Goal: Task Accomplishment & Management: Use online tool/utility

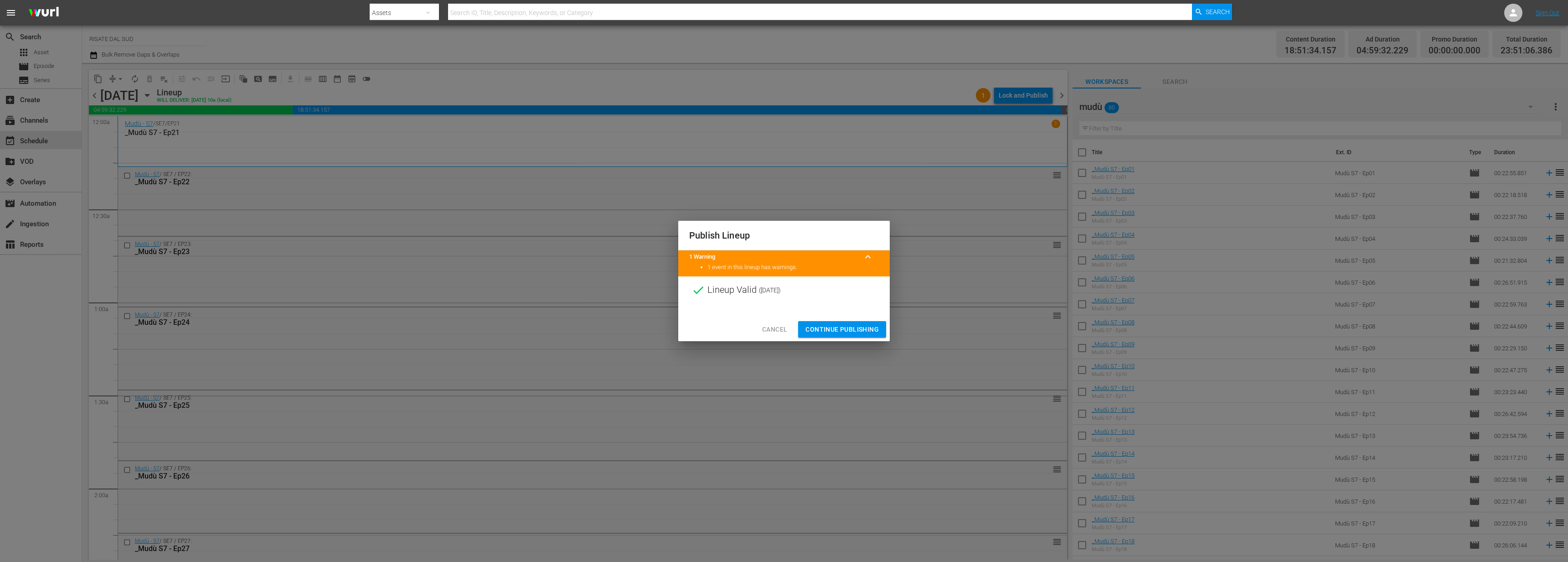
click at [854, 326] on span "Continue Publishing" at bounding box center [842, 329] width 74 height 12
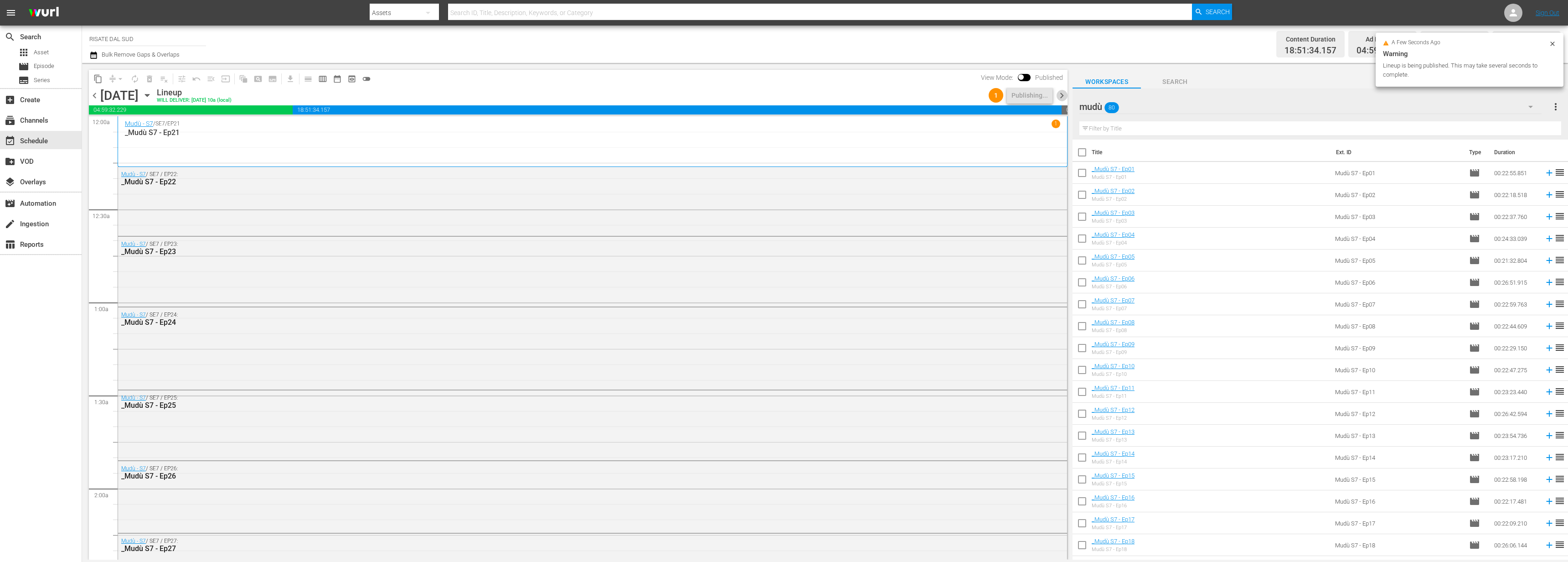
click at [1062, 97] on span "chevron_right" at bounding box center [1062, 96] width 12 height 12
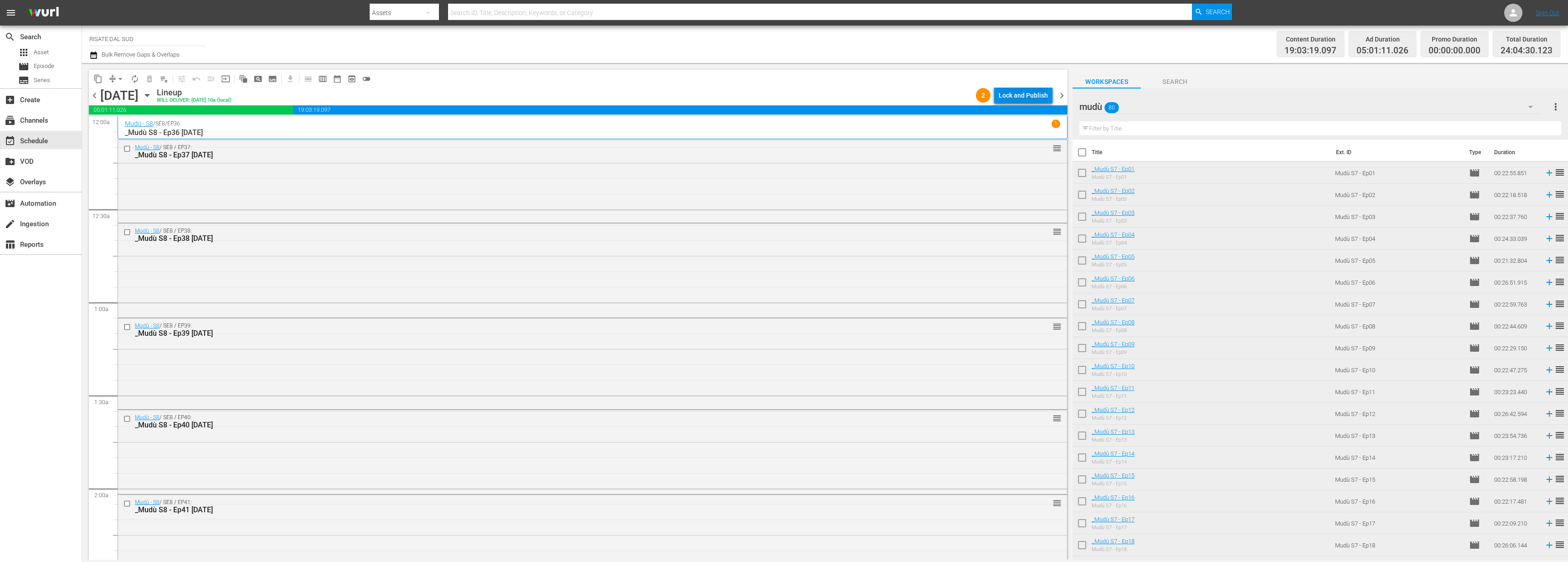
click at [1015, 96] on div "Lock and Publish" at bounding box center [1023, 95] width 49 height 16
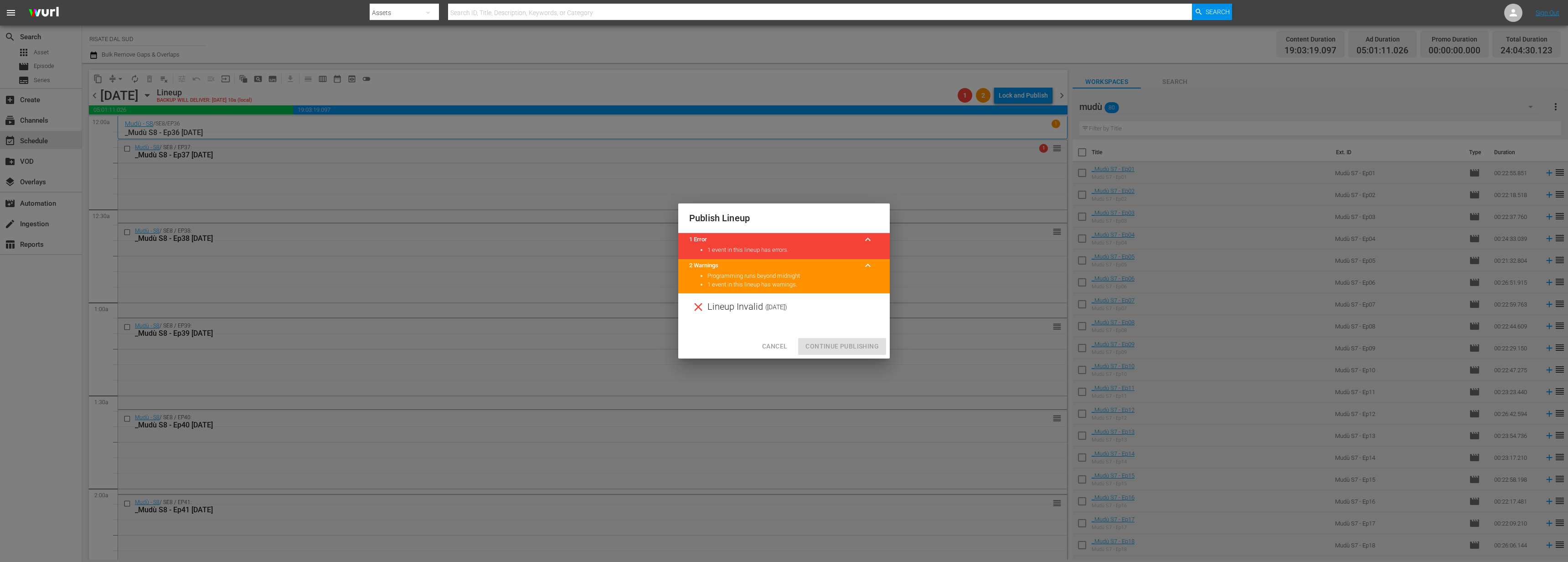
click at [774, 346] on span "Cancel" at bounding box center [774, 346] width 25 height 12
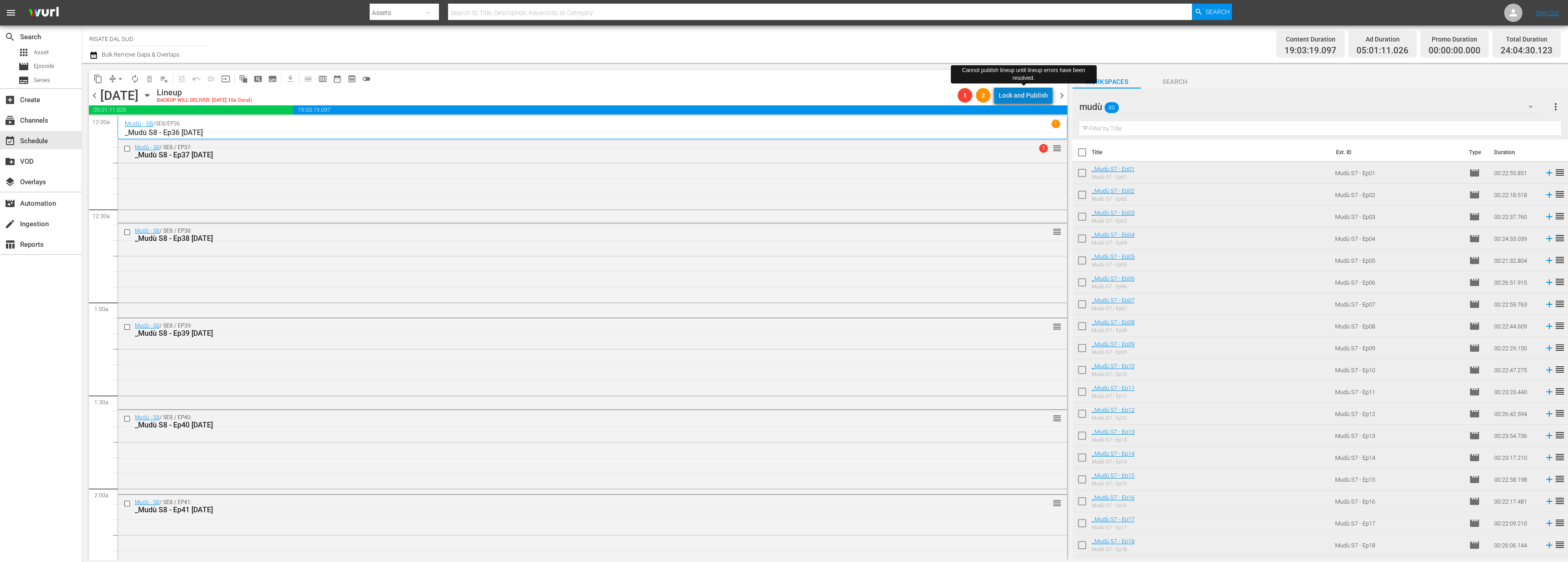
click at [1045, 96] on div "Lock and Publish" at bounding box center [1023, 95] width 49 height 16
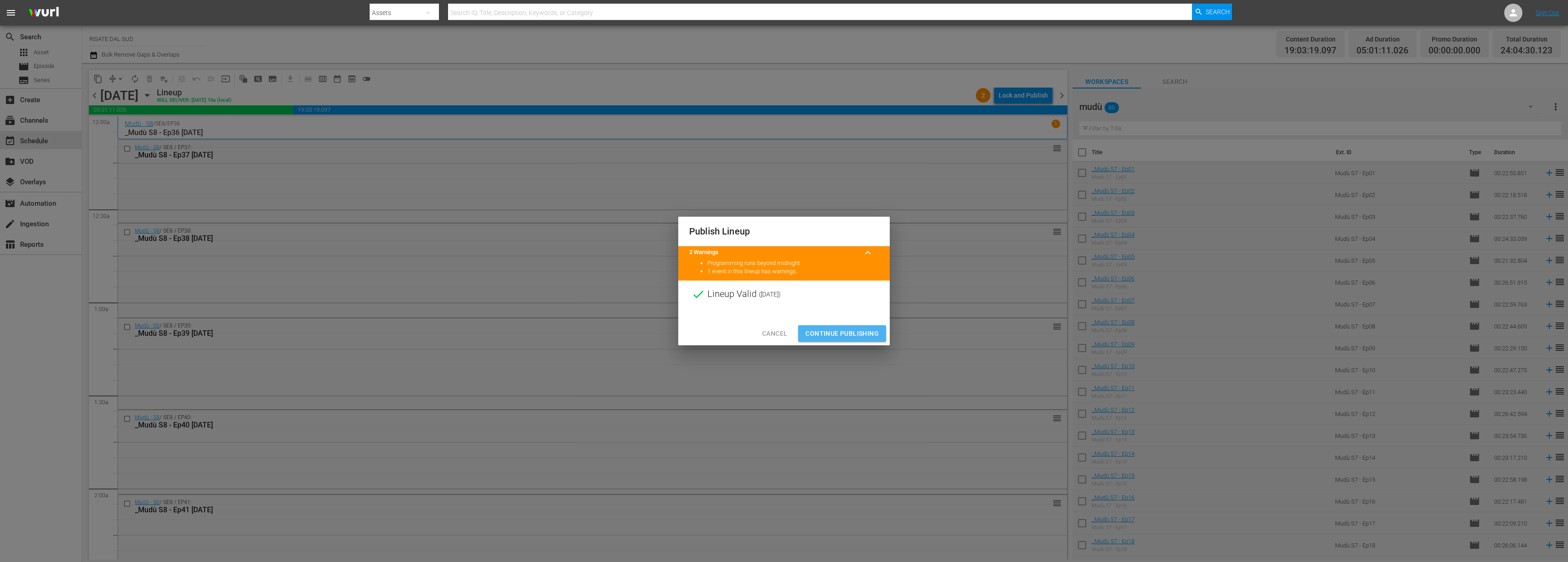
click at [854, 334] on span "Continue Publishing" at bounding box center [842, 333] width 74 height 12
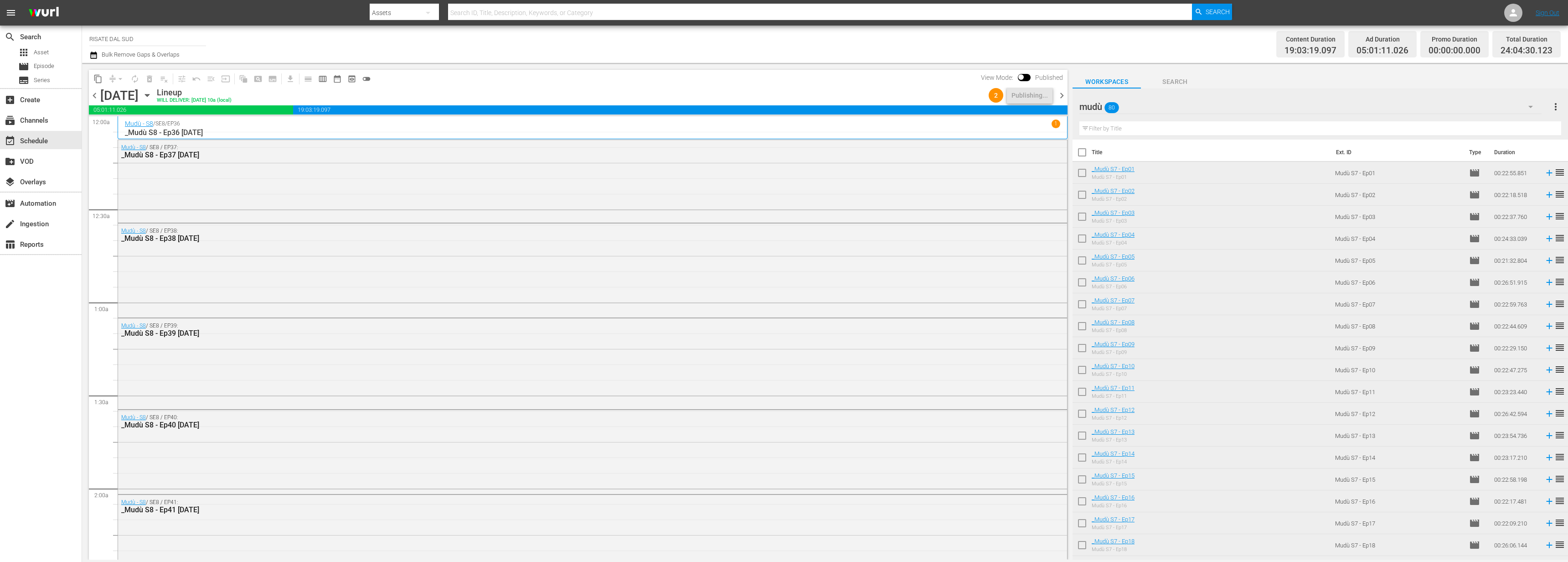
click at [1063, 94] on span "chevron_right" at bounding box center [1062, 96] width 12 height 12
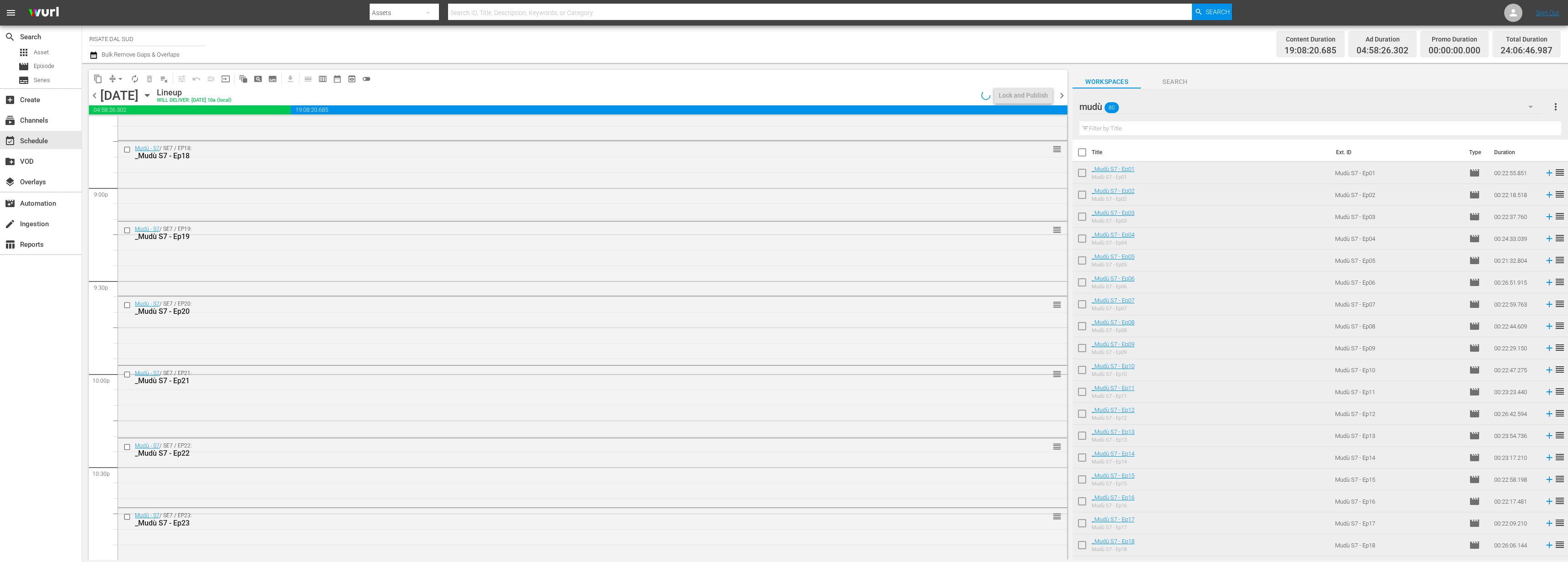
scroll to position [4080, 0]
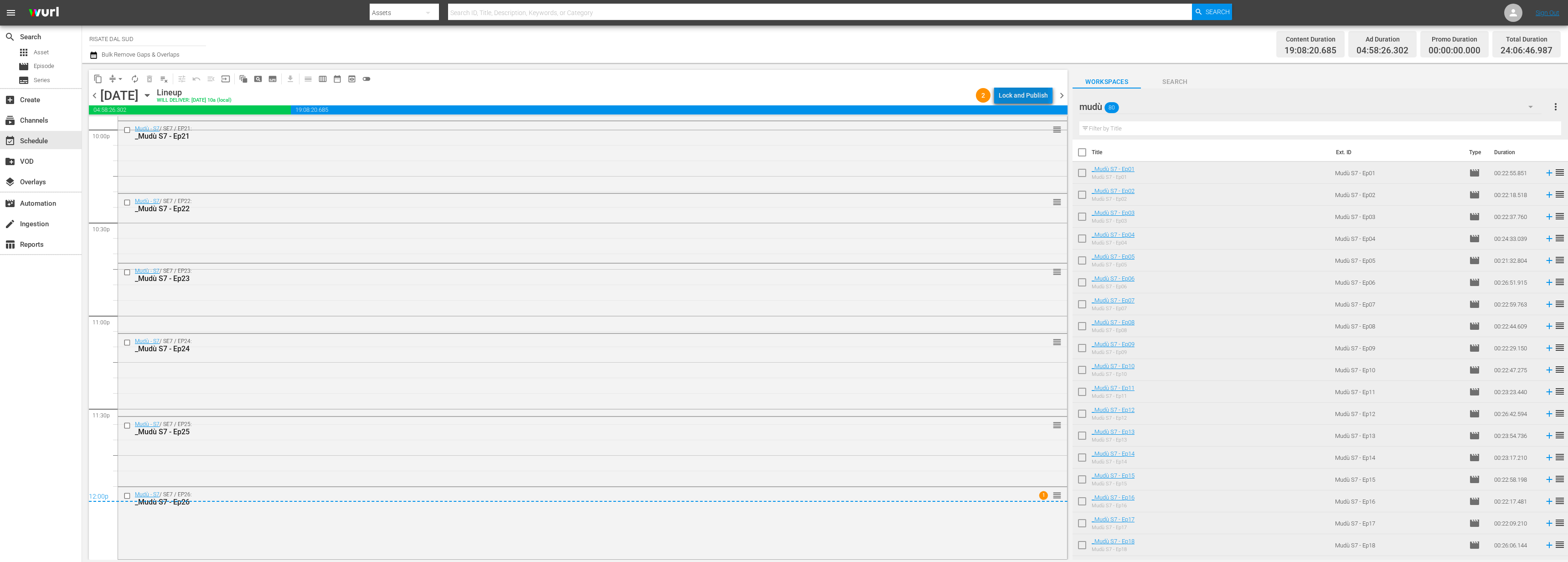
click at [1026, 94] on div "Lock and Publish" at bounding box center [1023, 95] width 49 height 16
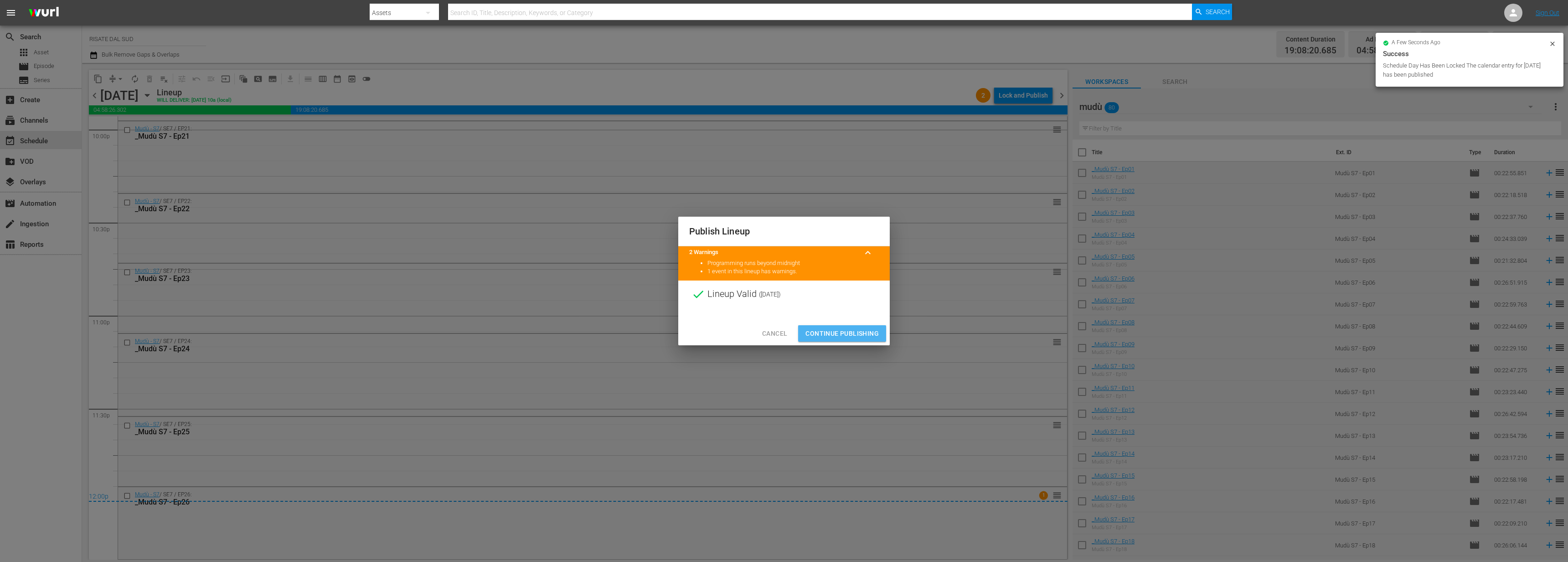
click at [843, 333] on span "Continue Publishing" at bounding box center [842, 333] width 74 height 12
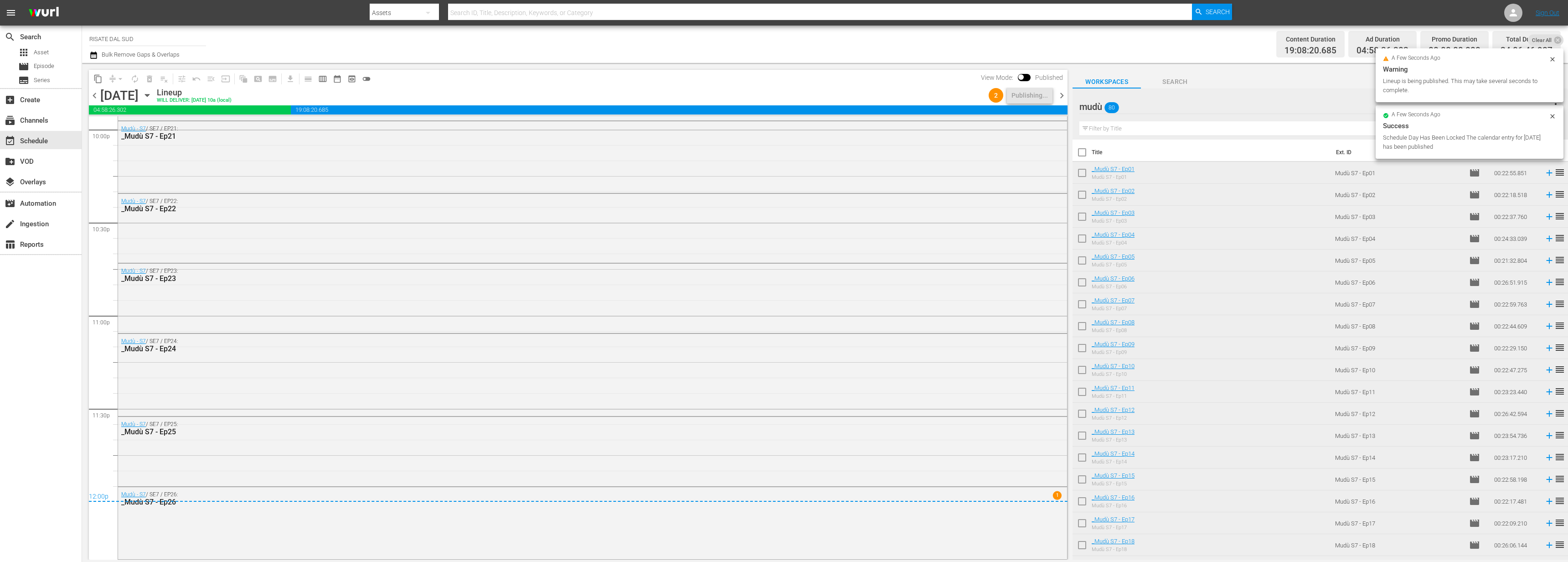
click at [1055, 92] on div "2 Publishing..." at bounding box center [1020, 95] width 71 height 15
click at [1059, 94] on span "chevron_right" at bounding box center [1062, 96] width 12 height 12
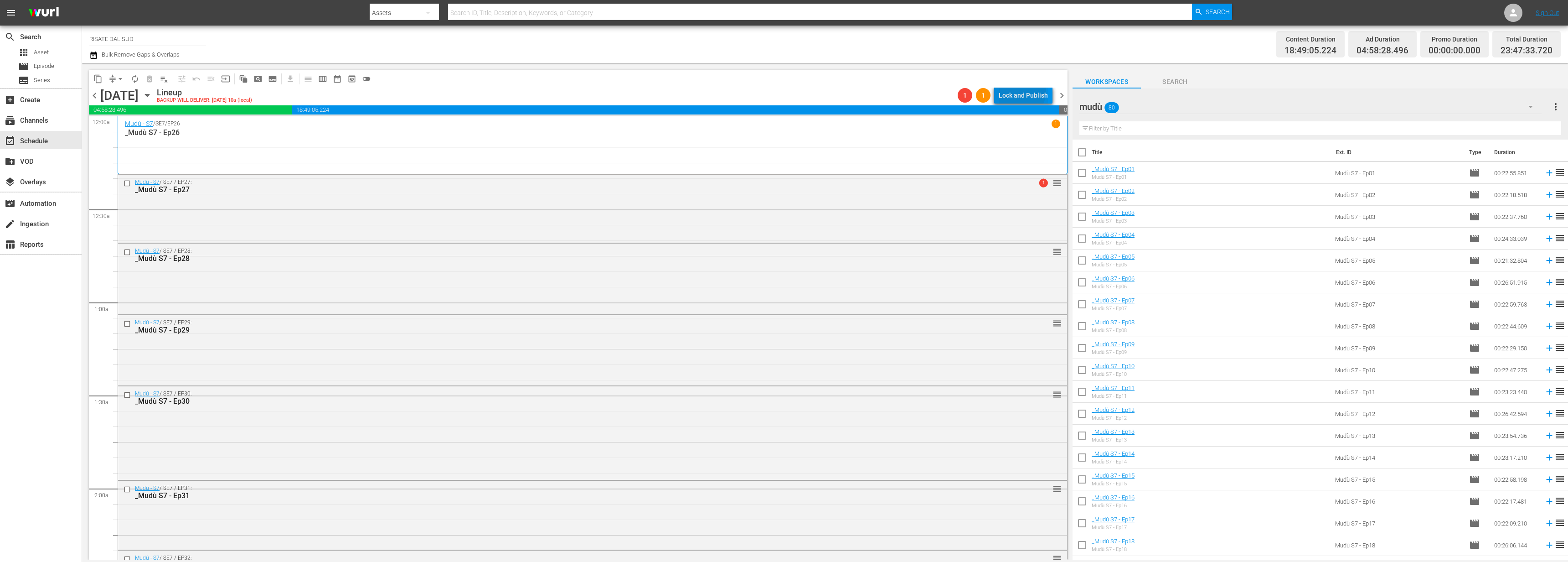
click at [1023, 91] on div "Lock and Publish" at bounding box center [1023, 95] width 49 height 16
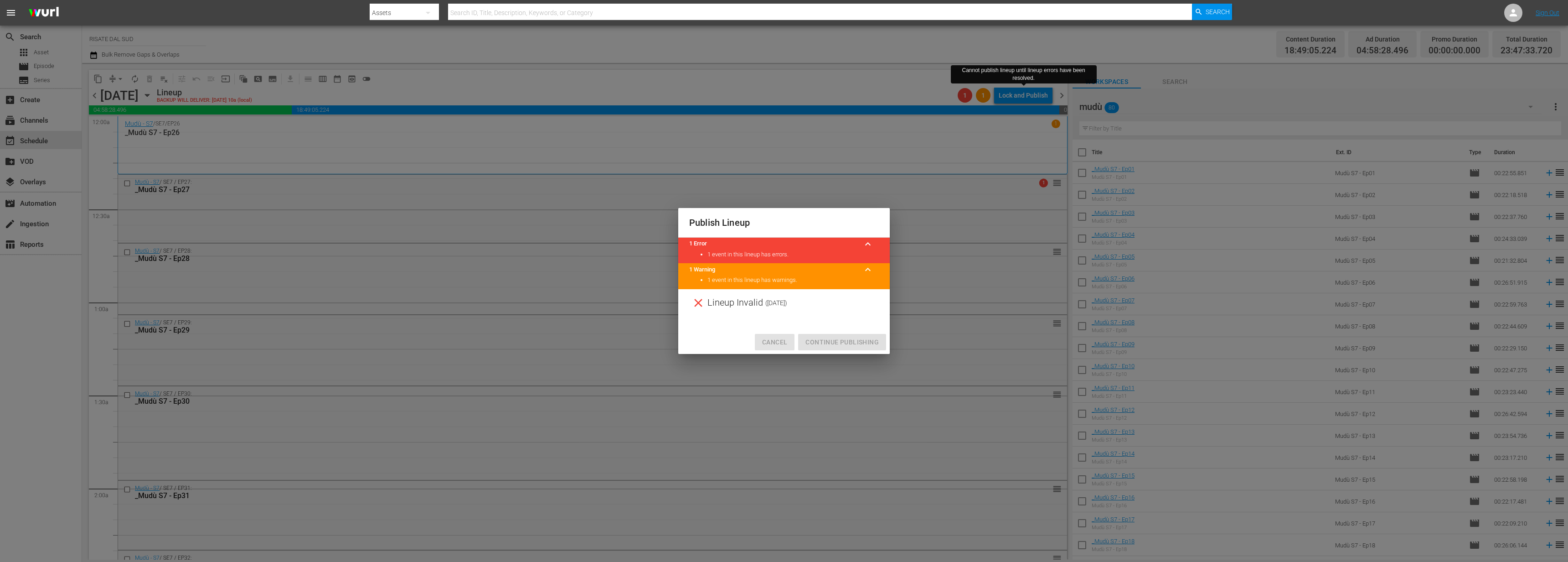
click at [792, 340] on button "Cancel" at bounding box center [774, 342] width 40 height 17
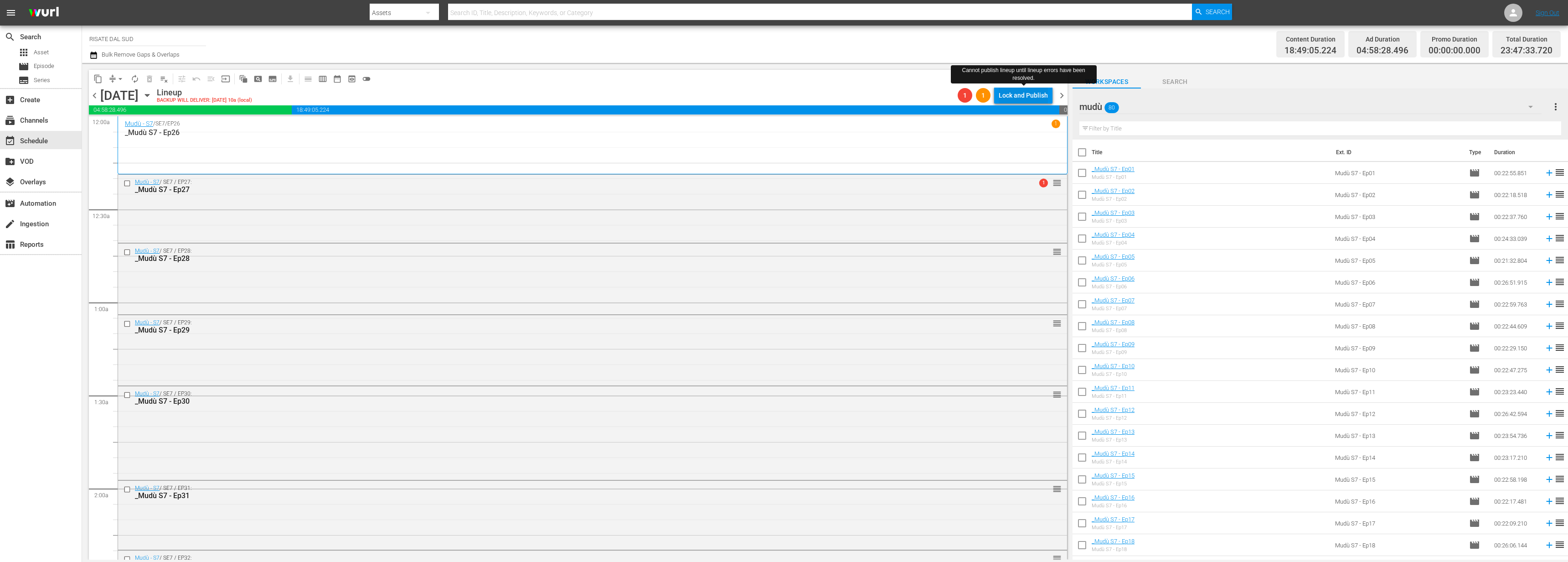
click at [1031, 90] on div "Lock and Publish" at bounding box center [1023, 95] width 49 height 16
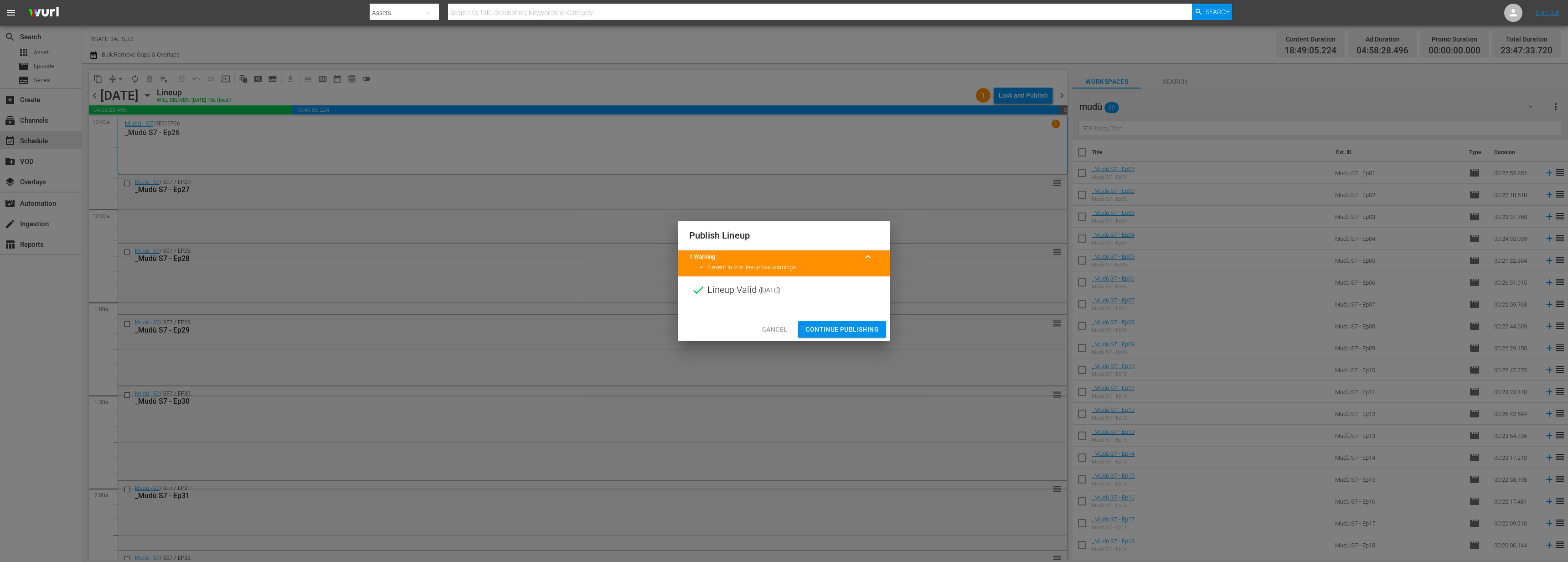
click at [845, 328] on span "Continue Publishing" at bounding box center [842, 329] width 74 height 12
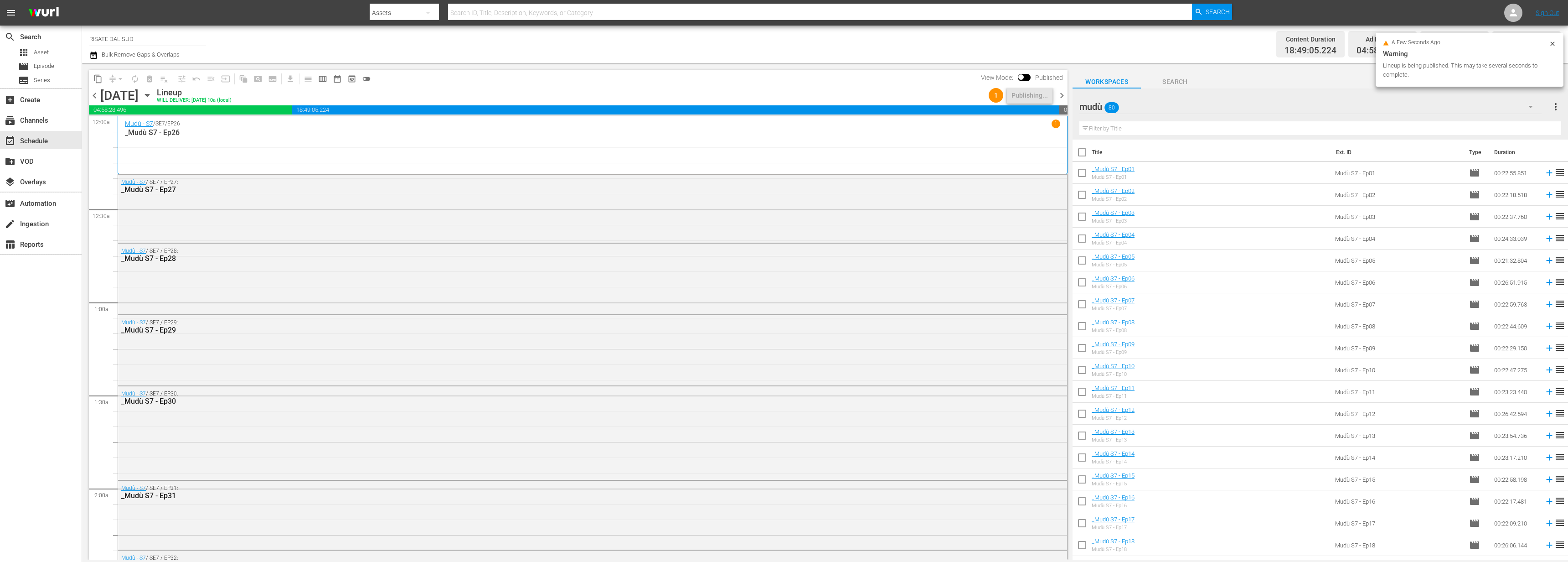
click at [1065, 94] on span "chevron_right" at bounding box center [1062, 96] width 12 height 12
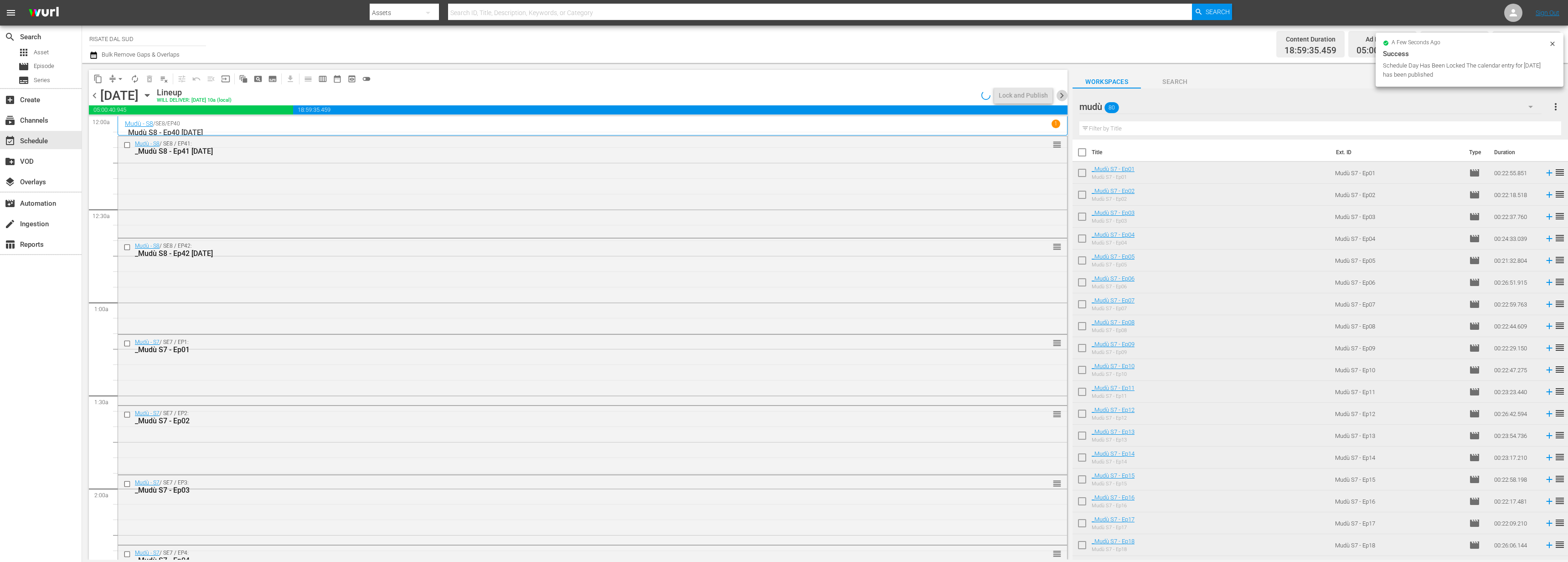
click at [1057, 95] on span "chevron_right" at bounding box center [1062, 96] width 12 height 12
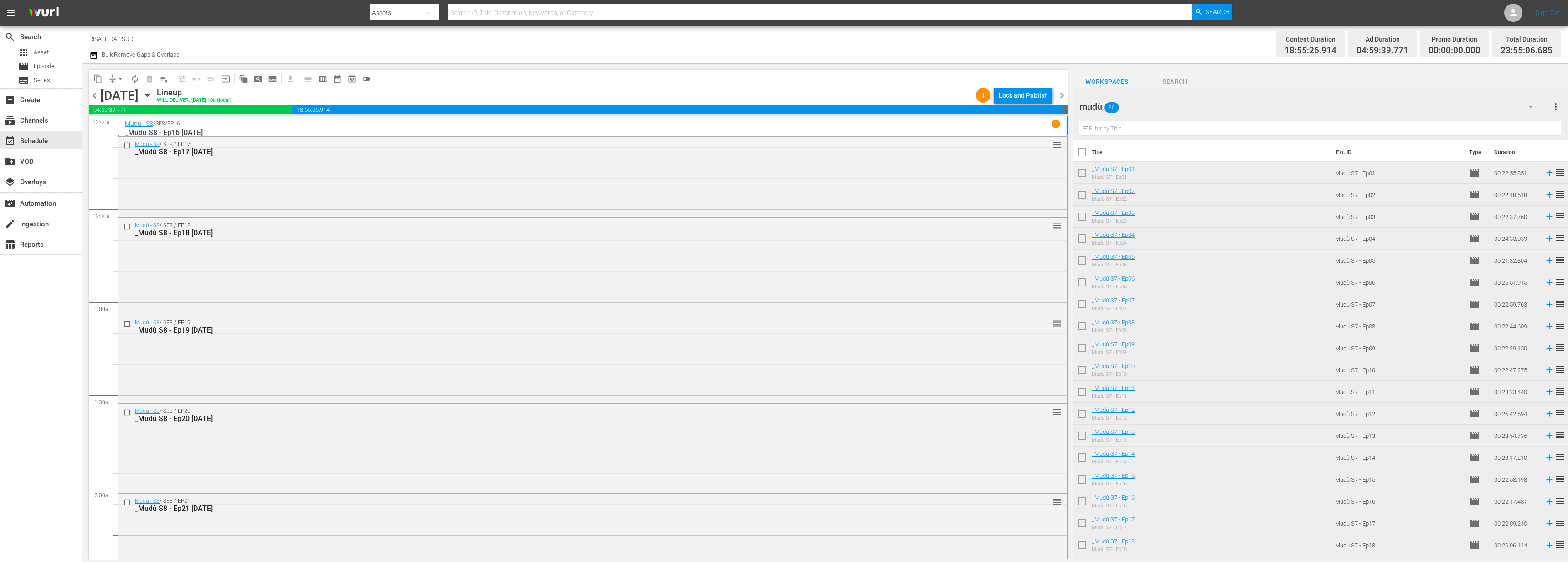
click at [96, 97] on span "chevron_left" at bounding box center [94, 96] width 12 height 12
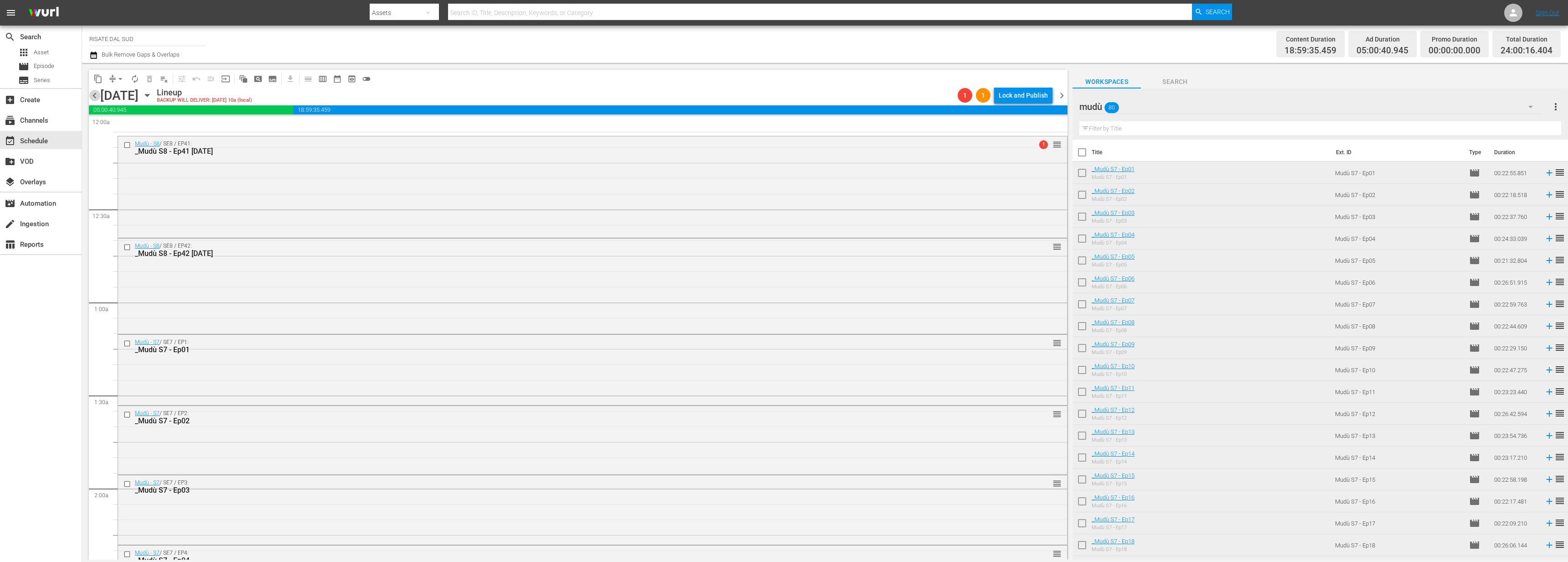
click at [91, 97] on span "chevron_left" at bounding box center [94, 96] width 12 height 12
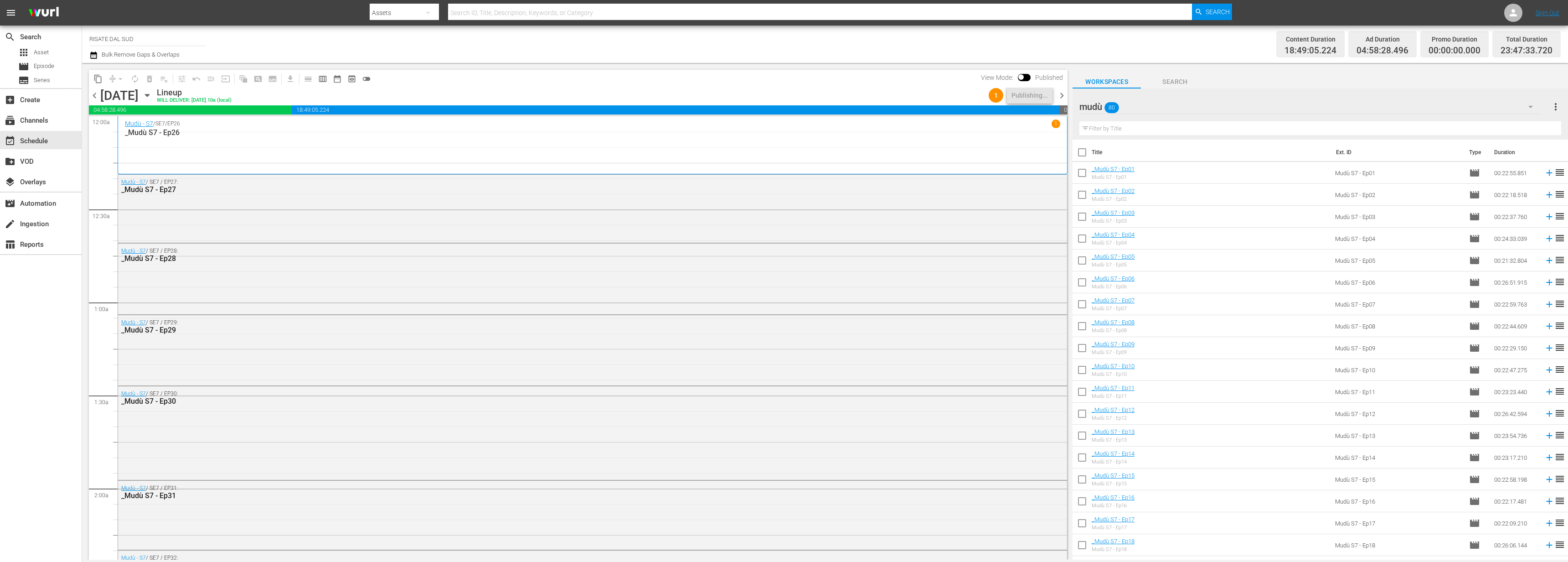
click at [1062, 96] on span "chevron_right" at bounding box center [1062, 96] width 12 height 12
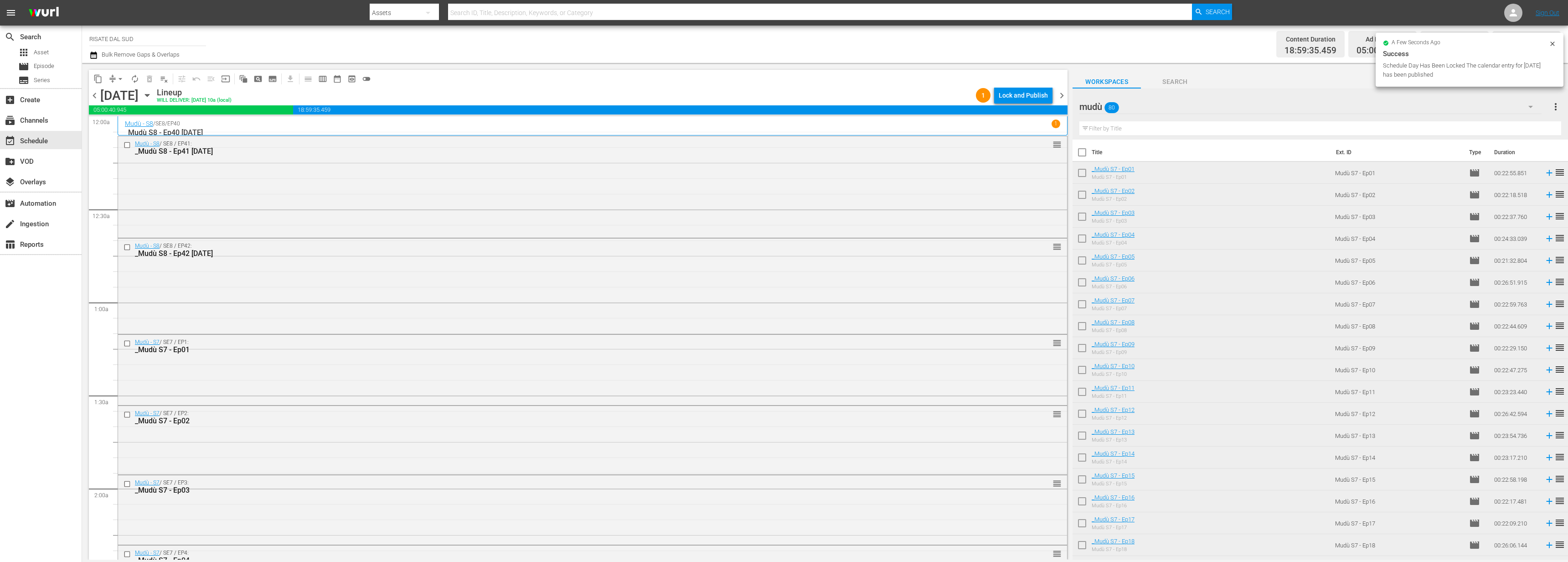
click at [1018, 97] on div "Lock and Publish" at bounding box center [1023, 95] width 49 height 16
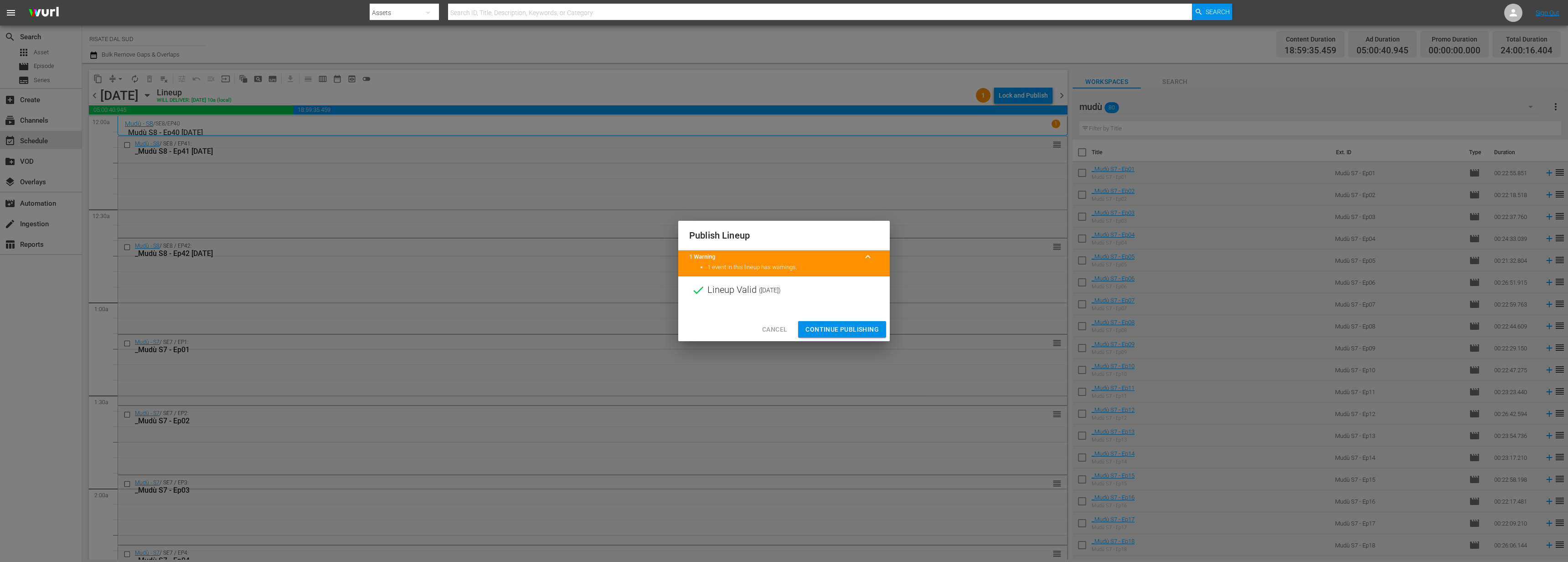
click at [869, 335] on button "Continue Publishing" at bounding box center [842, 329] width 88 height 17
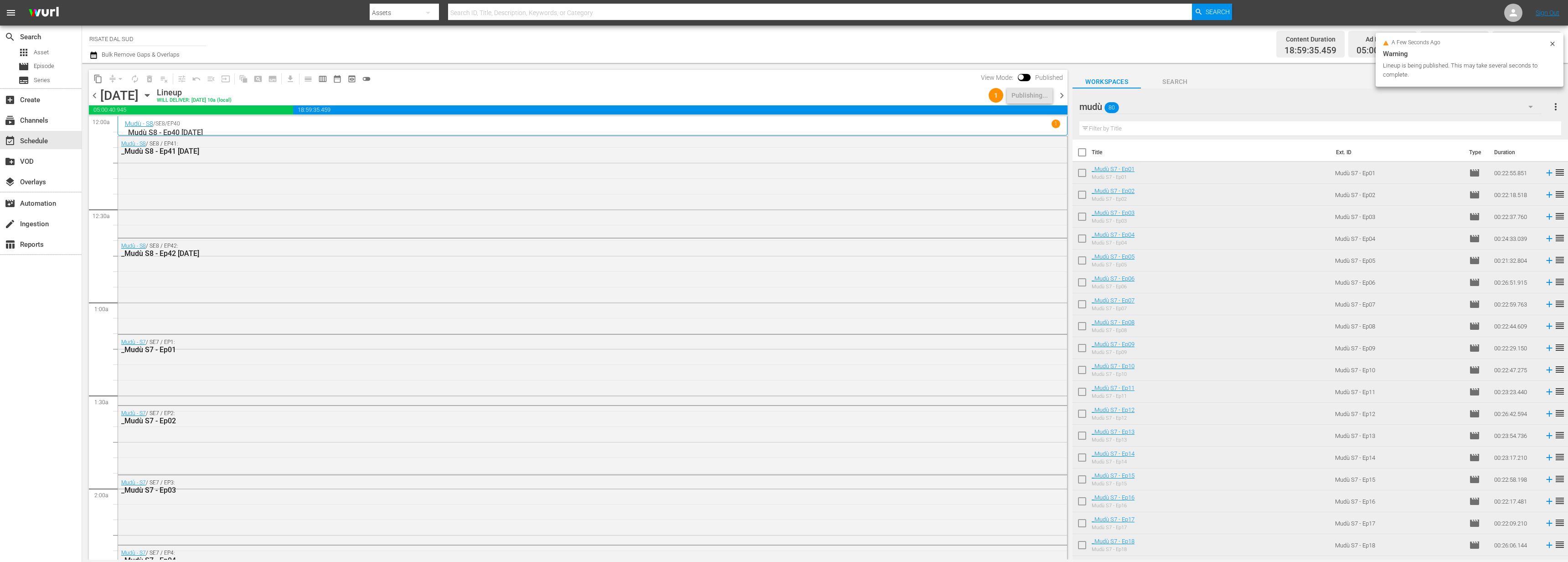
click at [1067, 93] on span "chevron_right" at bounding box center [1062, 96] width 12 height 12
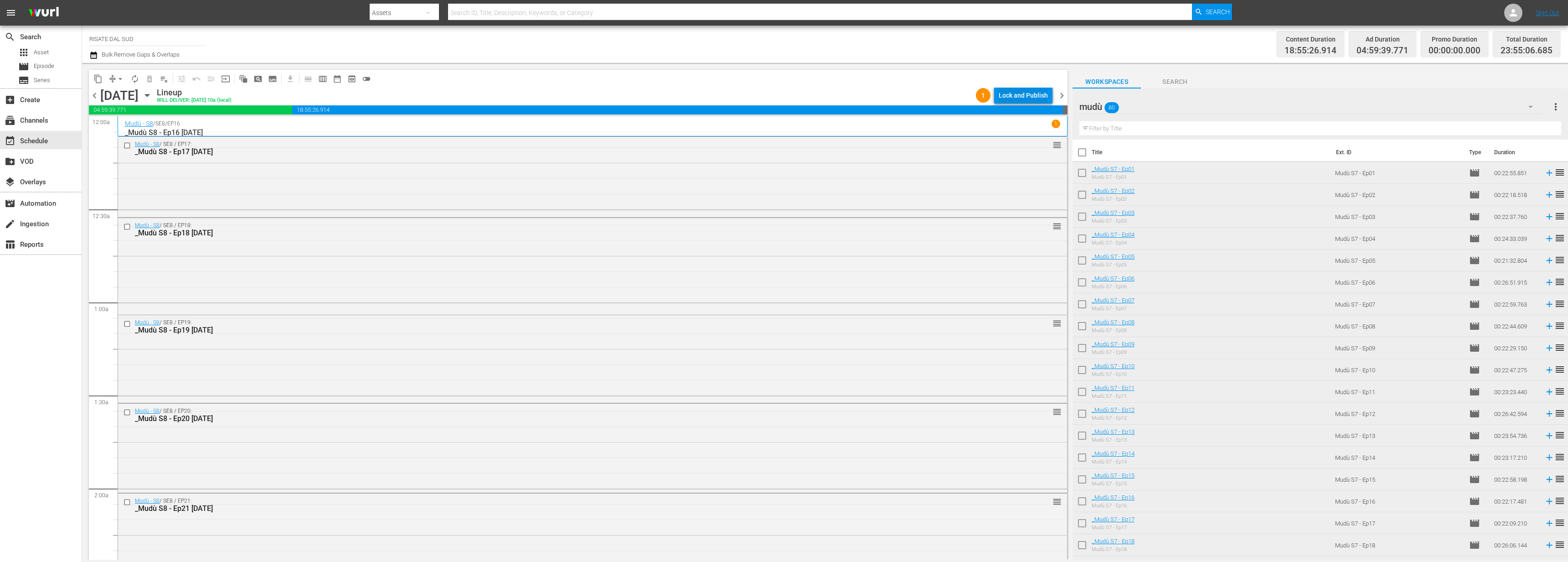
click at [1015, 104] on div "chevron_left Thursday, October 9th October 9th Lineup WILL DELIVER: 10/8 @ 10a …" at bounding box center [578, 96] width 979 height 18
click at [1013, 94] on div "Lock and Publish" at bounding box center [1023, 95] width 49 height 16
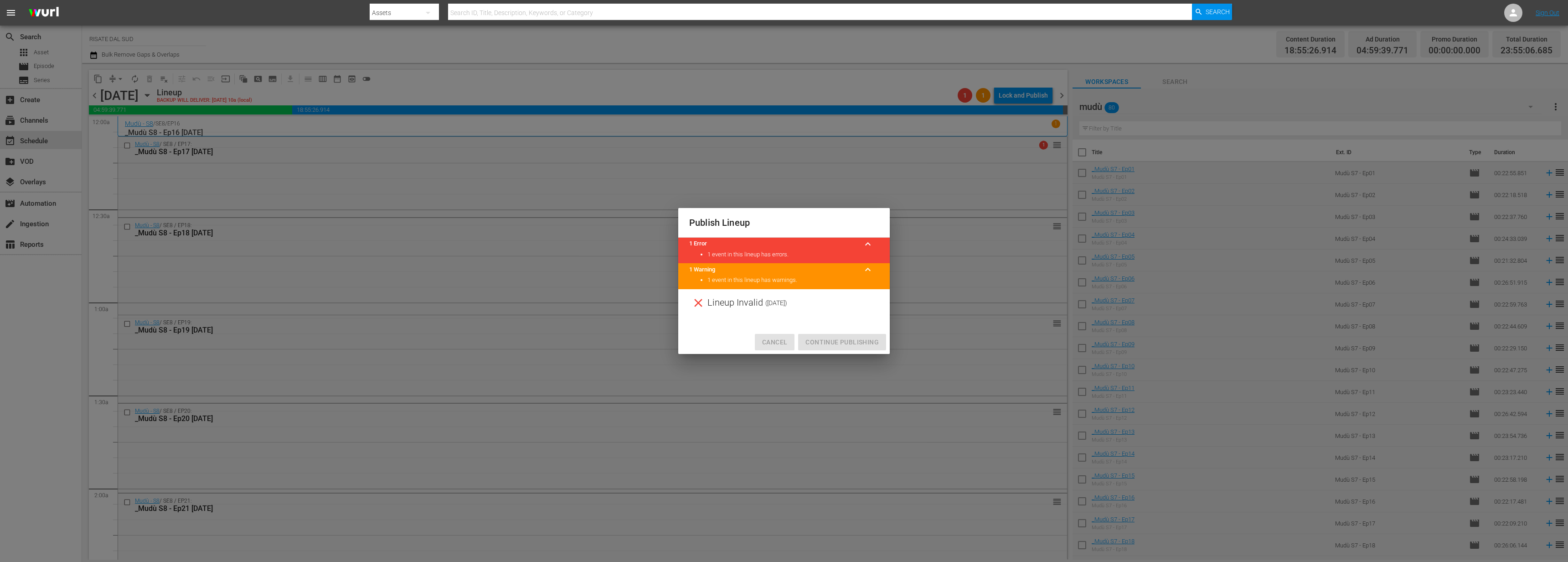
click at [786, 337] on span "Cancel" at bounding box center [774, 342] width 25 height 12
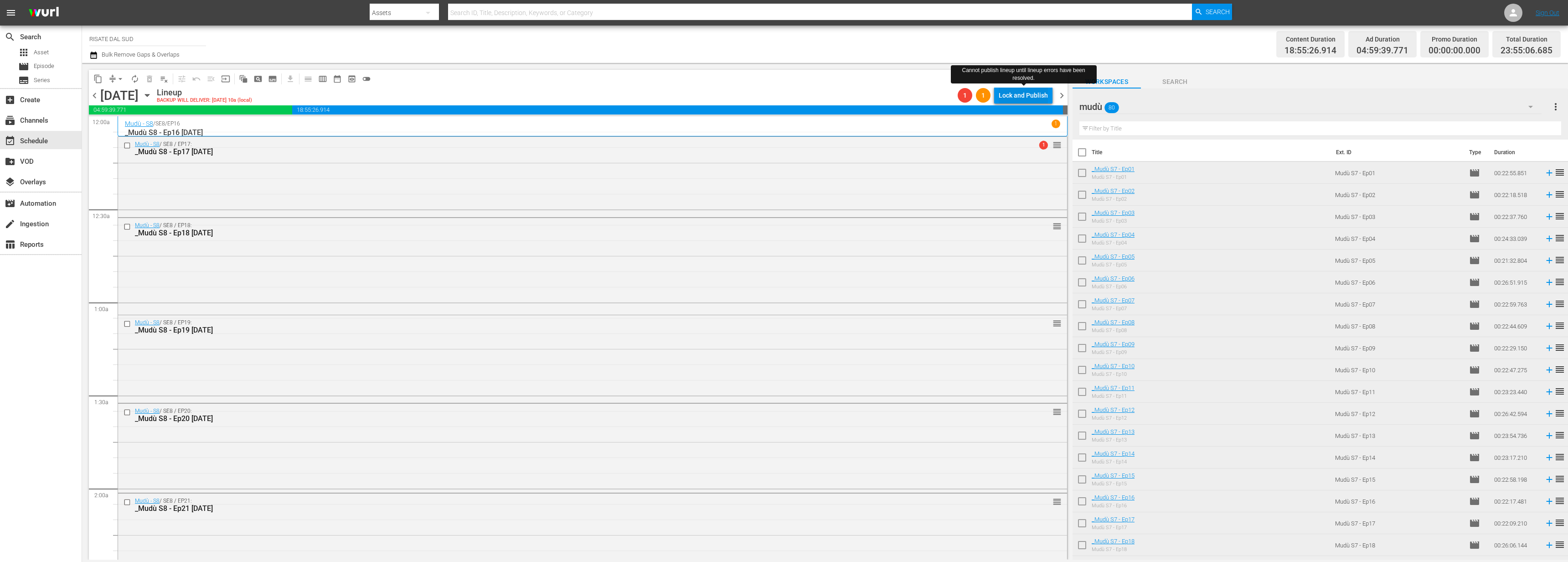
click at [1035, 90] on div "Lock and Publish" at bounding box center [1023, 95] width 49 height 16
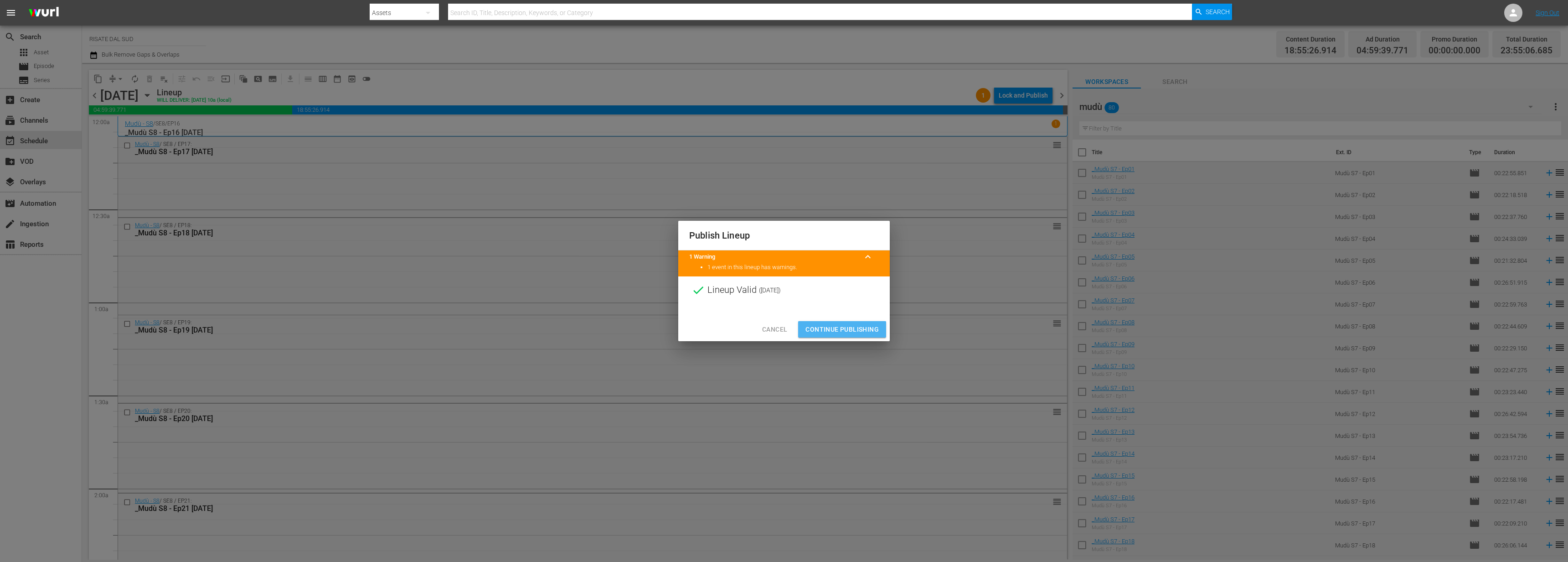
click at [821, 324] on span "Continue Publishing" at bounding box center [842, 329] width 74 height 12
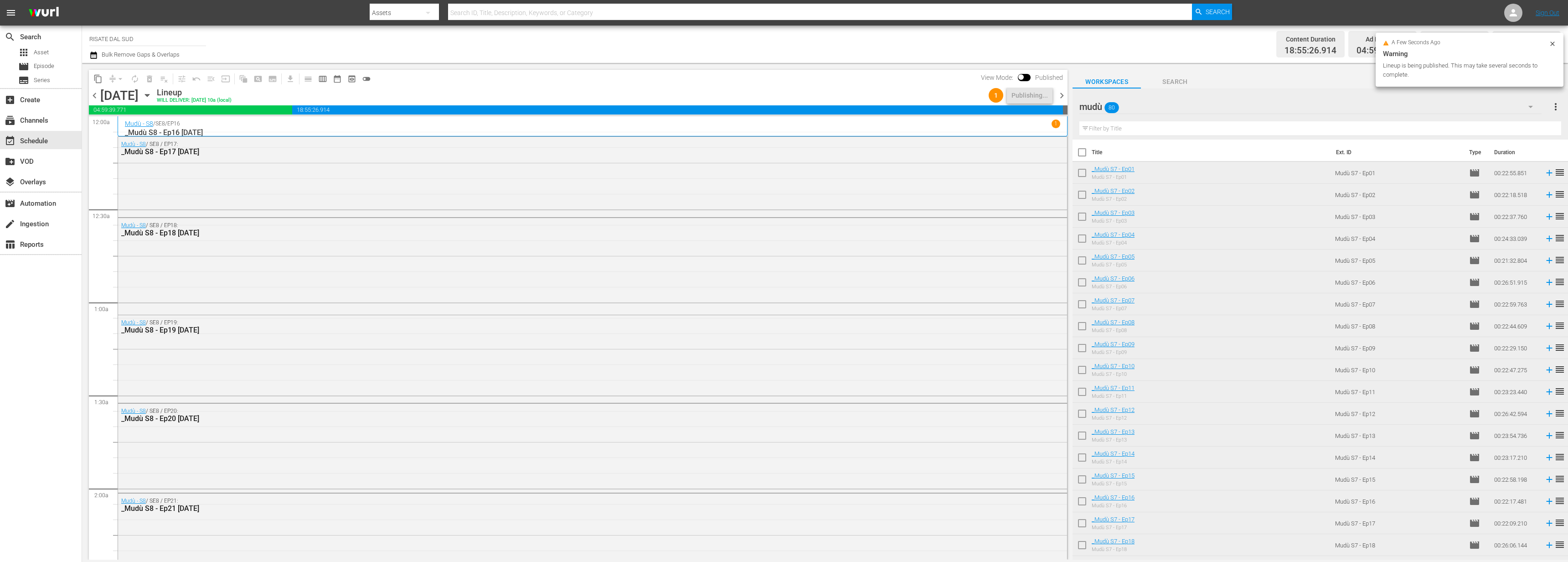
click at [1062, 95] on span "chevron_right" at bounding box center [1062, 96] width 12 height 12
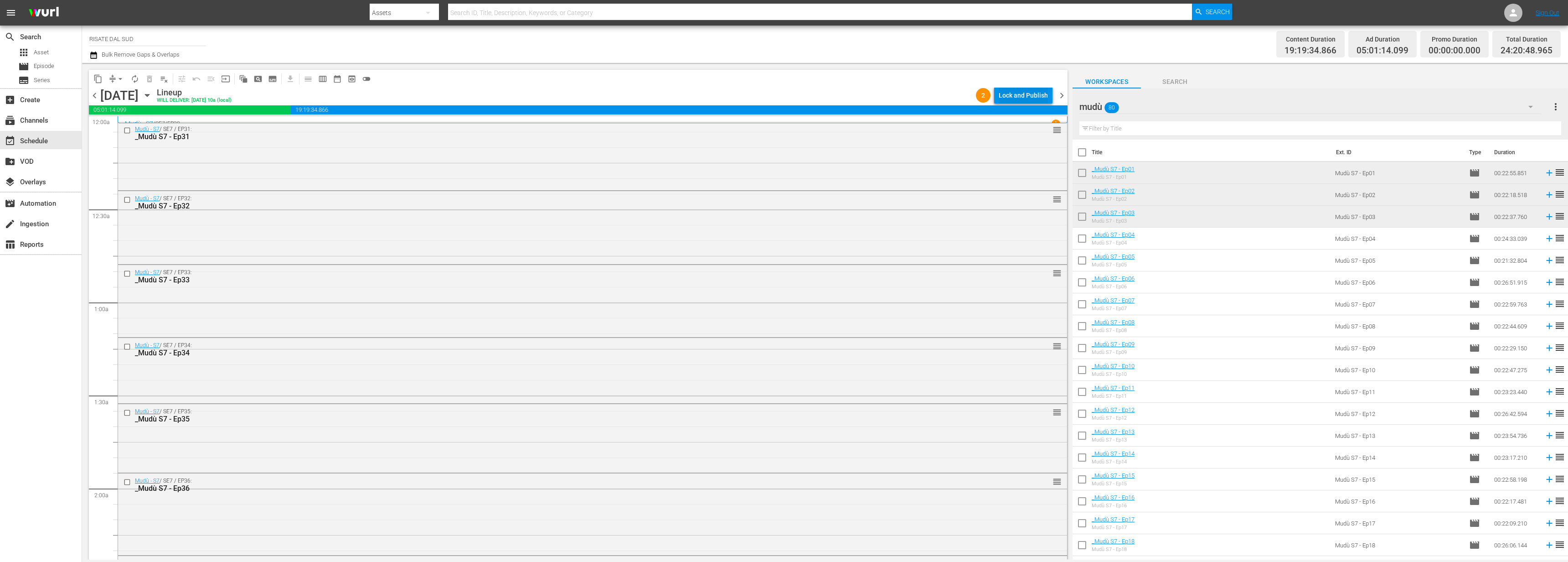
click at [1029, 97] on div "Lock and Publish" at bounding box center [1023, 95] width 49 height 16
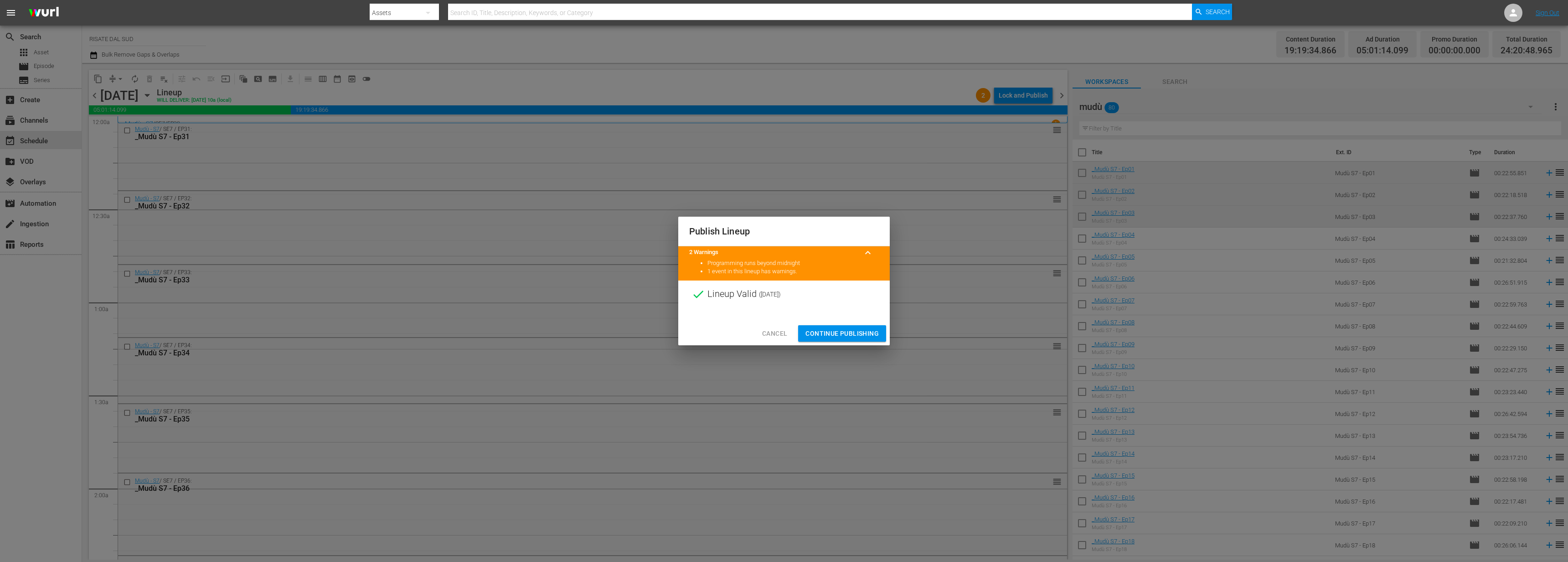
click at [842, 336] on span "Continue Publishing" at bounding box center [842, 333] width 74 height 12
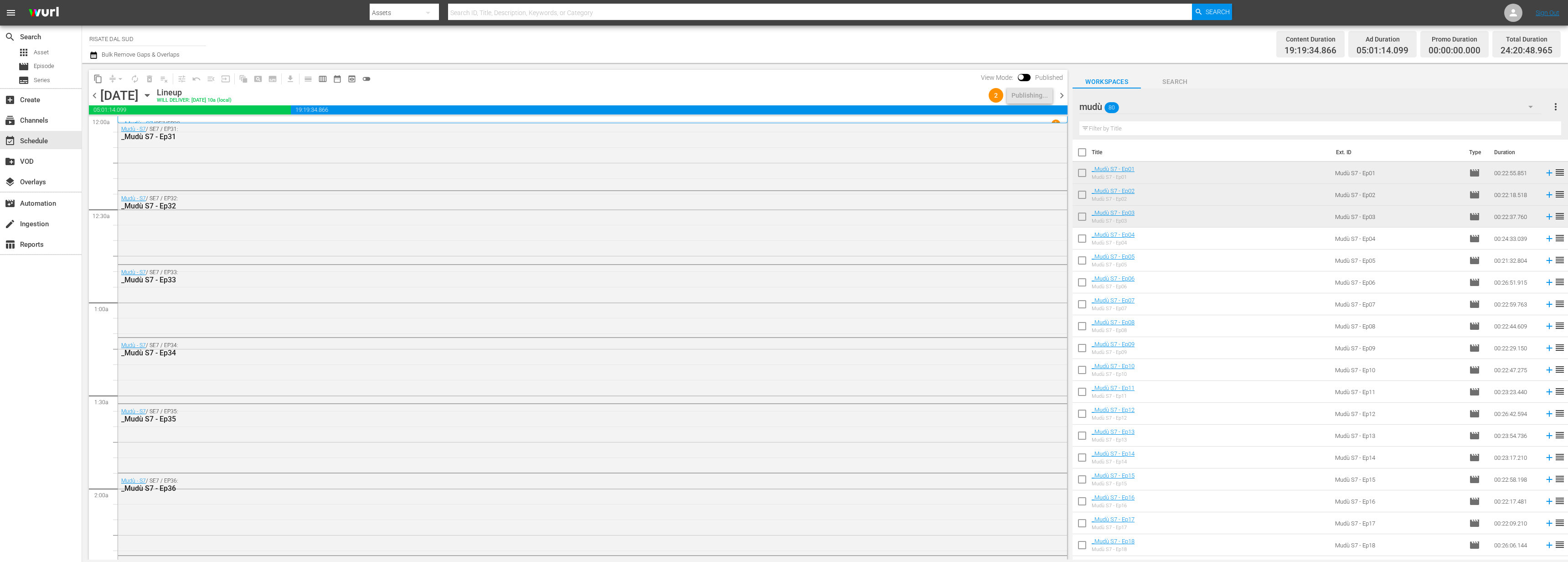
click at [1065, 96] on span "chevron_right" at bounding box center [1062, 96] width 12 height 12
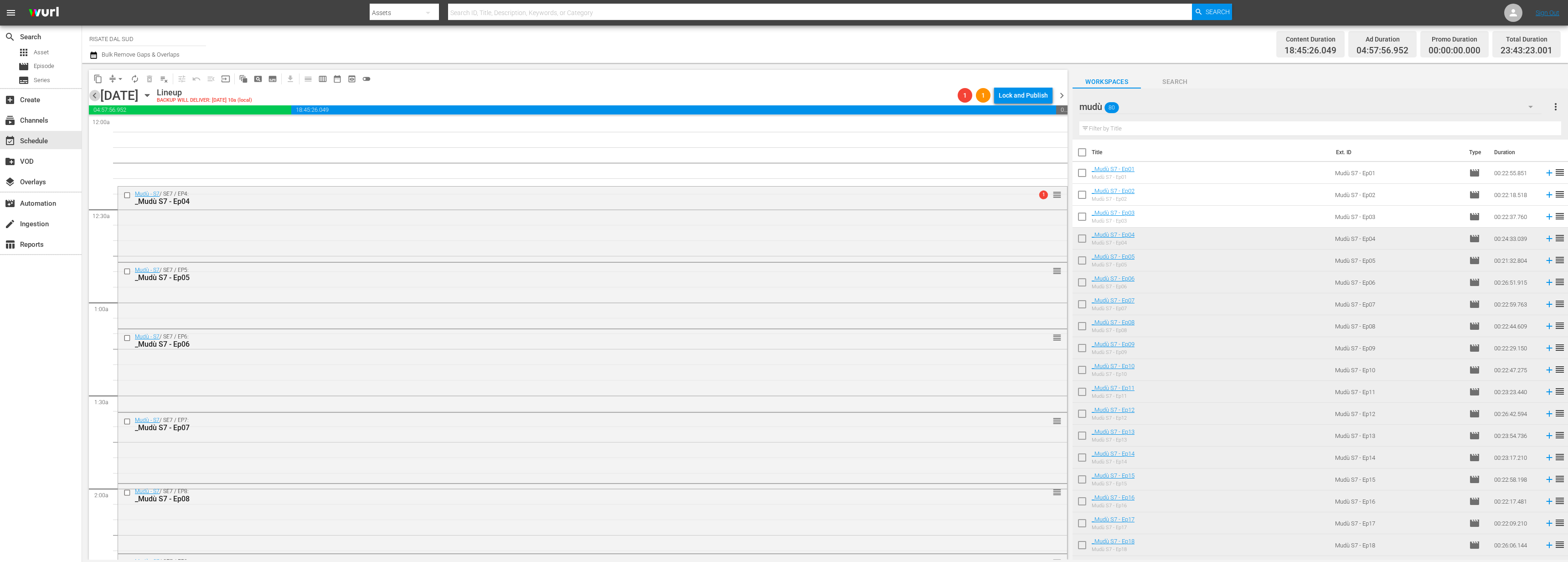
click at [90, 98] on span "chevron_left" at bounding box center [94, 96] width 12 height 12
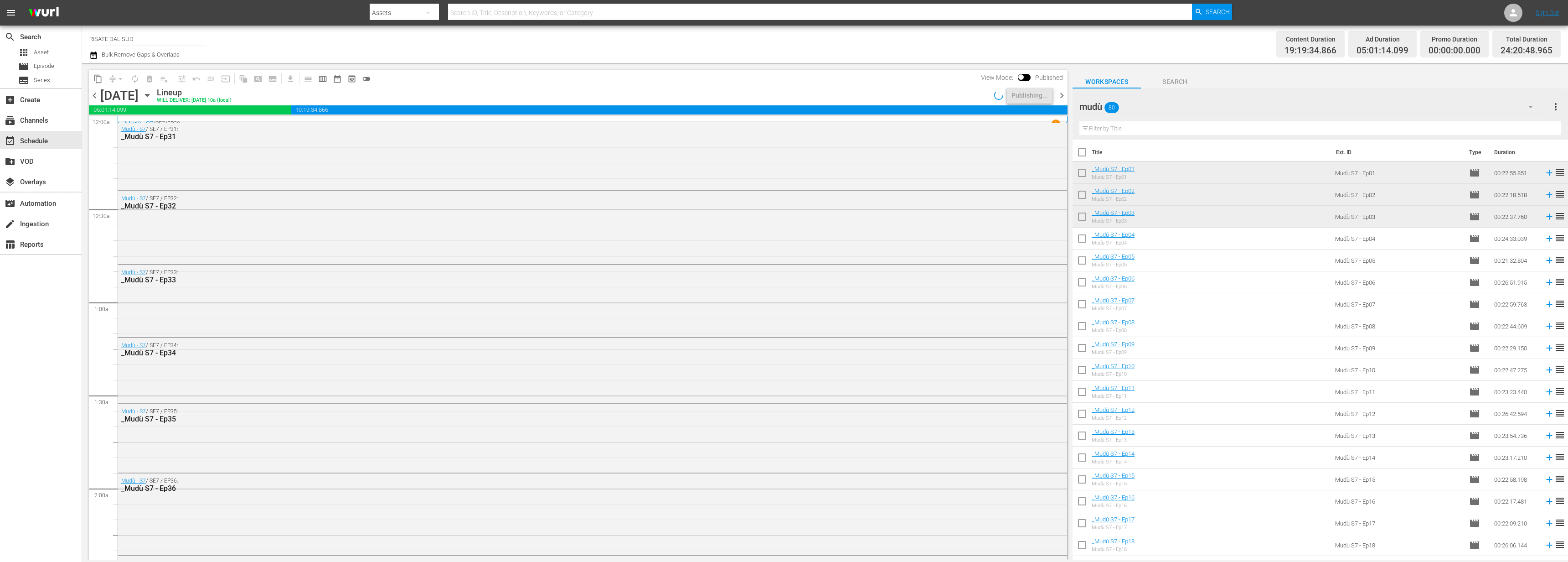
scroll to position [4091, 0]
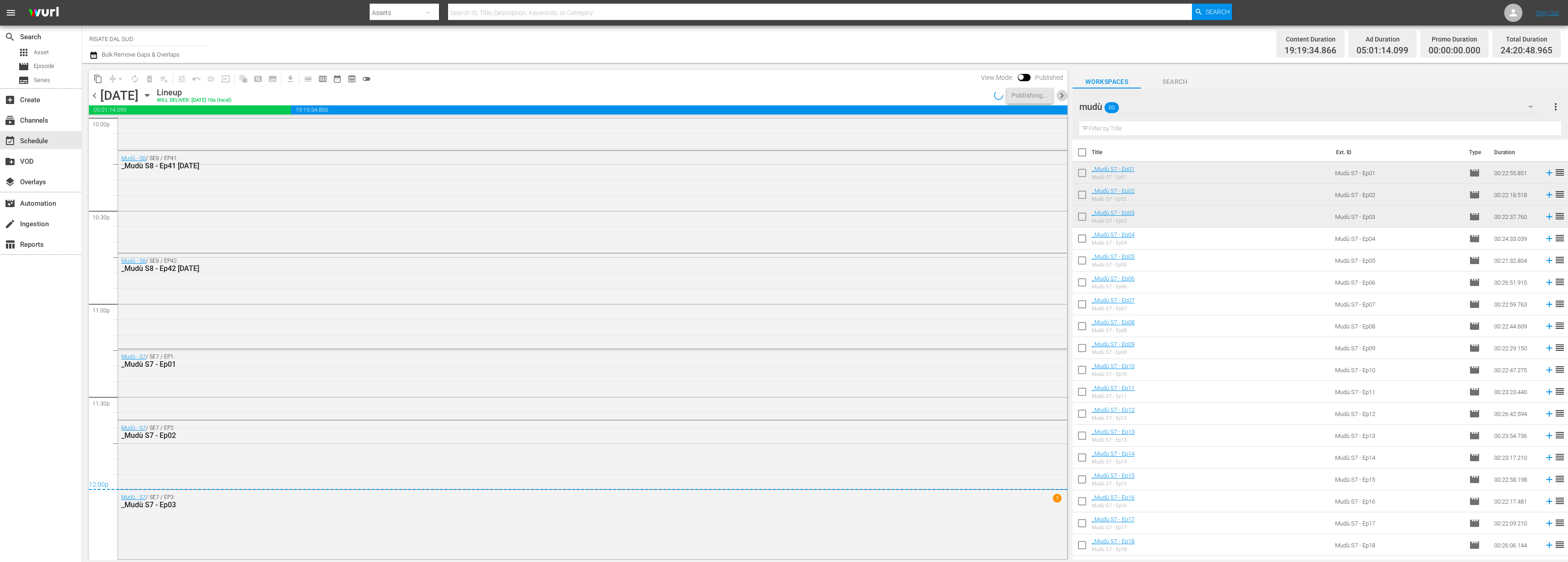
click at [1061, 94] on span "chevron_right" at bounding box center [1062, 96] width 12 height 12
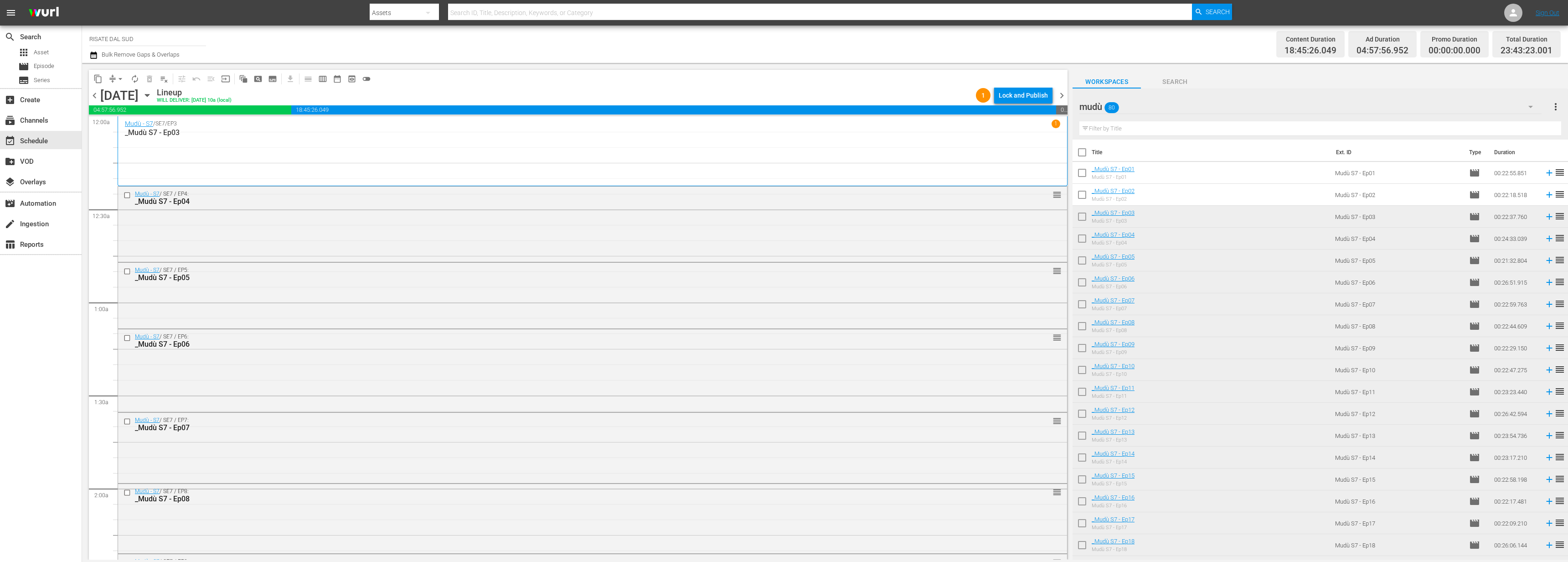
click at [1030, 84] on div "content_copy compress arrow_drop_down autorenew_outlined delete_forever_outline…" at bounding box center [578, 79] width 979 height 18
click at [1028, 88] on div "Lock and Publish" at bounding box center [1023, 95] width 49 height 16
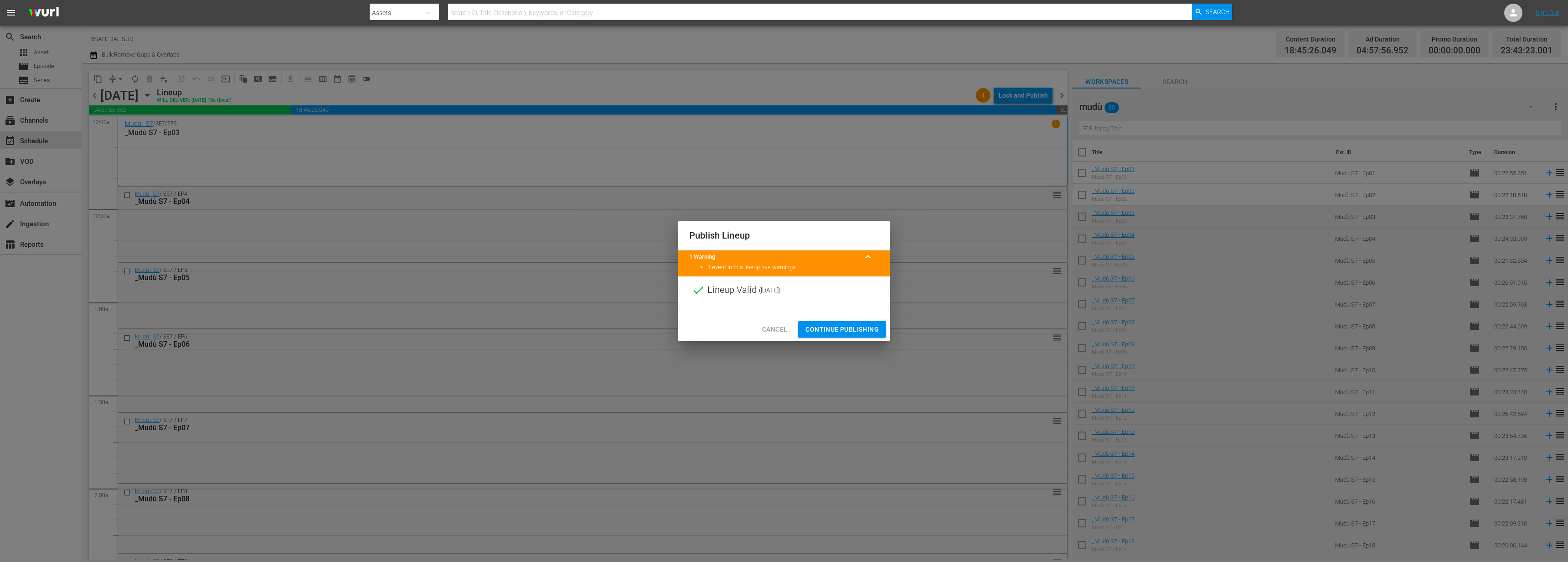
click at [854, 322] on button "Continue Publishing" at bounding box center [842, 329] width 88 height 17
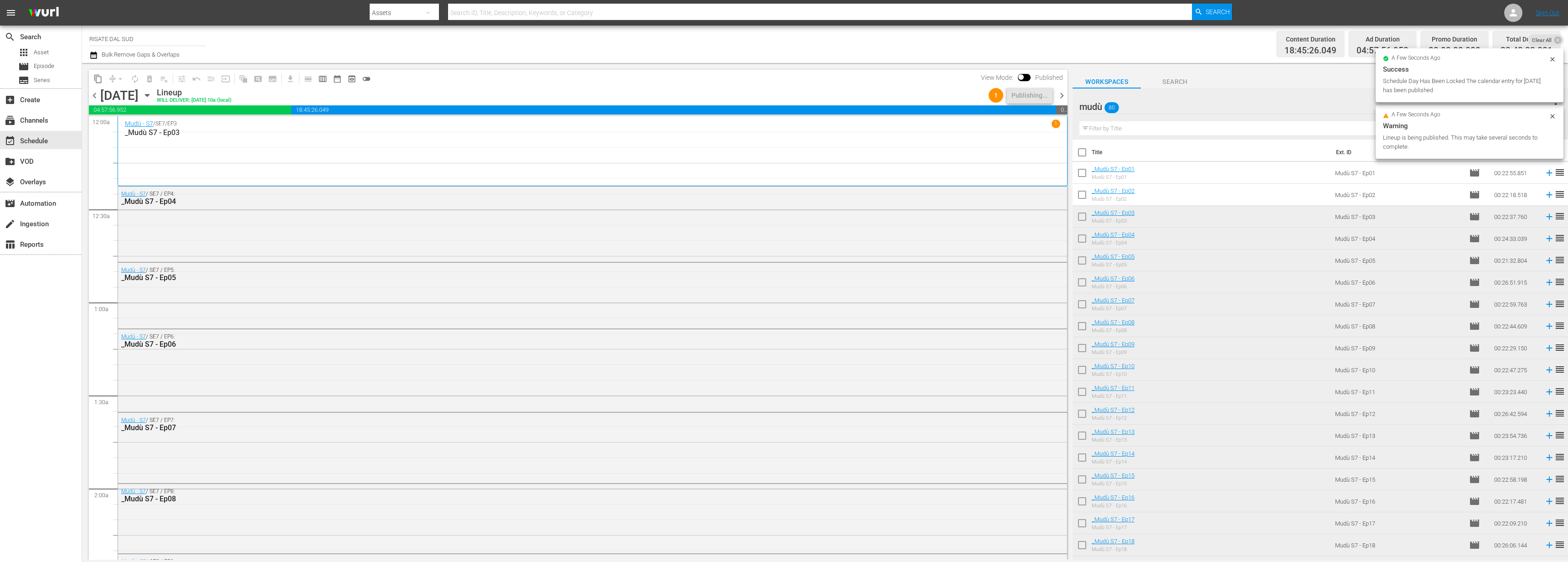
click at [1057, 97] on span "chevron_right" at bounding box center [1062, 96] width 12 height 12
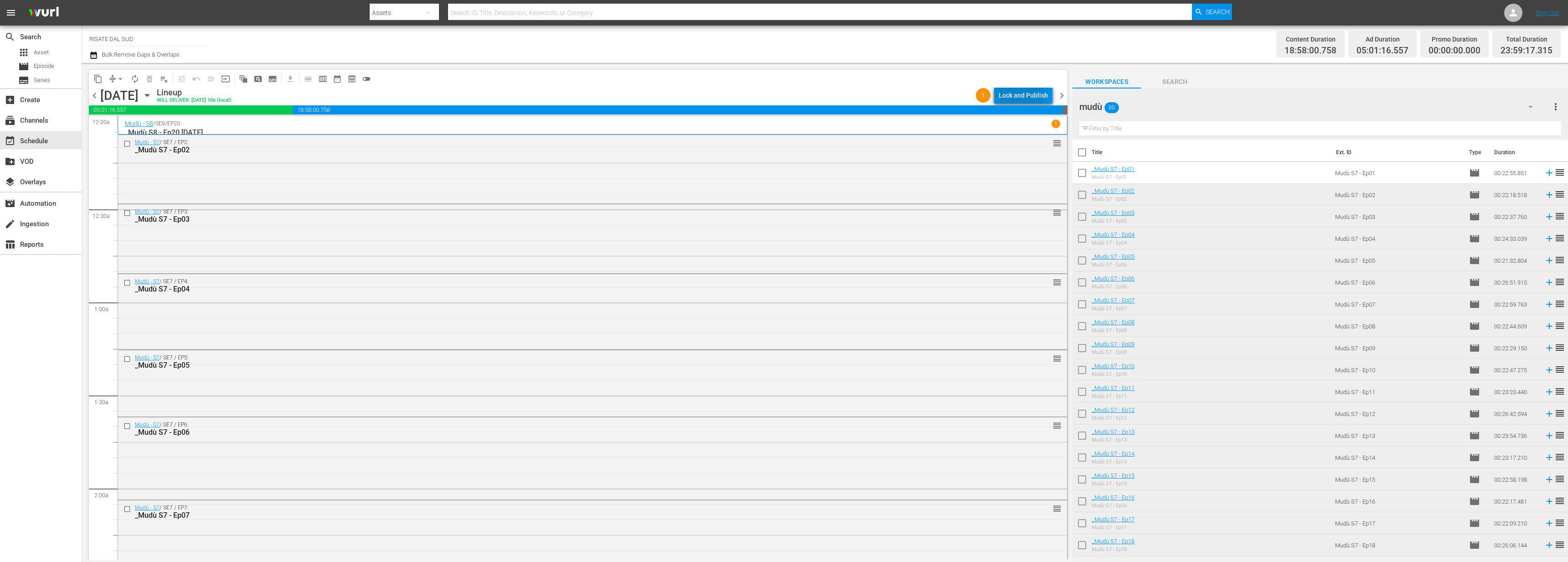
click at [1004, 92] on div "Lock and Publish" at bounding box center [1023, 95] width 49 height 16
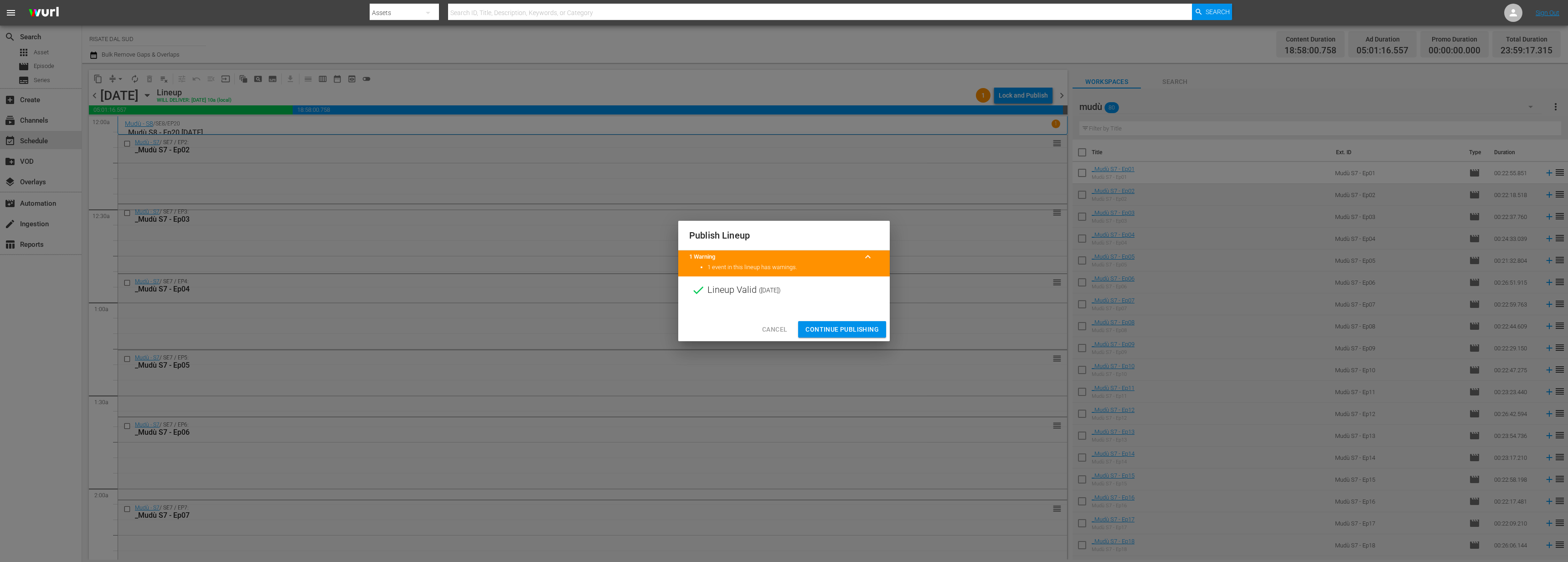
click at [841, 329] on span "Continue Publishing" at bounding box center [842, 329] width 74 height 12
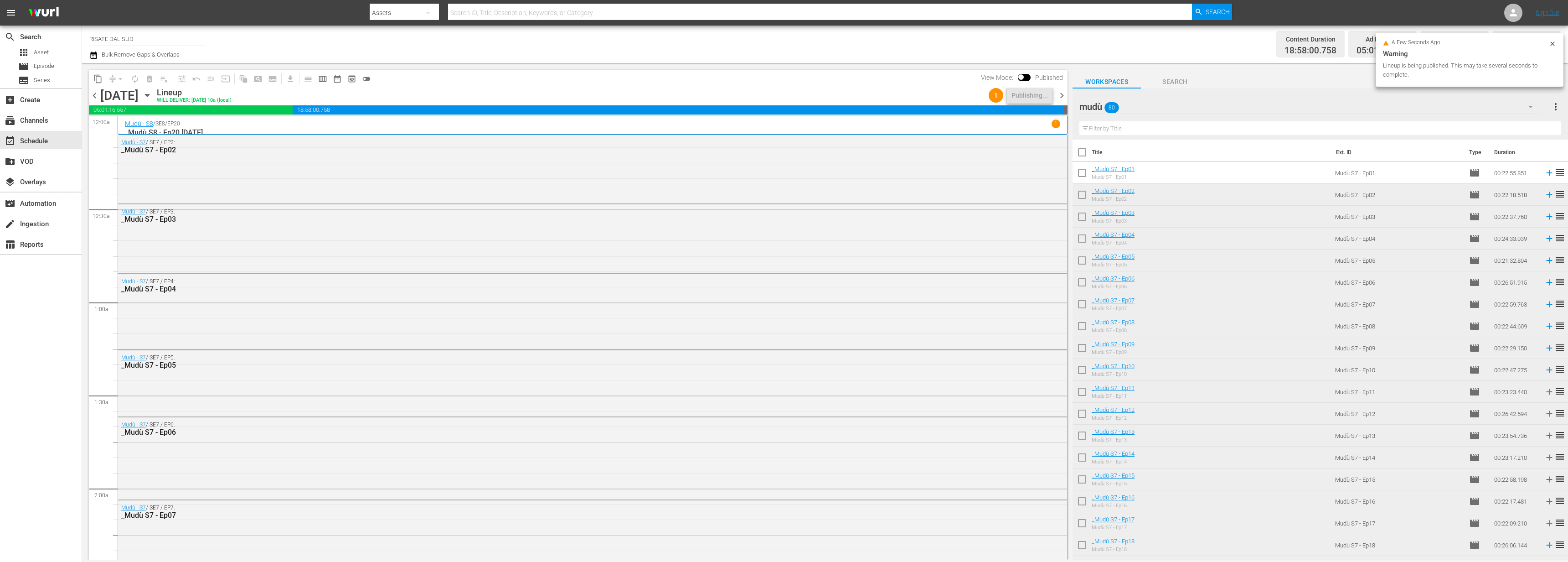
click at [1064, 97] on span "chevron_right" at bounding box center [1062, 96] width 12 height 12
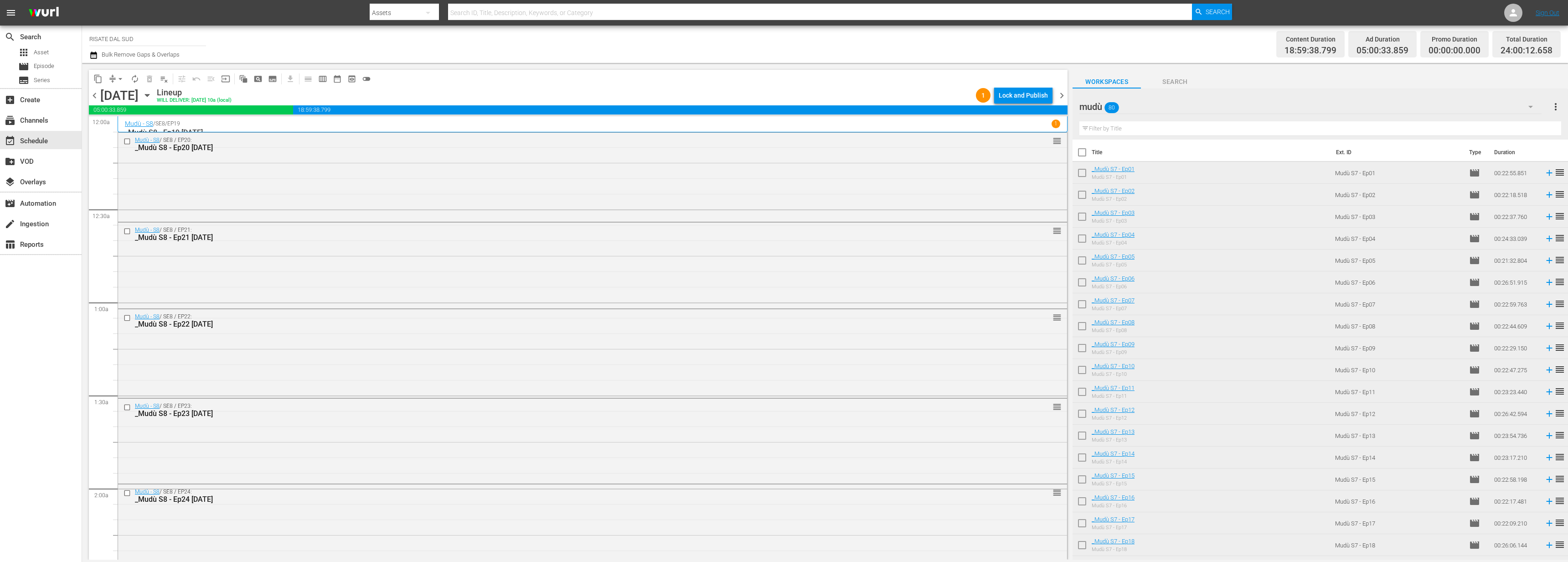
click at [1034, 93] on div "Lock and Publish" at bounding box center [1023, 95] width 49 height 16
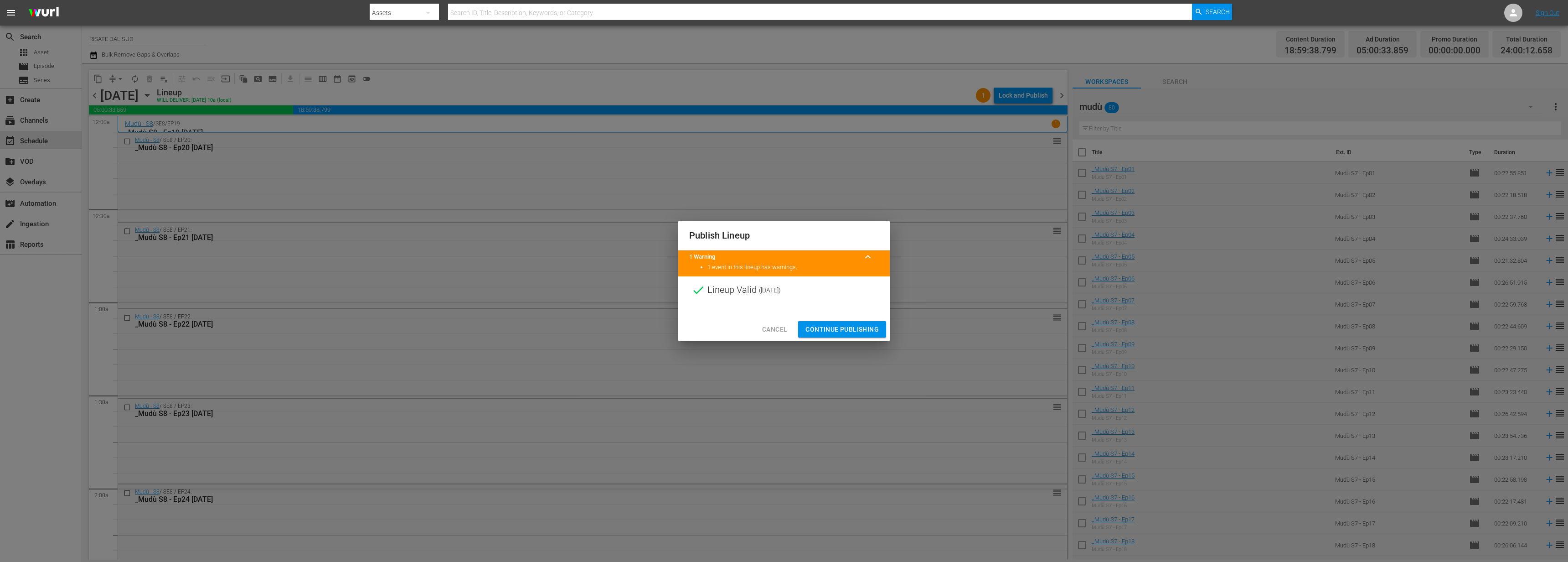
click at [886, 328] on div "Cancel Continue Publishing" at bounding box center [783, 329] width 211 height 24
click at [842, 329] on span "Continue Publishing" at bounding box center [842, 329] width 74 height 12
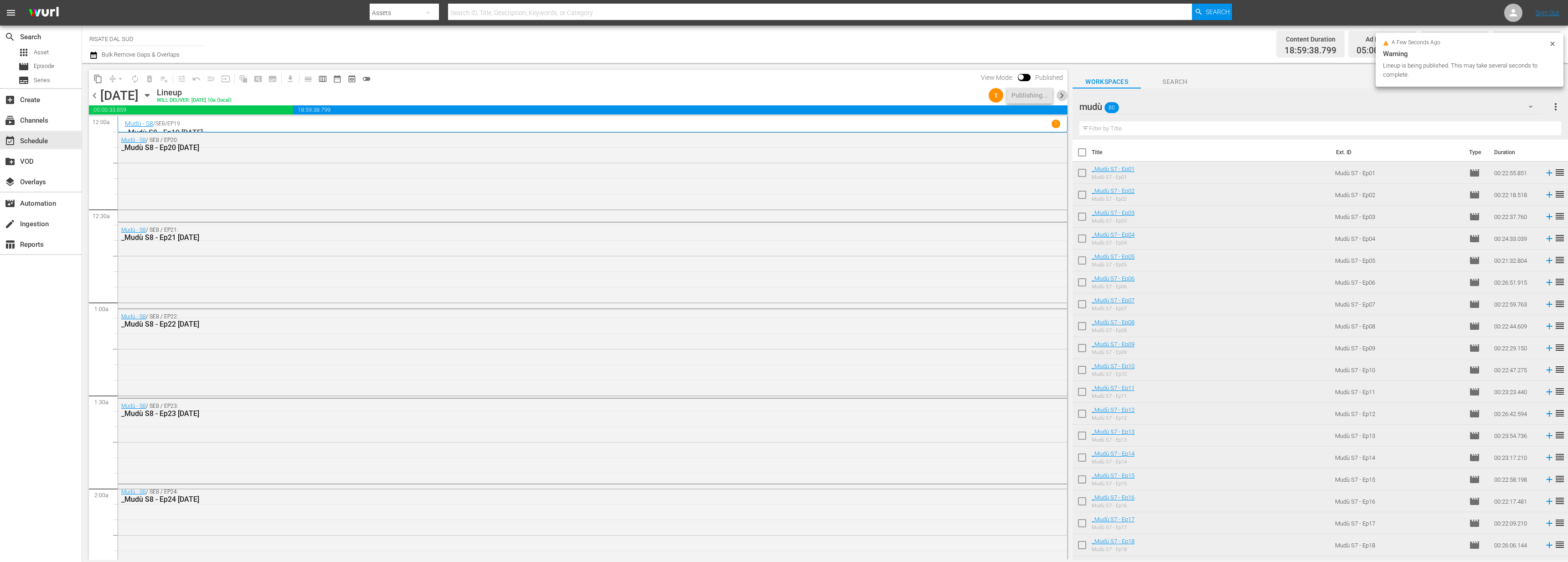
click at [1066, 96] on span "chevron_right" at bounding box center [1062, 96] width 12 height 12
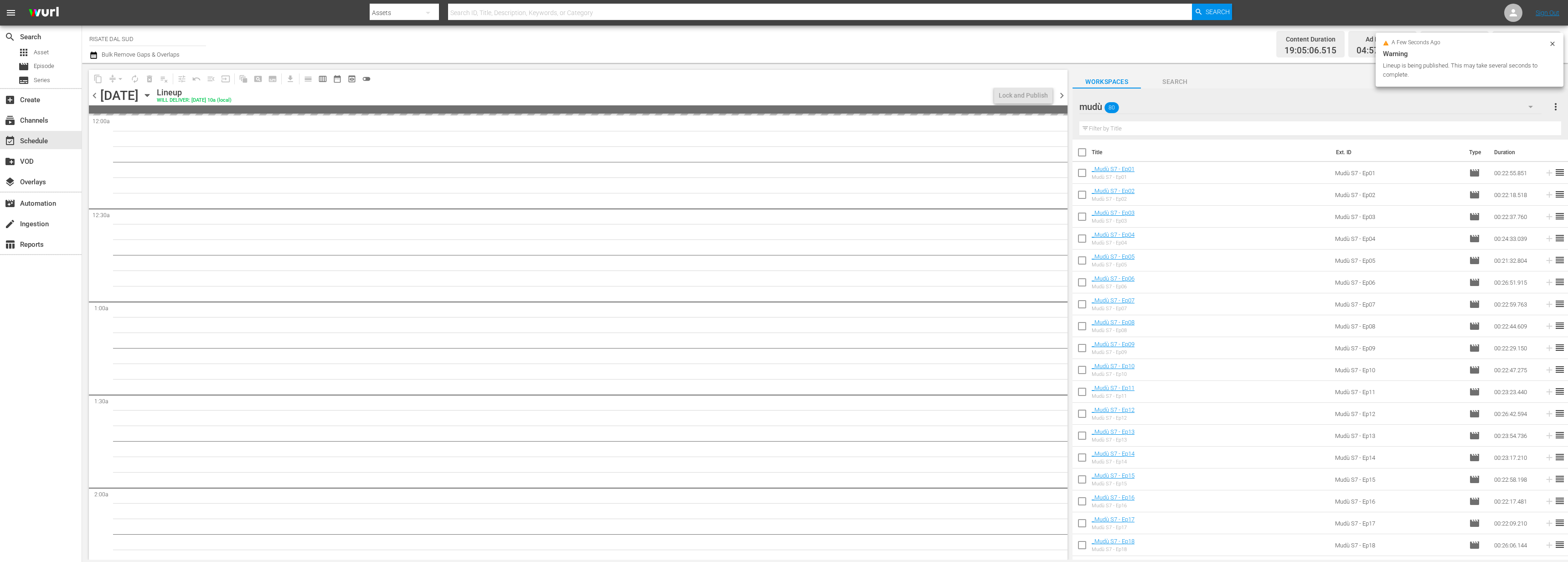
click at [1554, 42] on icon at bounding box center [1552, 43] width 4 height 4
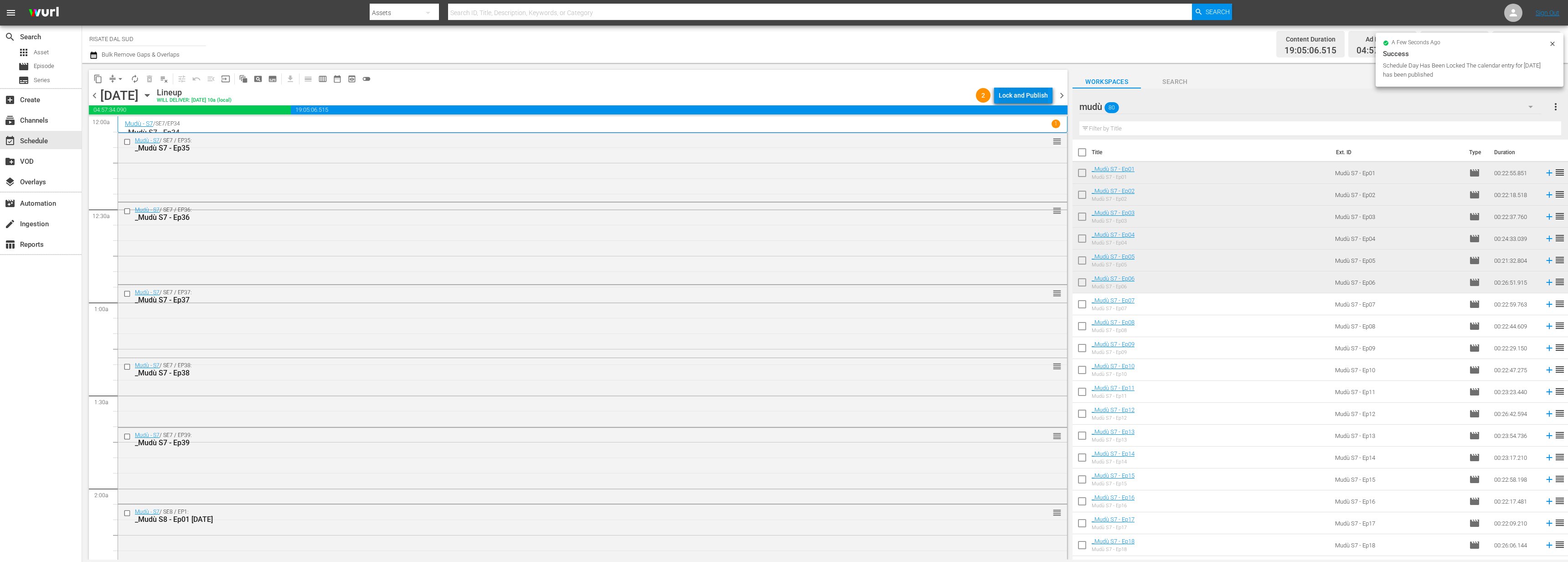
click at [1043, 97] on div "Lock and Publish" at bounding box center [1023, 95] width 49 height 16
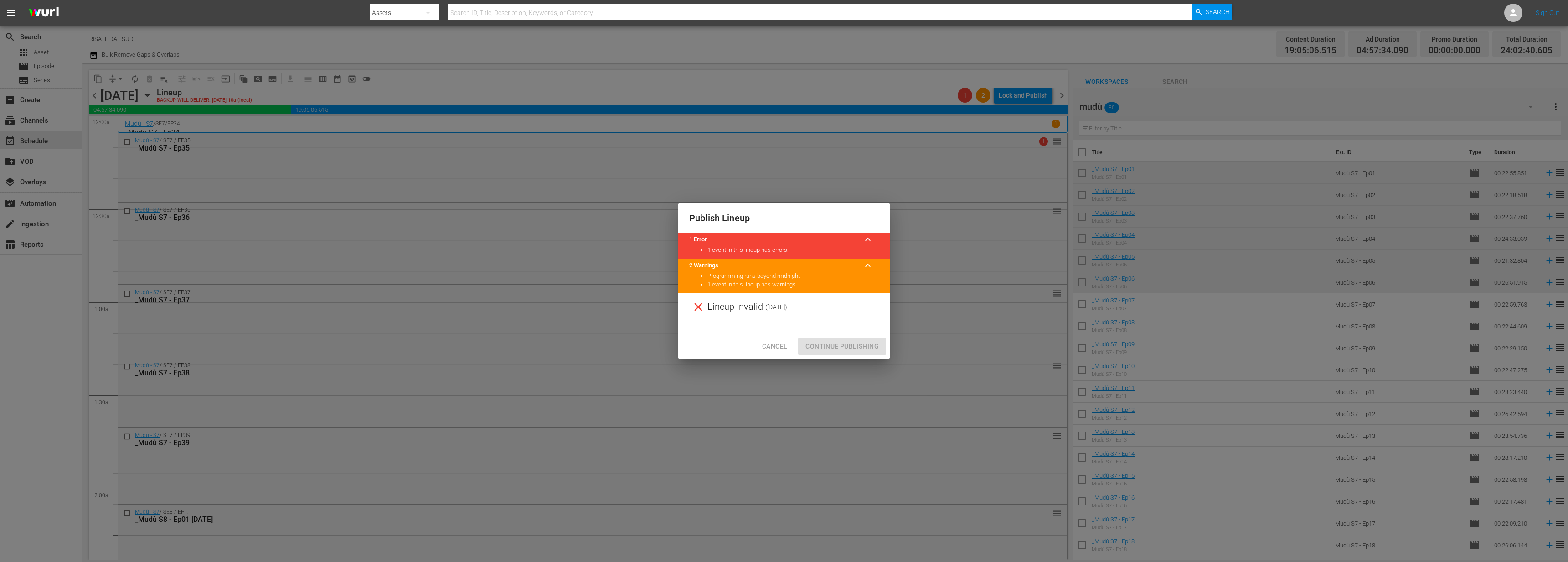
click at [765, 348] on span "Cancel" at bounding box center [774, 346] width 25 height 12
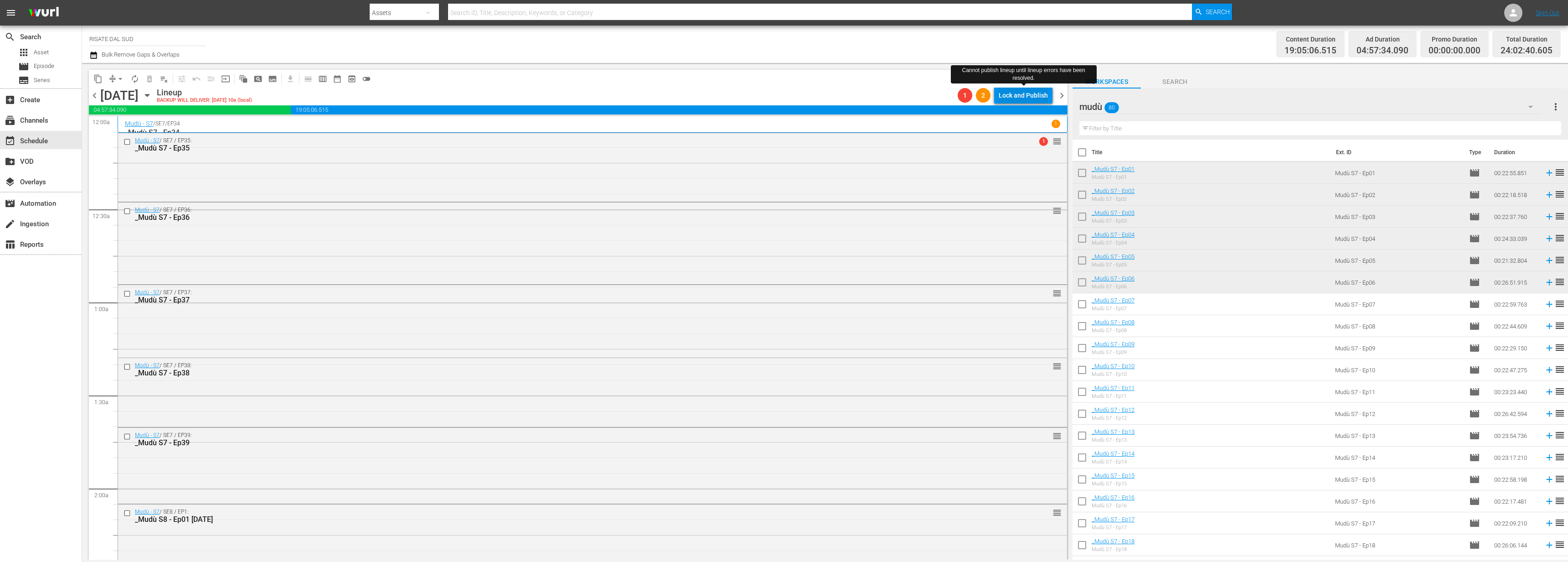
click at [1009, 94] on div "Lock and Publish" at bounding box center [1023, 95] width 49 height 16
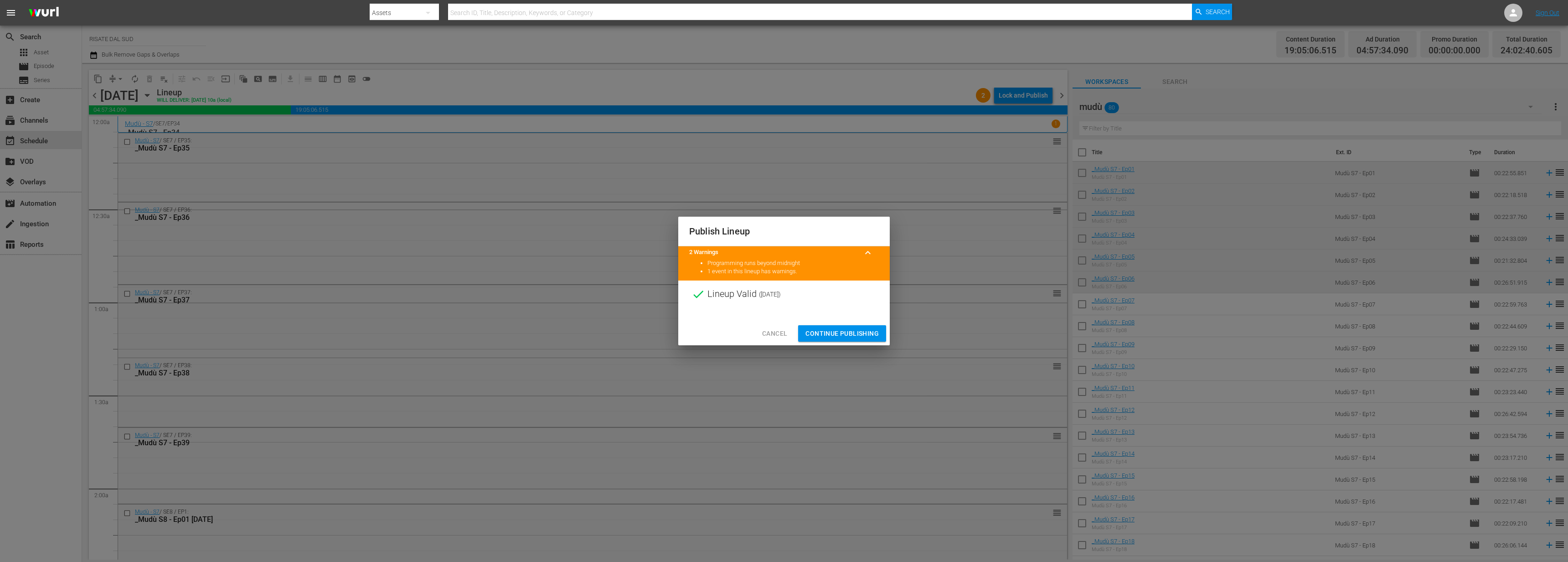
click at [865, 332] on span "Continue Publishing" at bounding box center [842, 333] width 74 height 12
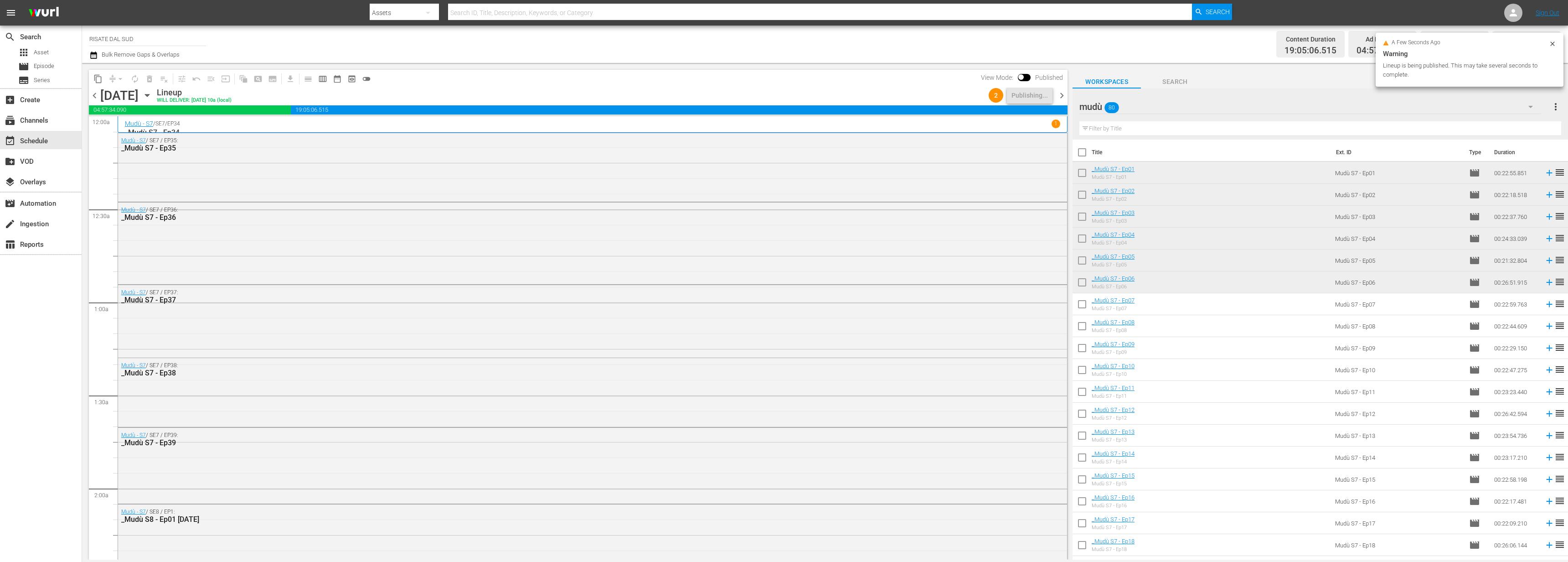
click at [1059, 92] on span "chevron_right" at bounding box center [1062, 96] width 12 height 12
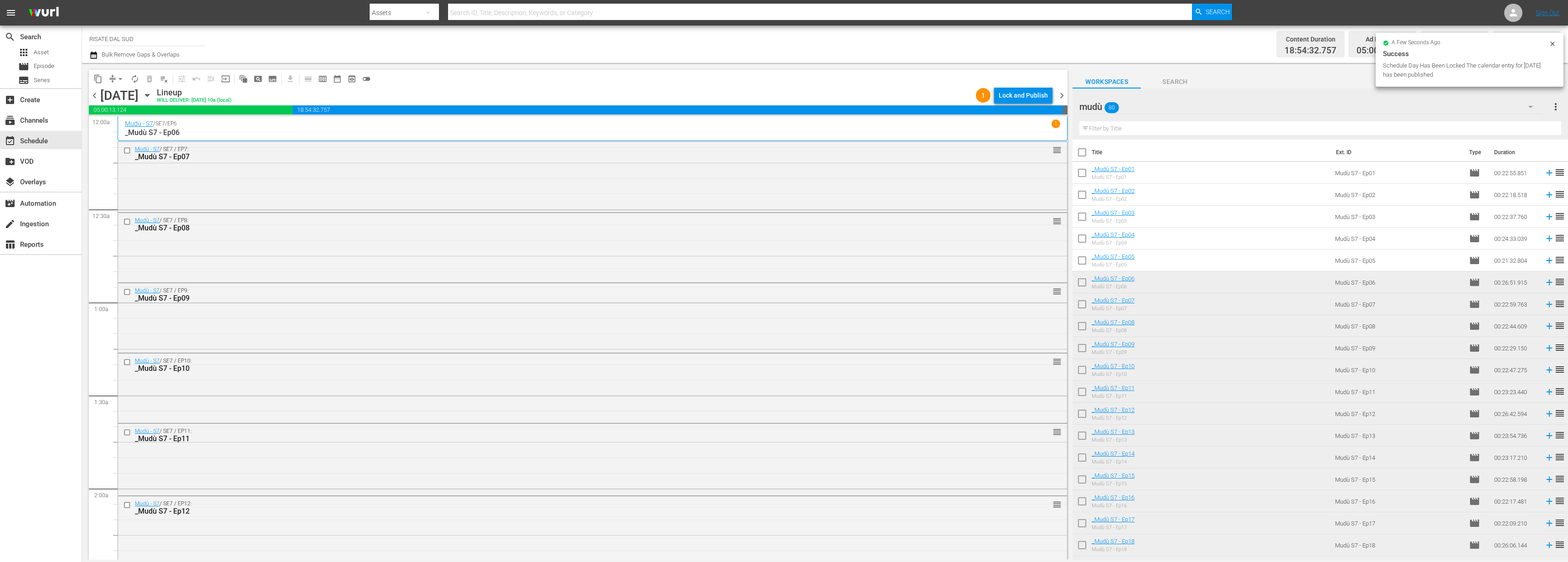
click at [1005, 85] on div "content_copy compress arrow_drop_down autorenew_outlined delete_forever_outline…" at bounding box center [578, 79] width 979 height 18
click at [1004, 94] on div "Lock and Publish" at bounding box center [1023, 95] width 49 height 16
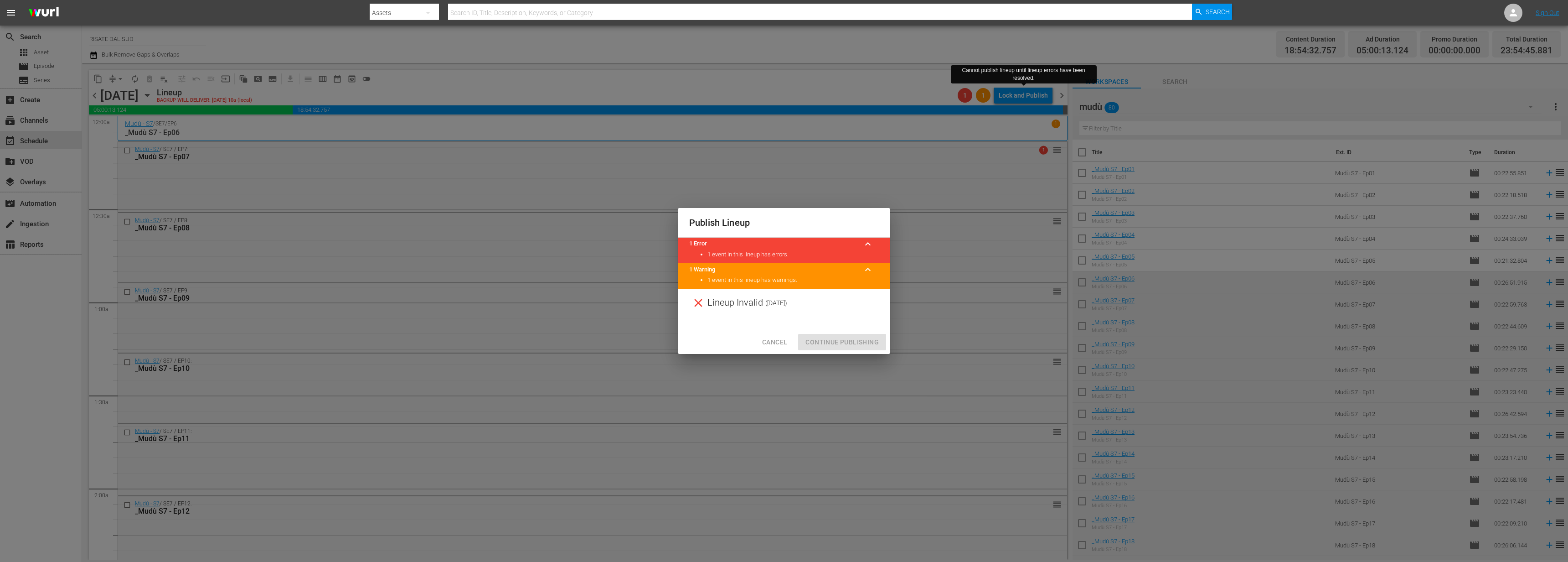
click at [780, 339] on span "Cancel" at bounding box center [774, 342] width 25 height 12
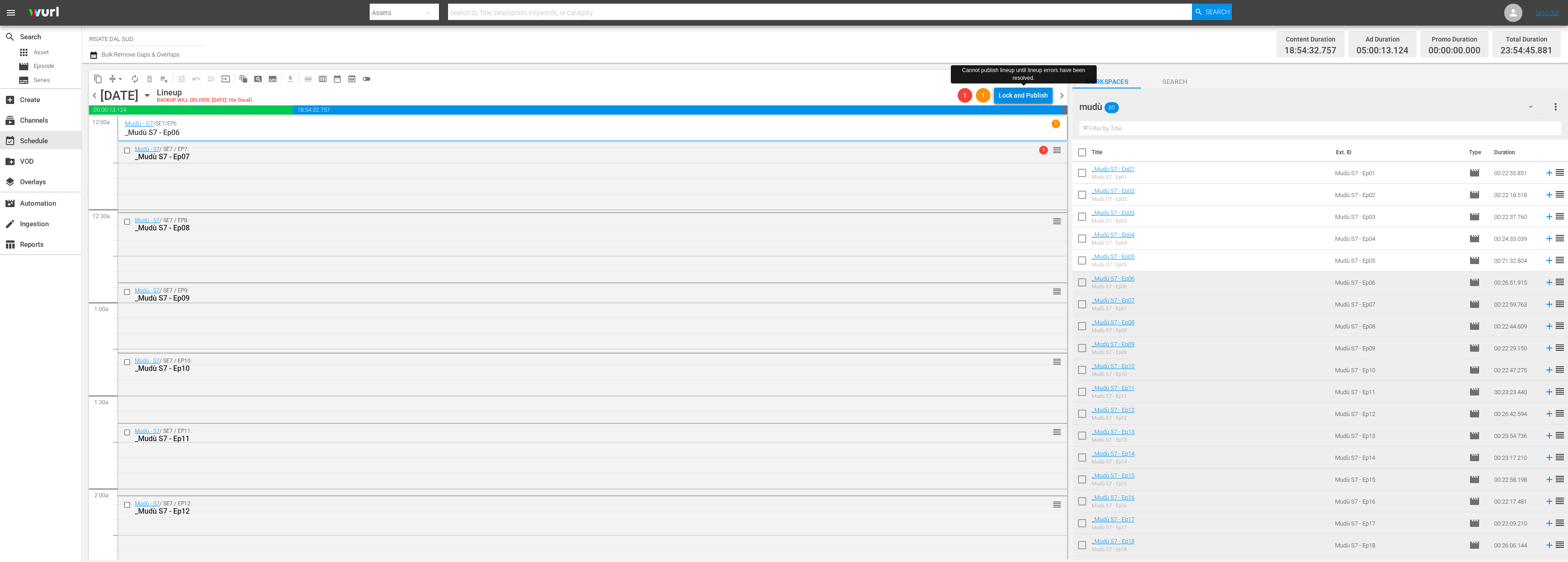
click at [1031, 92] on div "Lock and Publish" at bounding box center [1023, 95] width 49 height 16
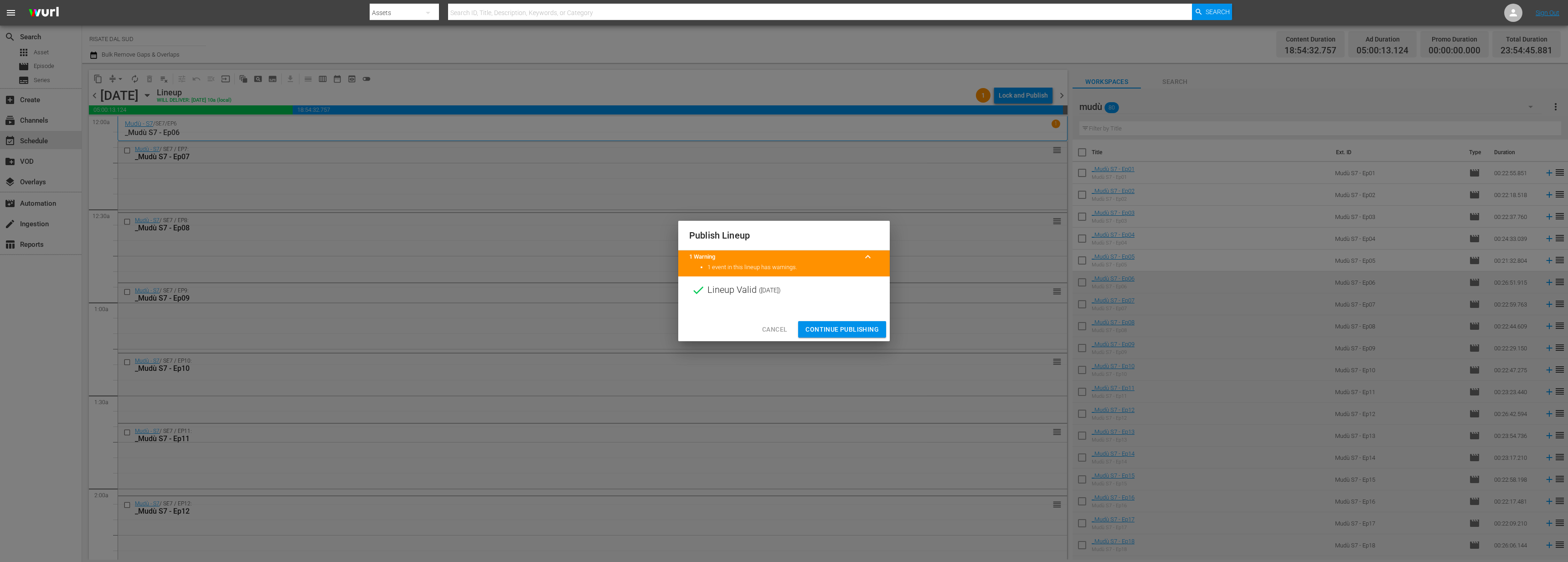
click at [855, 329] on span "Continue Publishing" at bounding box center [842, 329] width 74 height 12
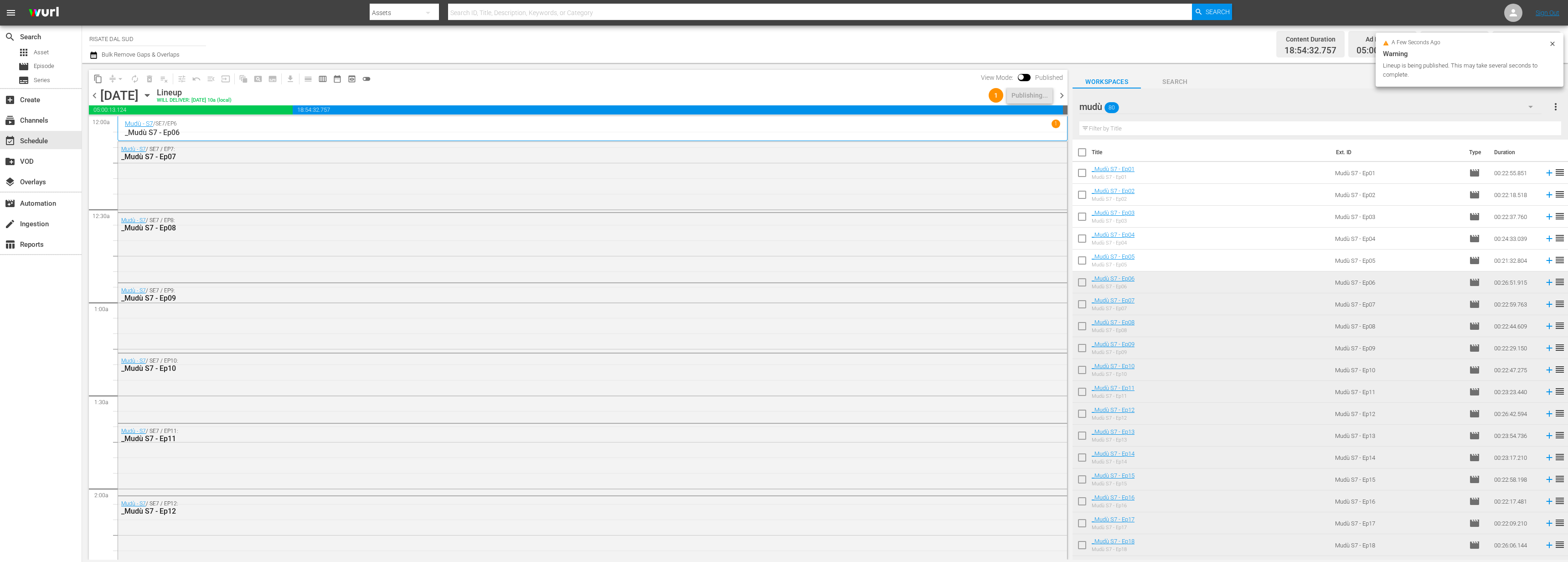
click at [1063, 97] on span "chevron_right" at bounding box center [1062, 96] width 12 height 12
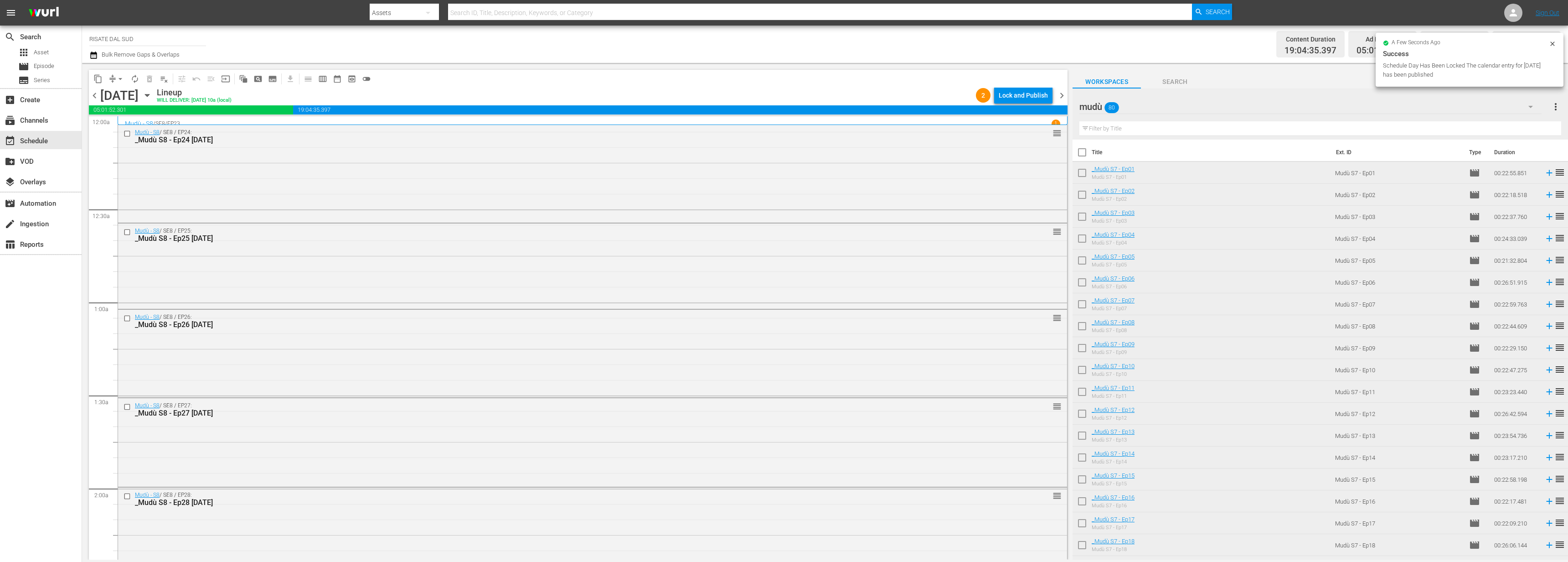
click at [1015, 86] on div "content_copy compress arrow_drop_down autorenew_outlined delete_forever_outline…" at bounding box center [578, 79] width 979 height 18
click at [1016, 88] on div "Lock and Publish" at bounding box center [1023, 95] width 49 height 16
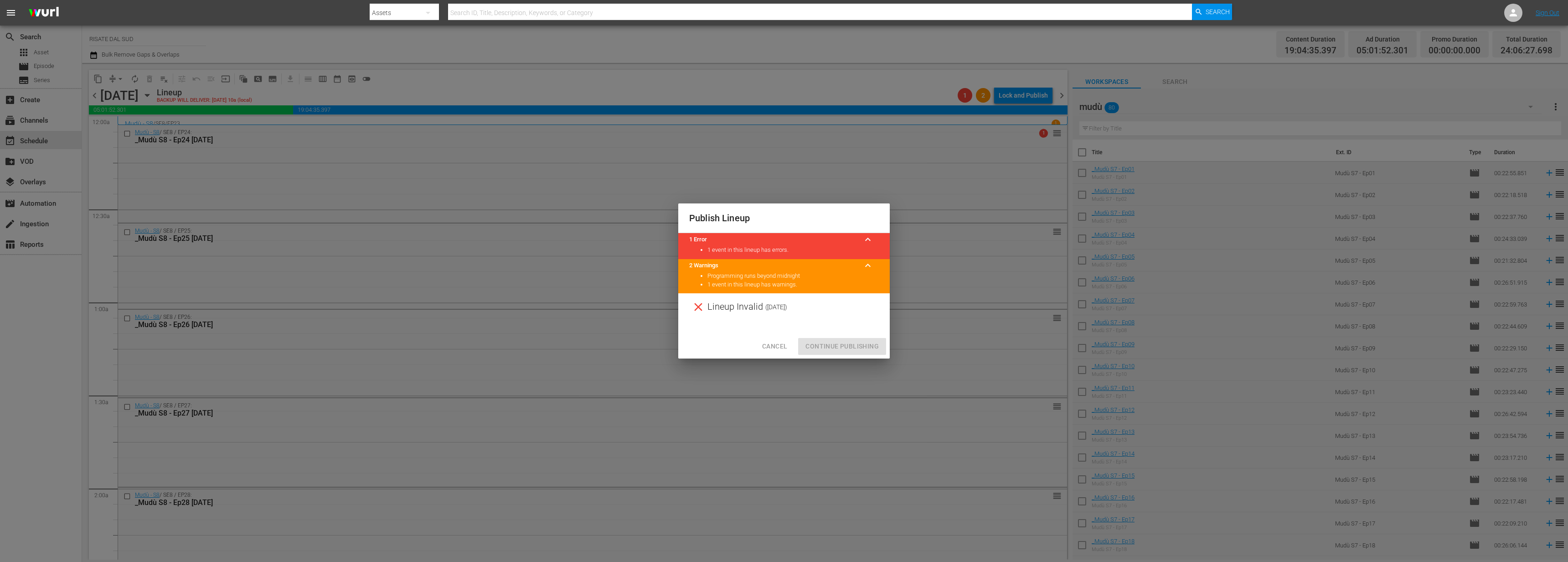
click at [784, 346] on span "Cancel" at bounding box center [774, 346] width 25 height 12
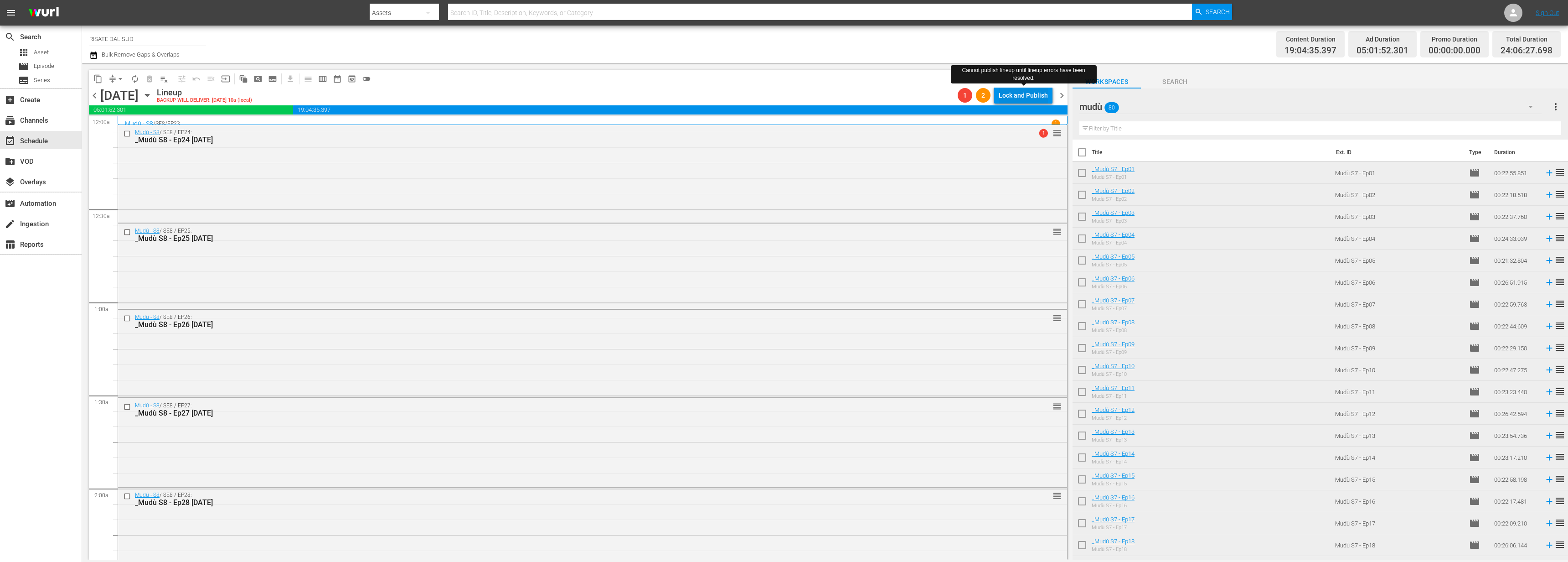
click at [1016, 87] on div "Lock and Publish" at bounding box center [1023, 95] width 49 height 16
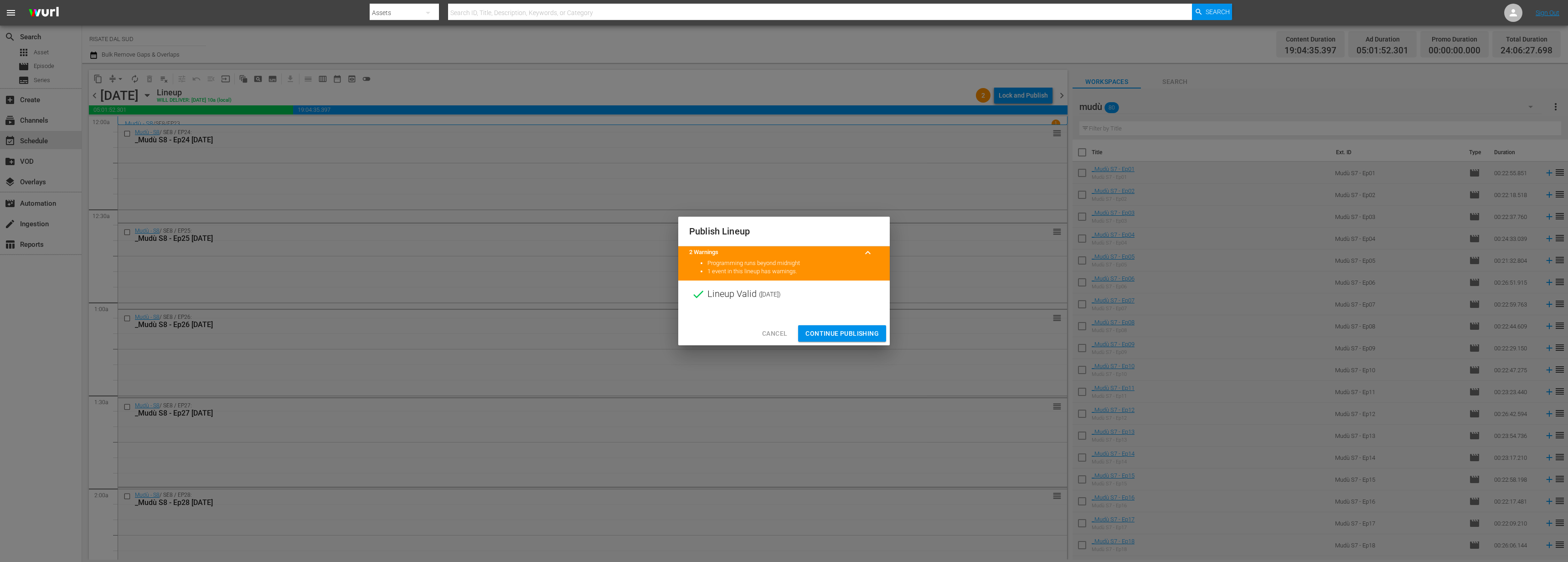
click at [861, 328] on span "Continue Publishing" at bounding box center [842, 333] width 74 height 12
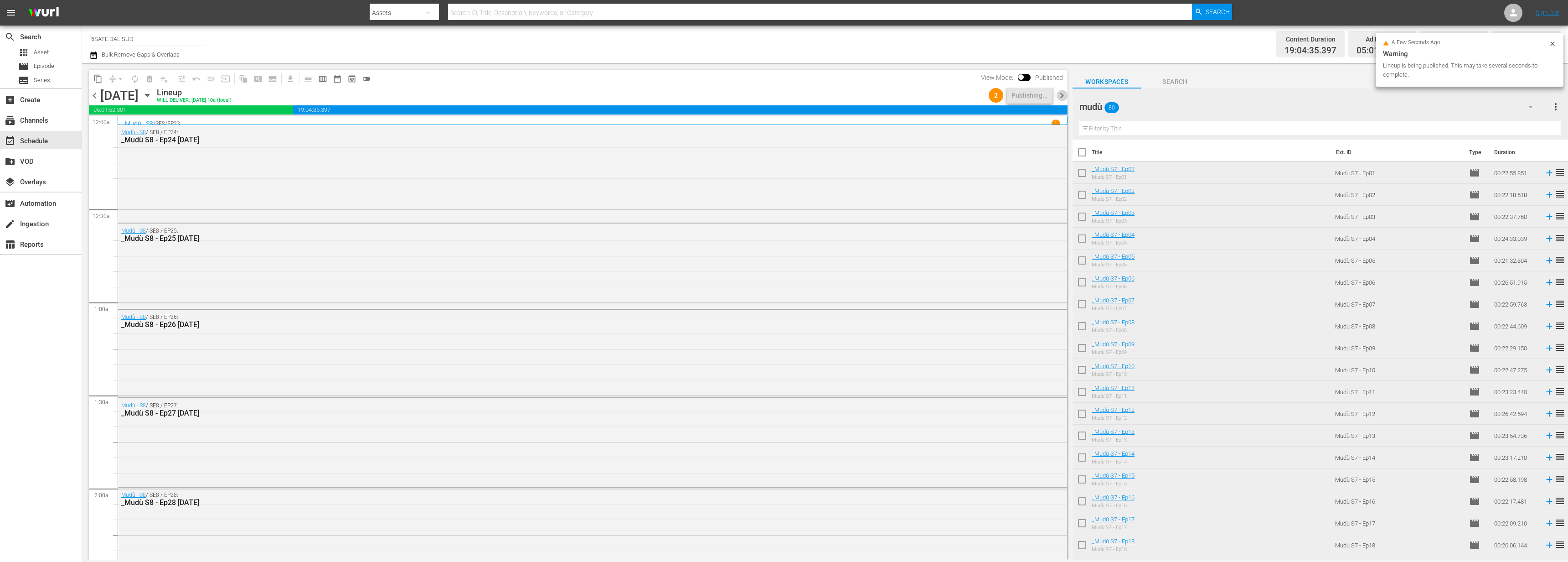
click at [1063, 94] on span "chevron_right" at bounding box center [1062, 96] width 12 height 12
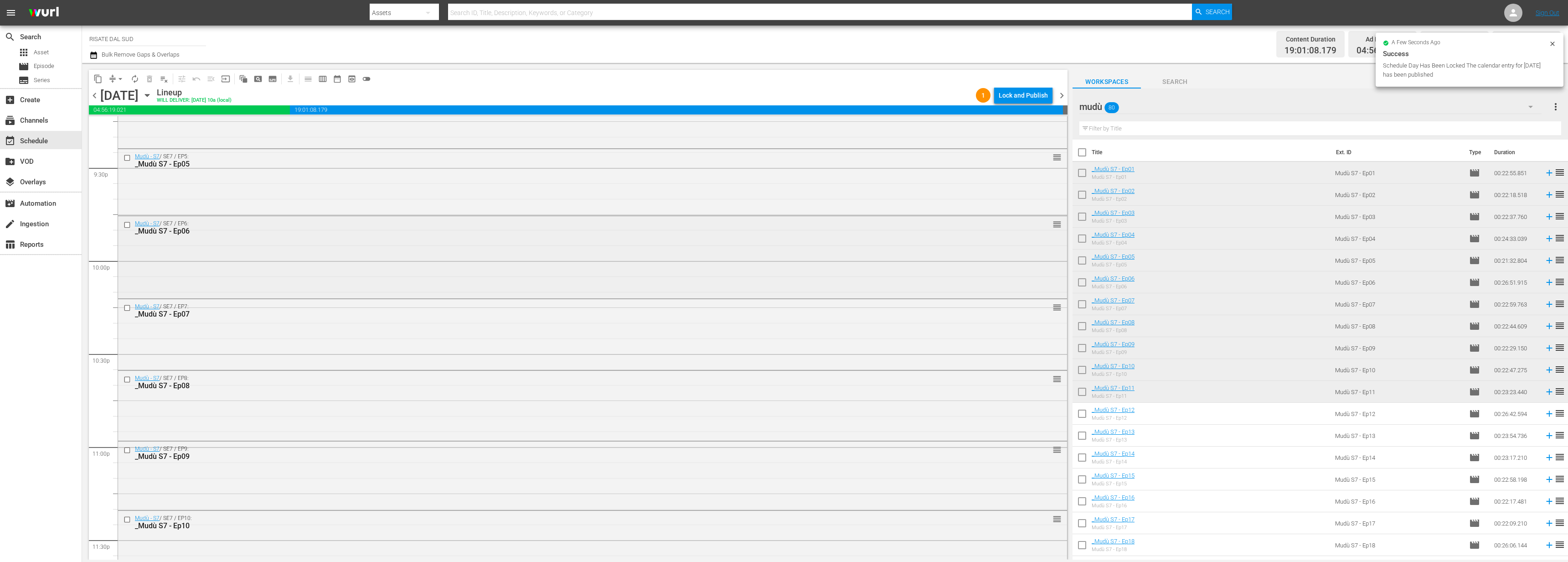
scroll to position [4042, 0]
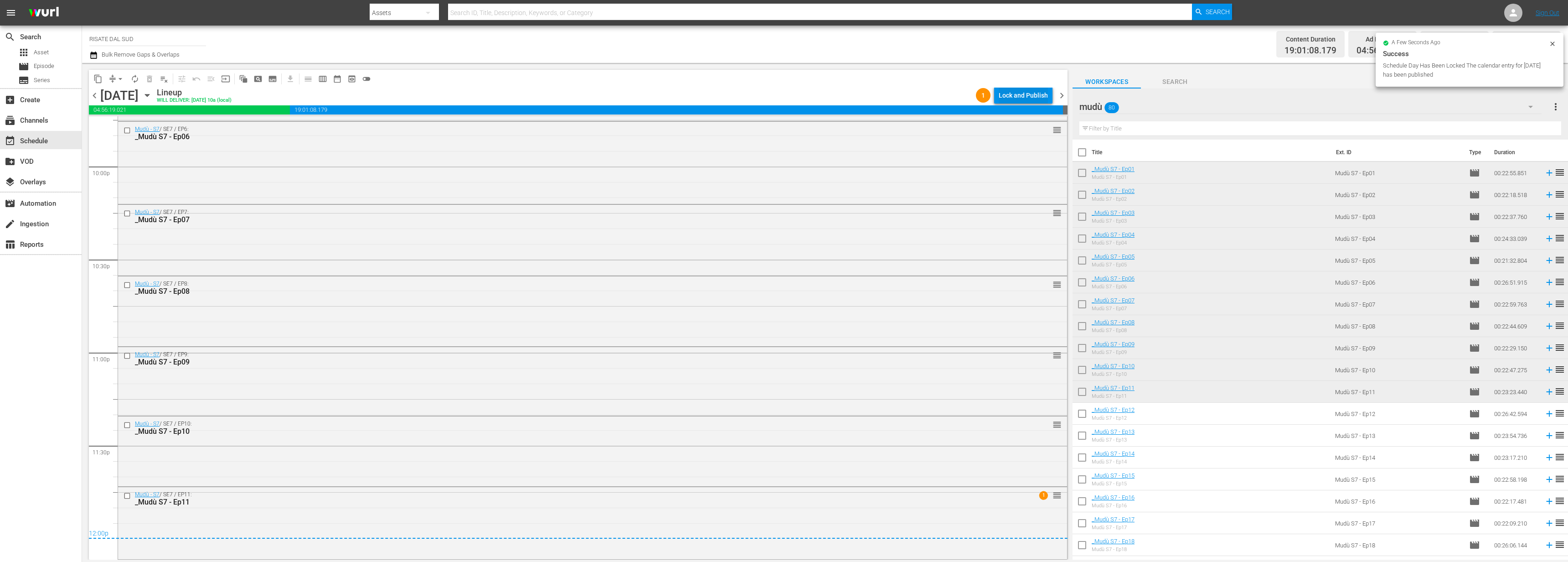
click at [1032, 99] on div "Lock and Publish" at bounding box center [1023, 95] width 49 height 16
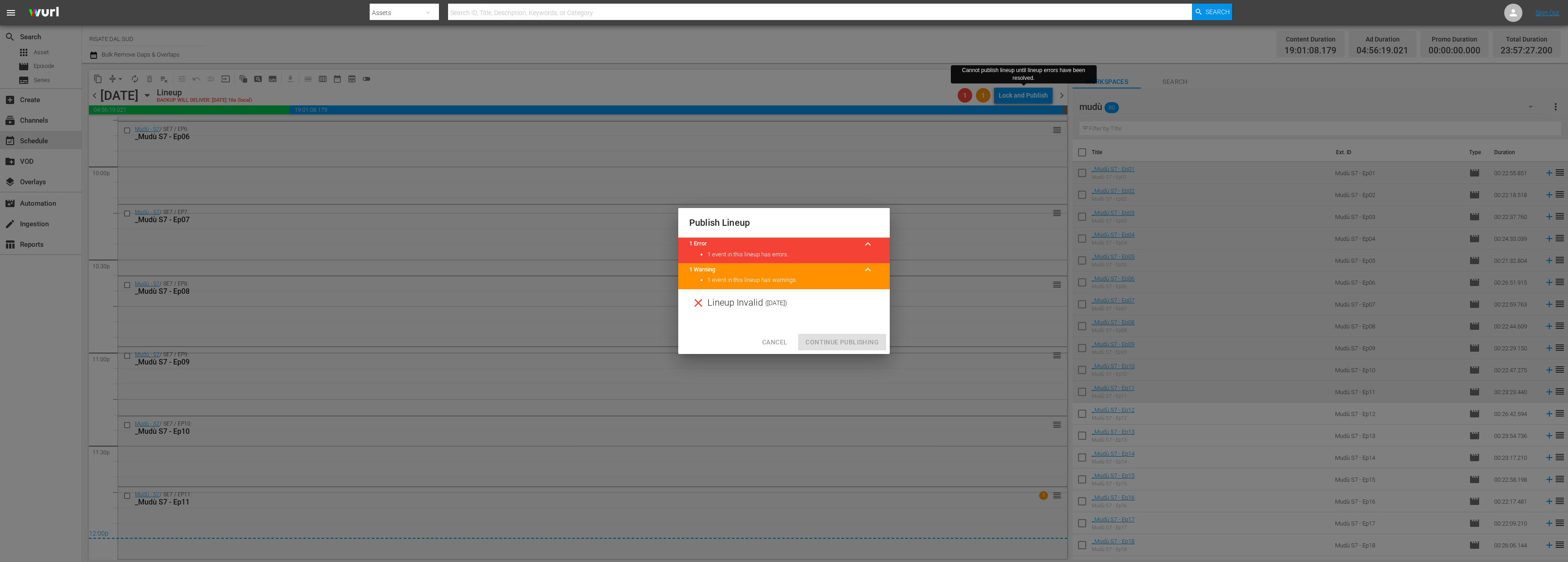
click at [778, 344] on span "Cancel" at bounding box center [774, 342] width 25 height 12
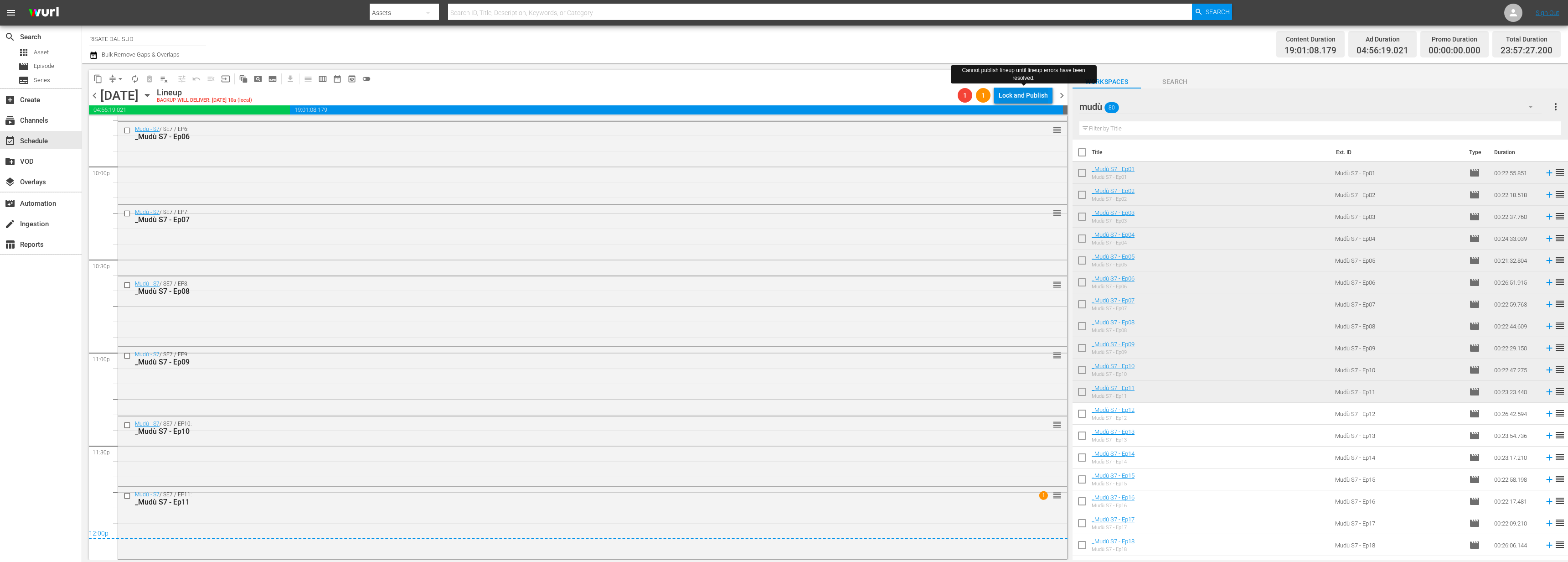
click at [1032, 103] on div "Lock and Publish" at bounding box center [1023, 95] width 49 height 16
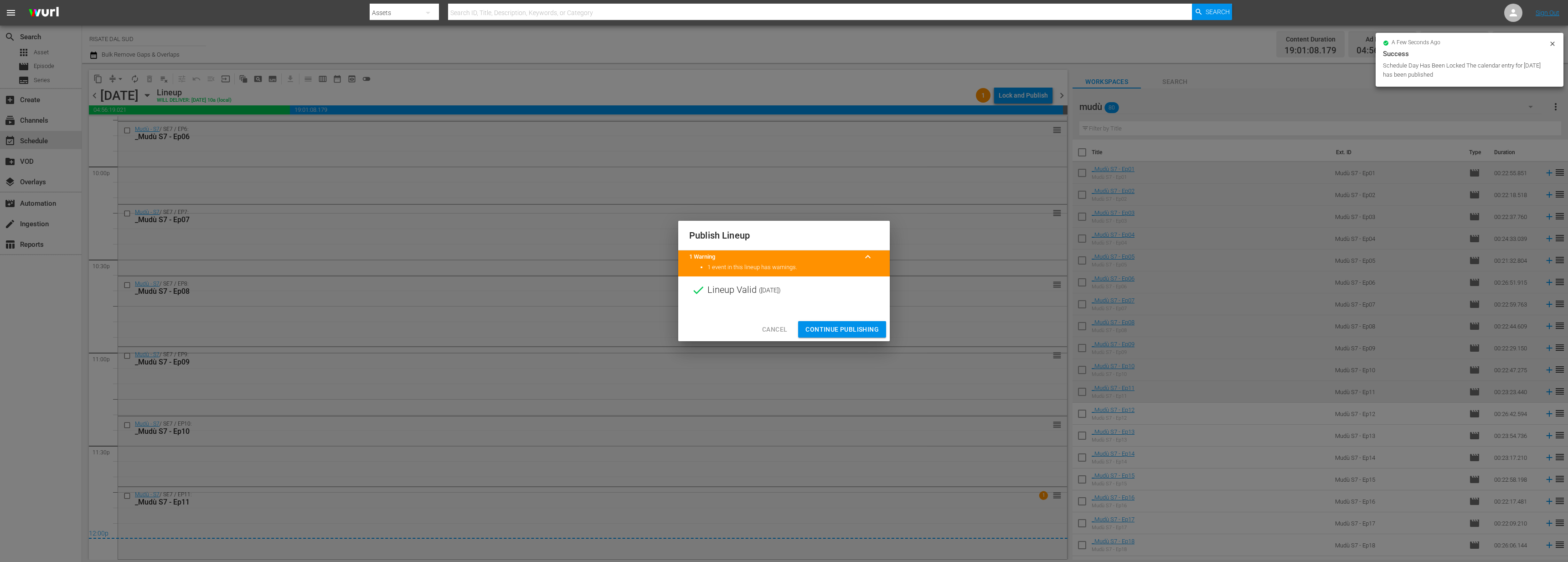
click at [828, 330] on span "Continue Publishing" at bounding box center [842, 329] width 74 height 12
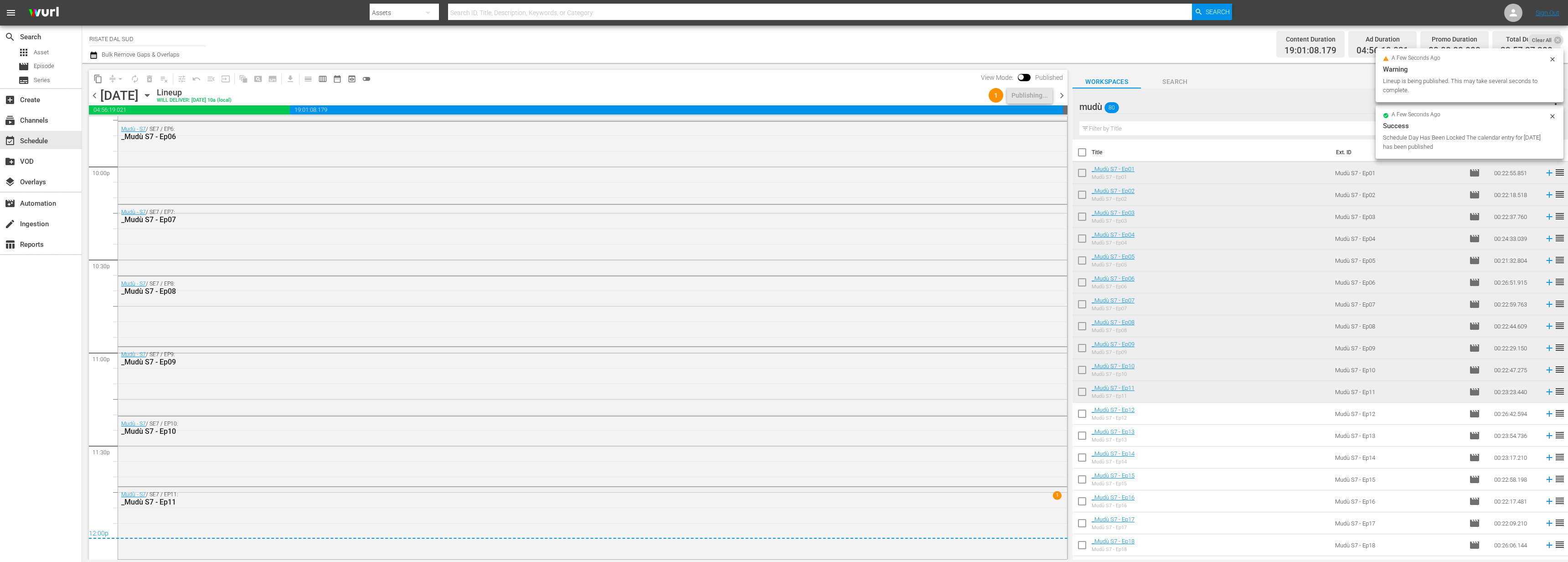
click at [1063, 97] on span "chevron_right" at bounding box center [1062, 96] width 12 height 12
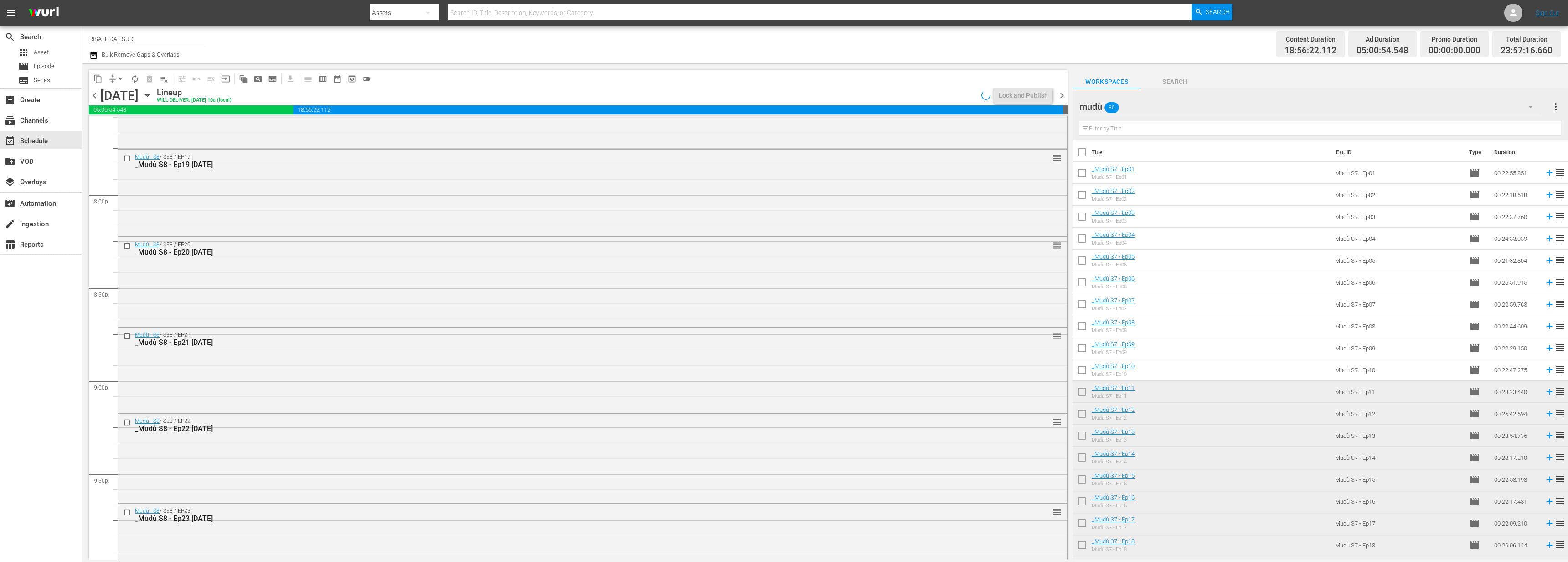
scroll to position [4034, 0]
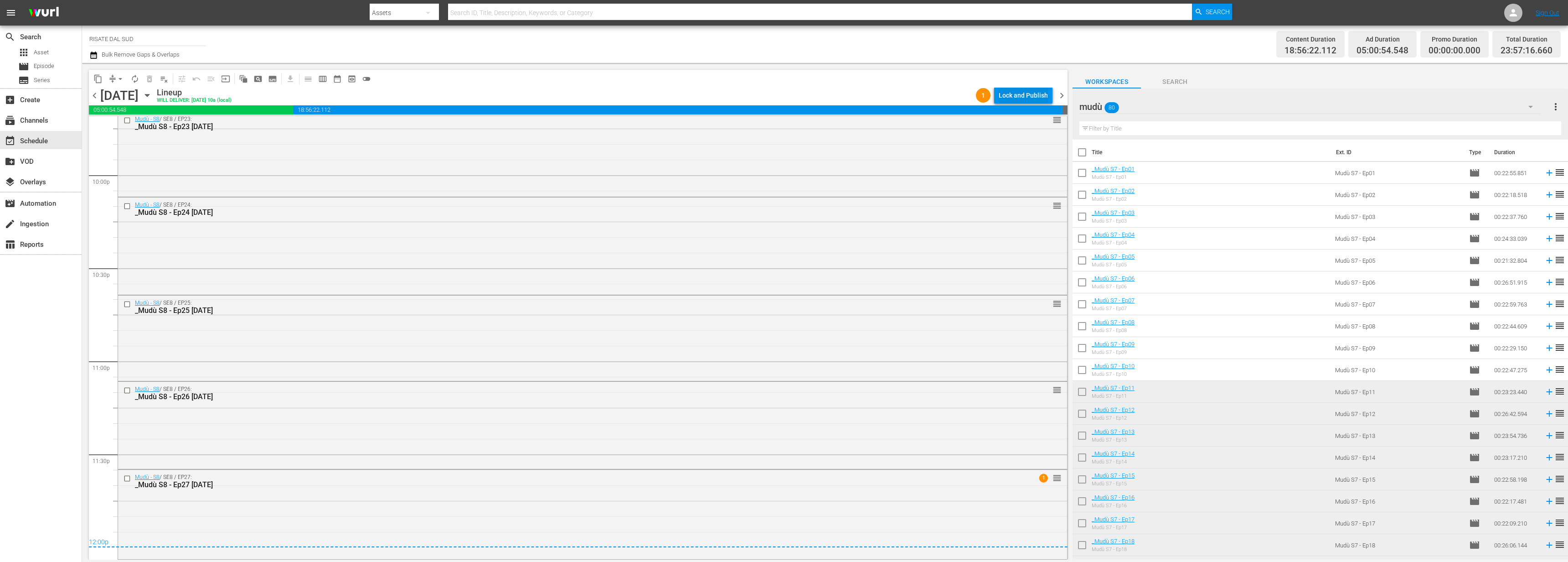
click at [1015, 94] on div "Lock and Publish" at bounding box center [1023, 95] width 49 height 16
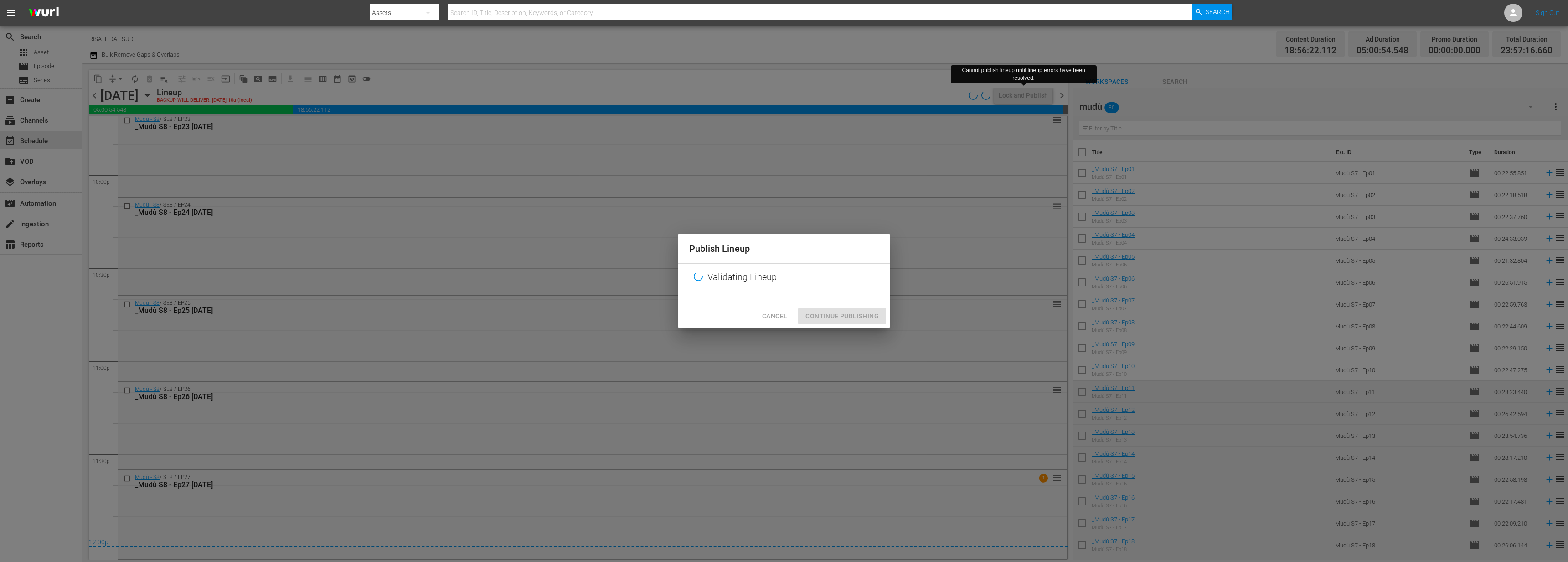
click at [785, 312] on span "Cancel" at bounding box center [774, 316] width 25 height 12
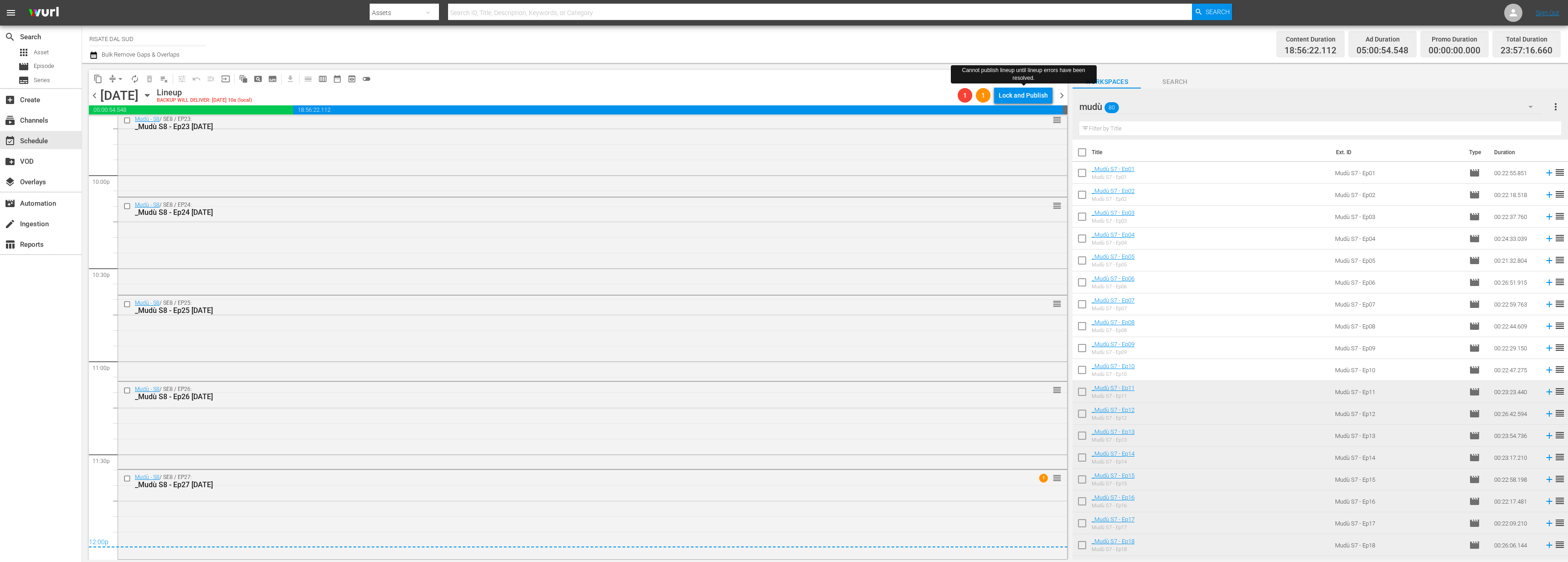
click at [1017, 83] on div "Cannot publish lineup until lineup errors have been resolved." at bounding box center [1024, 74] width 146 height 23
click at [1025, 96] on div "Lock and Publish" at bounding box center [1023, 95] width 49 height 16
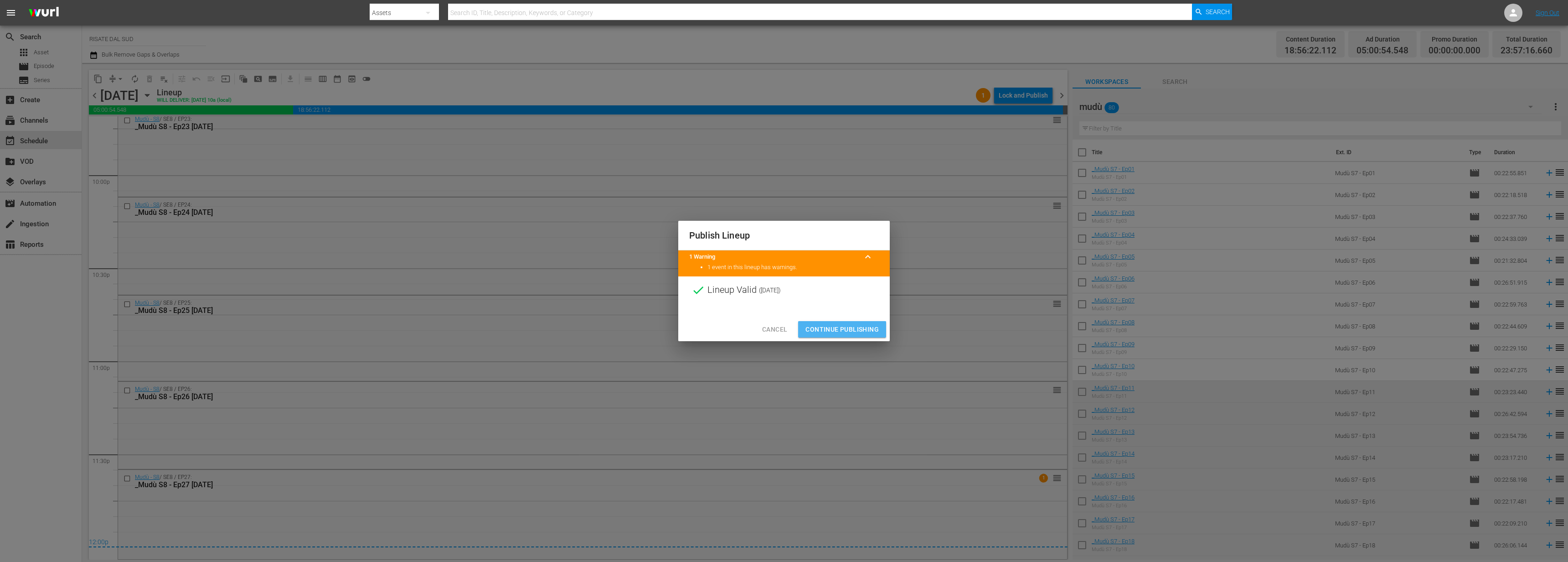
click at [849, 325] on span "Continue Publishing" at bounding box center [842, 329] width 74 height 12
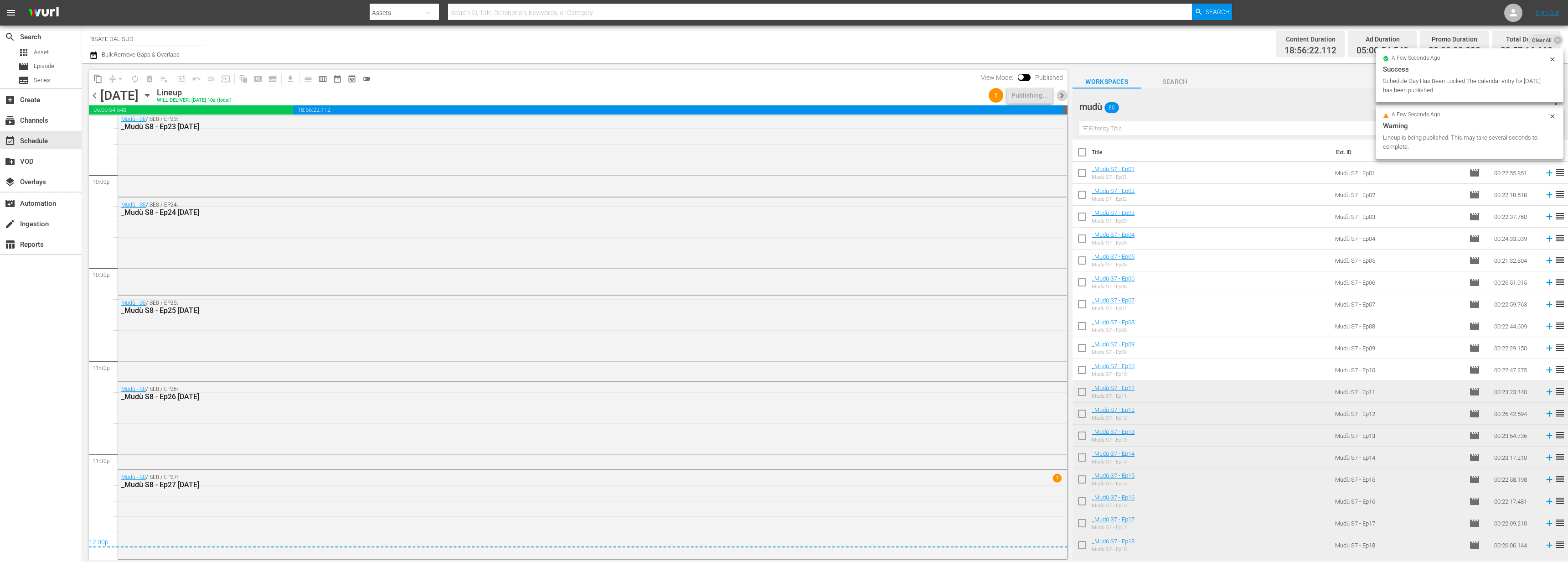
click at [1058, 94] on span "chevron_right" at bounding box center [1062, 96] width 12 height 12
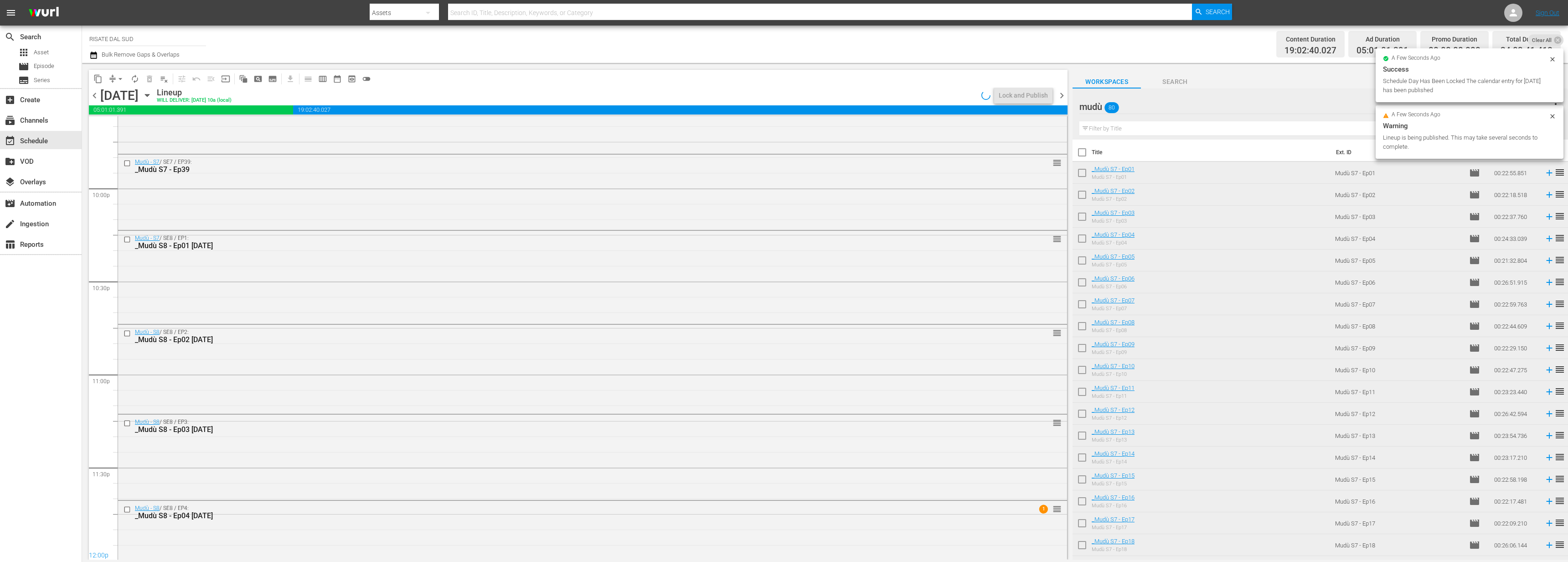
scroll to position [4034, 0]
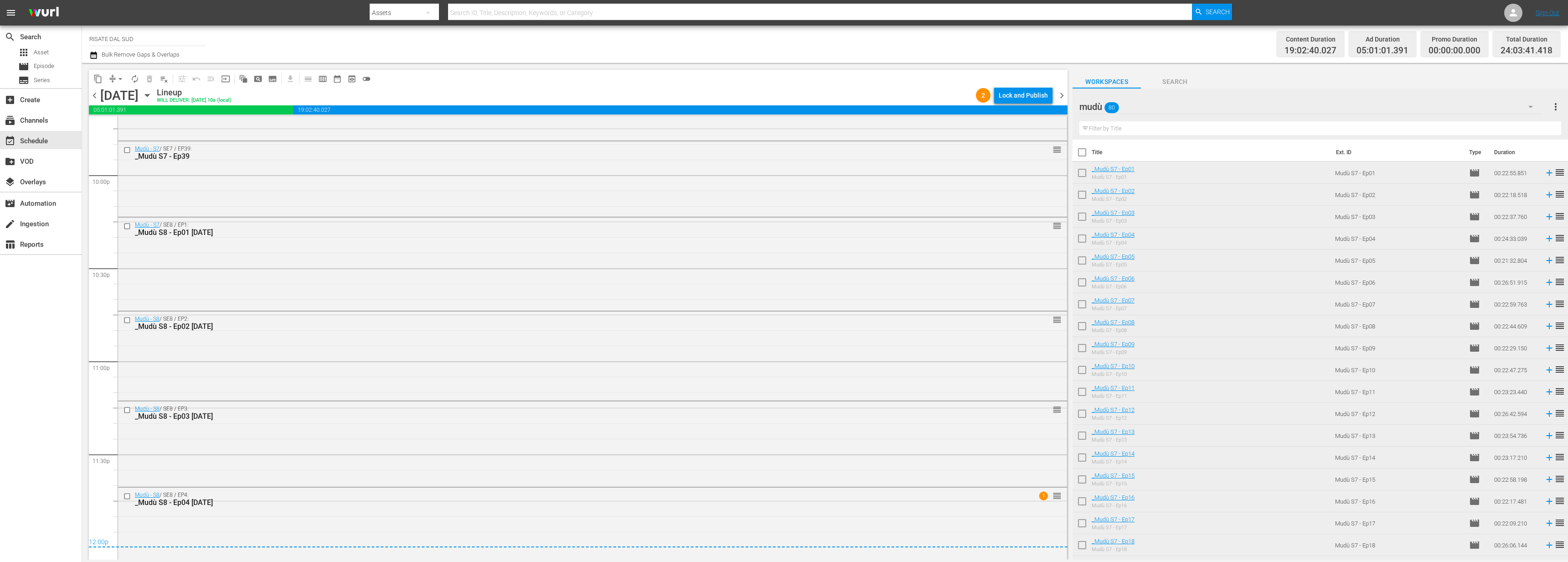
click at [1012, 104] on div "chevron_left Sunday, October 19th October 19th Lineup WILL DELIVER: 10/18 @ 10a…" at bounding box center [578, 96] width 979 height 18
click at [1020, 92] on div "Lock and Publish" at bounding box center [1023, 95] width 49 height 16
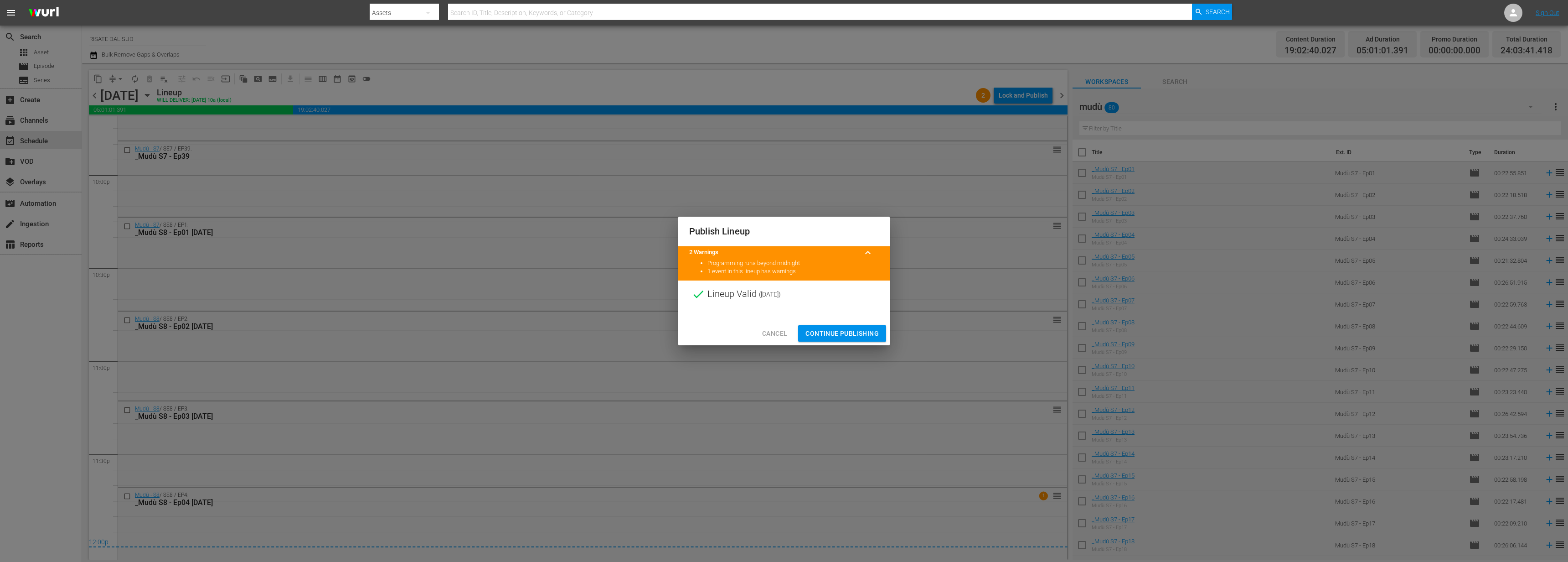
click at [823, 331] on span "Continue Publishing" at bounding box center [842, 333] width 74 height 12
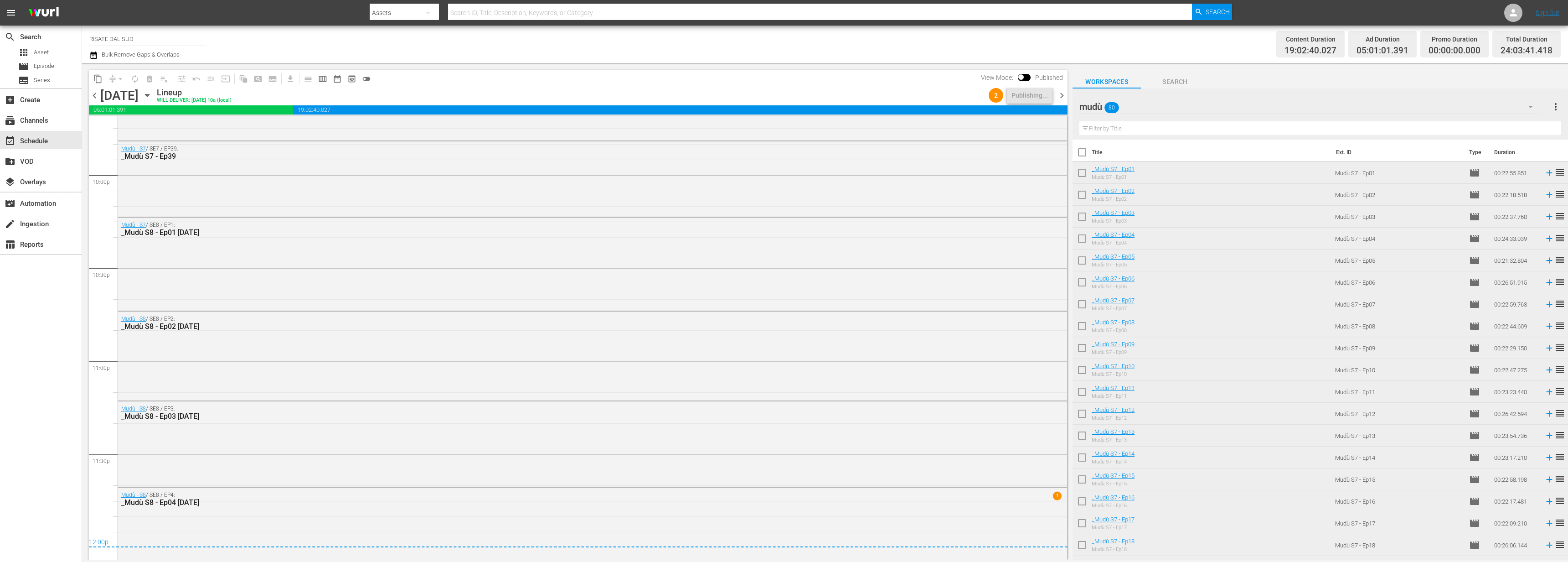
click at [1063, 96] on span "chevron_right" at bounding box center [1062, 96] width 12 height 12
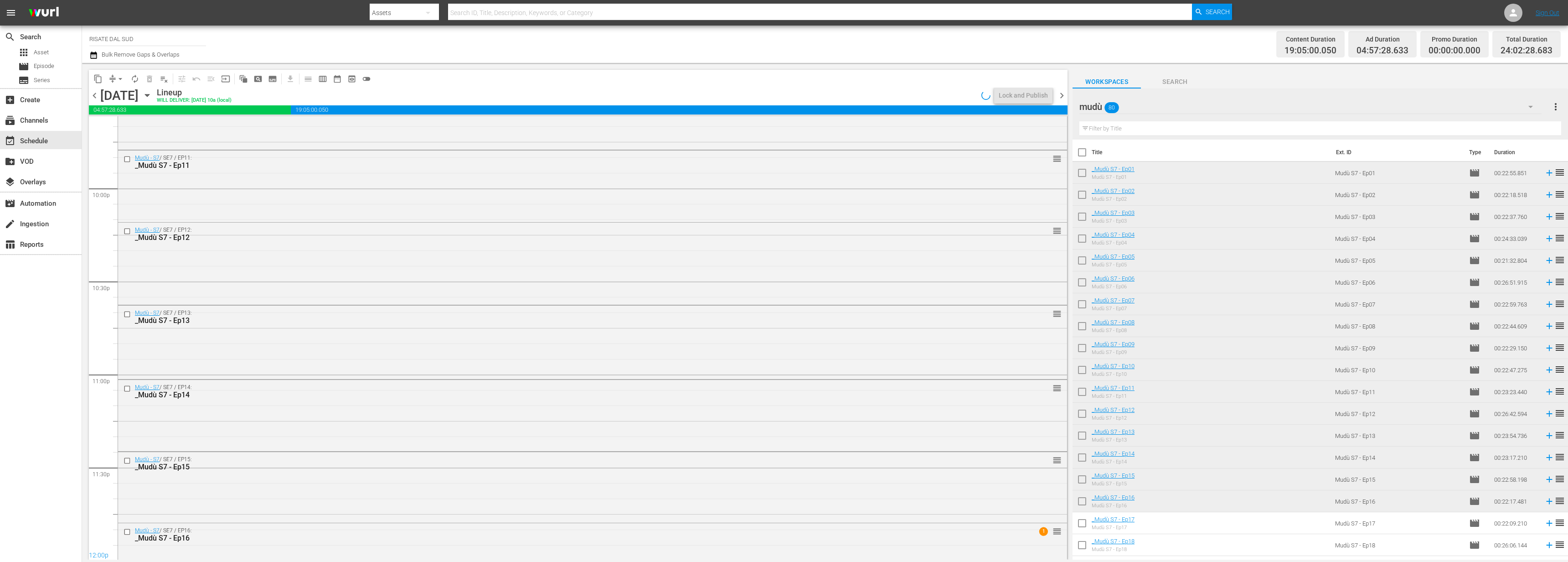
scroll to position [4034, 0]
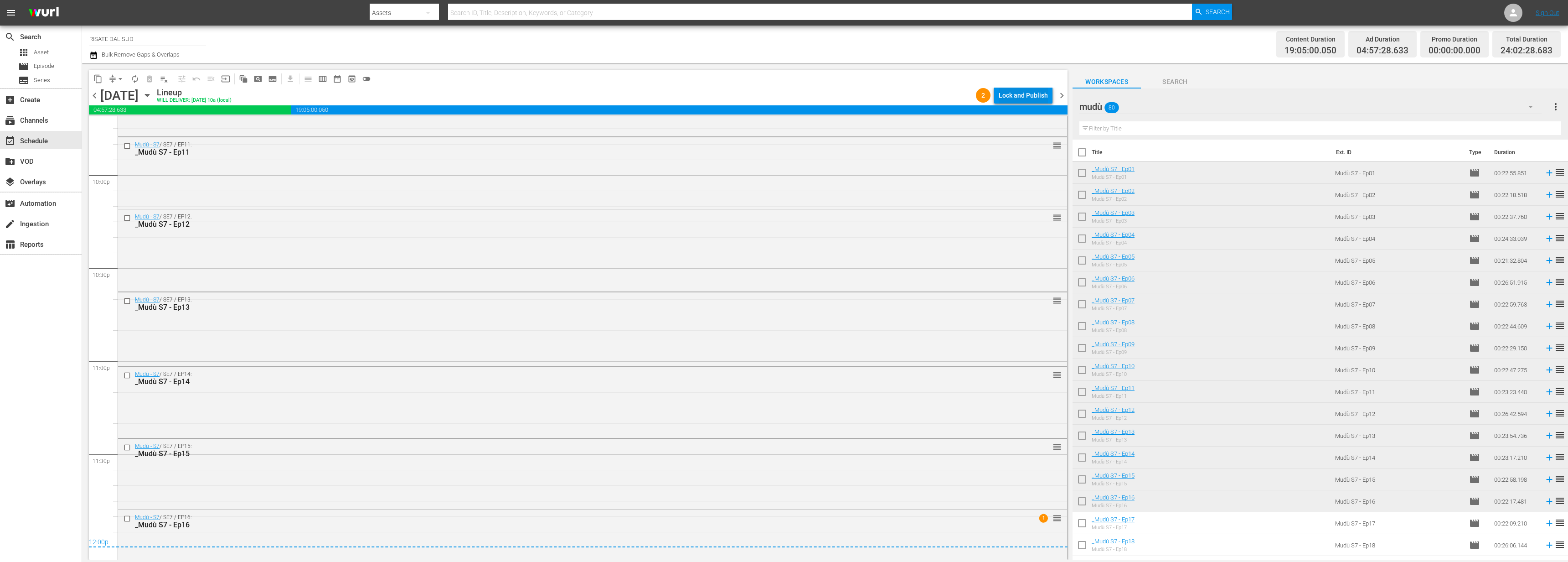
click at [1036, 101] on div "Lock and Publish" at bounding box center [1023, 95] width 49 height 16
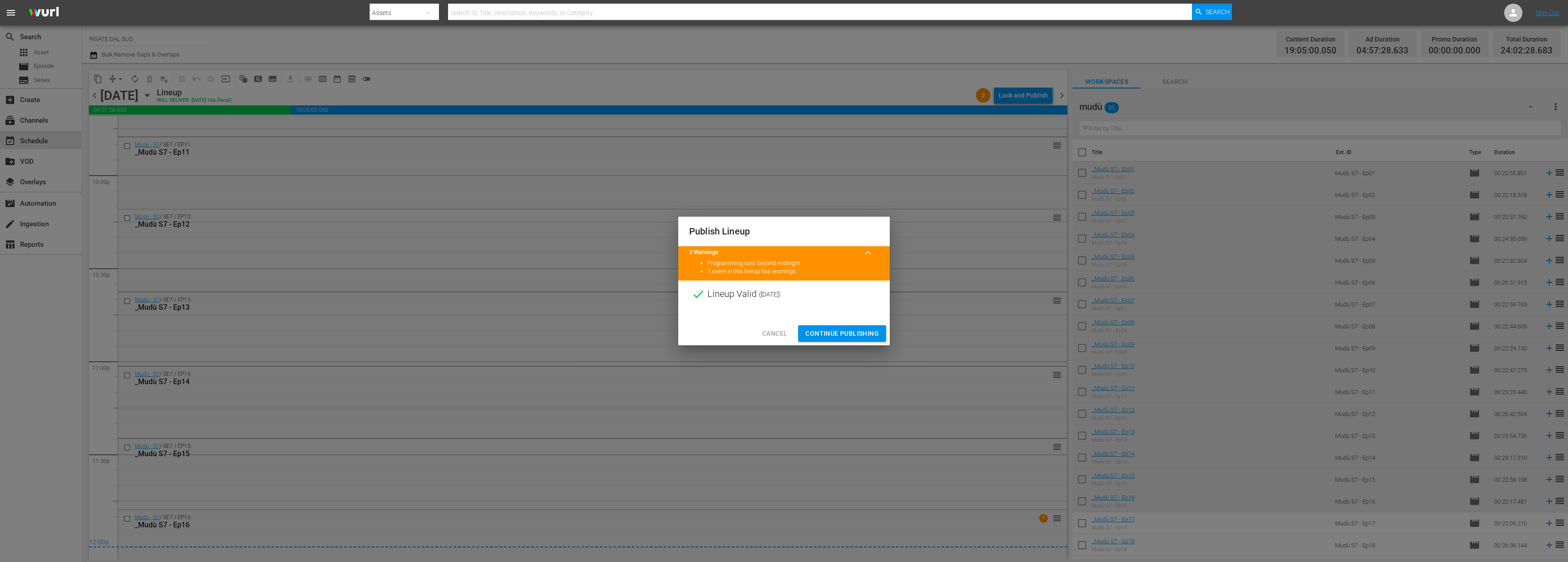
click at [865, 337] on span "Continue Publishing" at bounding box center [842, 333] width 74 height 12
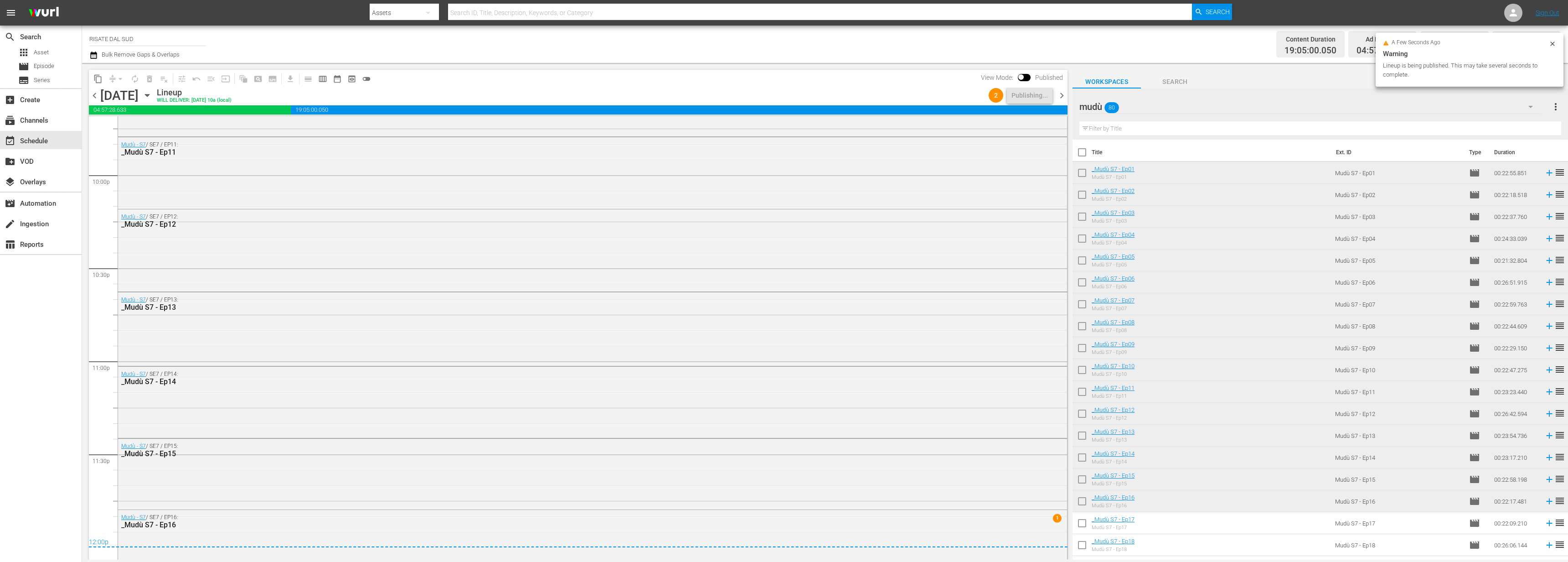
click at [1062, 99] on span "chevron_right" at bounding box center [1062, 96] width 12 height 12
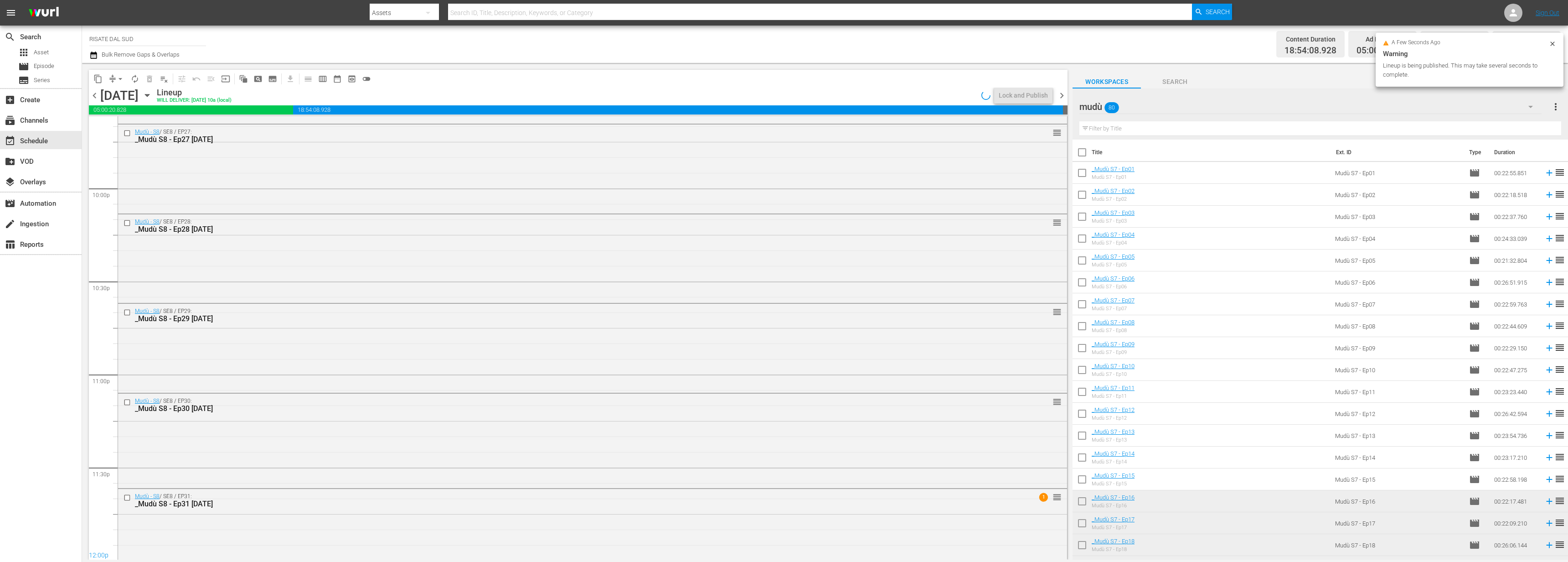
scroll to position [4034, 0]
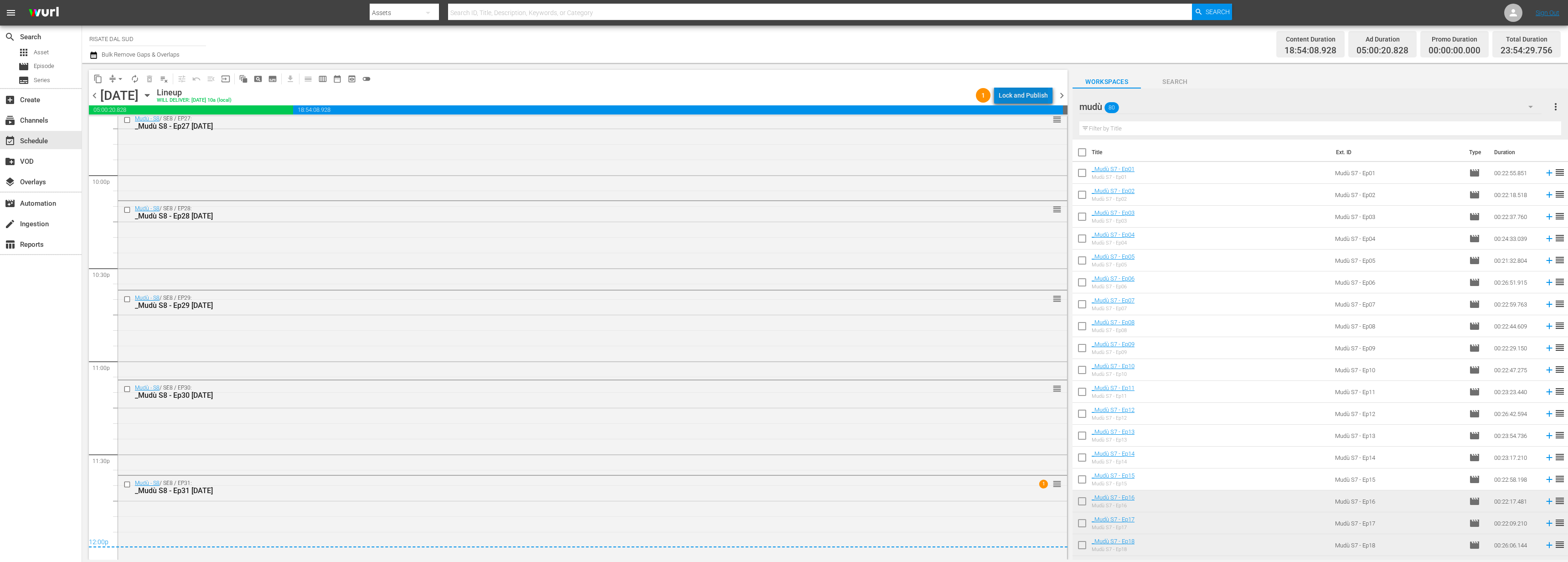
click at [1040, 101] on div "Lock and Publish" at bounding box center [1023, 95] width 49 height 16
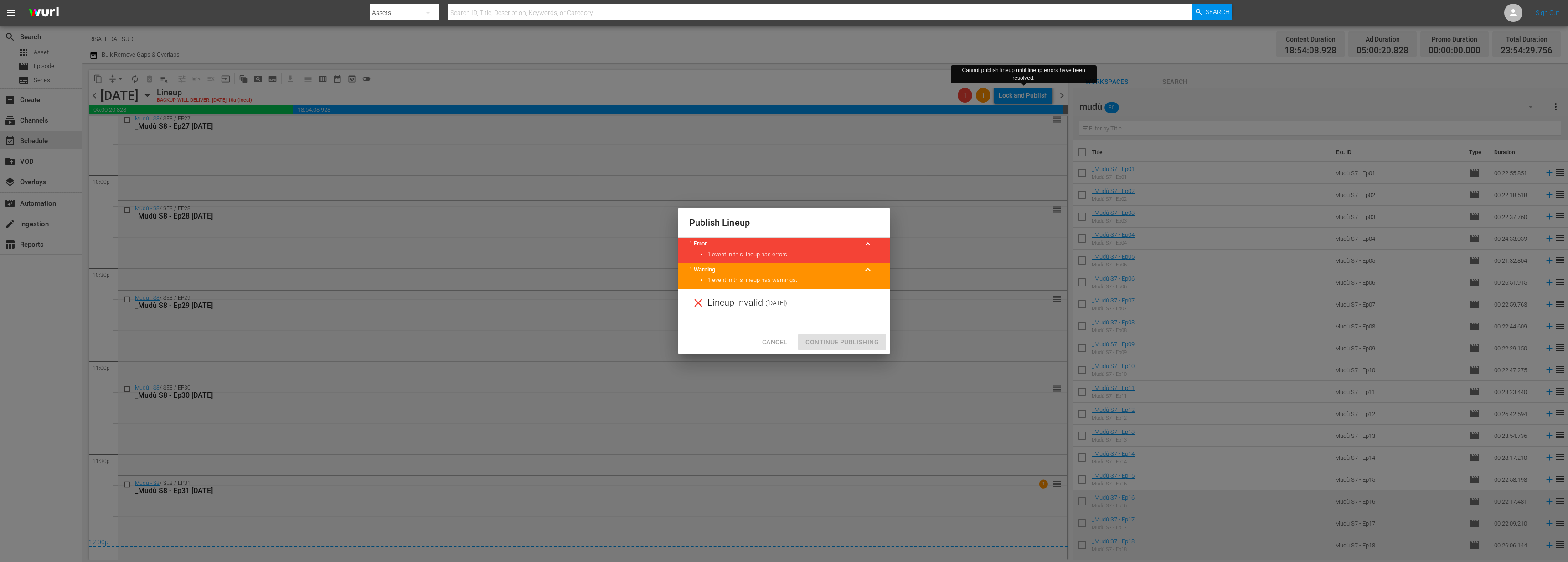
click at [777, 351] on div "Cancel Continue Publishing" at bounding box center [783, 342] width 211 height 24
click at [776, 342] on span "Cancel" at bounding box center [774, 342] width 25 height 12
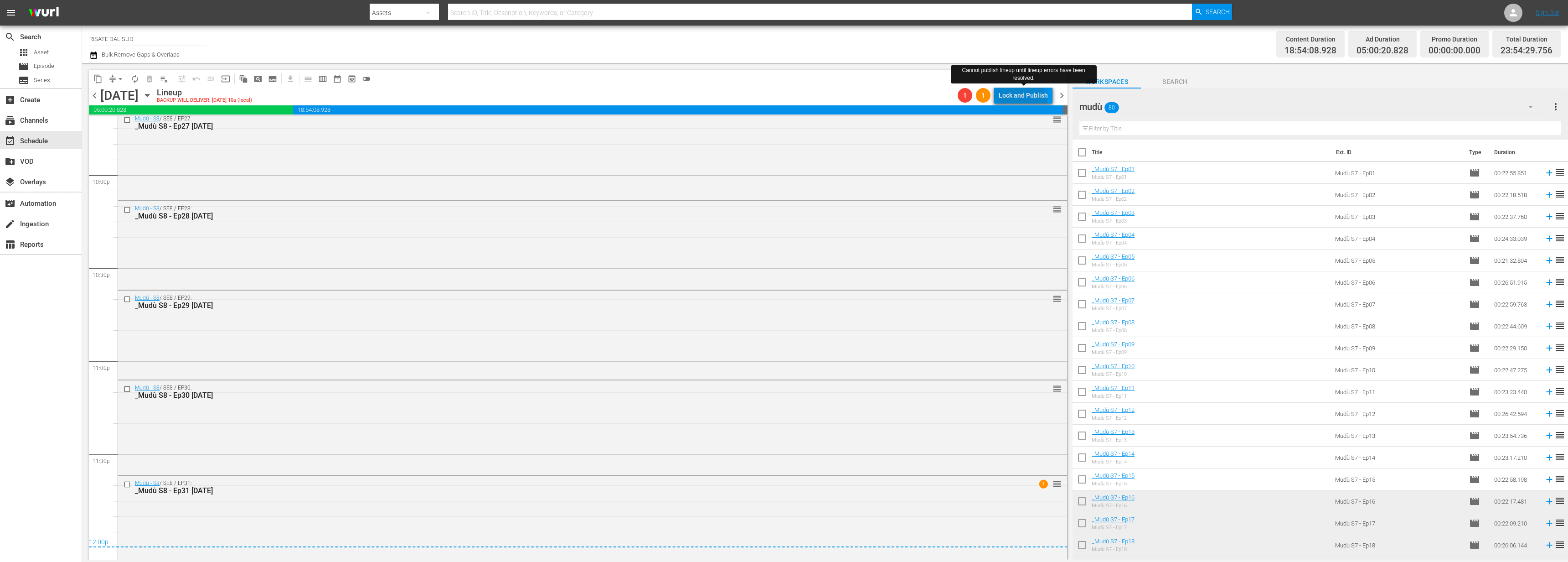
click at [1018, 104] on div "Lock and Publish" at bounding box center [1023, 95] width 49 height 16
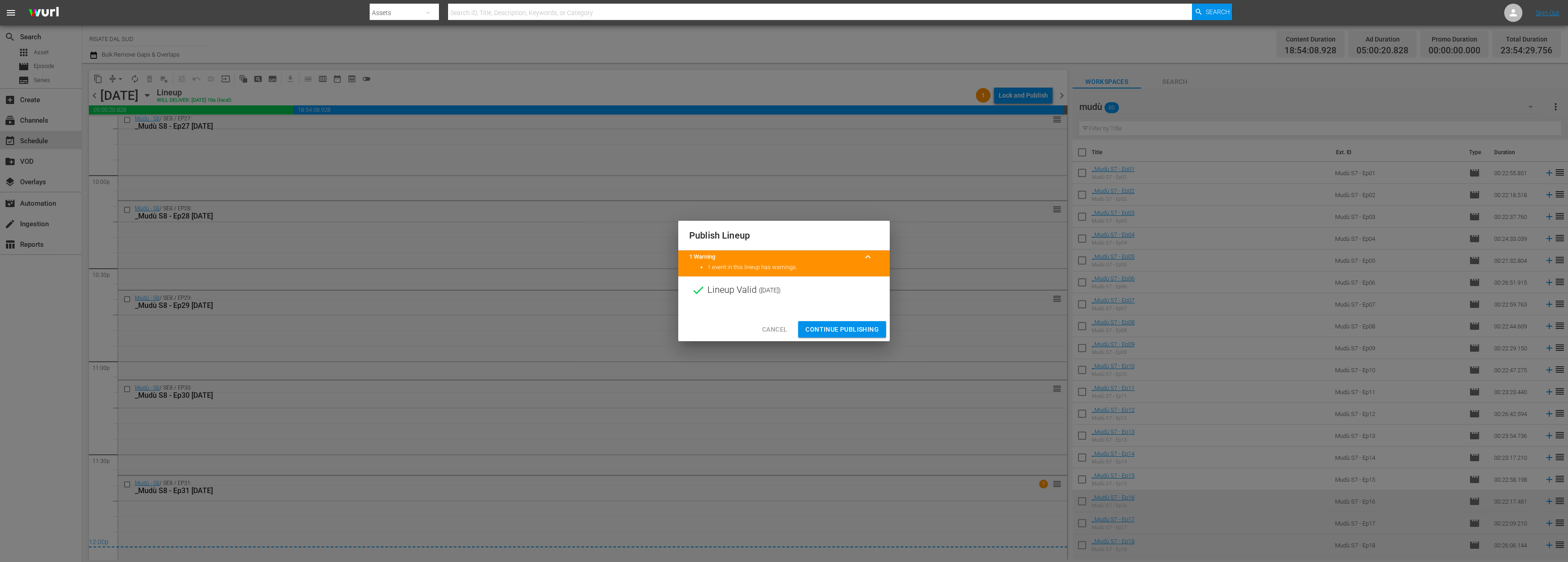
click at [830, 322] on button "Continue Publishing" at bounding box center [842, 329] width 88 height 17
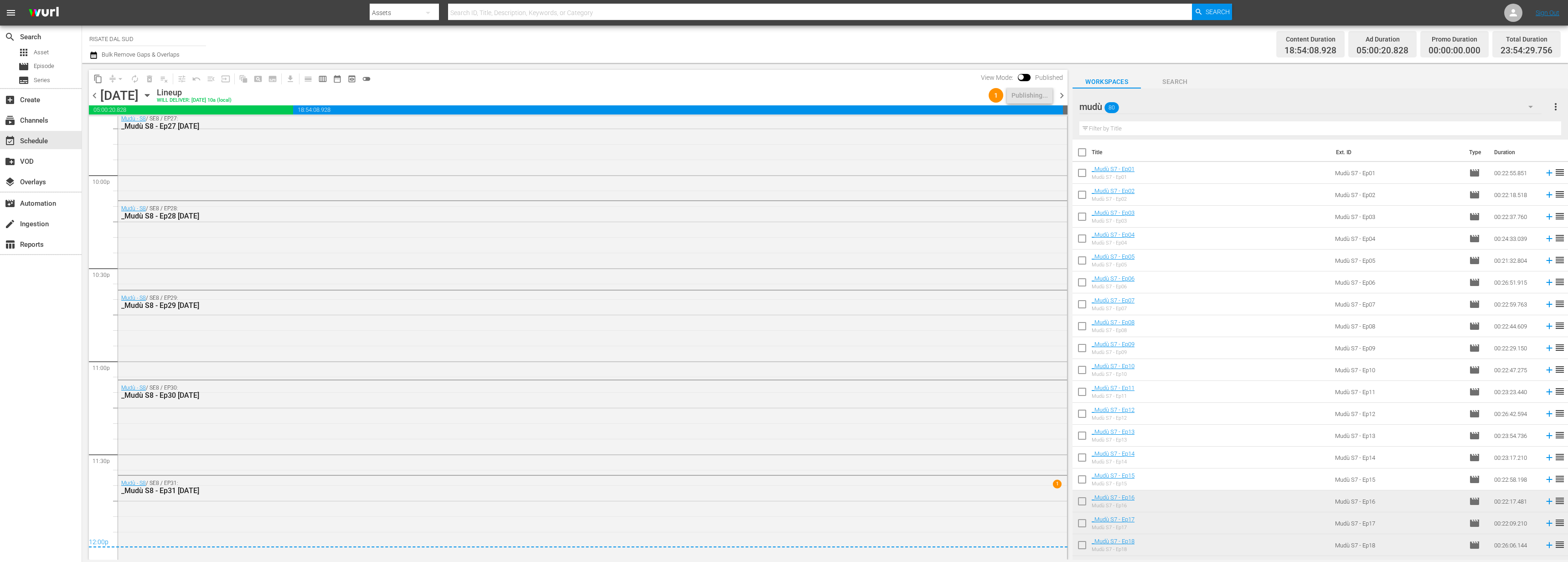
click at [1055, 97] on div "1 Publishing..." at bounding box center [1020, 95] width 71 height 15
drag, startPoint x: 1061, startPoint y: 96, endPoint x: 912, endPoint y: 12, distance: 171.0
click at [1061, 96] on span "chevron_right" at bounding box center [1062, 96] width 12 height 12
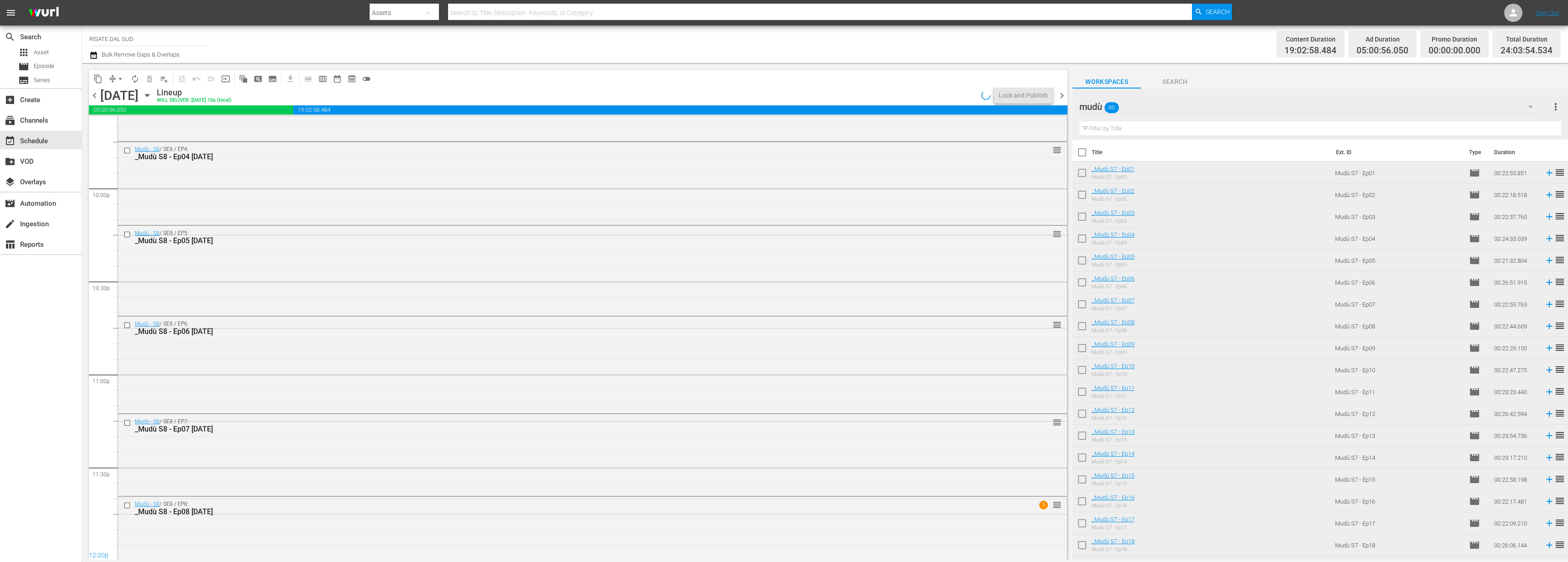
scroll to position [4034, 0]
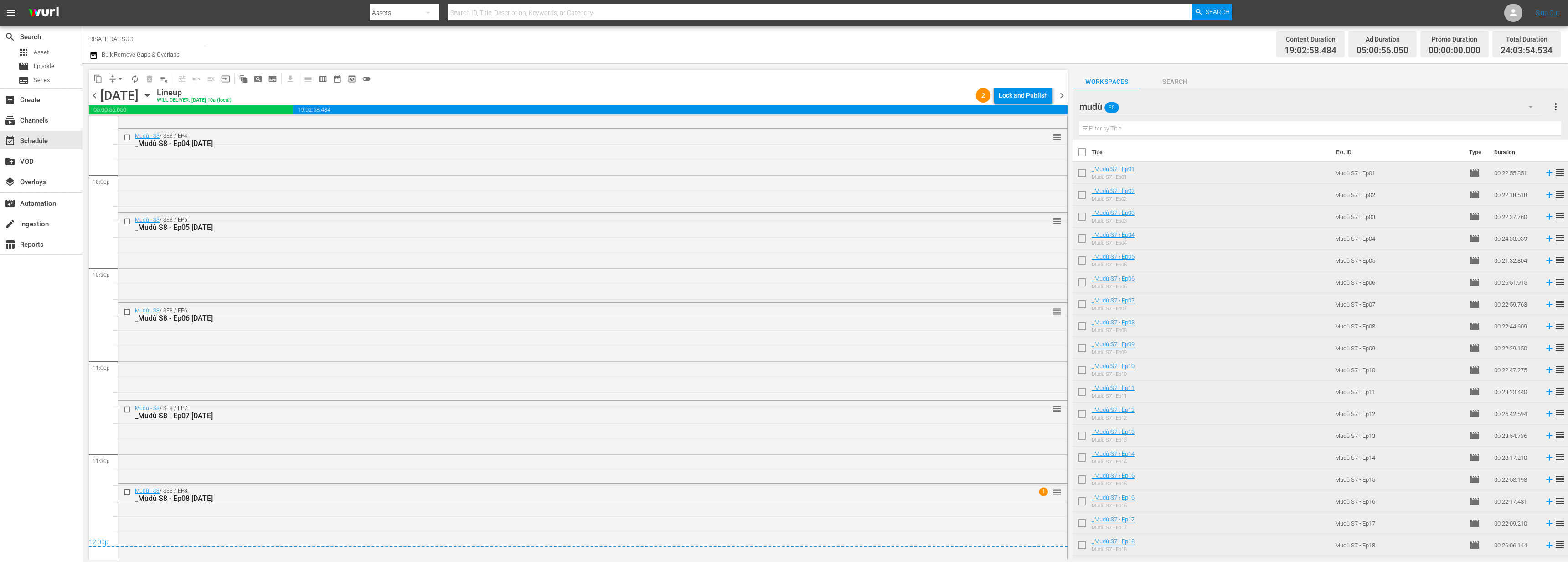
click at [1034, 96] on div "Lock and Publish" at bounding box center [1023, 95] width 49 height 16
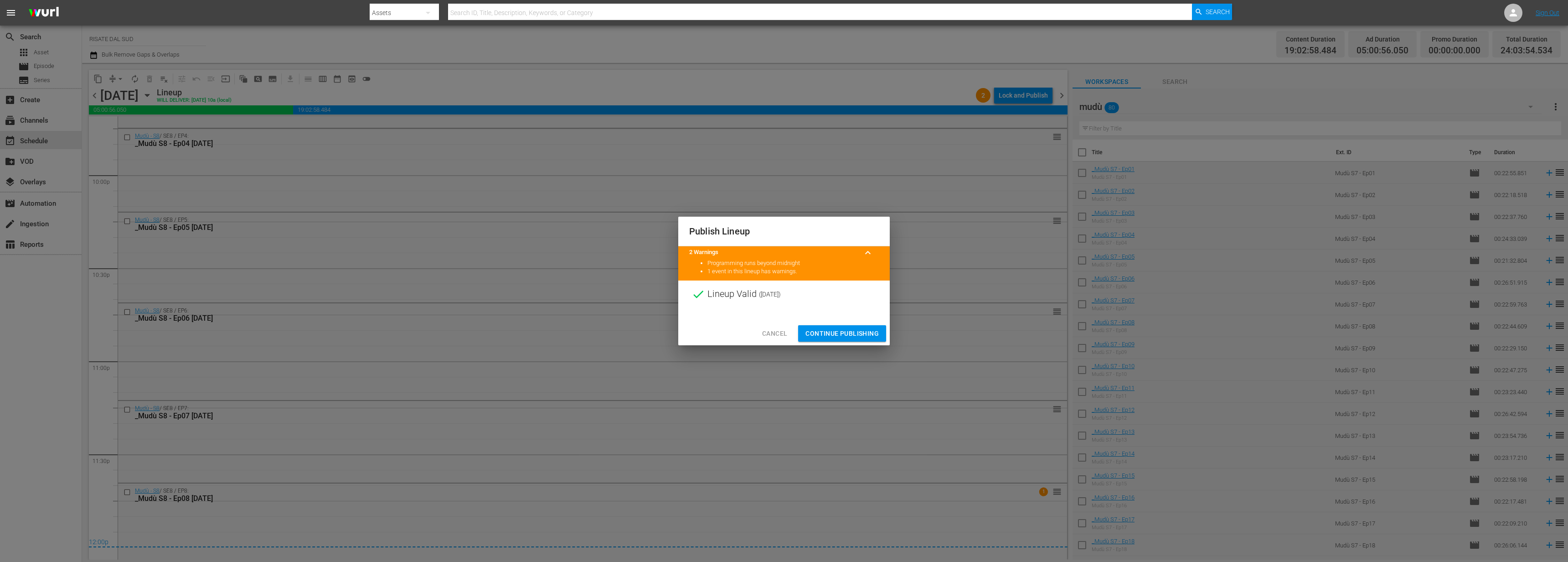
click at [840, 328] on span "Continue Publishing" at bounding box center [842, 333] width 74 height 12
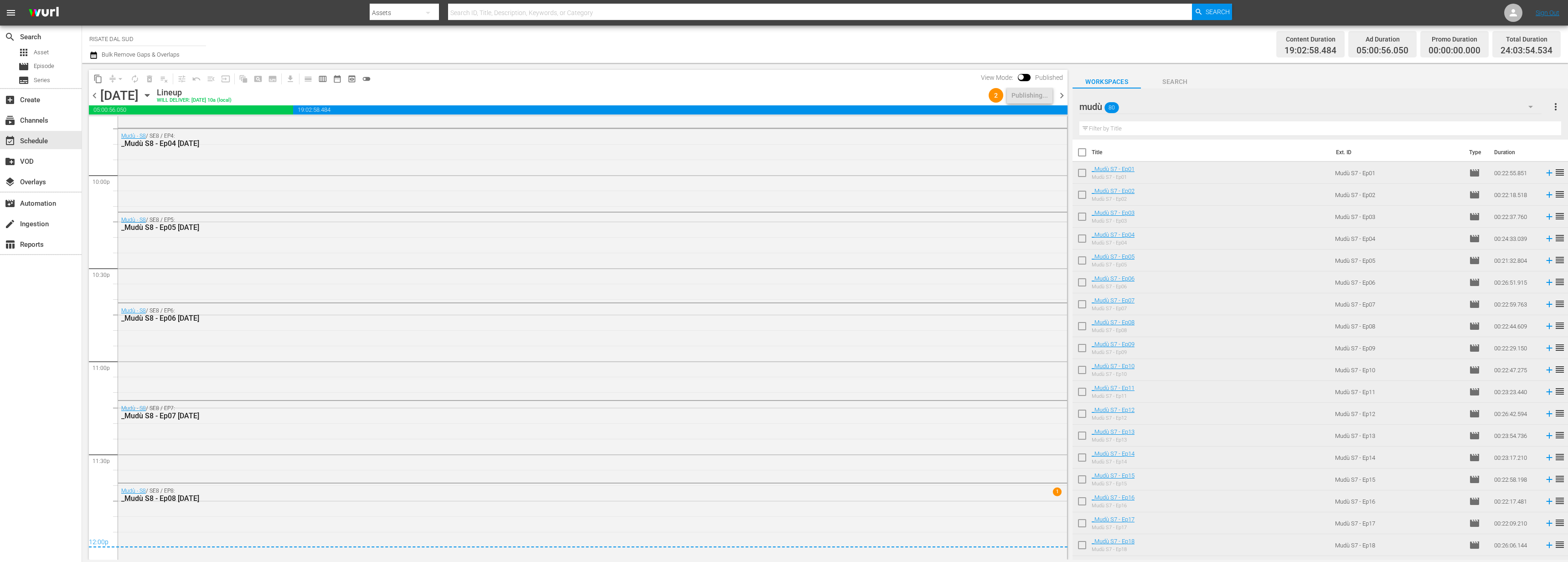
click at [1056, 99] on span "chevron_right" at bounding box center [1062, 96] width 12 height 12
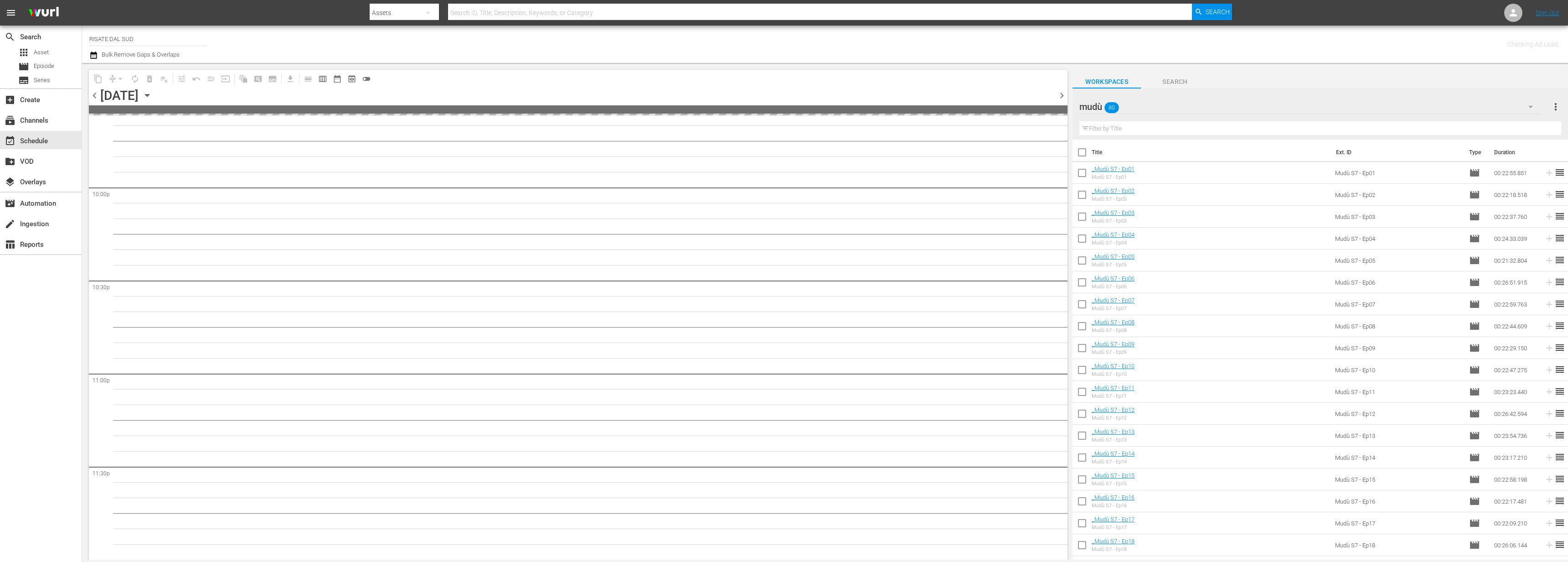
scroll to position [4020, 0]
click at [1058, 97] on span "chevron_right" at bounding box center [1062, 96] width 12 height 12
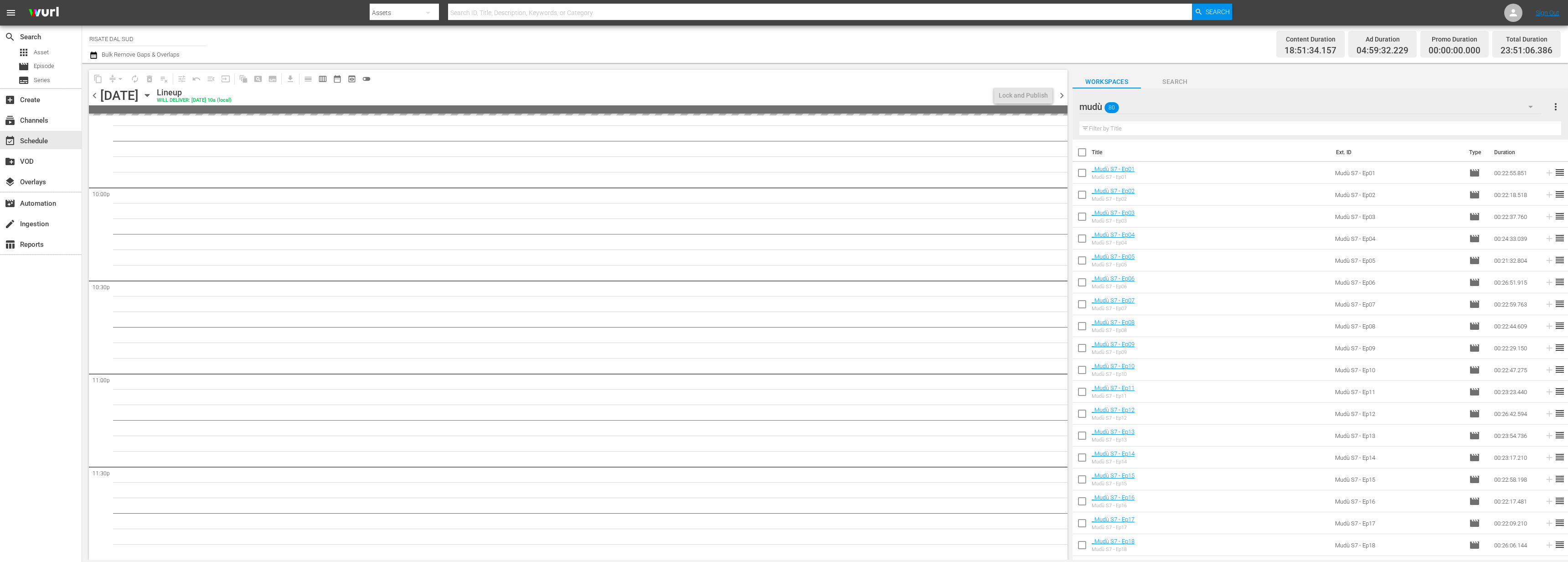
click at [97, 98] on span "chevron_left" at bounding box center [94, 96] width 12 height 12
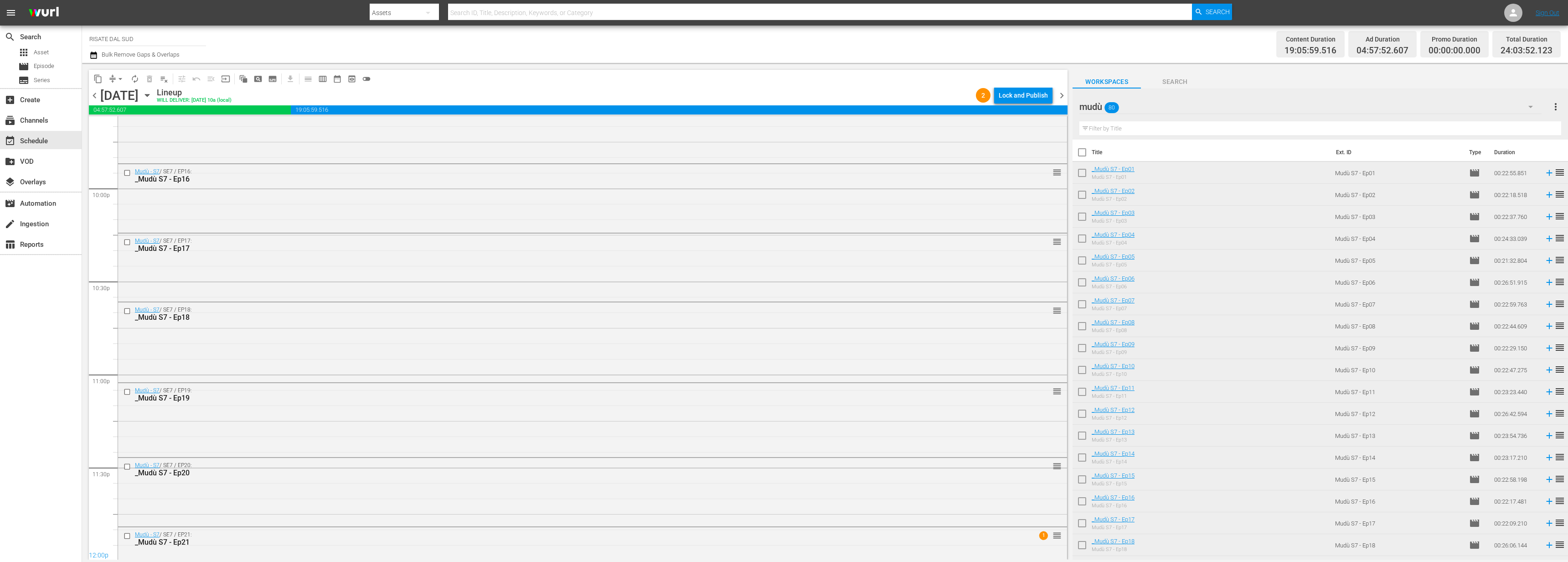
scroll to position [4034, 0]
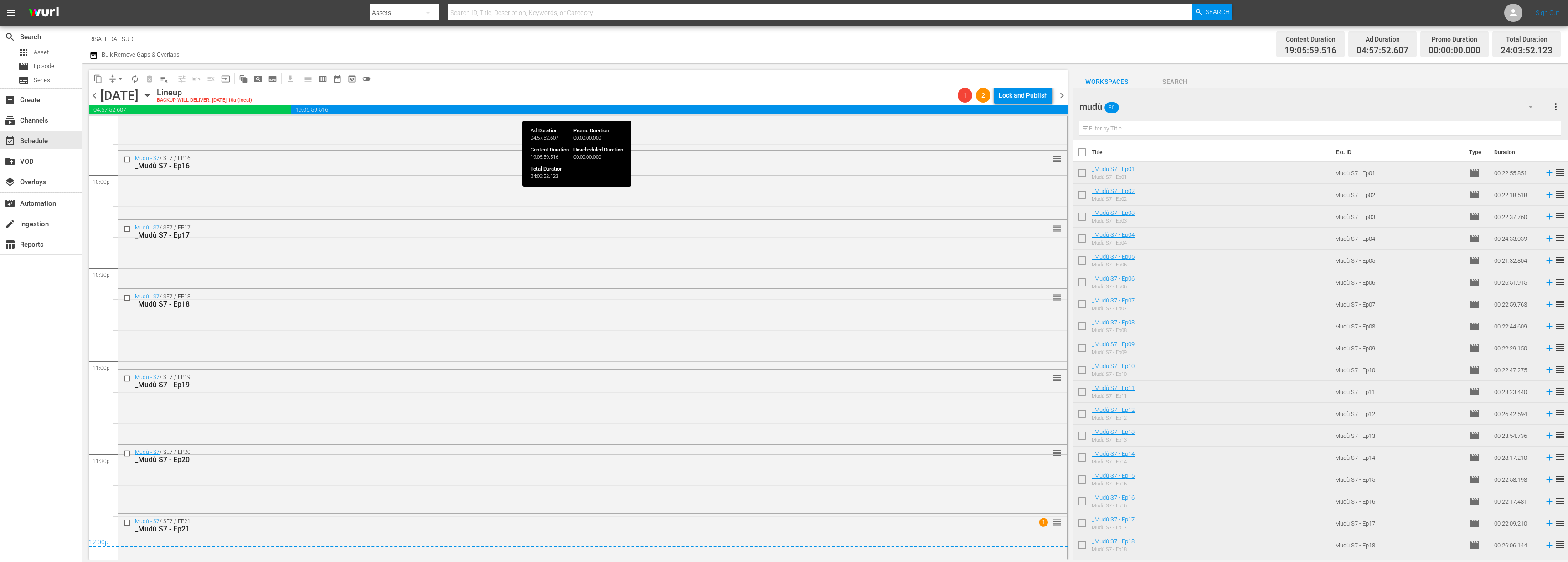
click at [992, 108] on span "19:05:59.516" at bounding box center [679, 110] width 777 height 9
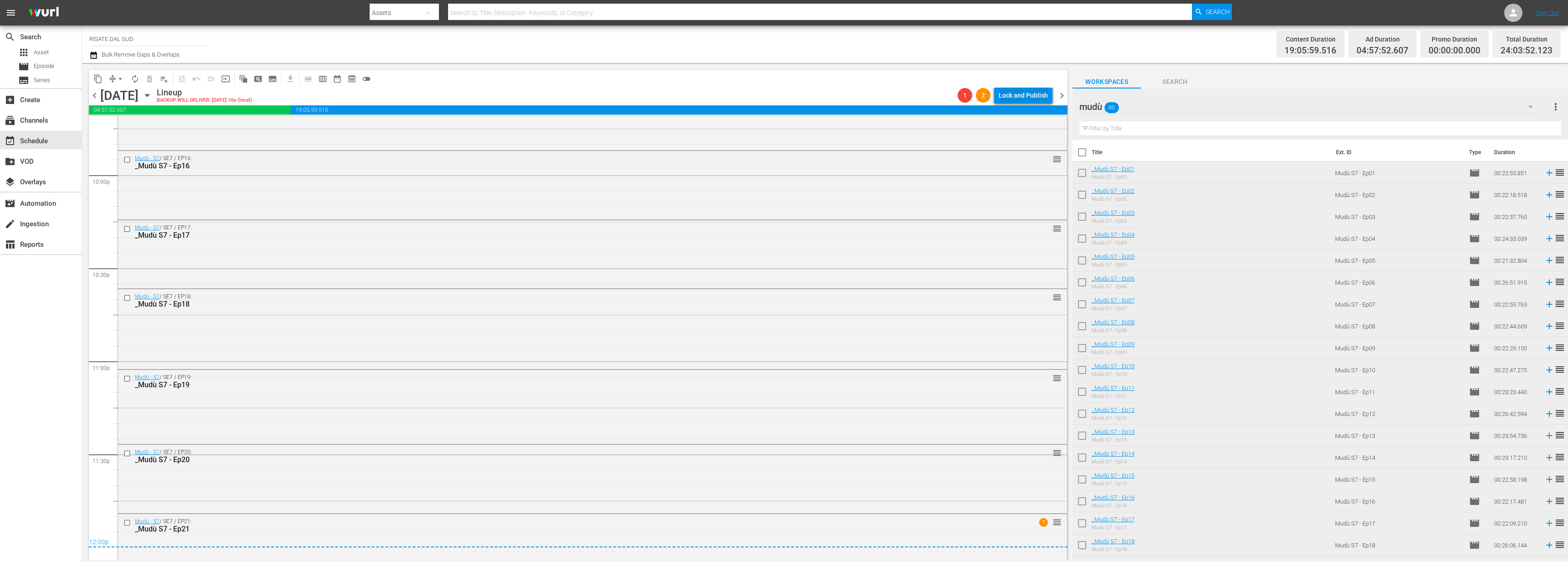
click at [1010, 97] on div "Lock and Publish" at bounding box center [1023, 95] width 49 height 16
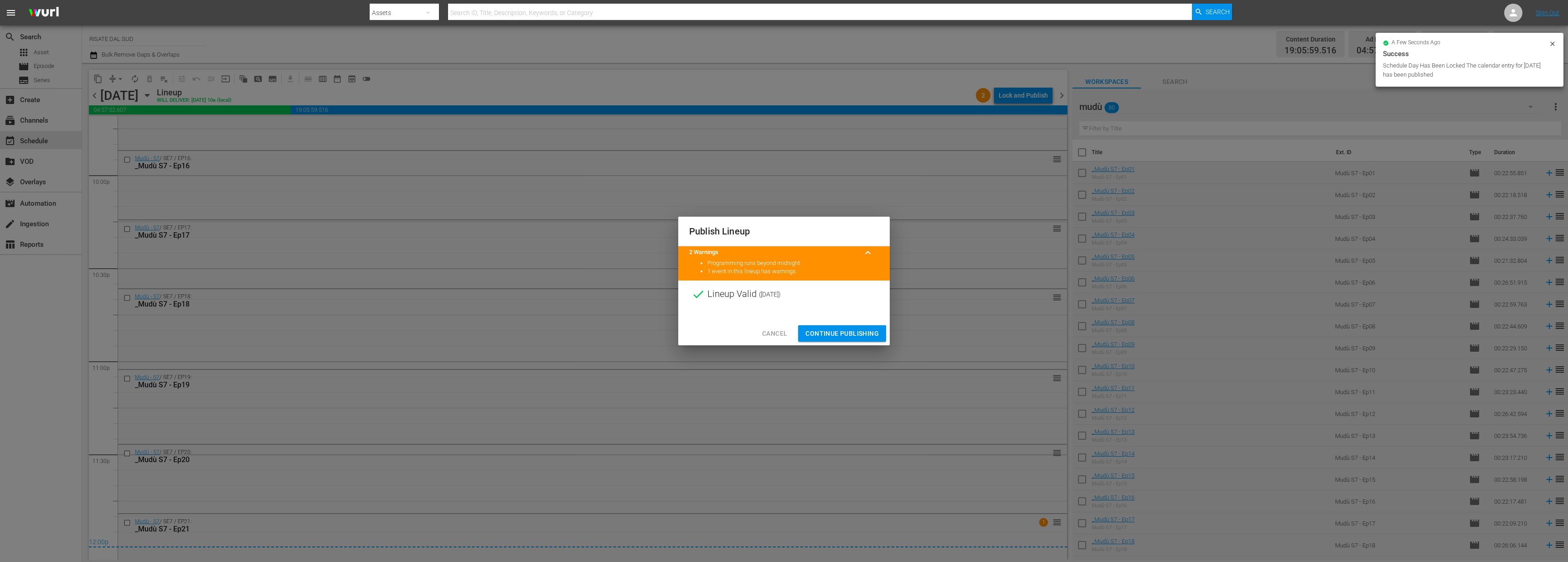
click at [844, 337] on span "Continue Publishing" at bounding box center [842, 333] width 74 height 12
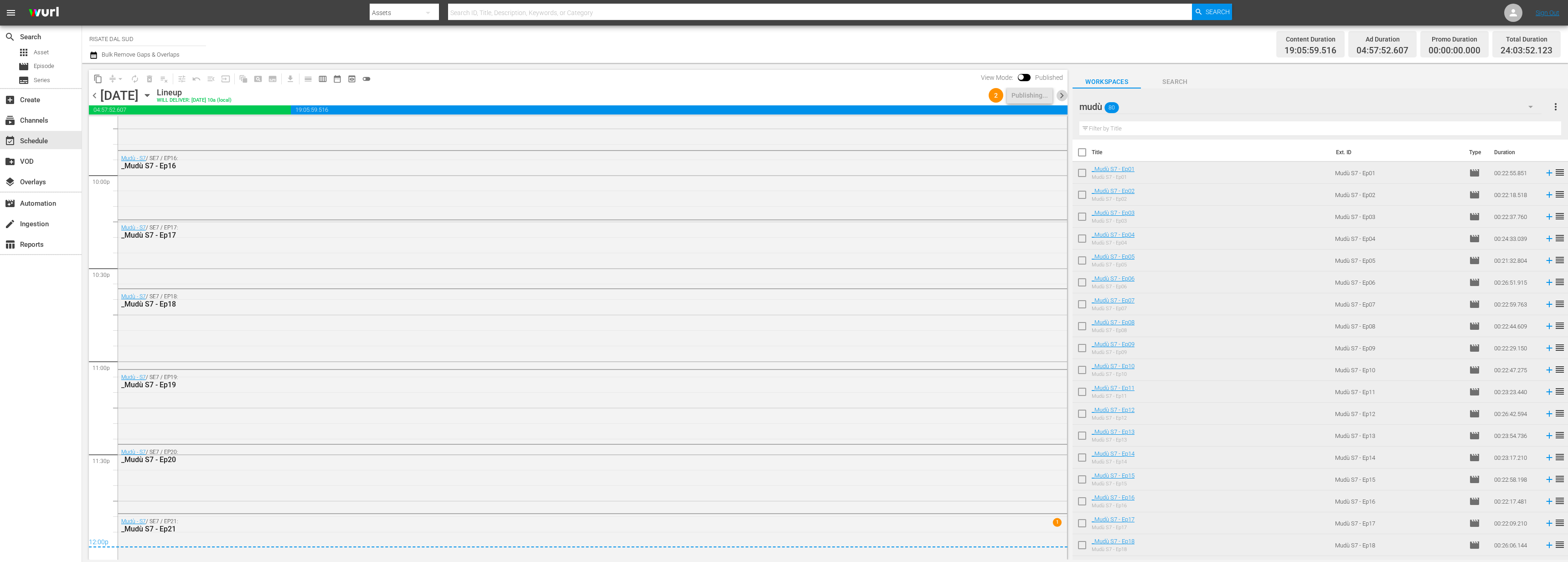
click at [1059, 93] on span "chevron_right" at bounding box center [1062, 96] width 12 height 12
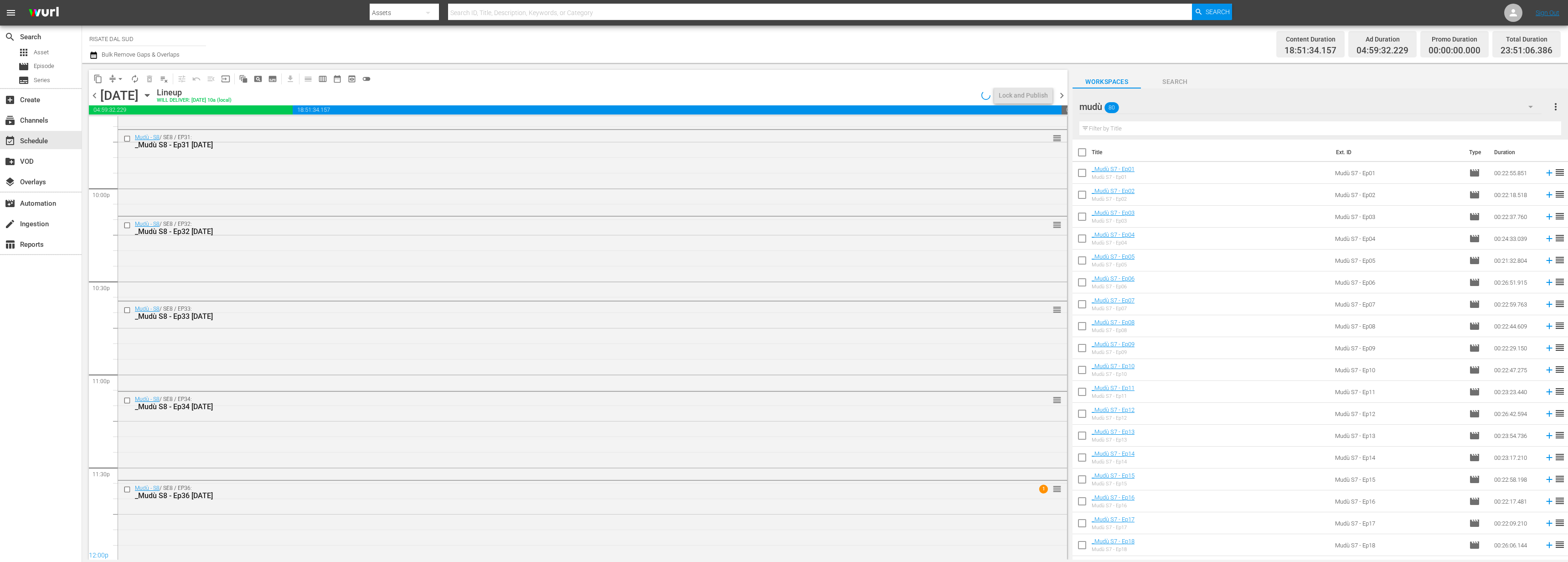
scroll to position [4033, 0]
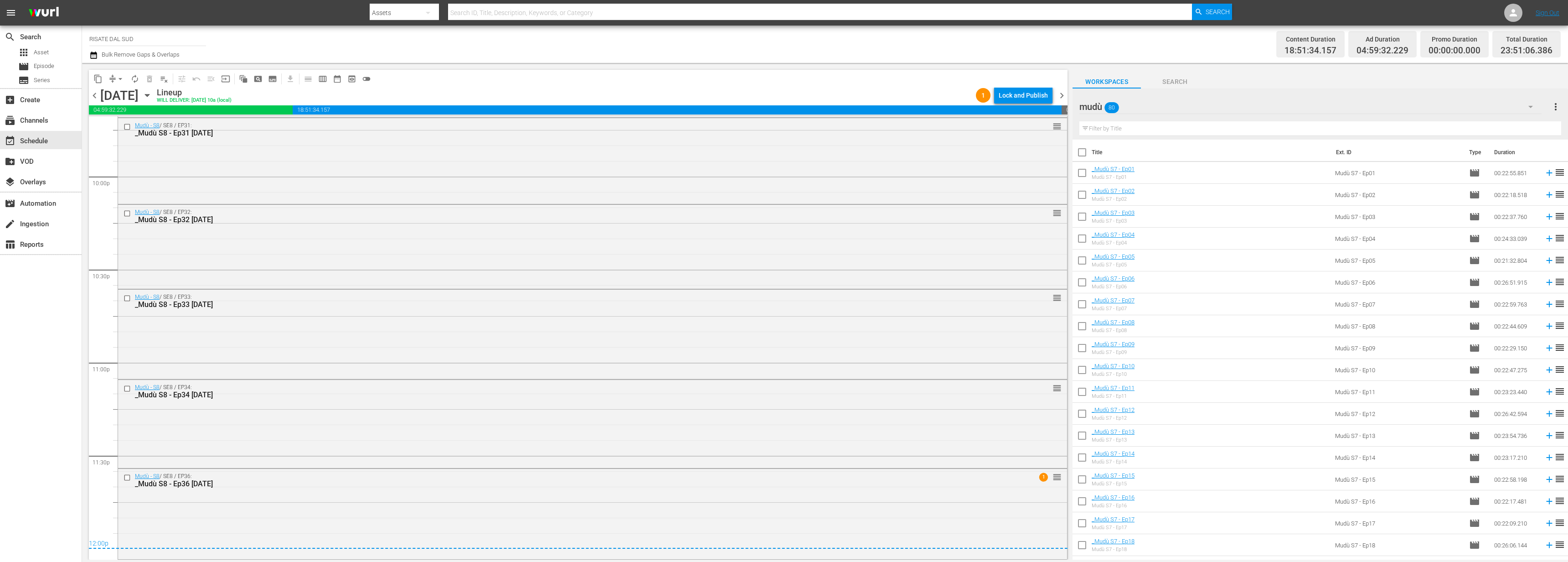
click at [1045, 95] on div "Lock and Publish" at bounding box center [1023, 95] width 49 height 16
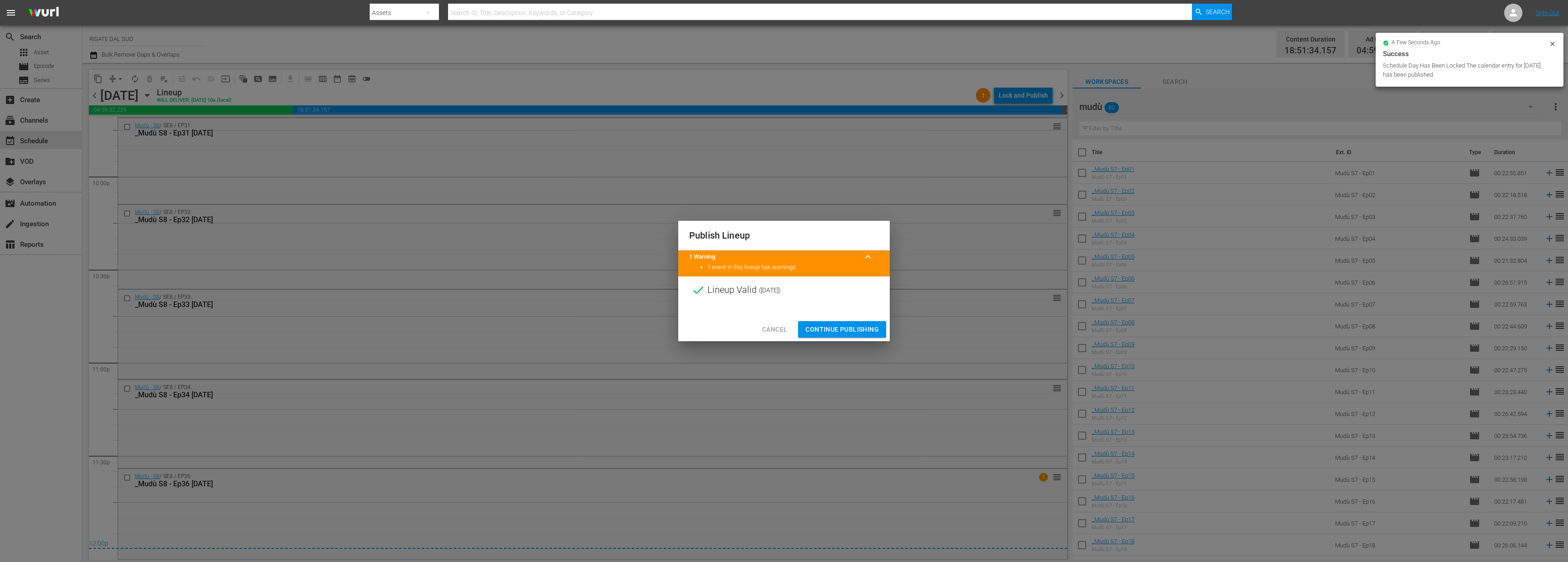
click at [838, 326] on span "Continue Publishing" at bounding box center [842, 329] width 74 height 12
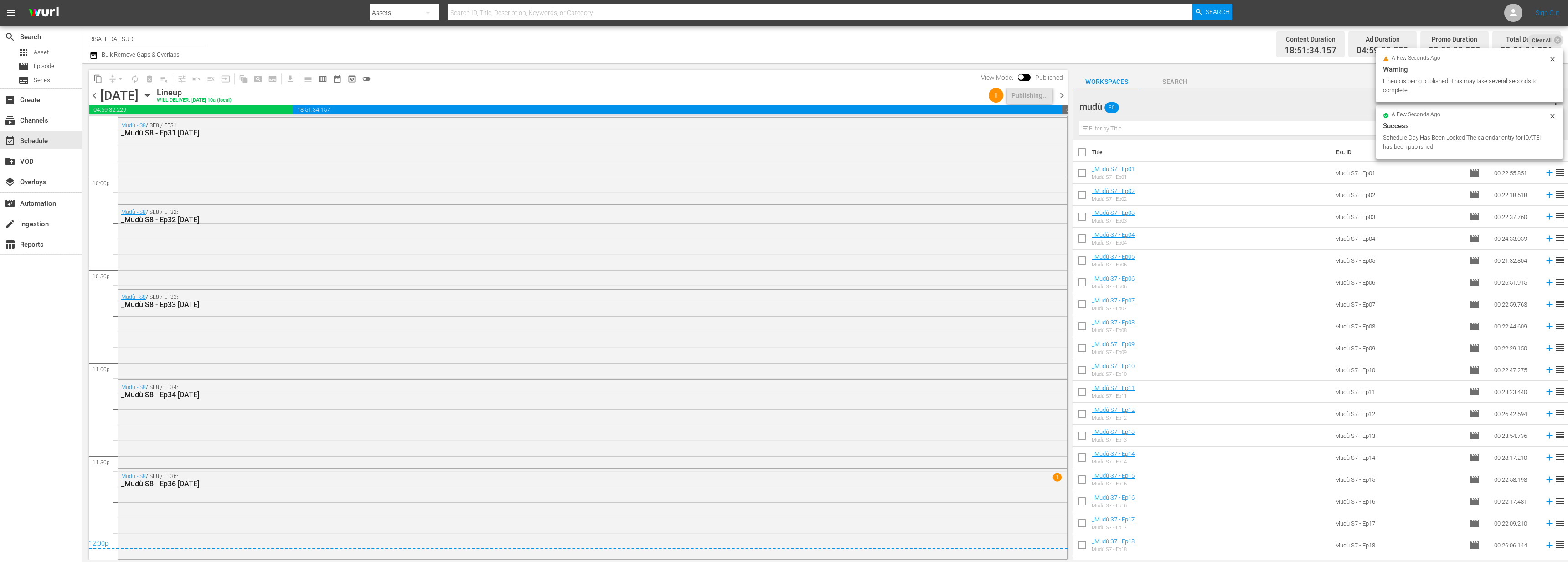
click at [1063, 97] on span "chevron_right" at bounding box center [1062, 96] width 12 height 12
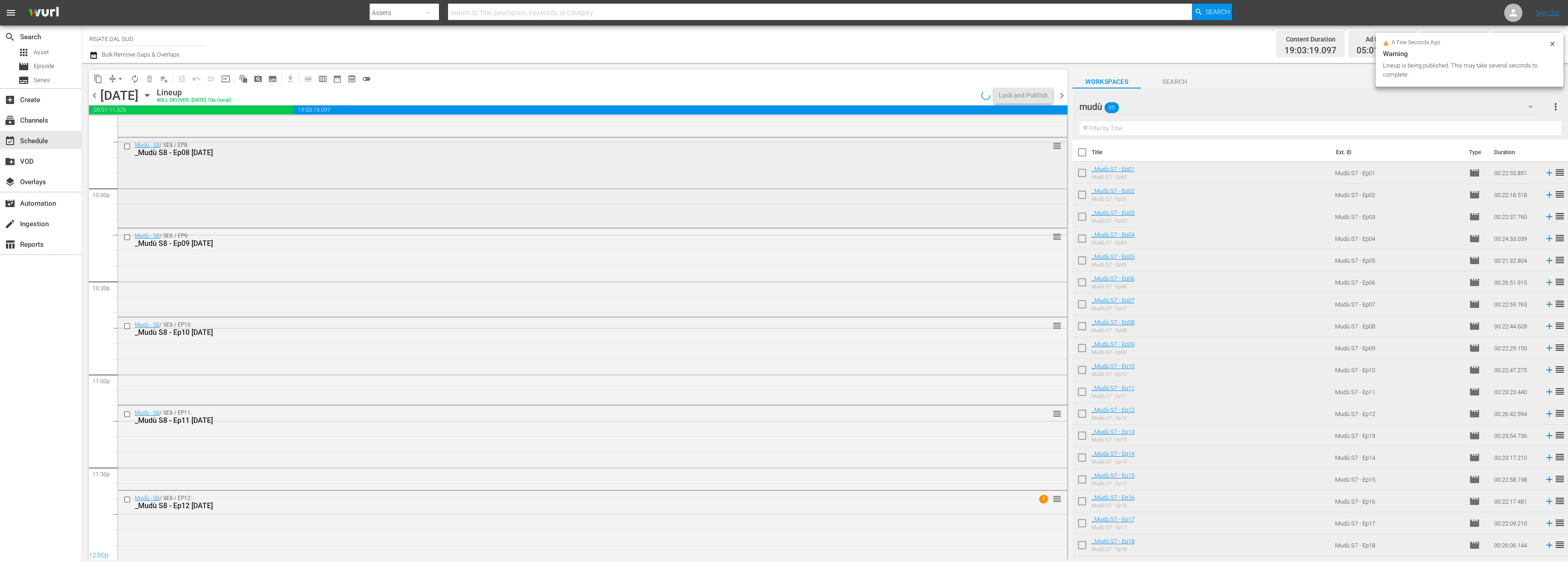
scroll to position [4034, 0]
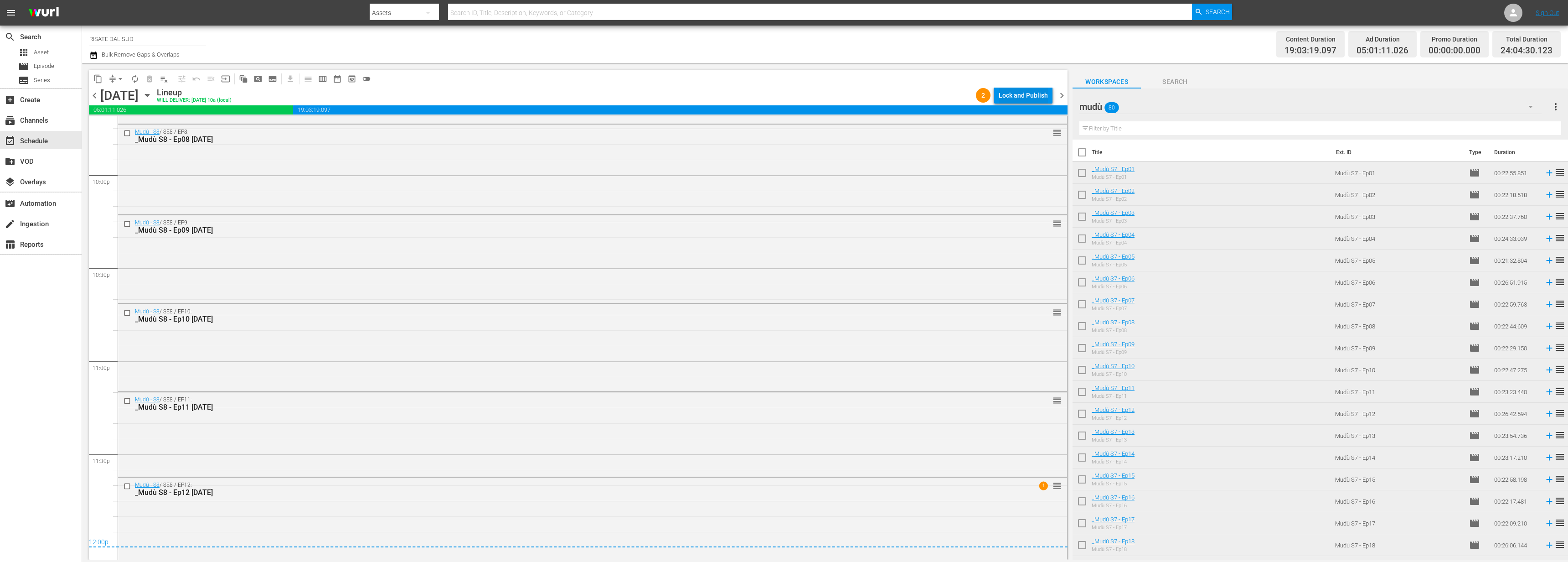
click at [1029, 96] on div "Lock and Publish" at bounding box center [1023, 95] width 49 height 16
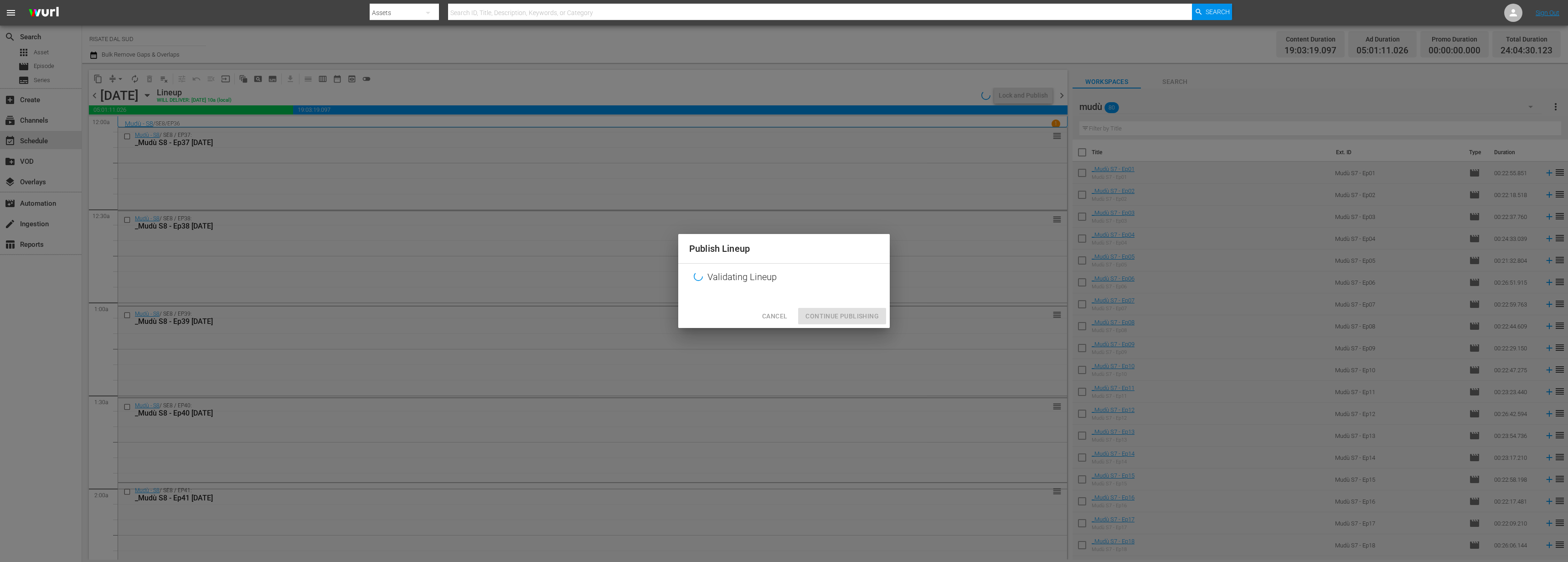
scroll to position [4034, 0]
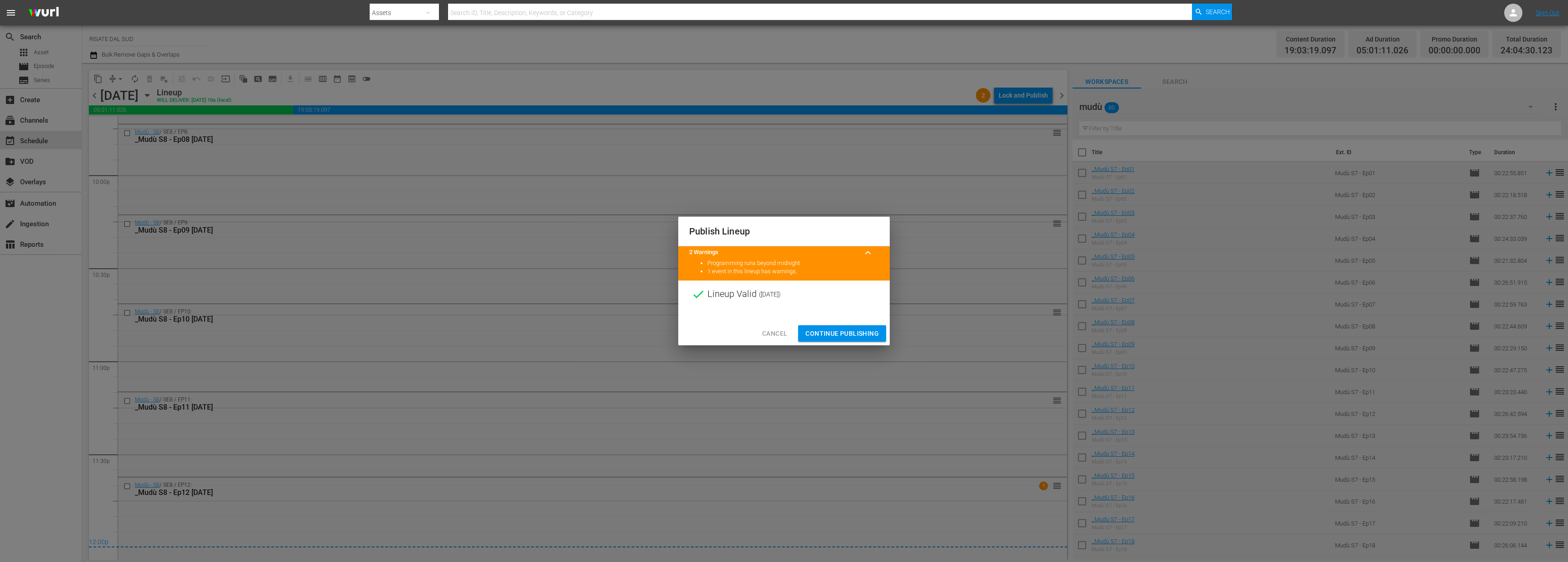
click at [839, 342] on div "Cancel Continue Publishing" at bounding box center [783, 334] width 211 height 24
drag, startPoint x: 842, startPoint y: 332, endPoint x: 844, endPoint y: 326, distance: 6.3
click at [842, 332] on span "Continue Publishing" at bounding box center [842, 333] width 74 height 12
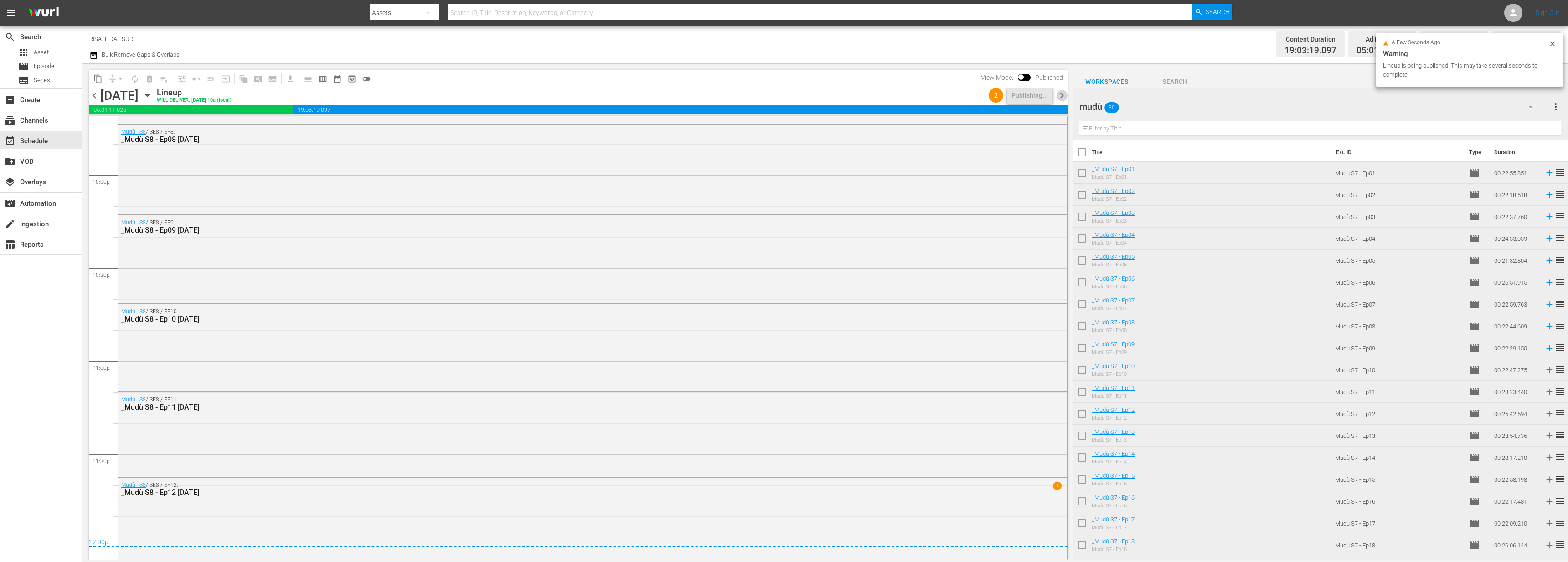
click at [1065, 96] on span "chevron_right" at bounding box center [1062, 96] width 12 height 12
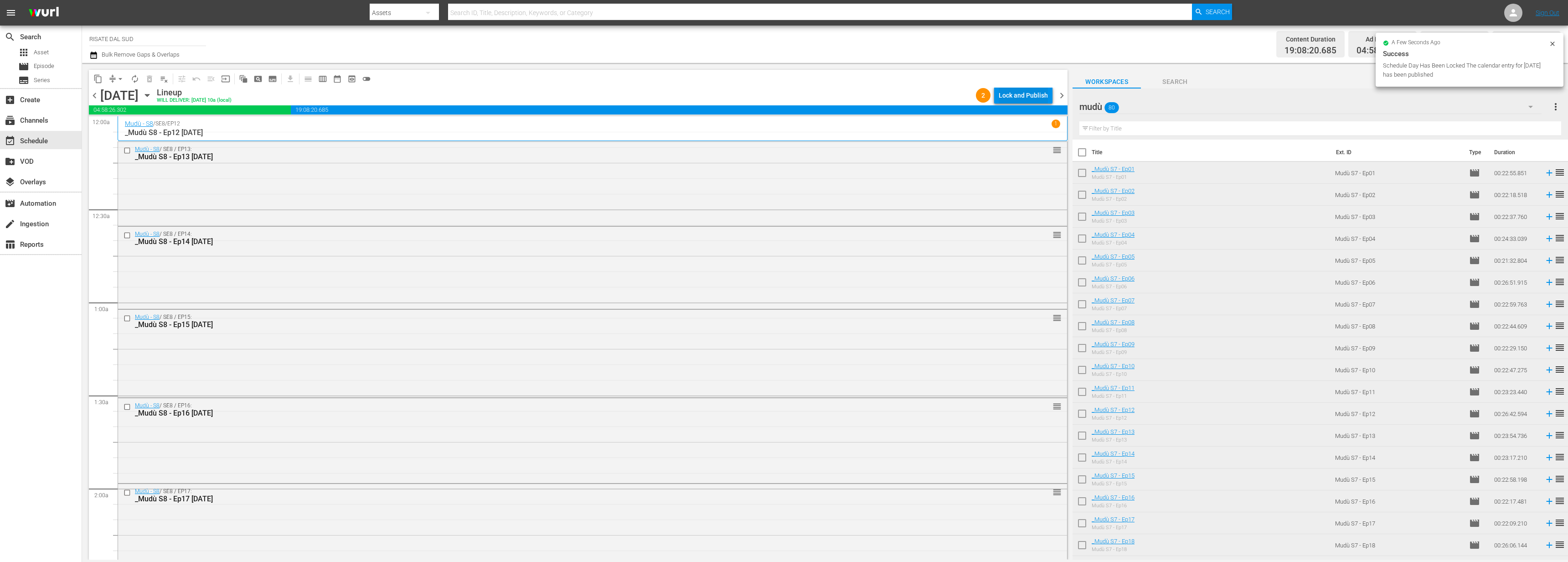
click at [1020, 88] on div "Lock and Publish" at bounding box center [1023, 95] width 49 height 16
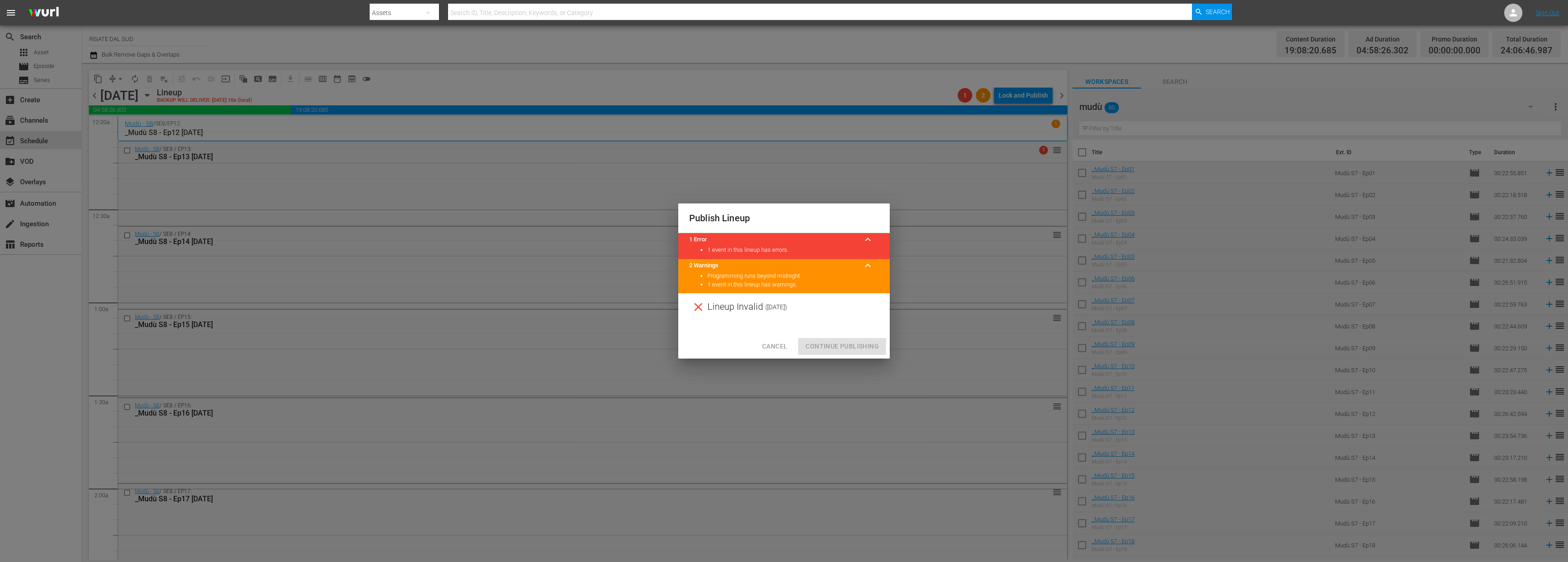
click at [769, 344] on span "Cancel" at bounding box center [774, 346] width 25 height 12
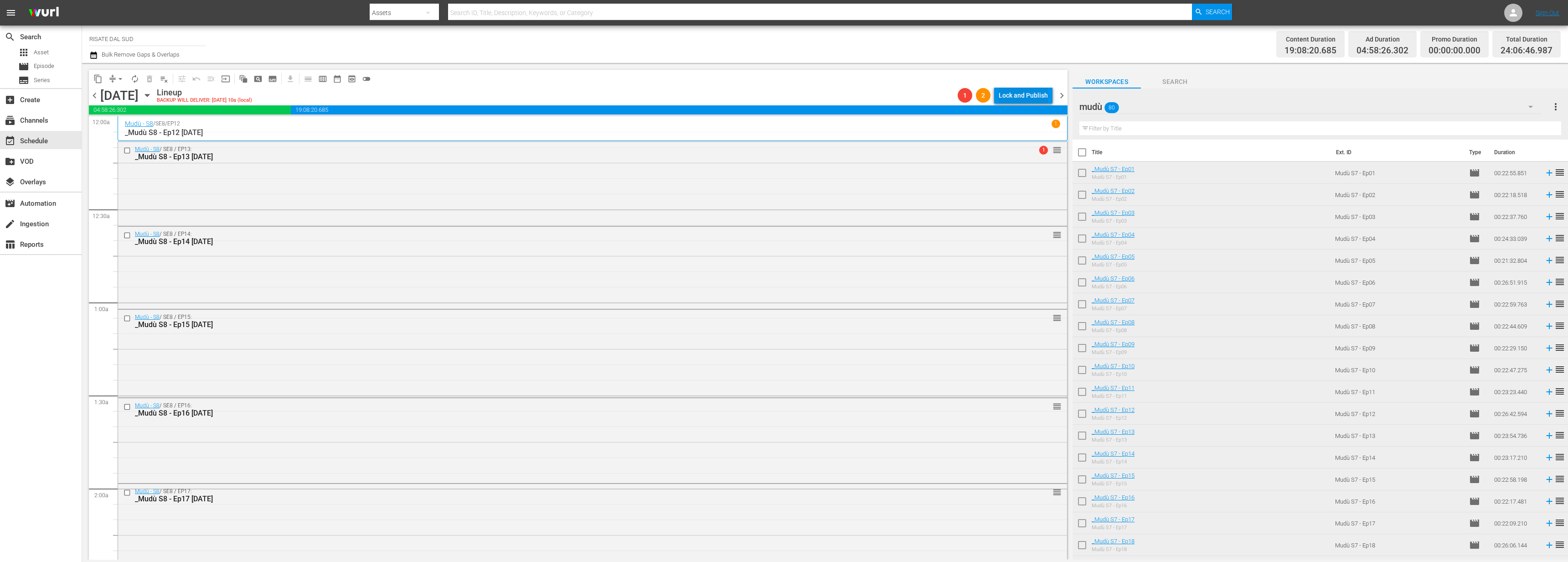
click at [1024, 82] on div "content_copy compress arrow_drop_down autorenew_outlined delete_forever_outline…" at bounding box center [578, 79] width 979 height 18
click at [1026, 90] on div "Lock and Publish" at bounding box center [1023, 95] width 49 height 16
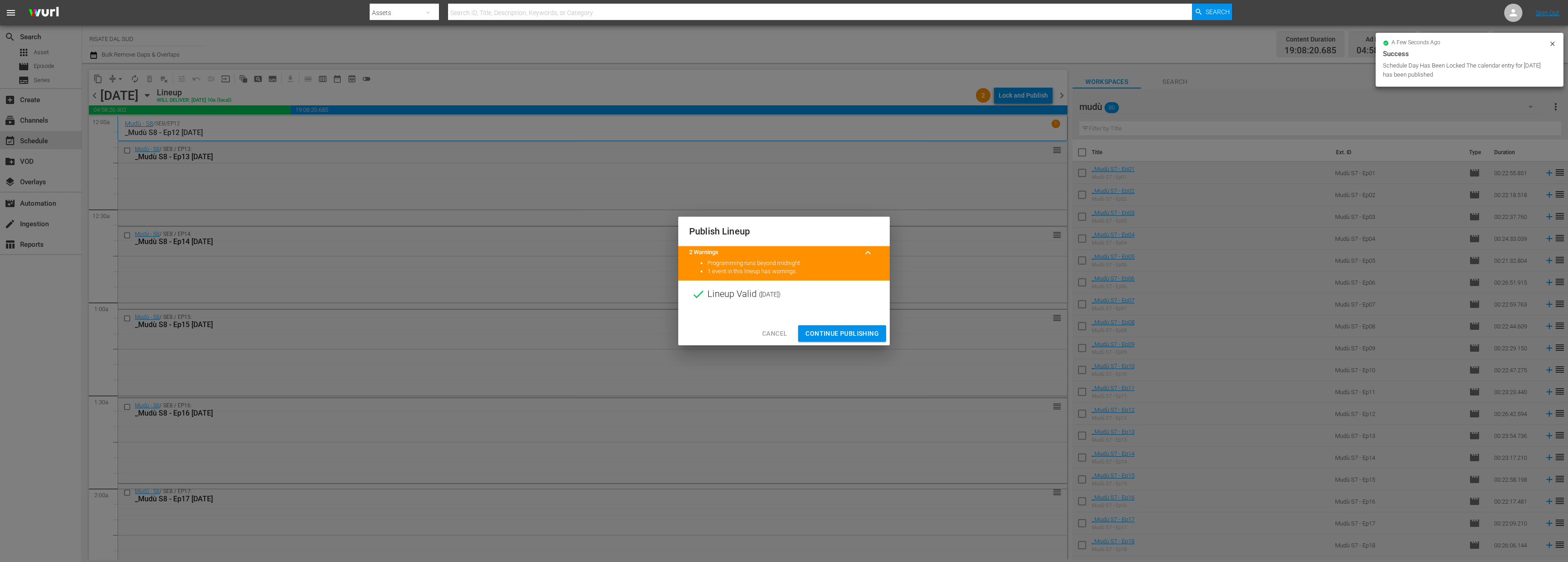
click at [840, 340] on button "Continue Publishing" at bounding box center [842, 334] width 88 height 17
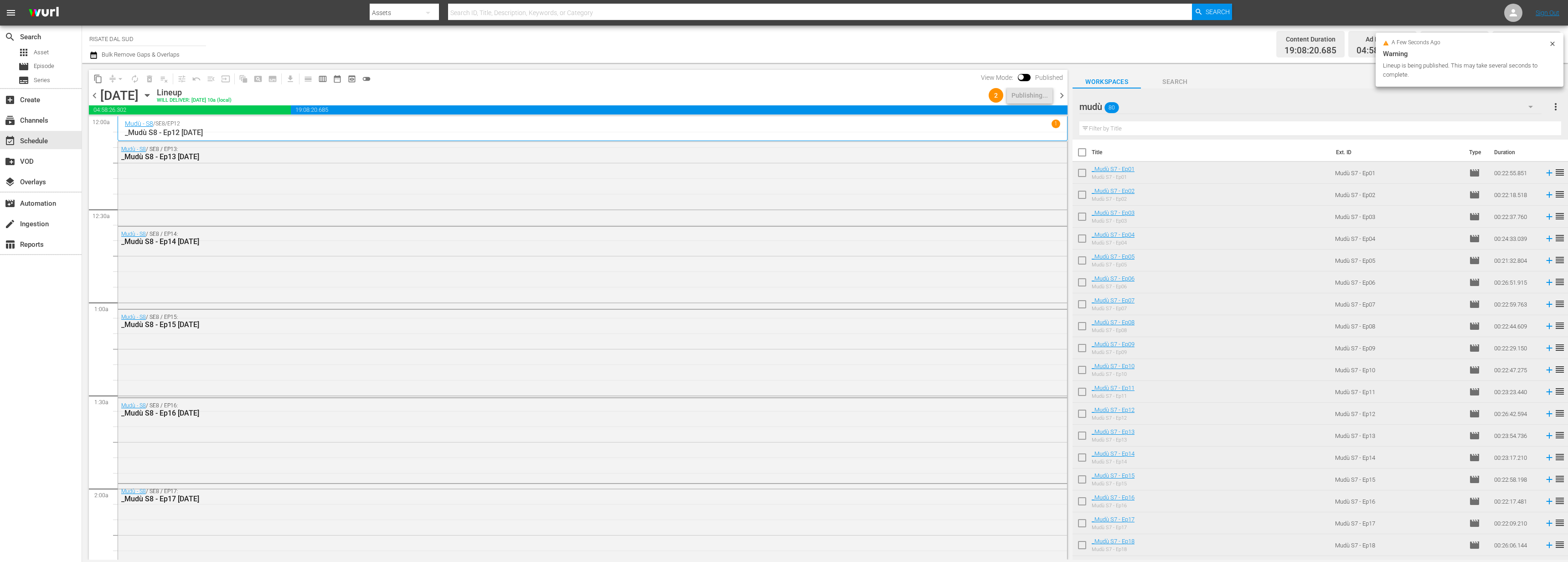
click at [1065, 96] on span "chevron_right" at bounding box center [1062, 96] width 12 height 12
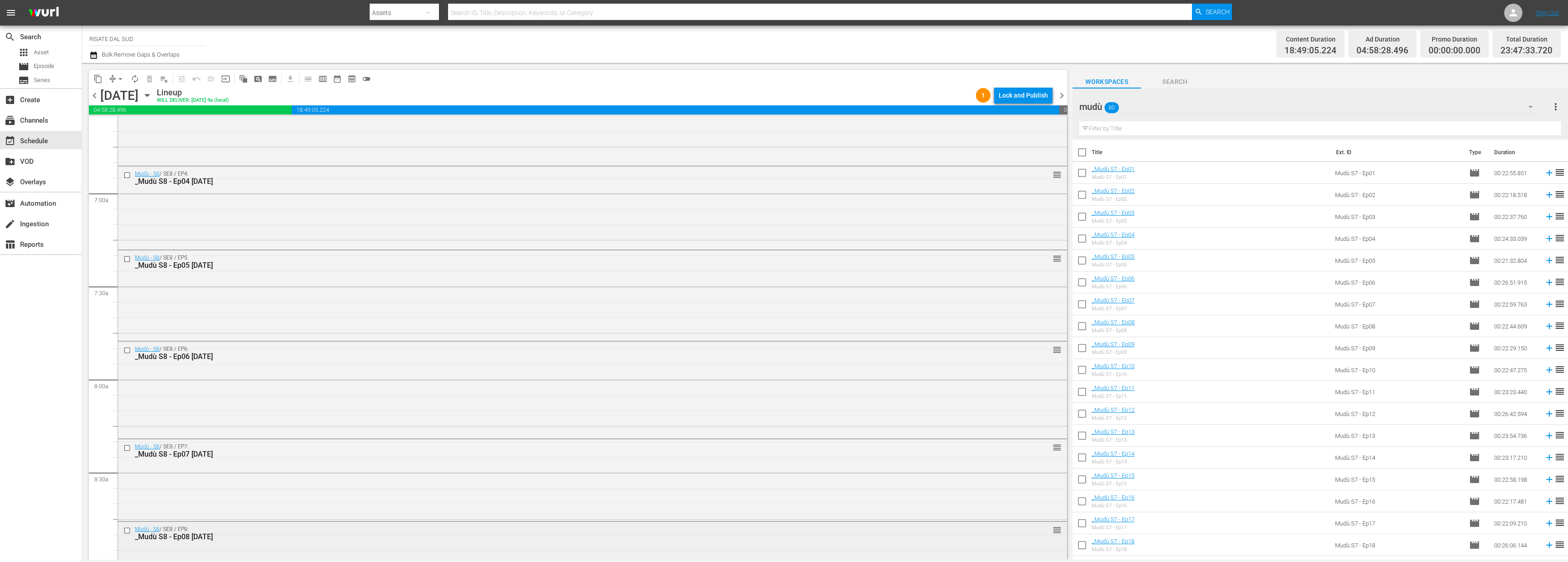
scroll to position [1589, 0]
click at [1033, 80] on div "content_copy compress arrow_drop_down autorenew_outlined delete_forever_outline…" at bounding box center [578, 79] width 979 height 18
click at [1020, 96] on div "Lock and Publish" at bounding box center [1023, 95] width 49 height 16
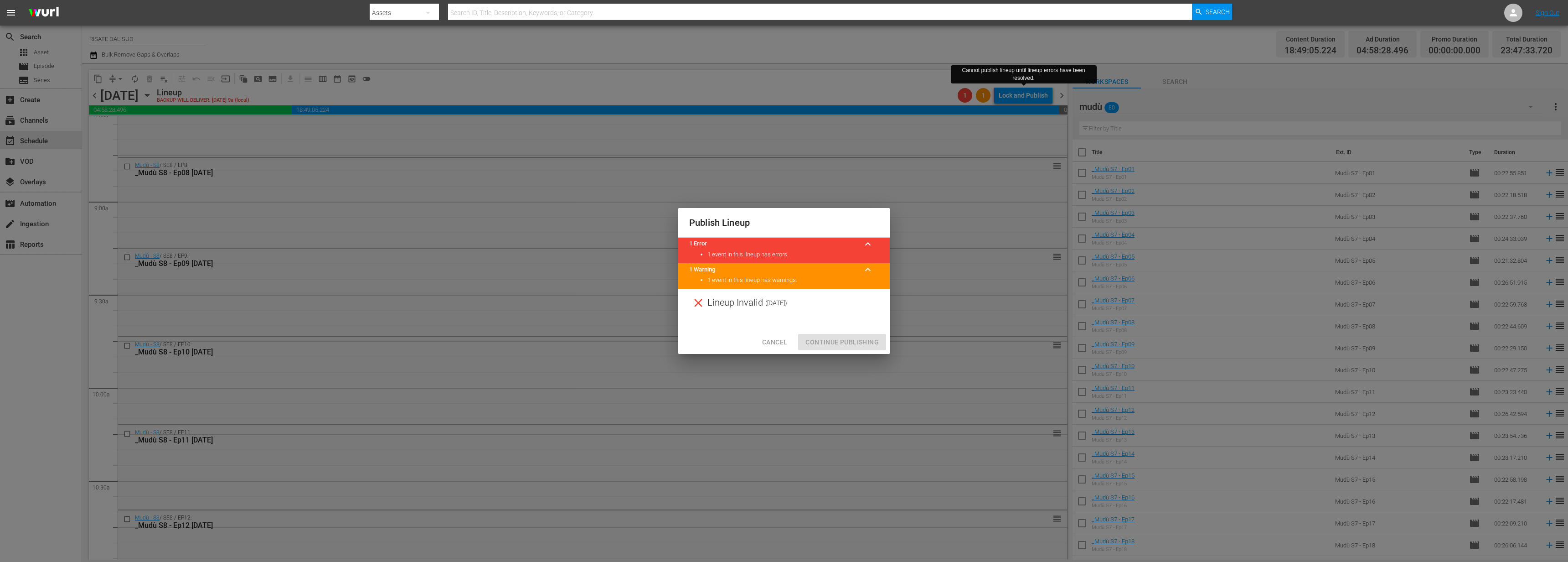
click at [768, 340] on span "Cancel" at bounding box center [774, 342] width 25 height 12
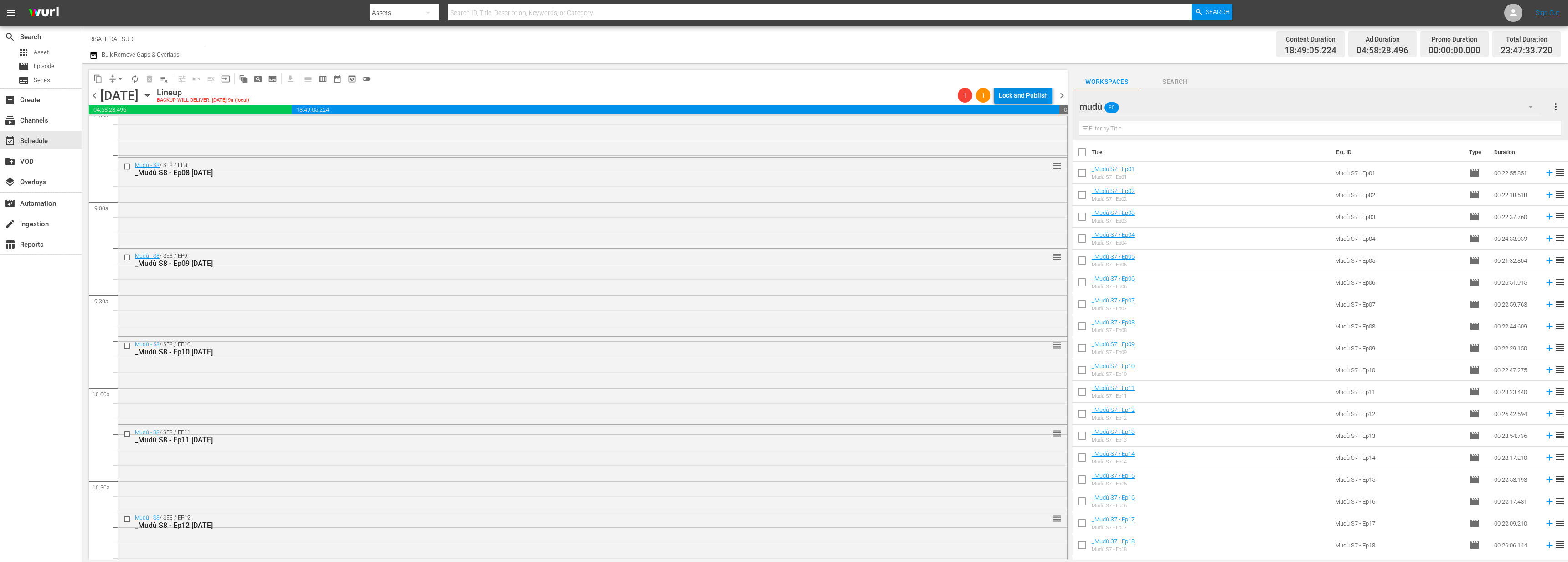
click at [1041, 99] on div "Lock and Publish" at bounding box center [1023, 95] width 49 height 16
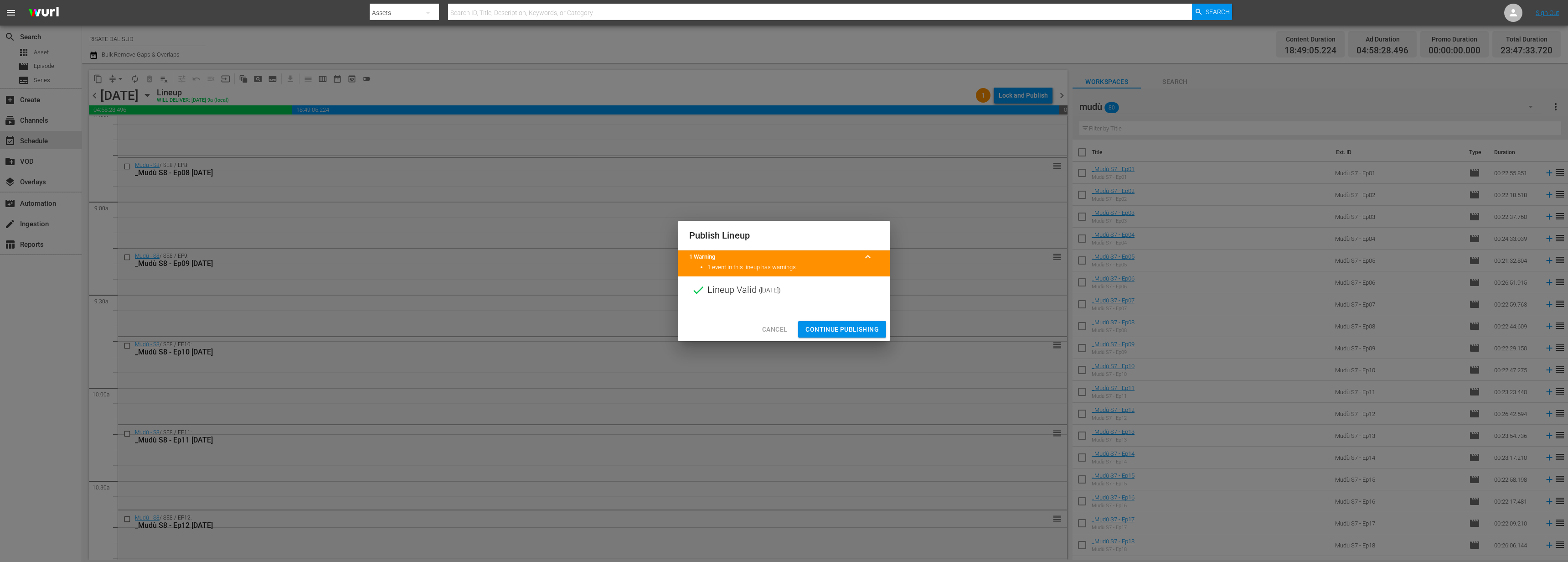
click at [836, 329] on span "Continue Publishing" at bounding box center [842, 329] width 74 height 12
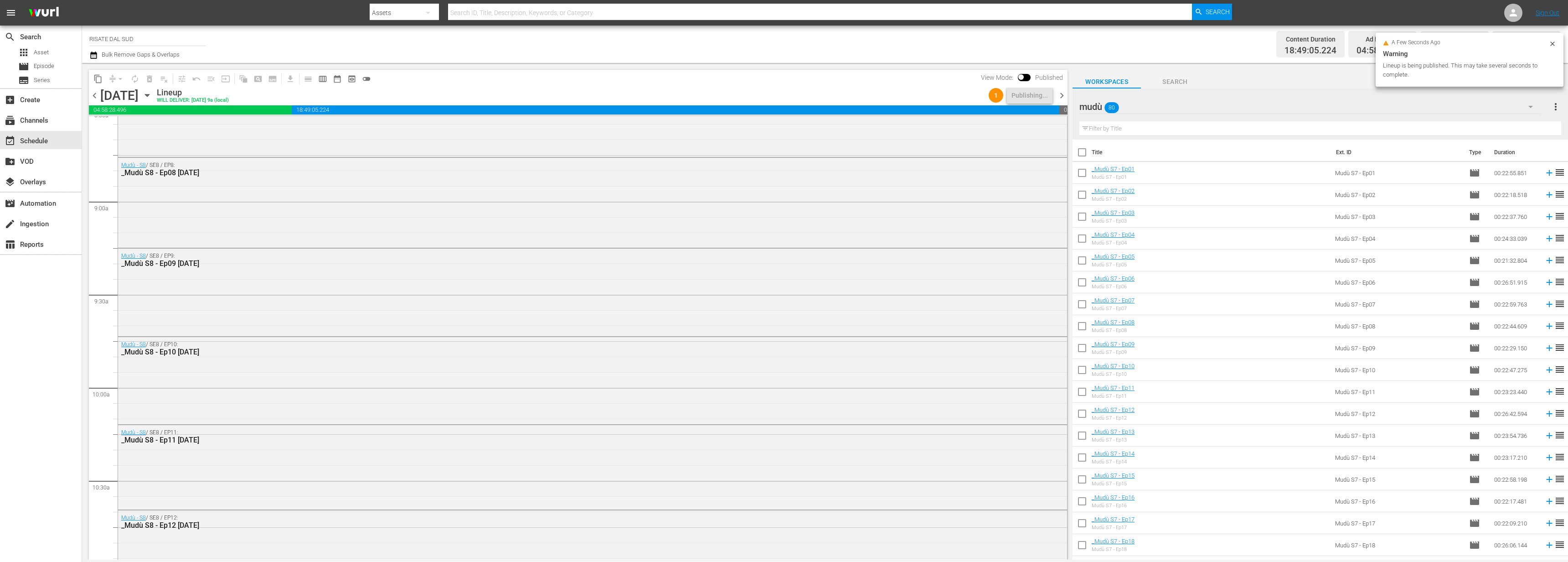
click at [1059, 96] on span "chevron_right" at bounding box center [1062, 96] width 12 height 12
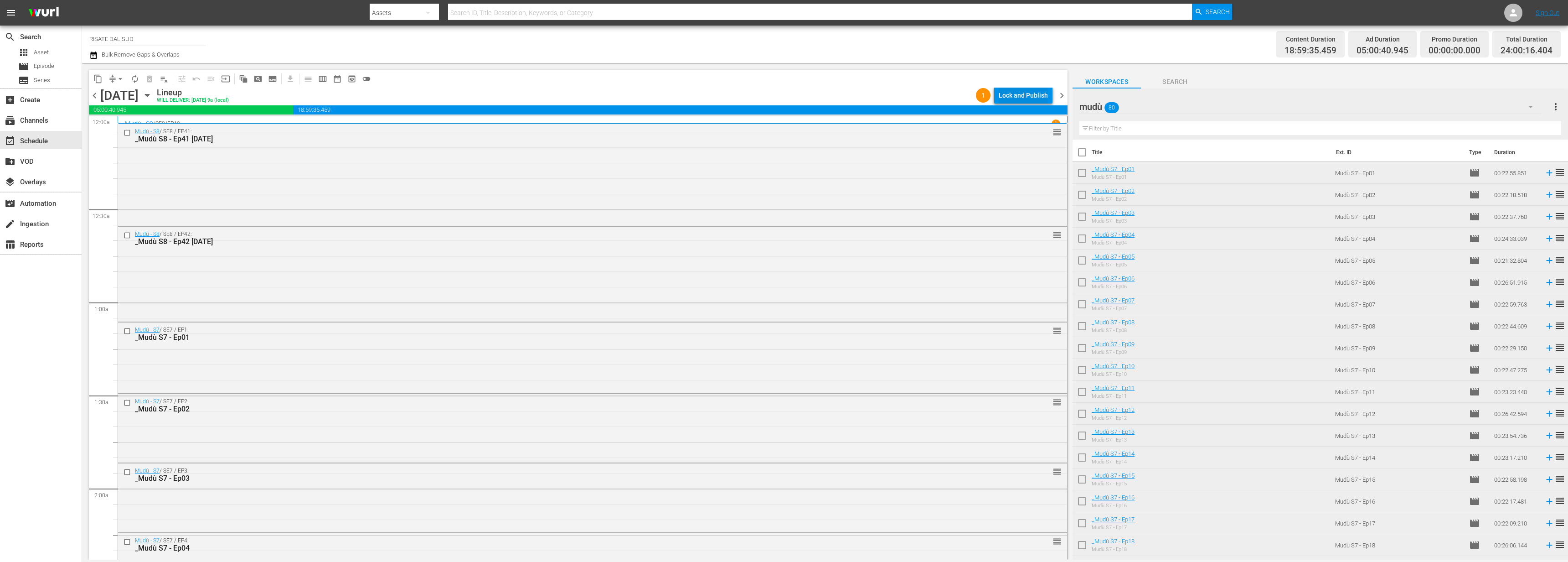
click at [1026, 97] on div "Lock and Publish" at bounding box center [1023, 95] width 49 height 16
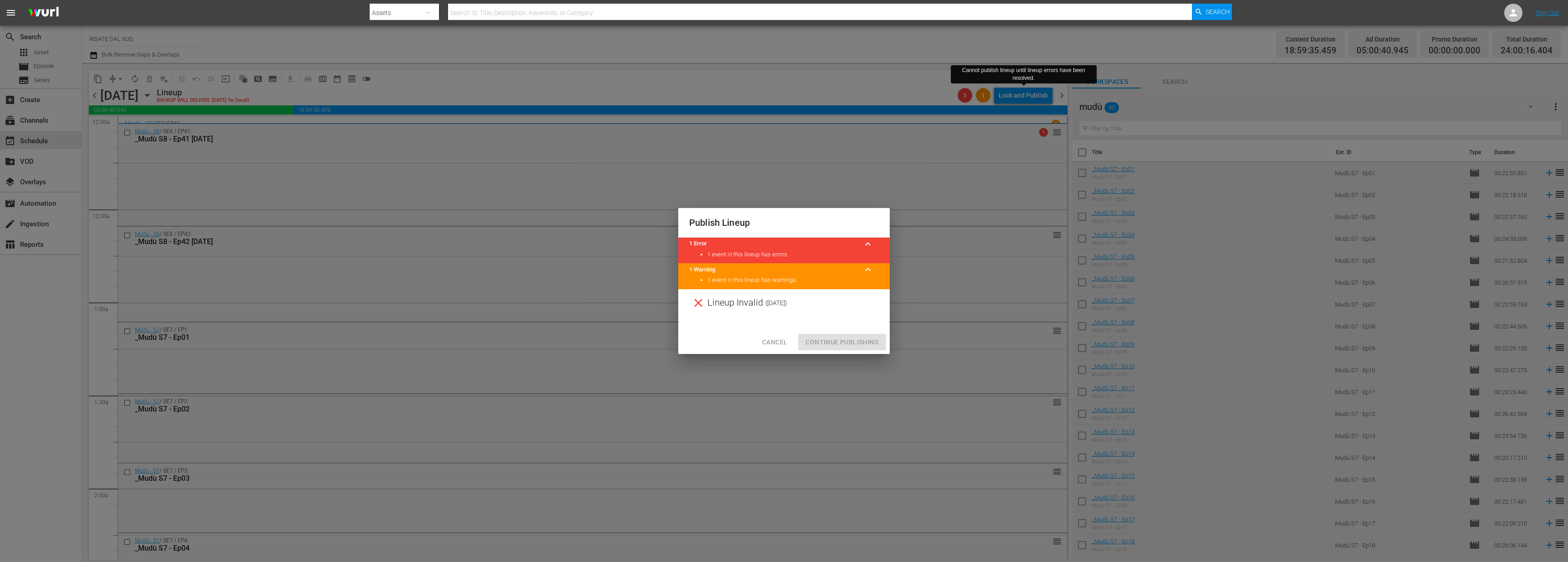
click at [789, 342] on button "Cancel" at bounding box center [774, 342] width 40 height 17
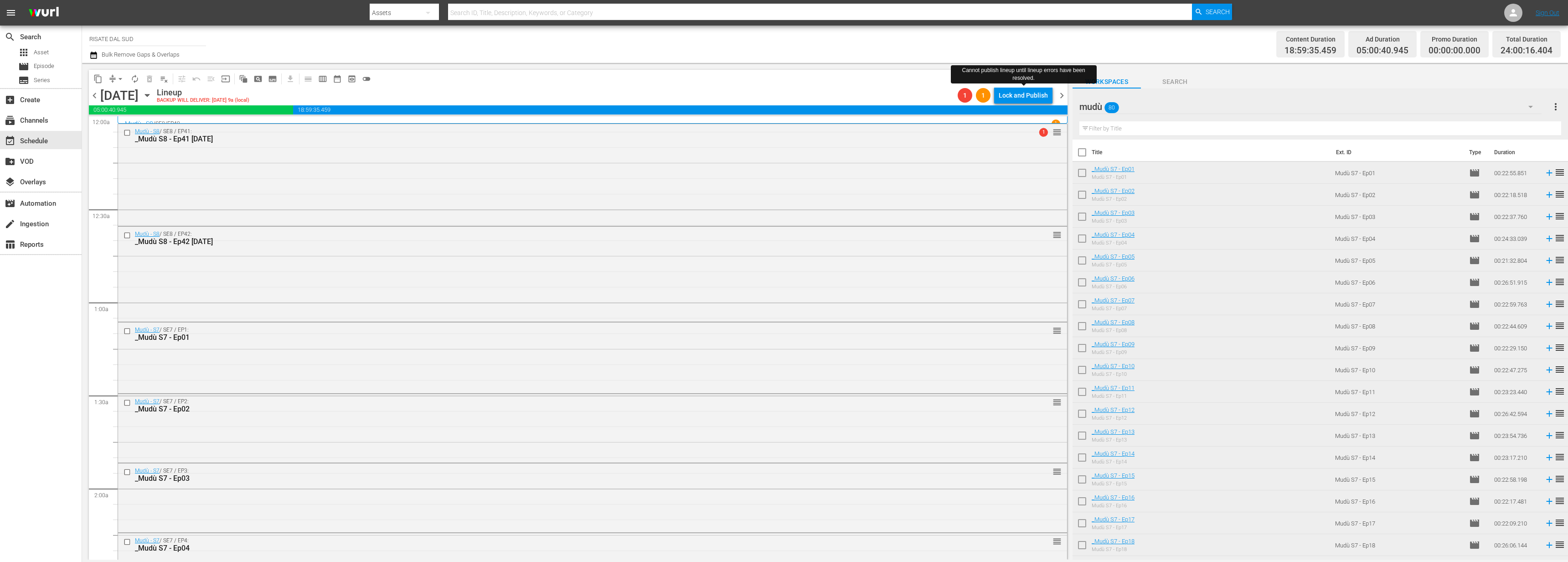
drag, startPoint x: 1035, startPoint y: 85, endPoint x: 1035, endPoint y: 90, distance: 5.0
click at [1035, 85] on div "Cannot publish lineup until lineup errors have been resolved." at bounding box center [1024, 74] width 146 height 23
click at [1035, 97] on div "Lock and Publish" at bounding box center [1023, 95] width 49 height 16
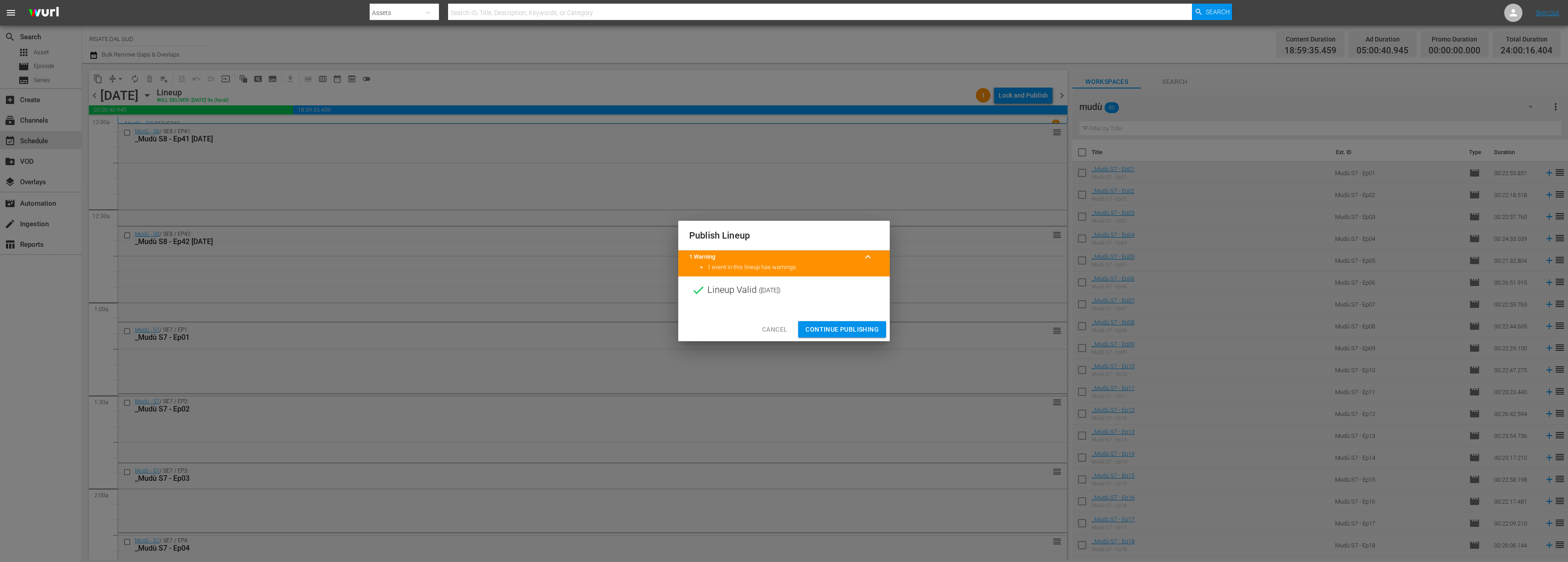
click at [841, 328] on span "Continue Publishing" at bounding box center [842, 329] width 74 height 12
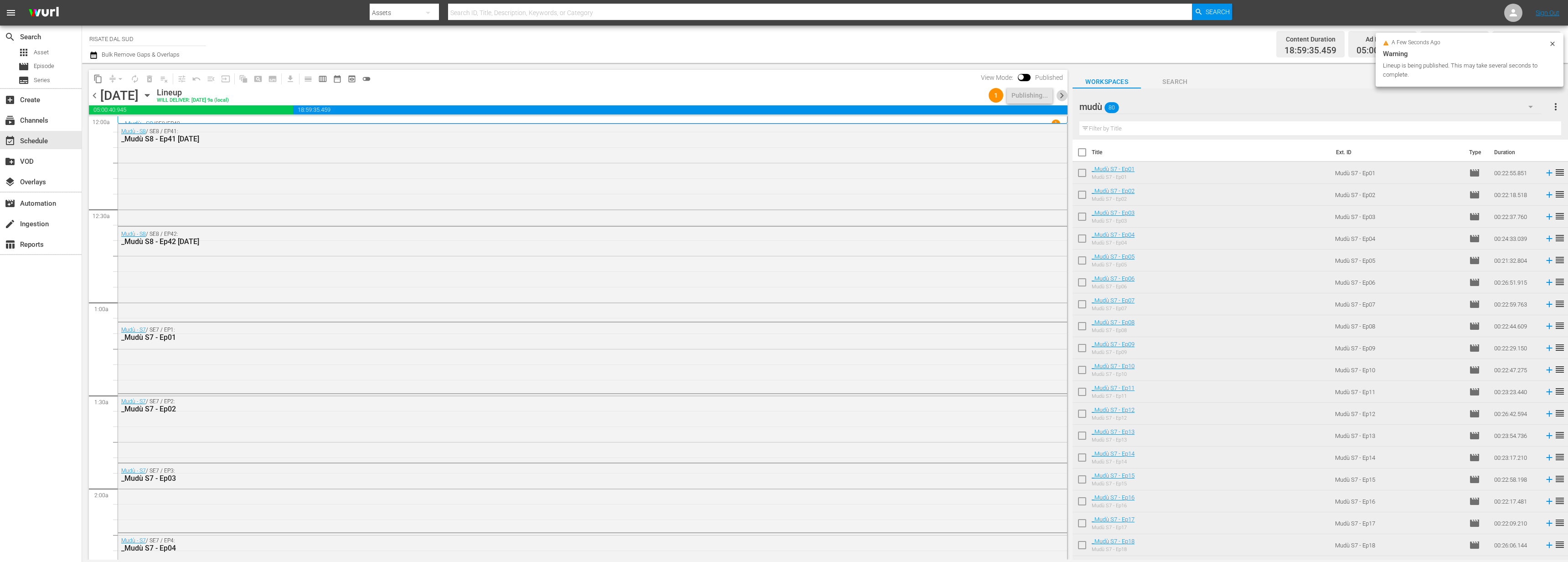
click at [1065, 99] on span "chevron_right" at bounding box center [1062, 96] width 12 height 12
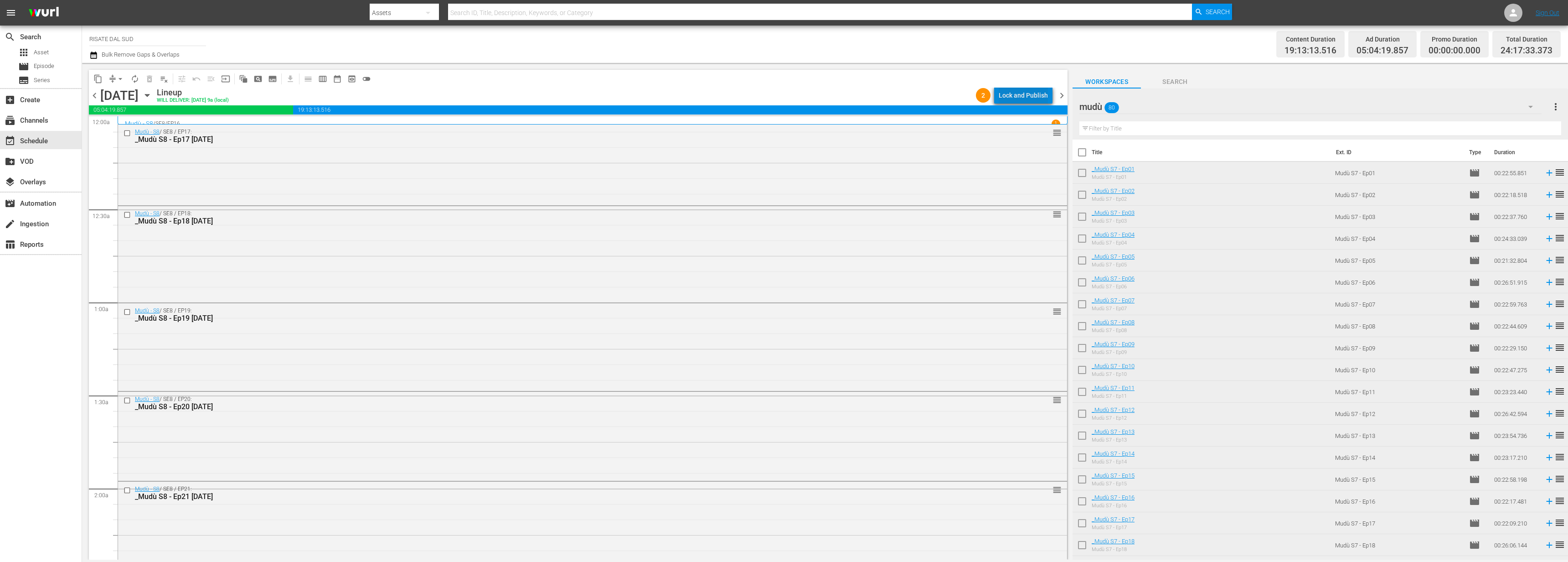
click at [1032, 96] on div "Lock and Publish" at bounding box center [1023, 95] width 49 height 16
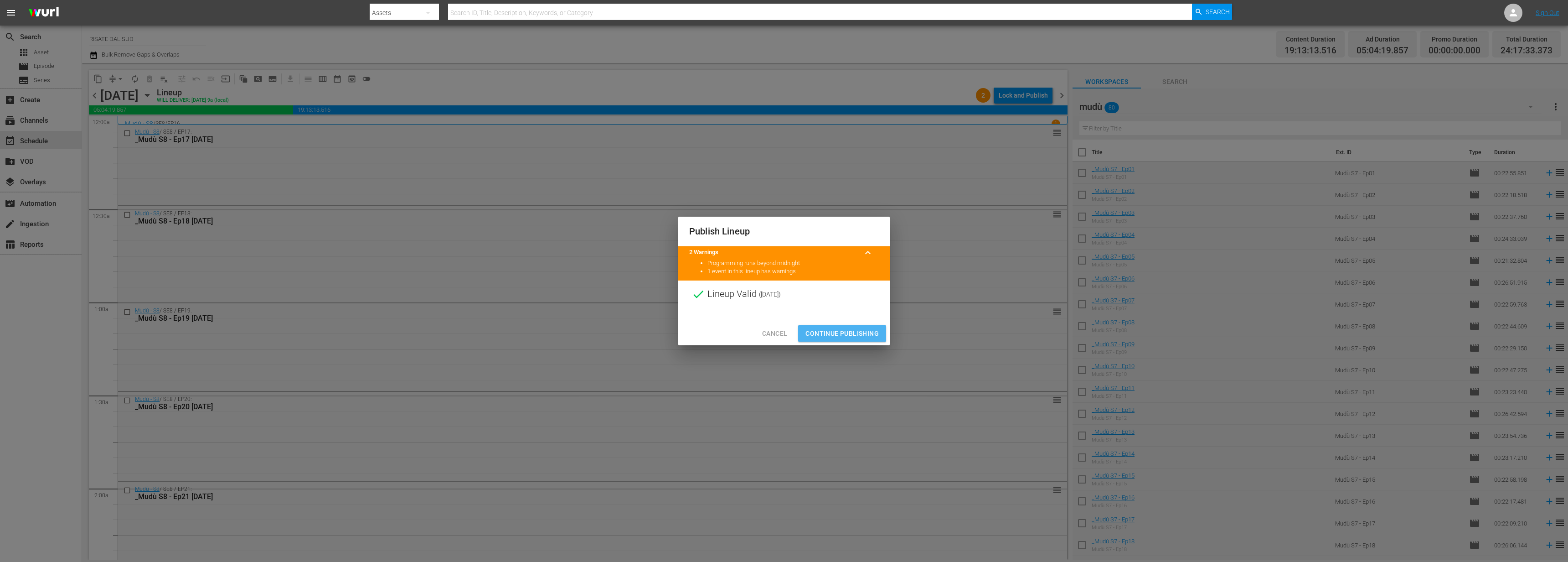
click at [832, 330] on span "Continue Publishing" at bounding box center [842, 333] width 74 height 12
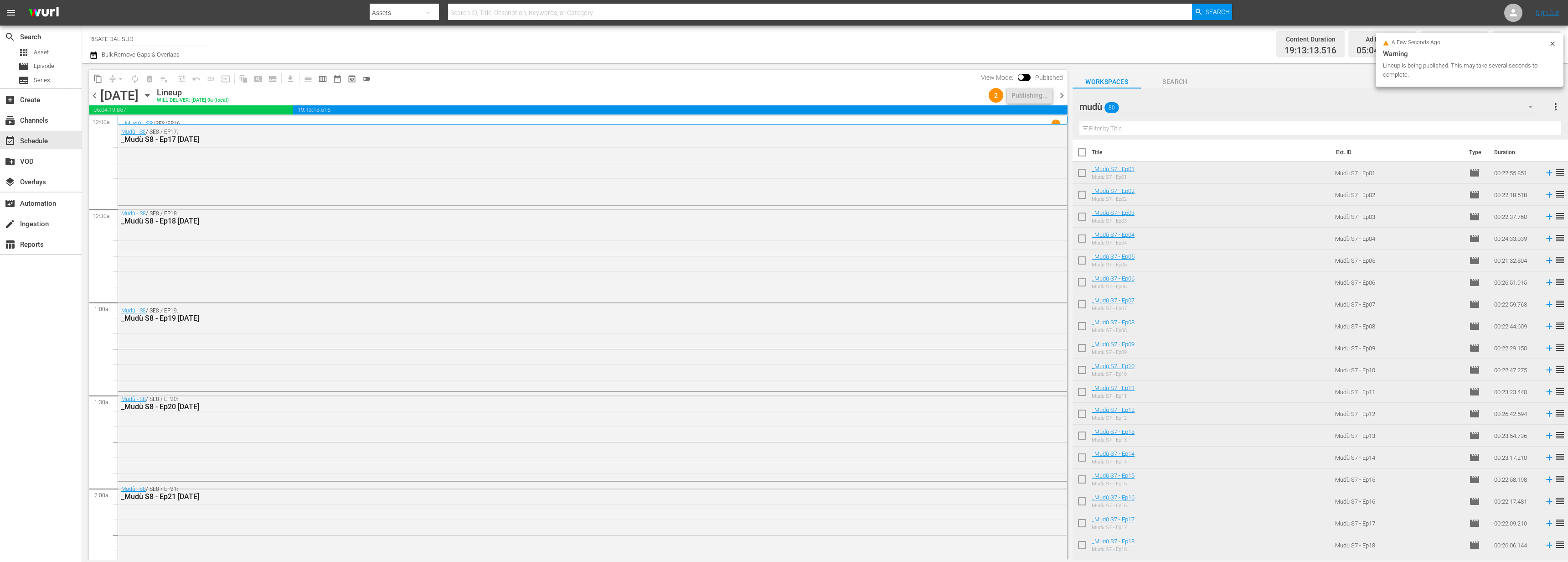
click at [1065, 94] on span "chevron_right" at bounding box center [1062, 96] width 12 height 12
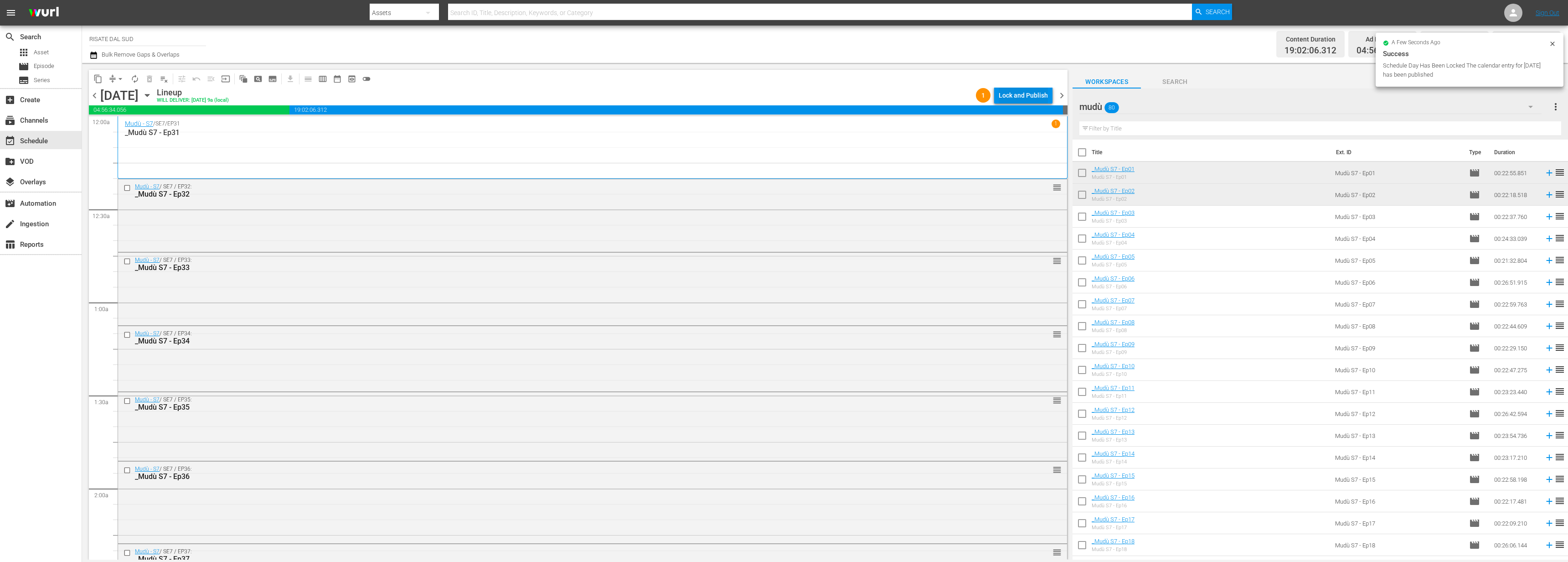
click at [1024, 92] on div "Lock and Publish" at bounding box center [1023, 95] width 49 height 16
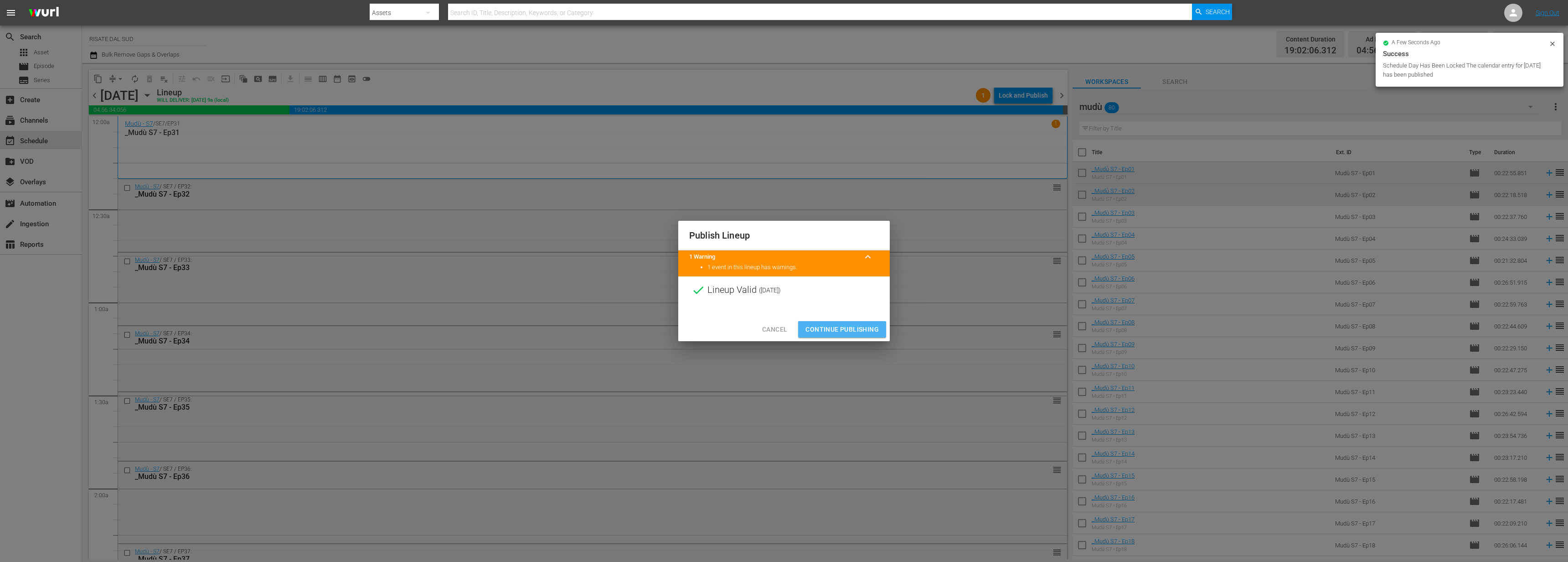
click at [848, 328] on span "Continue Publishing" at bounding box center [842, 329] width 74 height 12
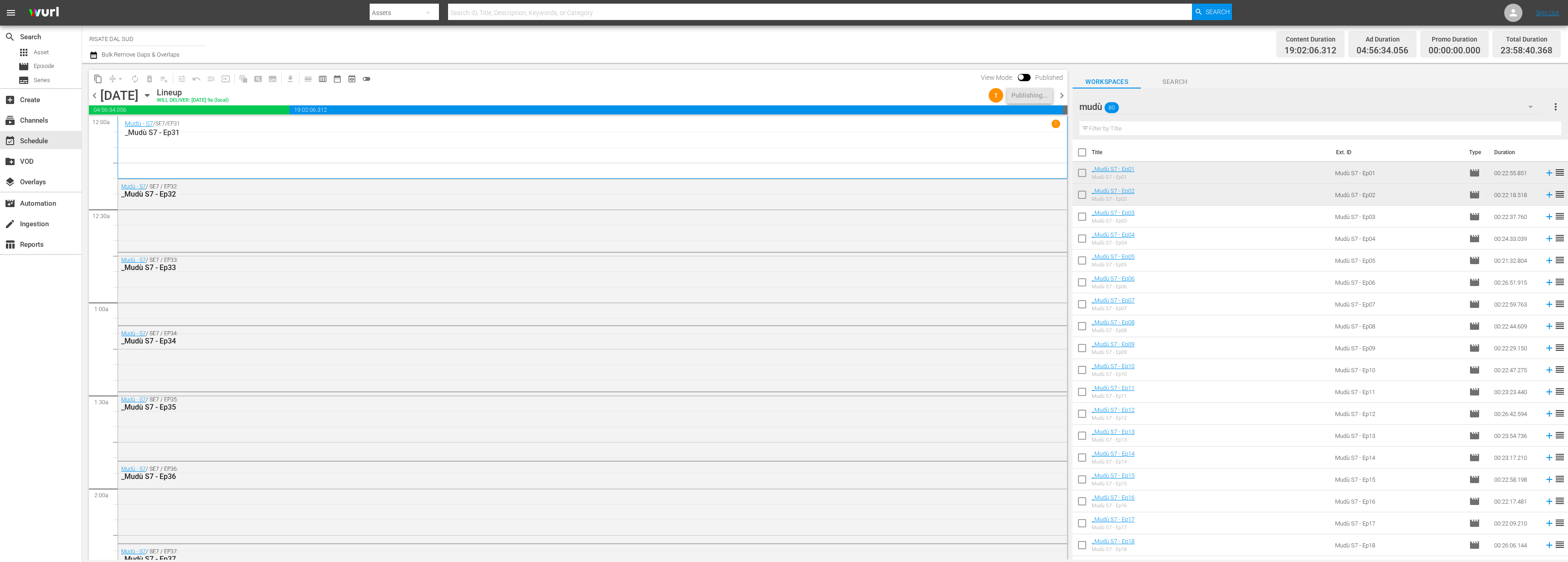
click at [1063, 92] on span "chevron_right" at bounding box center [1062, 96] width 12 height 12
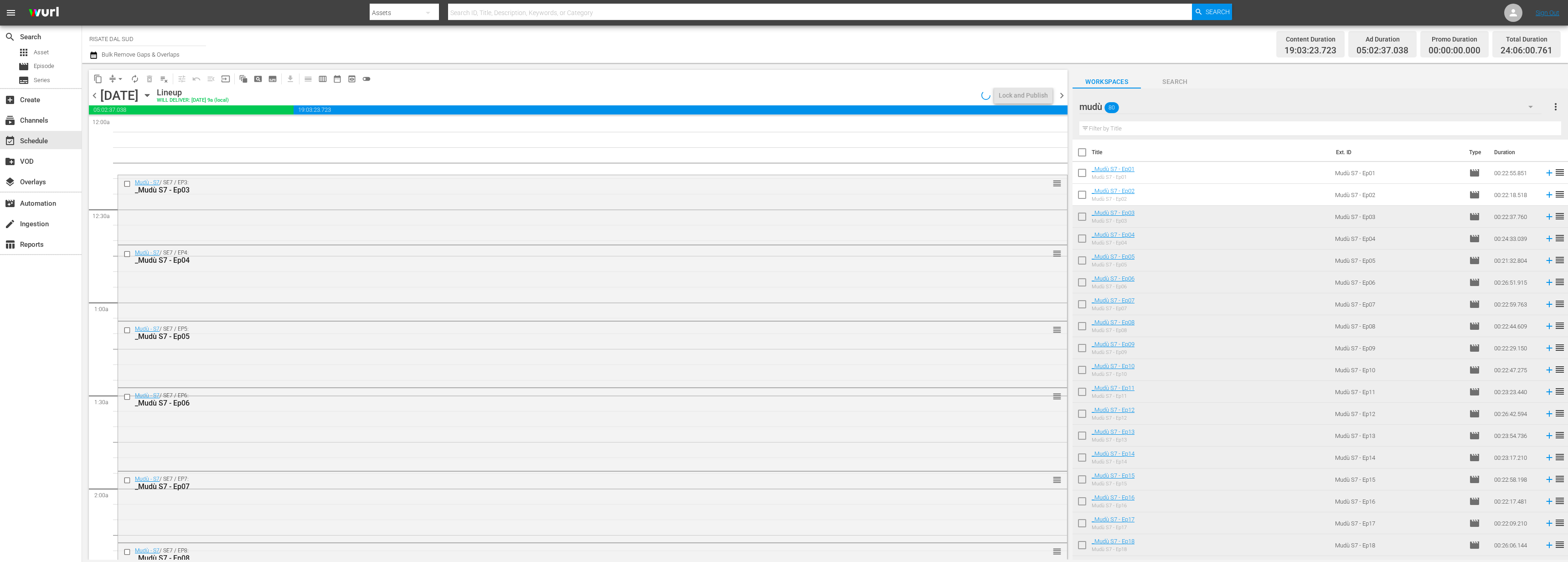
click at [93, 96] on span "chevron_left" at bounding box center [94, 96] width 12 height 12
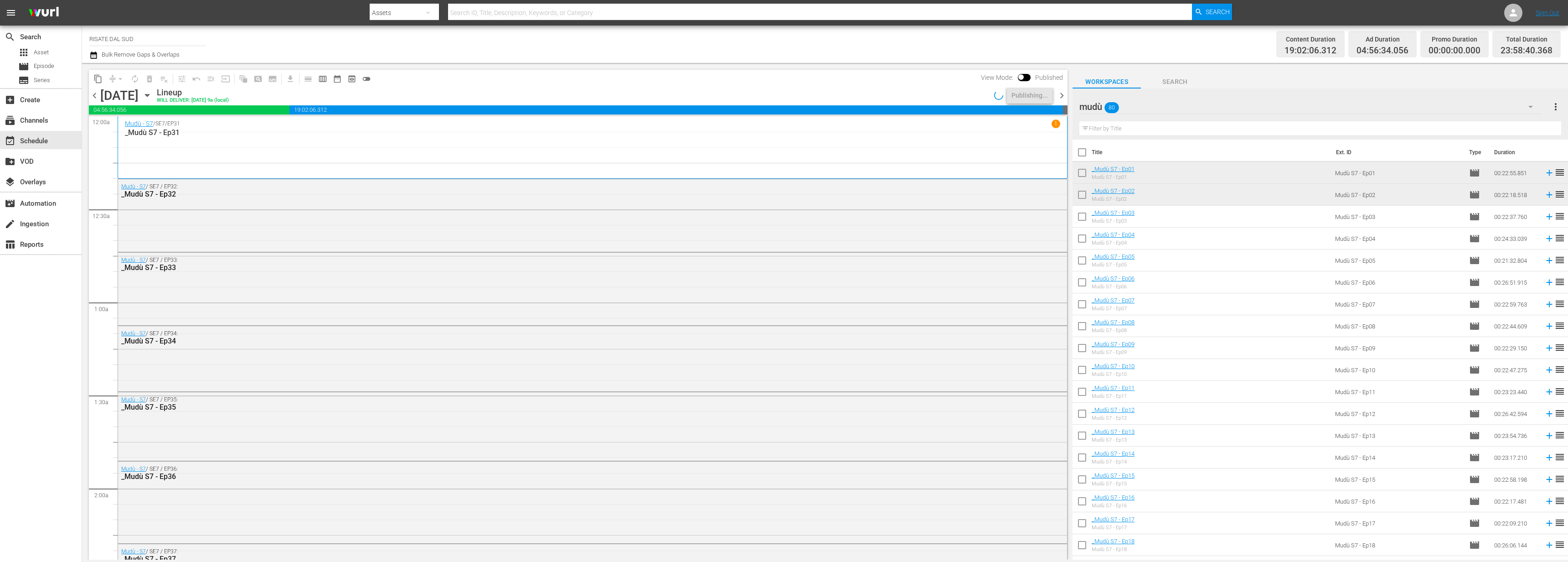
click at [1066, 93] on span "chevron_right" at bounding box center [1062, 96] width 12 height 12
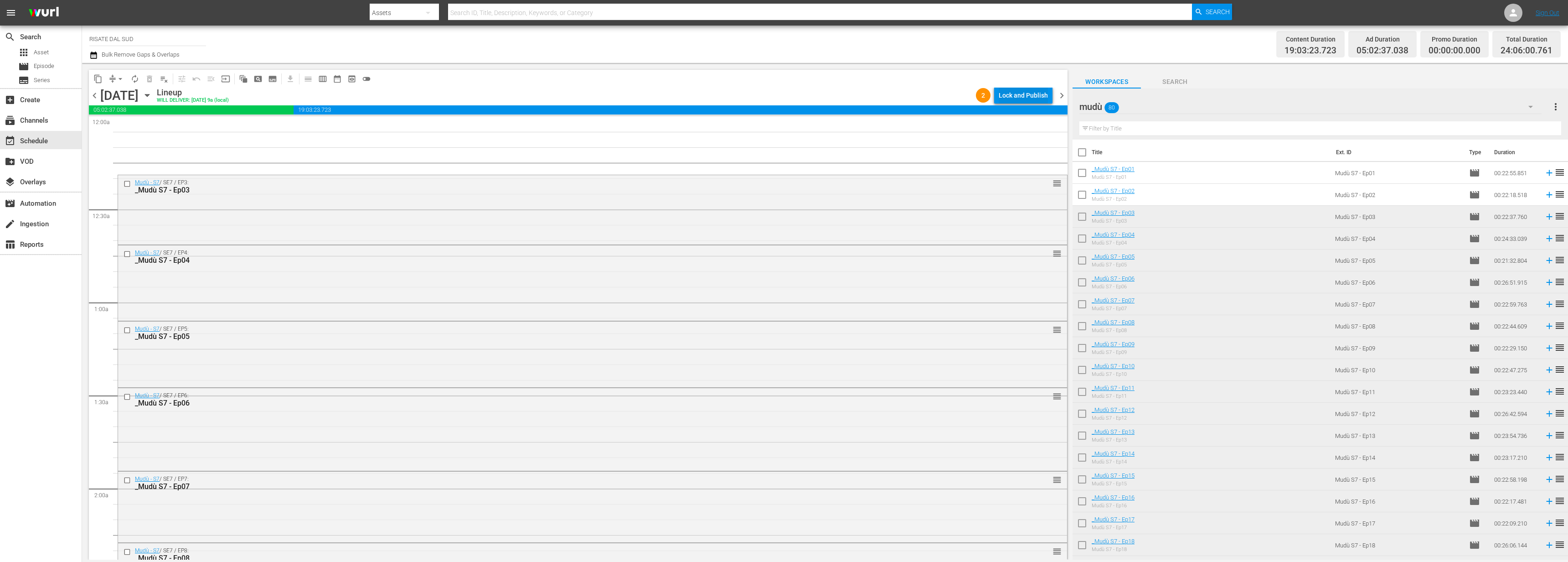
click at [1009, 93] on div "Lock and Publish" at bounding box center [1023, 95] width 49 height 16
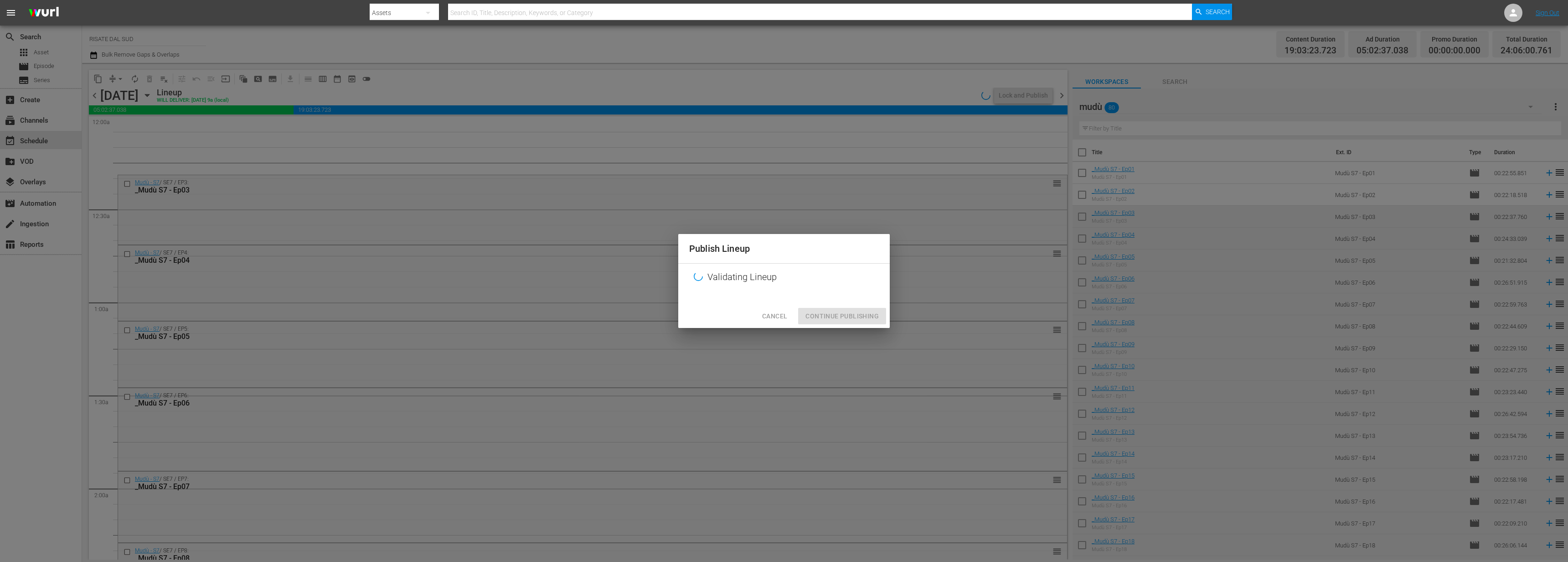
click at [780, 317] on span "Cancel" at bounding box center [774, 316] width 25 height 12
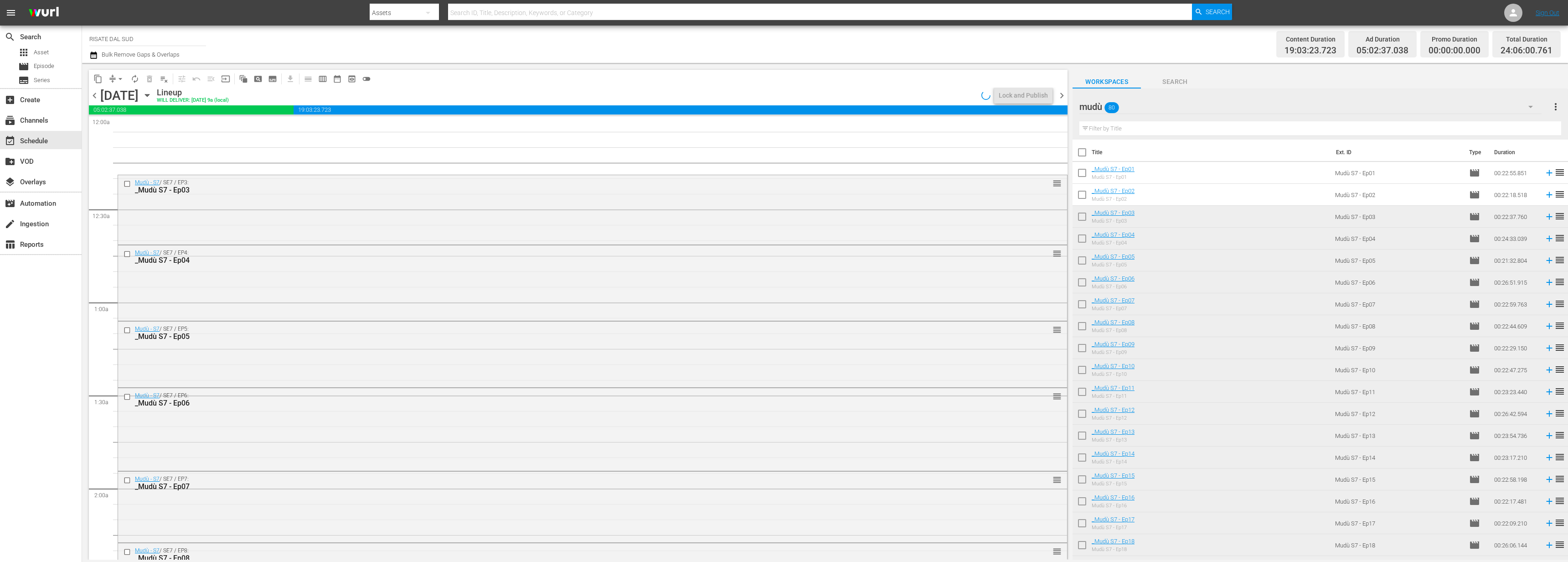
click at [98, 97] on span "chevron_left" at bounding box center [94, 96] width 12 height 12
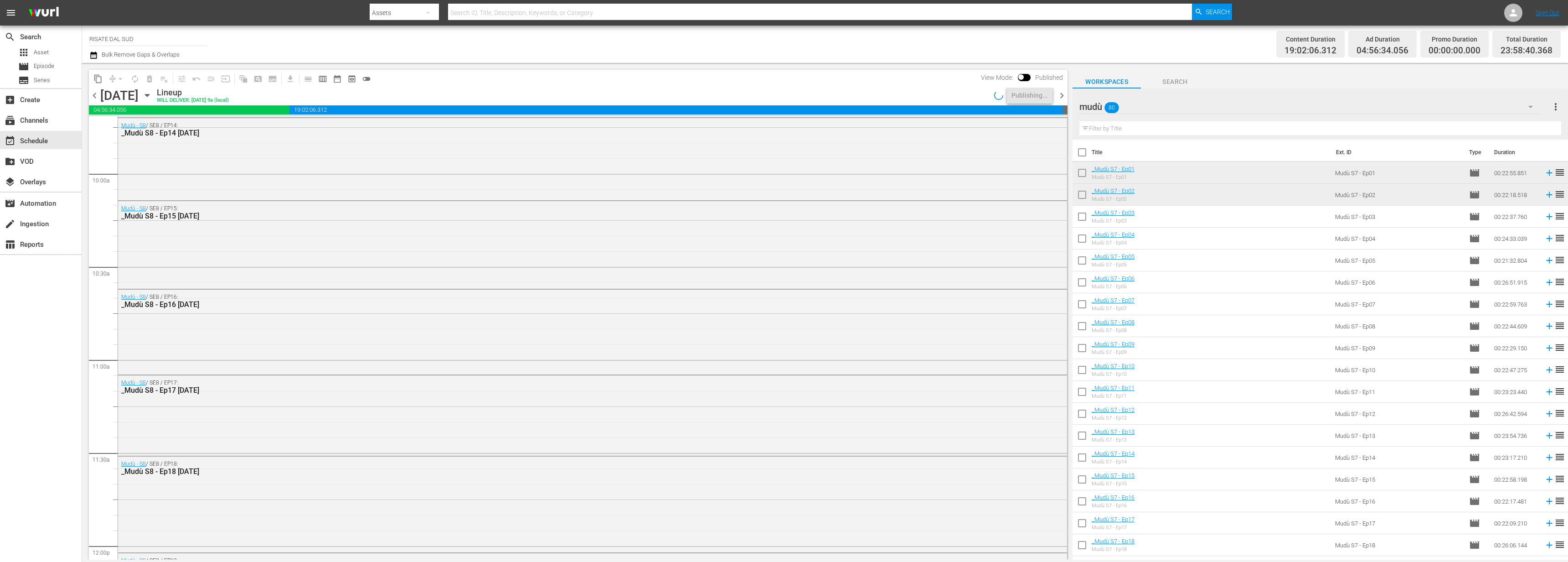
scroll to position [4080, 0]
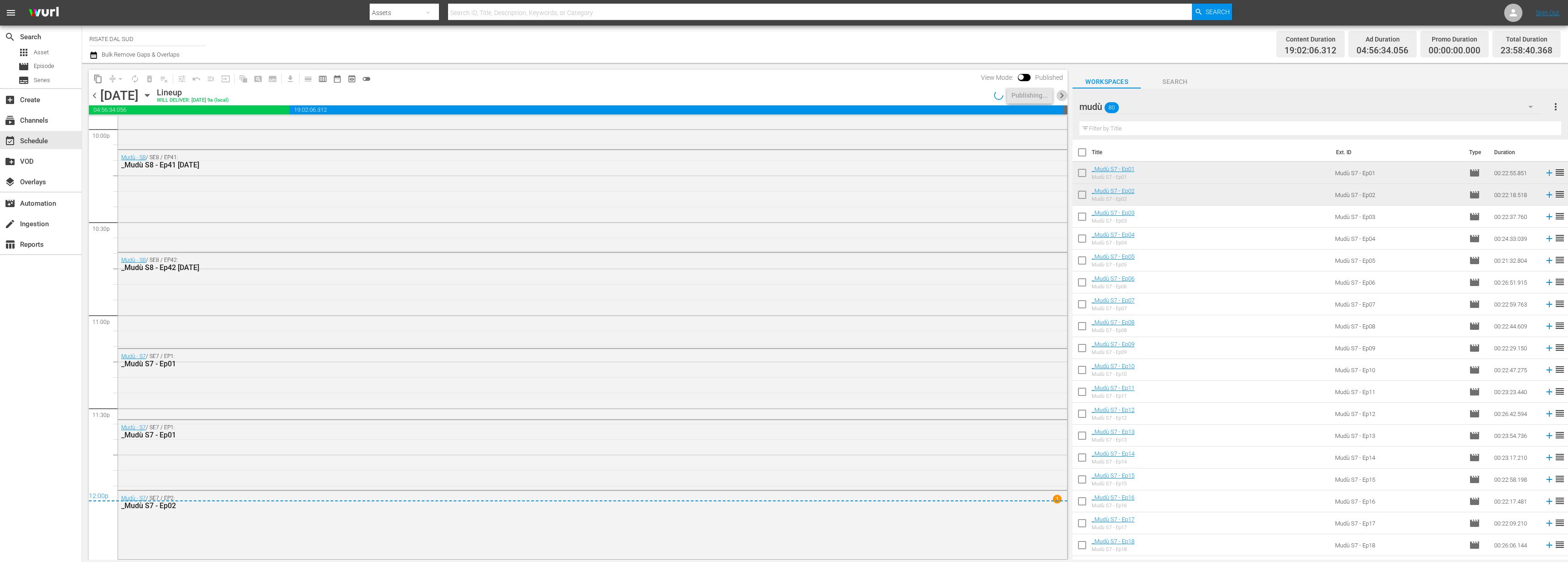
click at [1063, 99] on span "chevron_right" at bounding box center [1062, 96] width 12 height 12
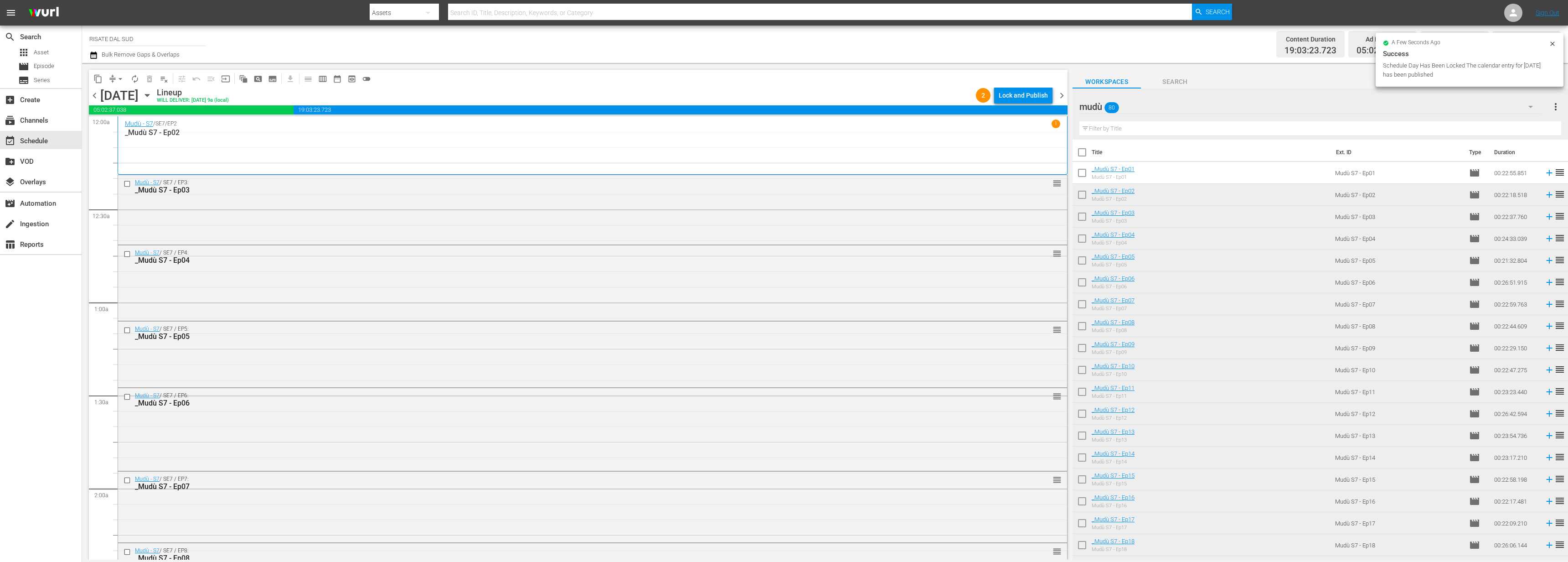
click at [1028, 95] on div "Lock and Publish" at bounding box center [1023, 95] width 49 height 16
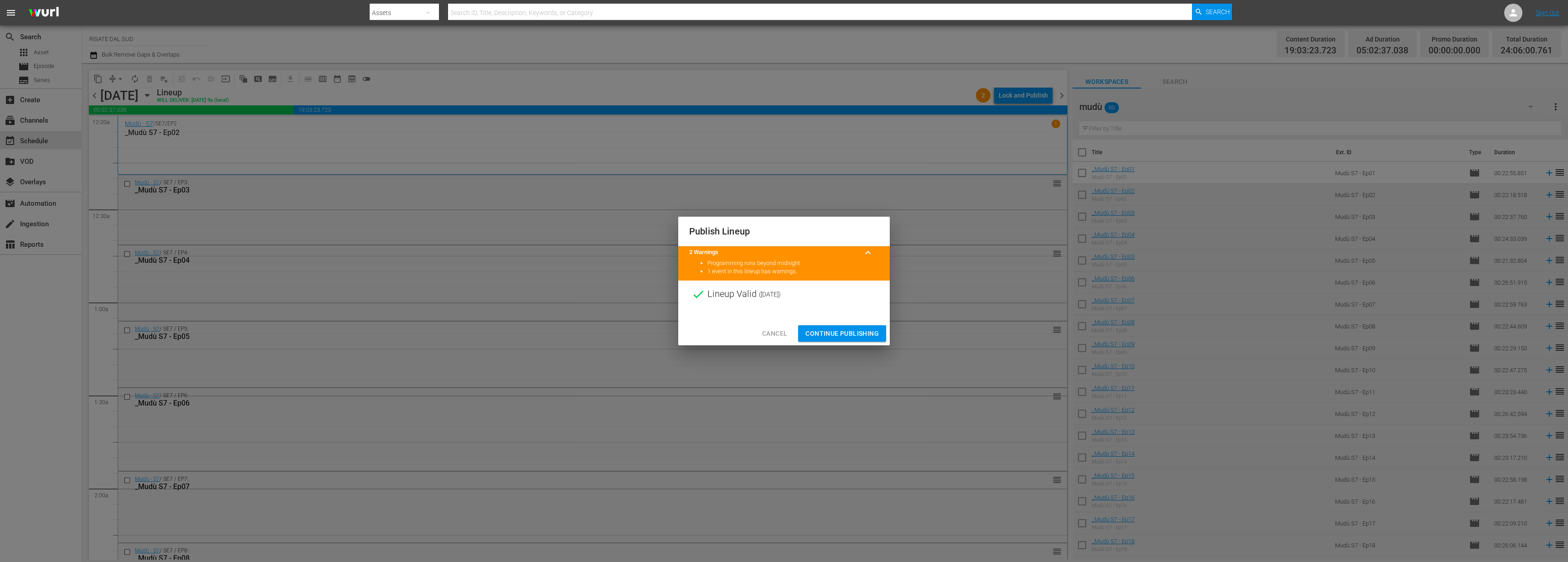
click at [833, 335] on span "Continue Publishing" at bounding box center [842, 333] width 74 height 12
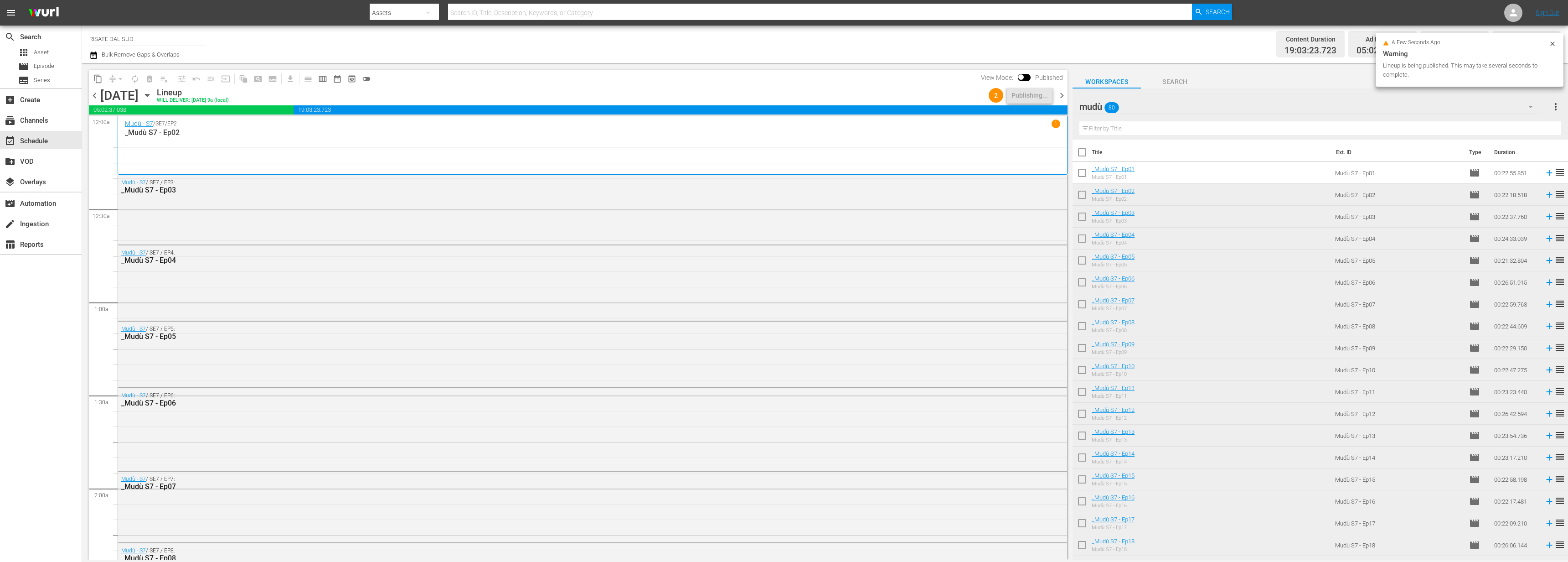
click at [1064, 97] on span "chevron_right" at bounding box center [1062, 96] width 12 height 12
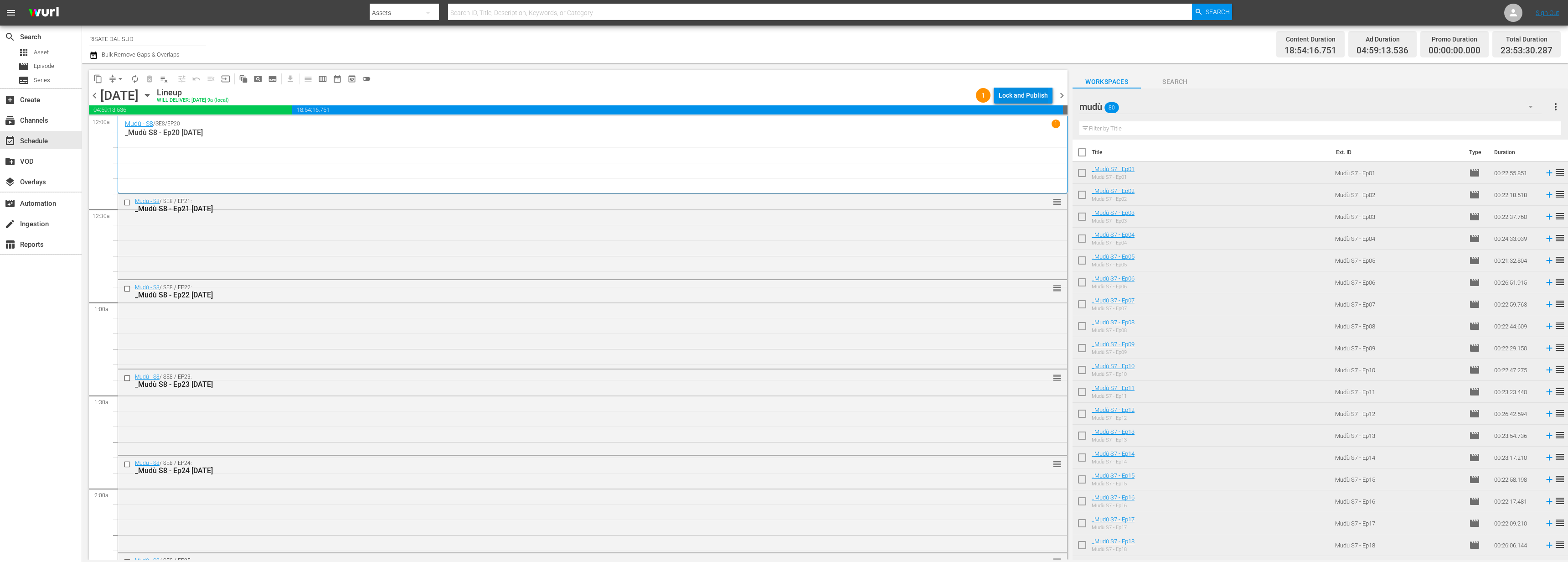
click at [1051, 99] on button "Lock and Publish" at bounding box center [1023, 95] width 58 height 16
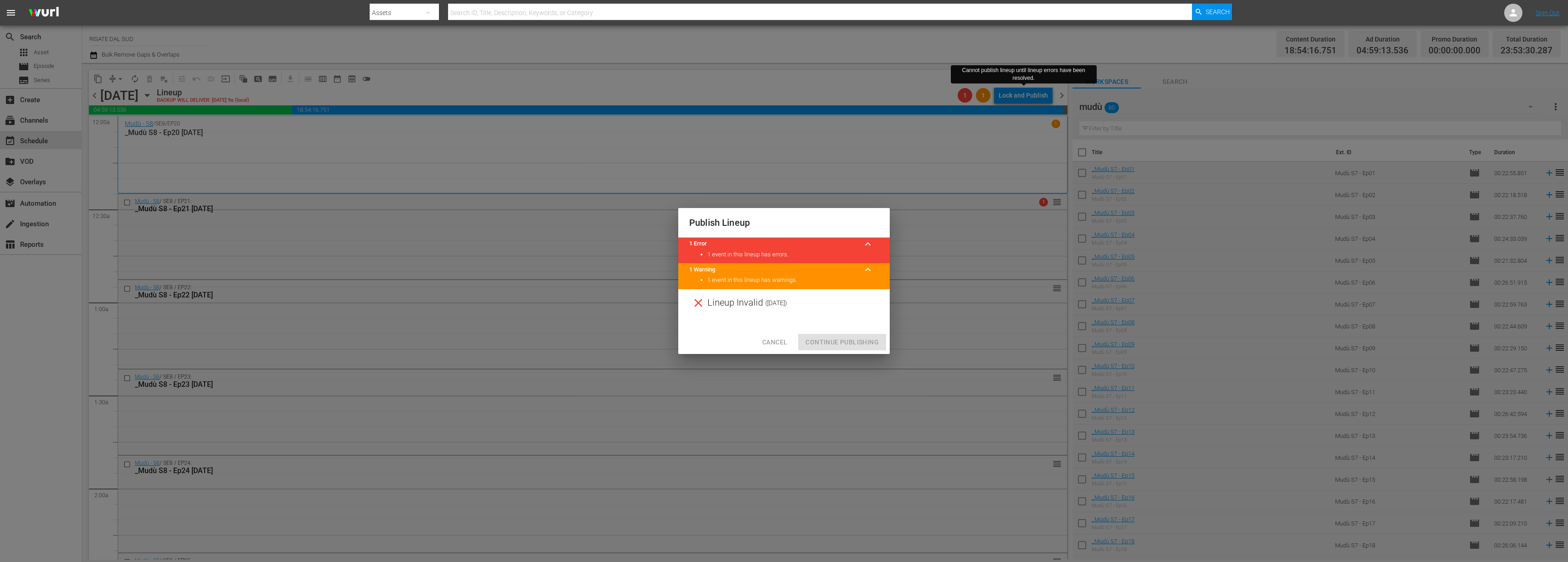
drag, startPoint x: 778, startPoint y: 319, endPoint x: 903, endPoint y: 216, distance: 162.0
click at [777, 320] on div at bounding box center [783, 323] width 211 height 13
drag, startPoint x: 788, startPoint y: 241, endPoint x: 875, endPoint y: 248, distance: 87.3
click at [788, 241] on title "1 Error" at bounding box center [773, 244] width 168 height 9
click at [875, 243] on button "keyboard_arrow_up" at bounding box center [868, 244] width 22 height 22
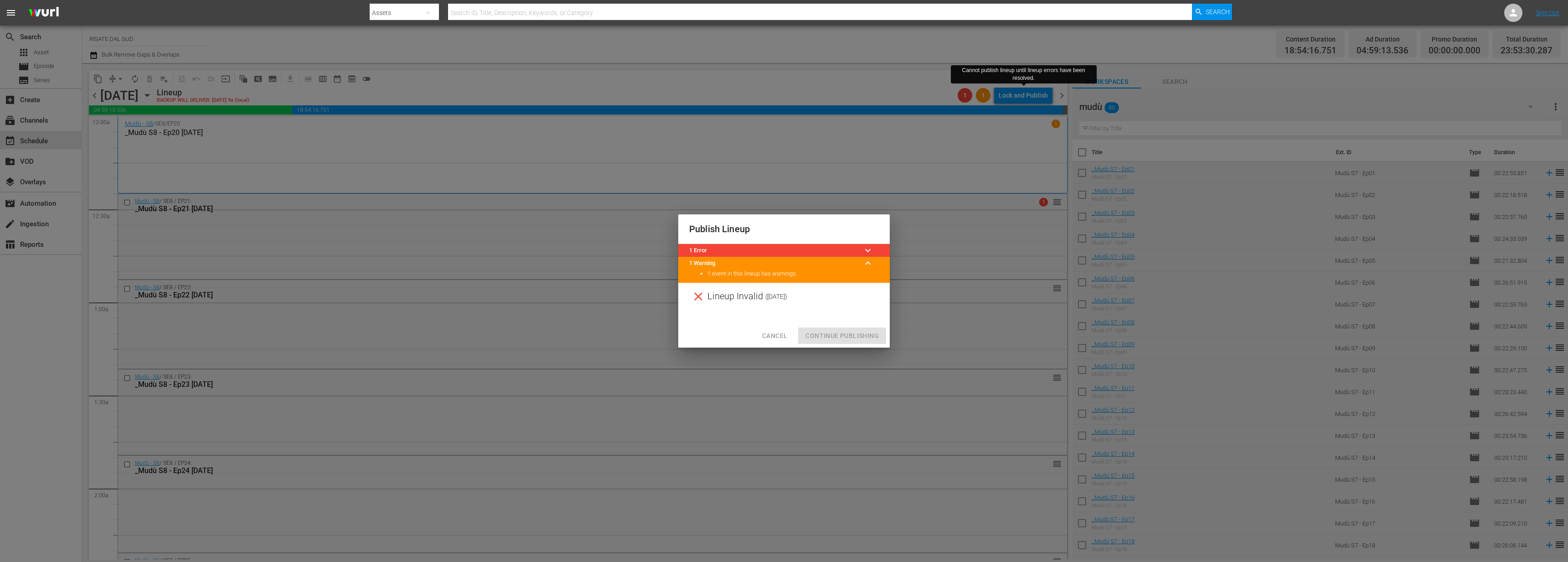
click at [872, 251] on span "keyboard_arrow_down" at bounding box center [868, 250] width 11 height 11
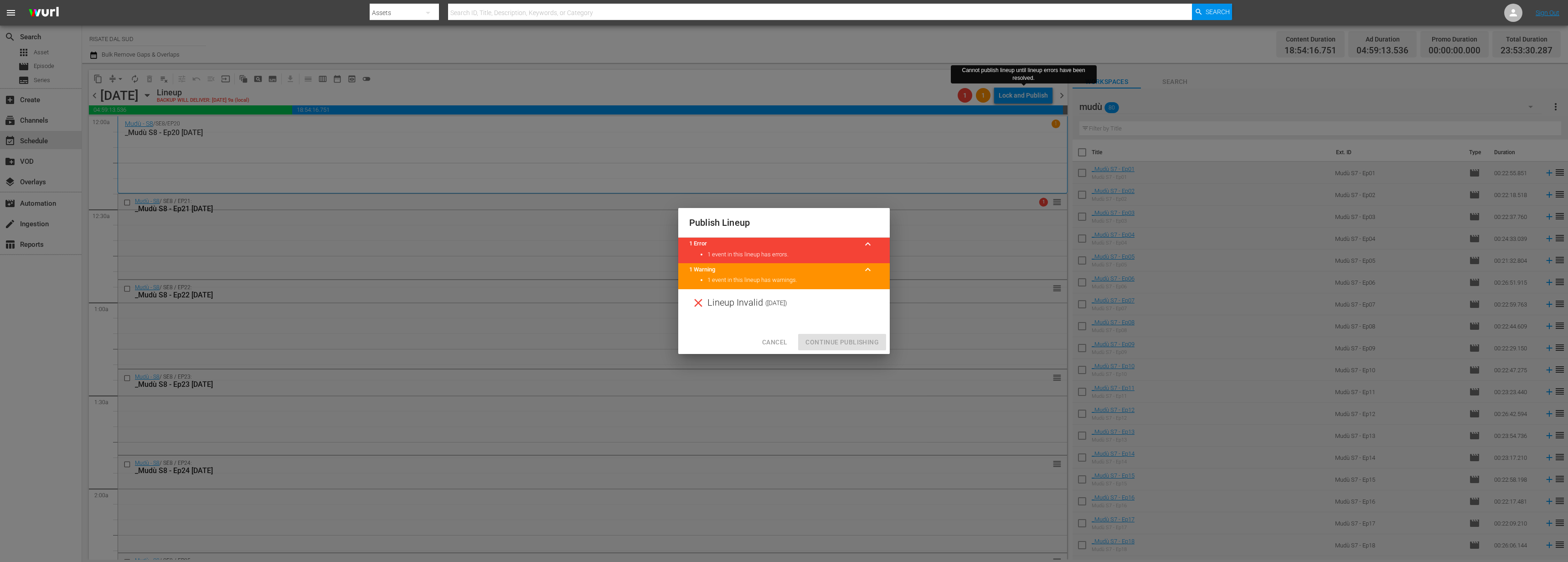
click at [780, 338] on span "Cancel" at bounding box center [774, 342] width 25 height 12
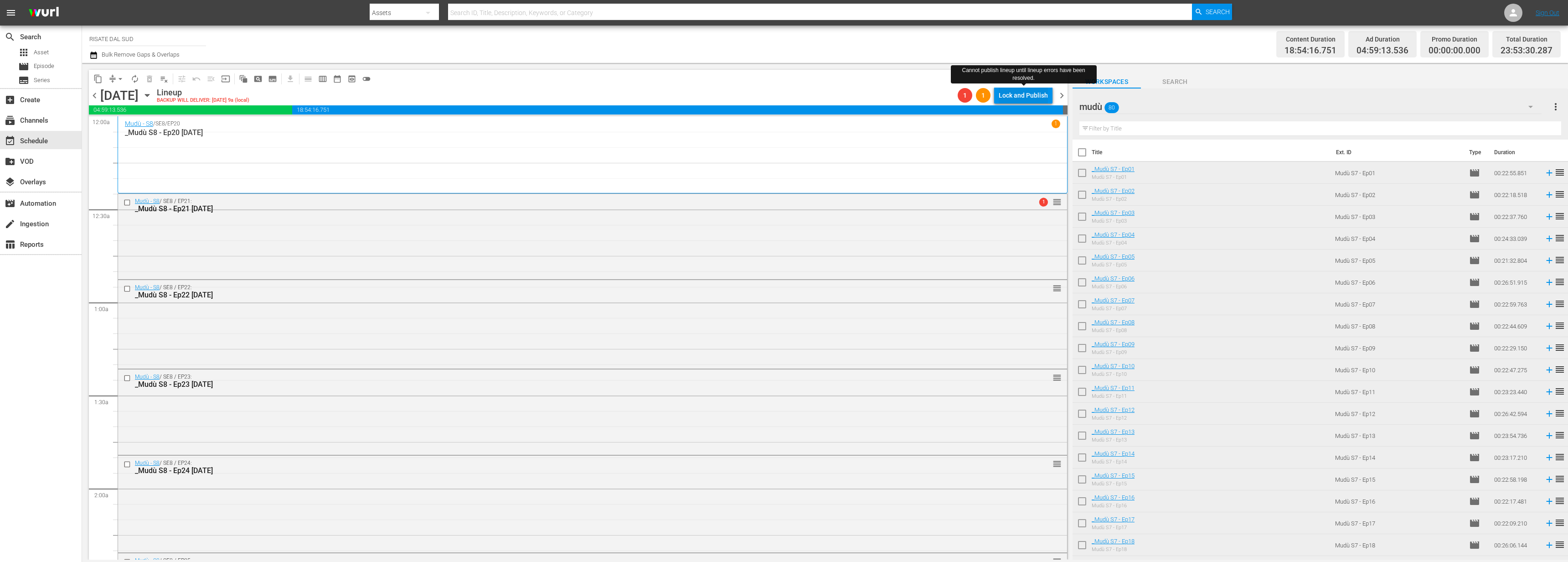
click at [1017, 100] on div "Lock and Publish" at bounding box center [1023, 95] width 49 height 16
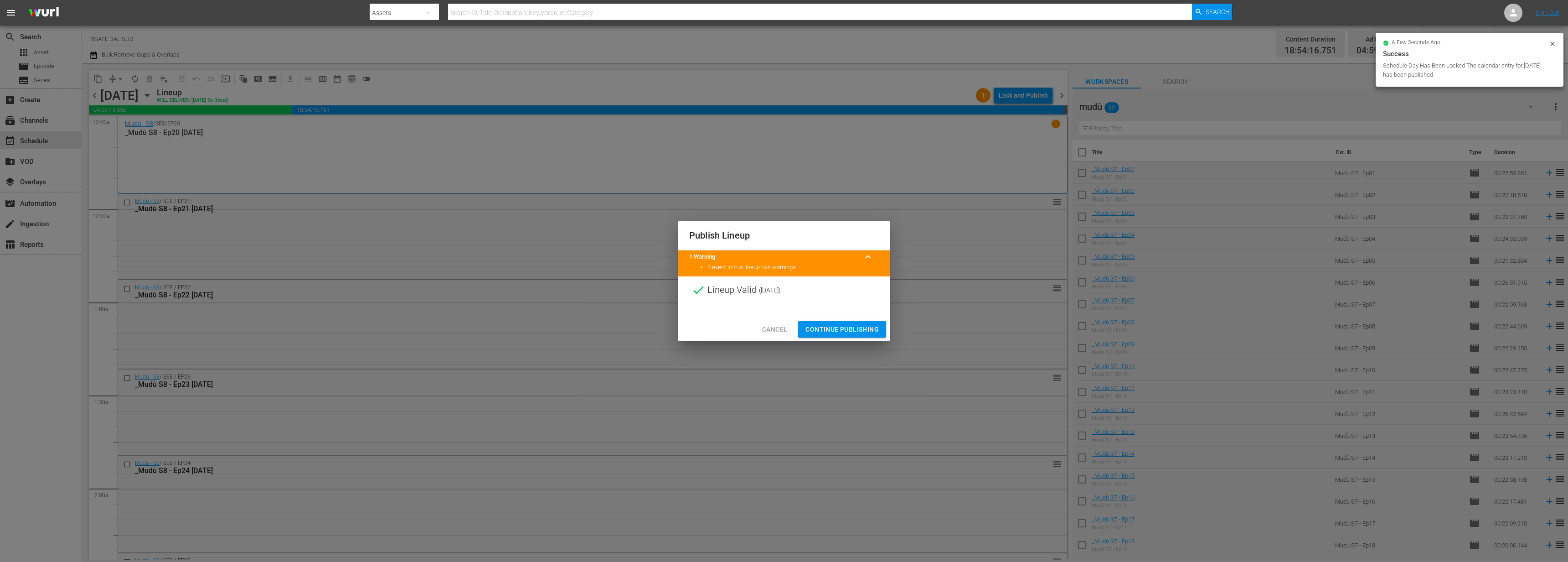
click at [836, 331] on span "Continue Publishing" at bounding box center [842, 329] width 74 height 12
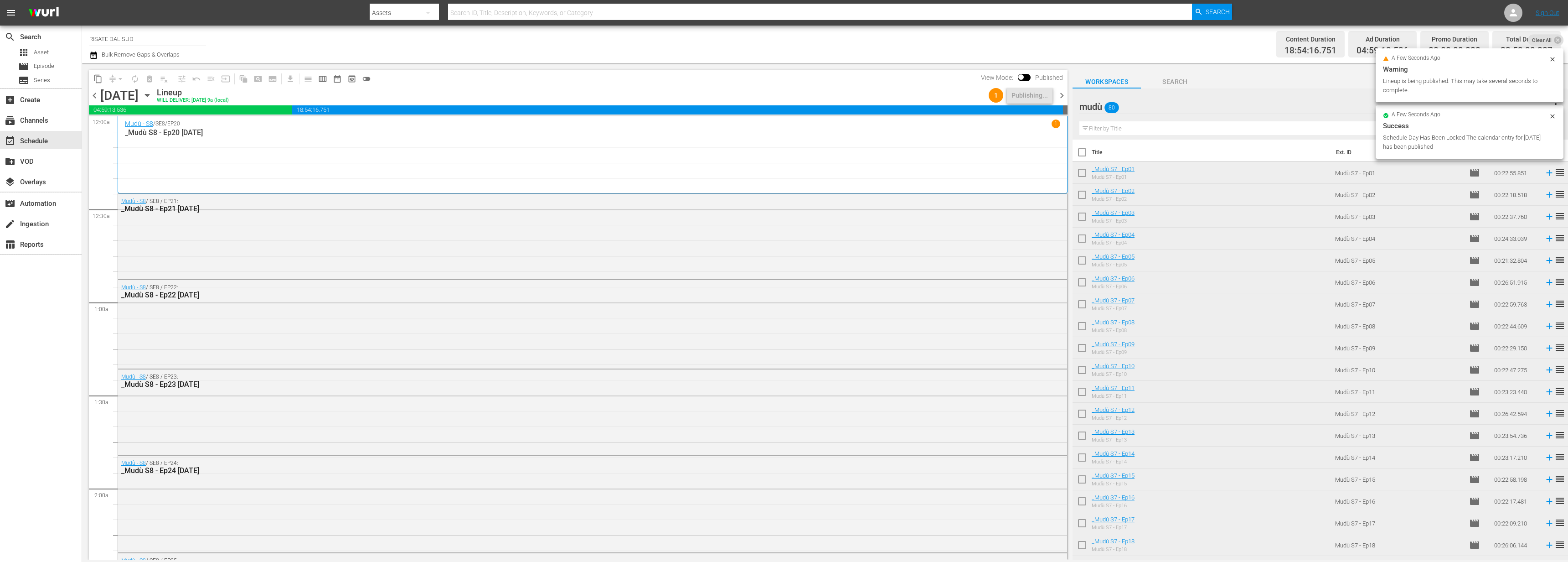
click at [1061, 92] on span "chevron_right" at bounding box center [1062, 96] width 12 height 12
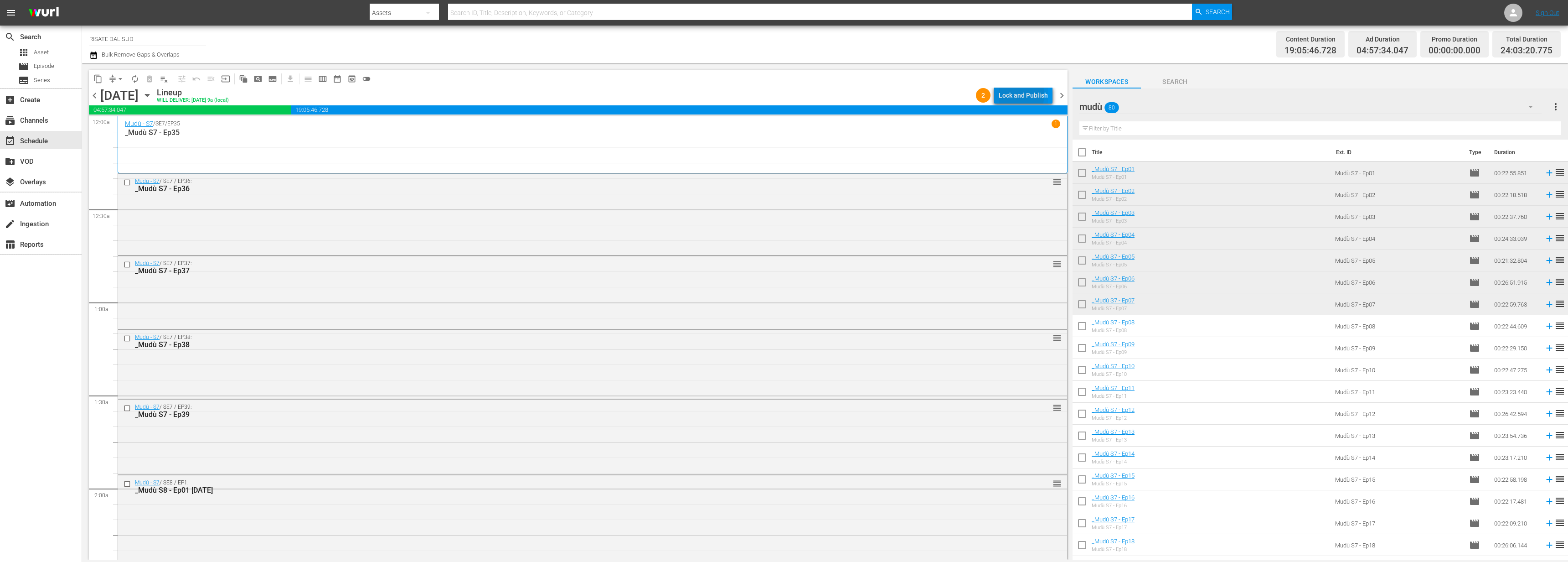
click at [1017, 95] on div "Lock and Publish" at bounding box center [1023, 95] width 49 height 16
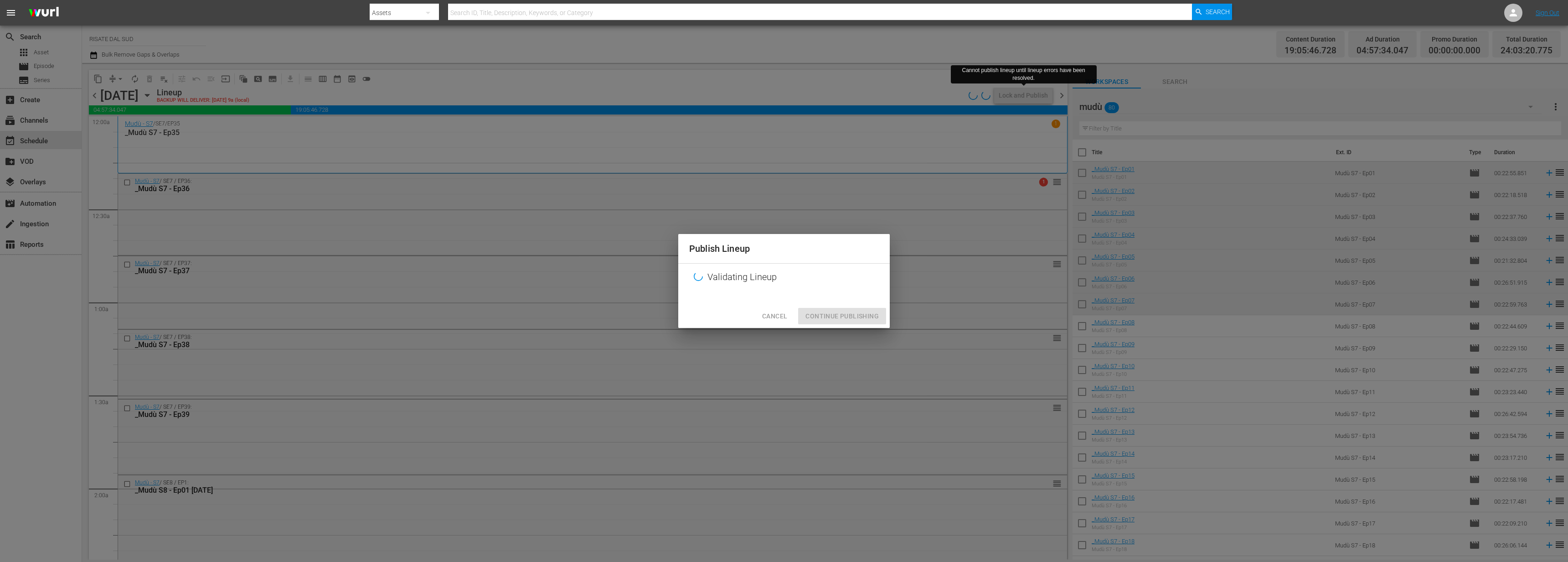
click at [769, 315] on span "Cancel" at bounding box center [774, 316] width 25 height 12
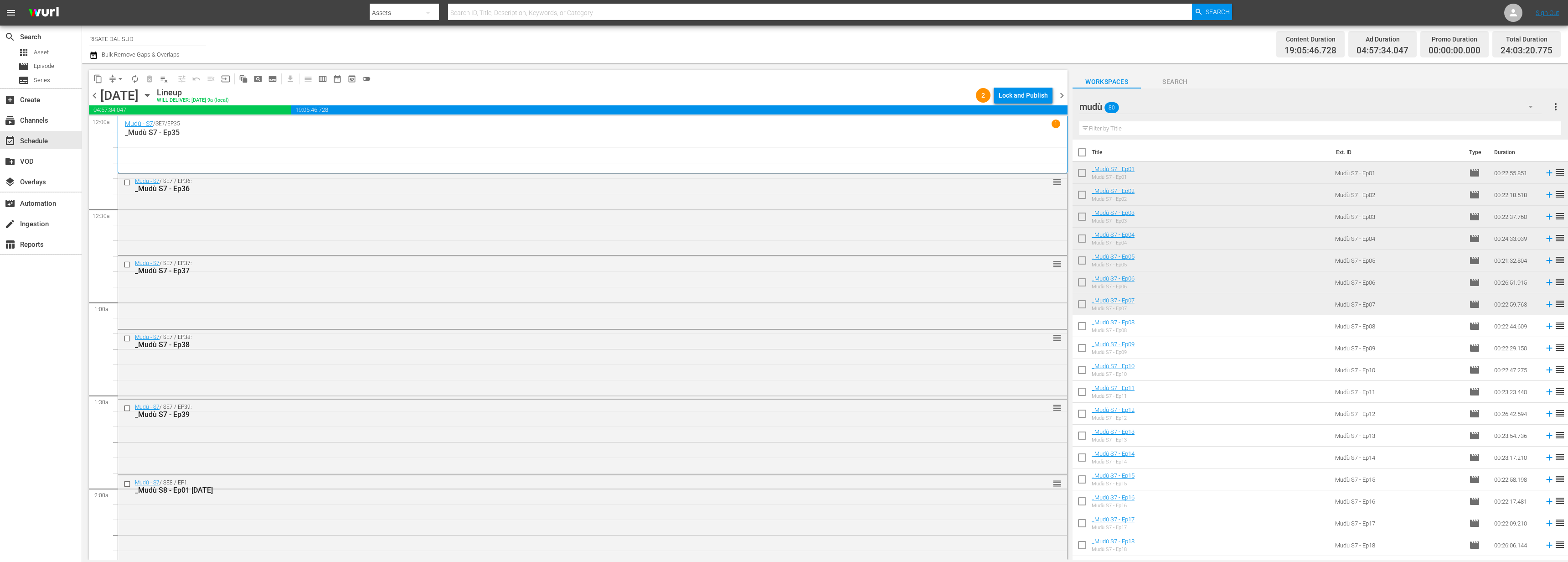
click at [1042, 97] on div "Lock and Publish" at bounding box center [1023, 95] width 49 height 16
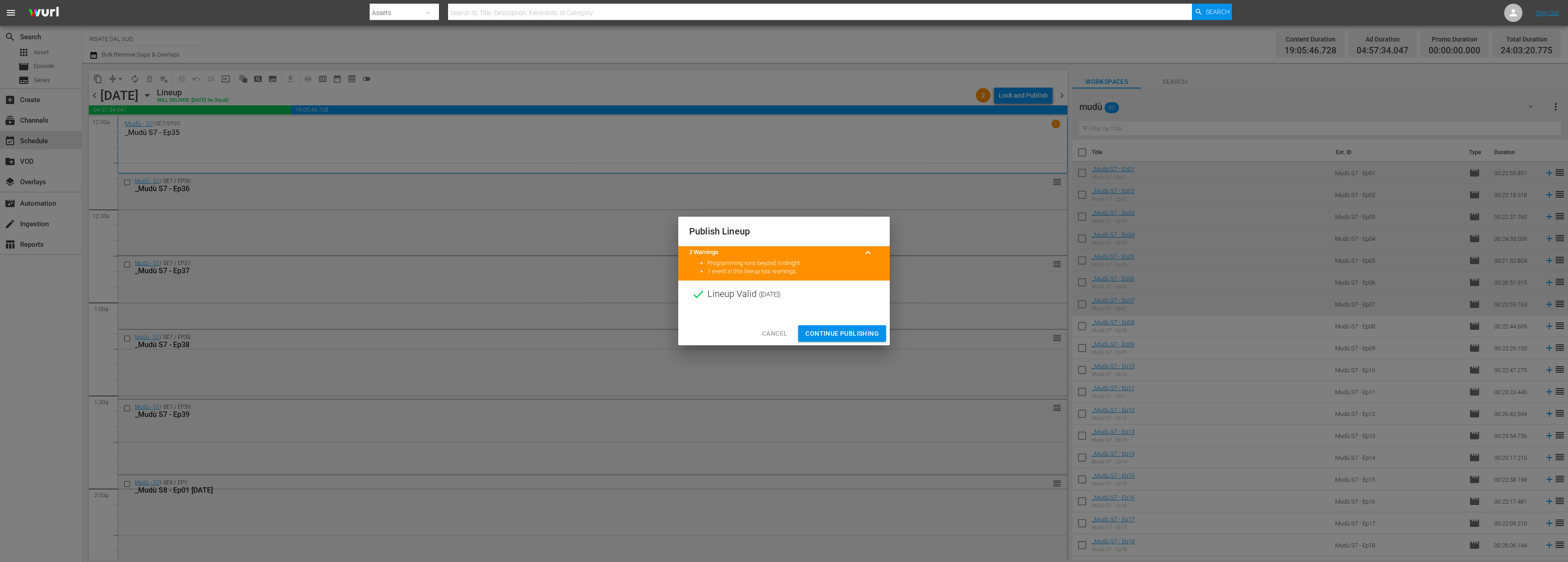
click at [859, 323] on div "Cancel Continue Publishing" at bounding box center [783, 334] width 211 height 24
click at [859, 327] on button "Continue Publishing" at bounding box center [842, 334] width 88 height 17
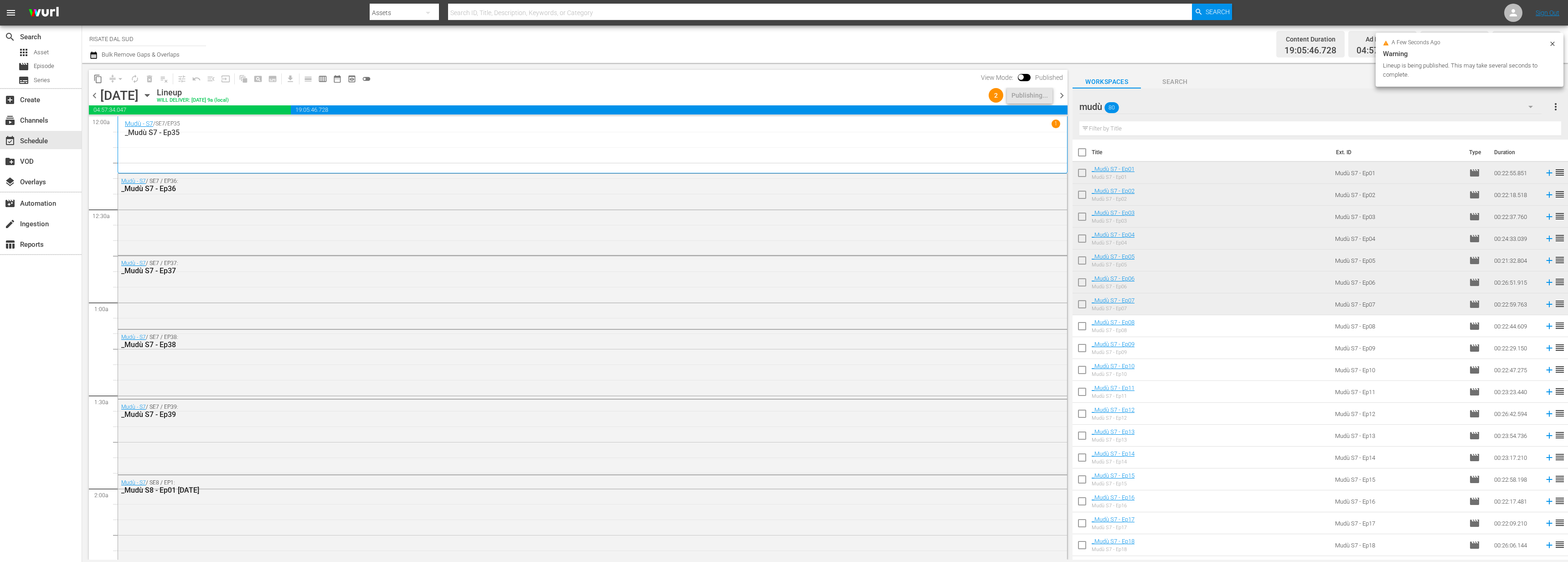
click at [1059, 92] on span "chevron_right" at bounding box center [1062, 96] width 12 height 12
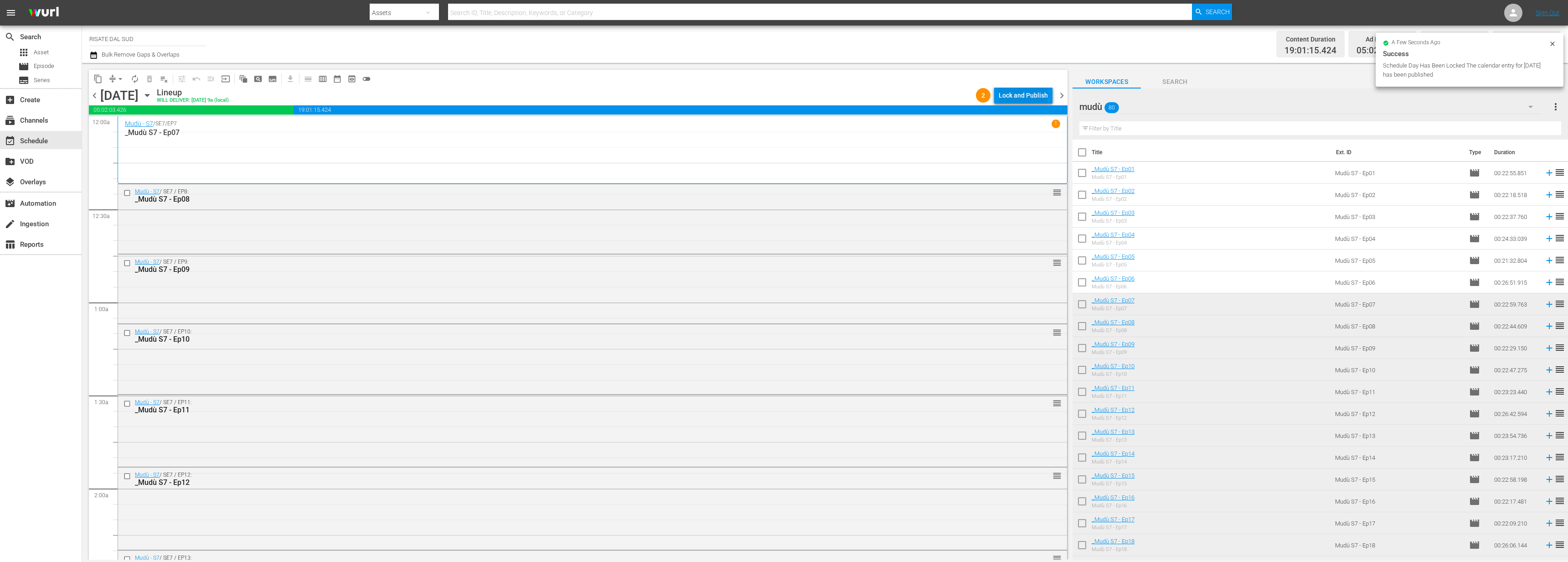
click at [1035, 95] on div "Lock and Publish" at bounding box center [1023, 95] width 49 height 16
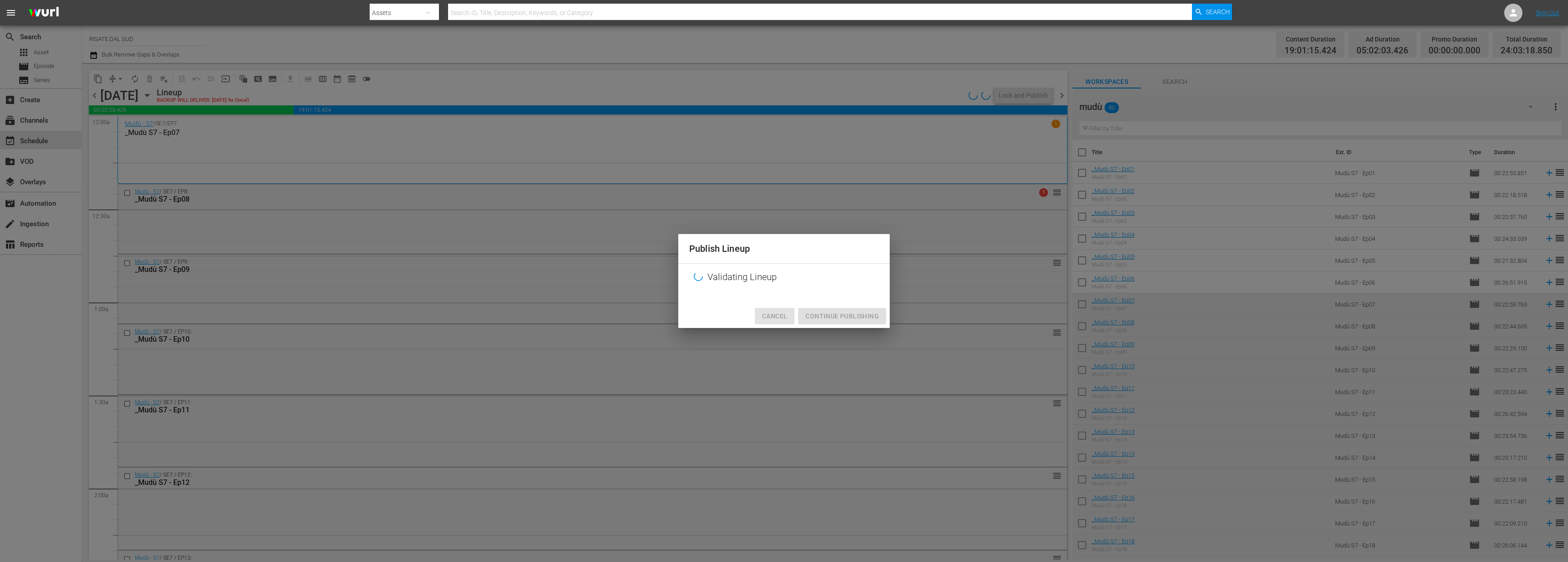
click at [760, 321] on button "Cancel" at bounding box center [774, 316] width 40 height 17
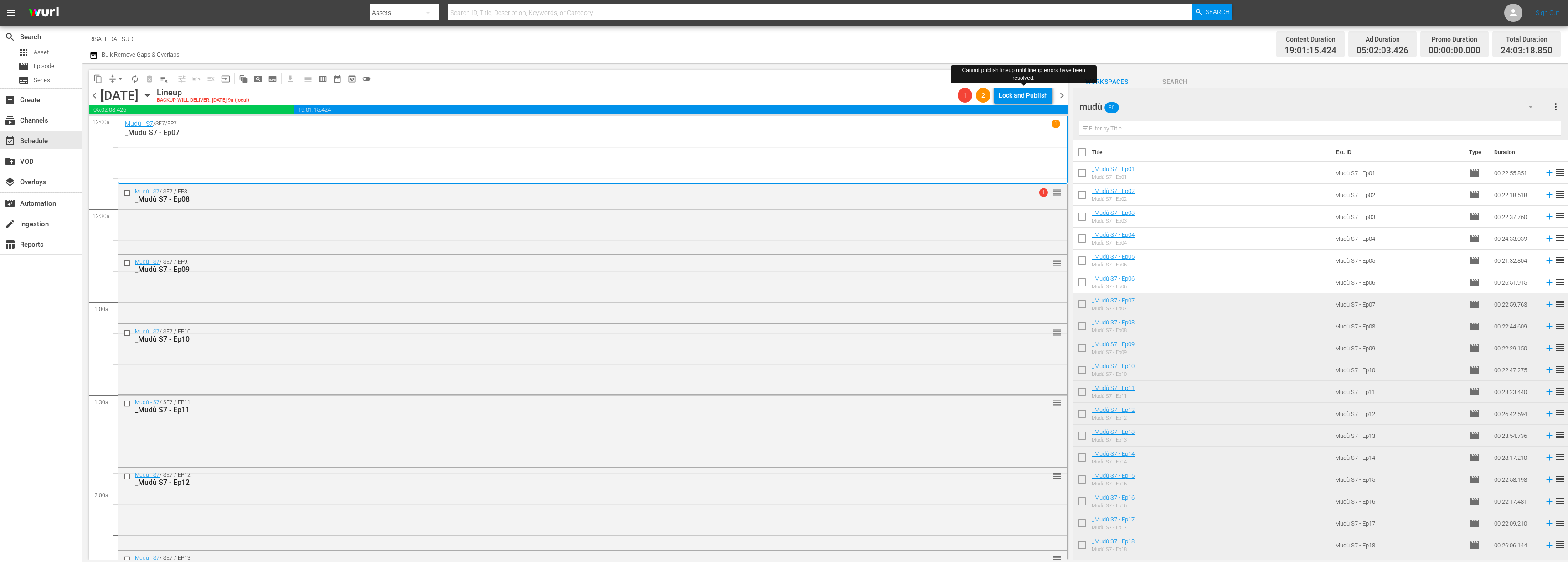
click at [1032, 100] on div "Lock and Publish" at bounding box center [1023, 95] width 49 height 16
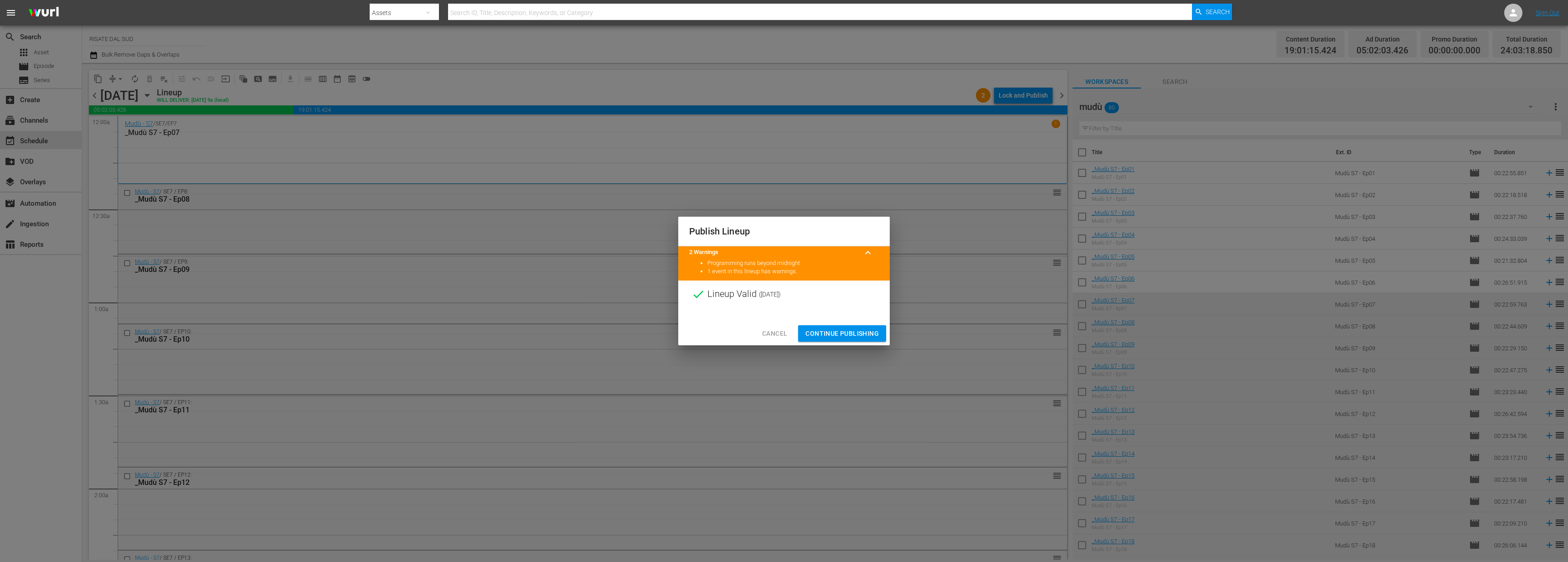
click at [827, 315] on div at bounding box center [783, 314] width 211 height 13
click at [850, 344] on div "Cancel Continue Publishing" at bounding box center [783, 334] width 211 height 24
click at [855, 339] on button "Continue Publishing" at bounding box center [842, 334] width 88 height 17
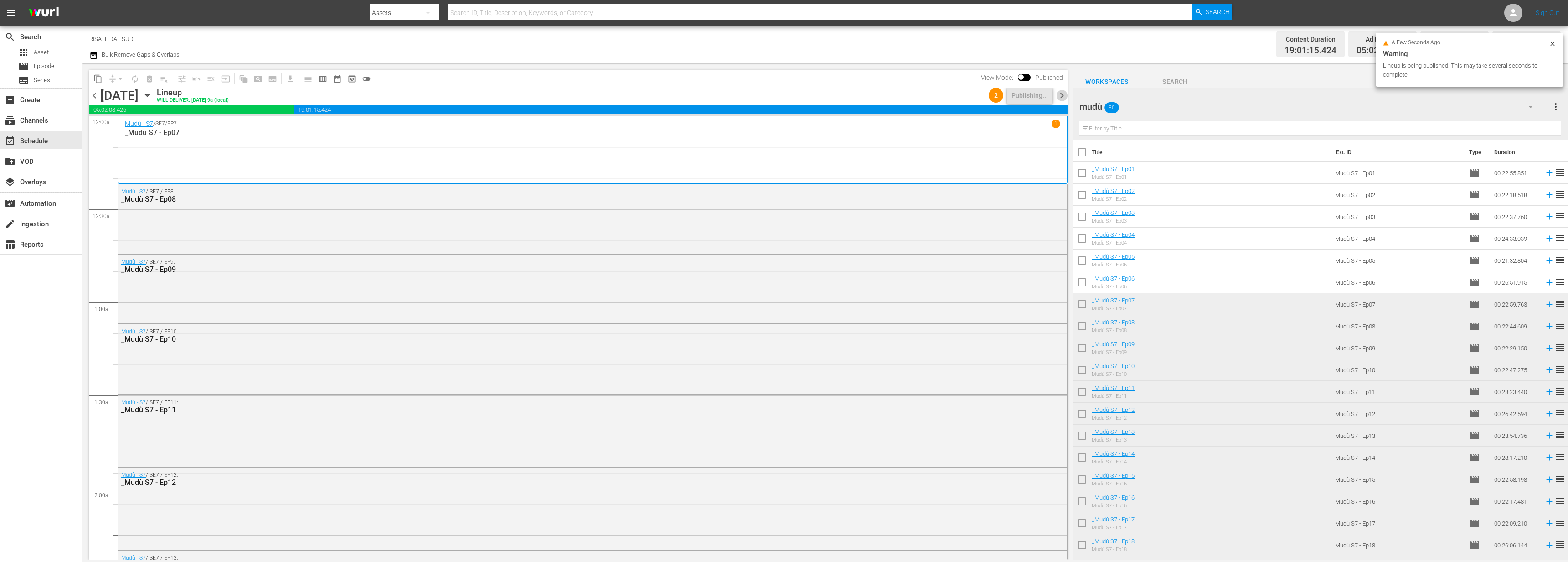
click at [1061, 99] on span "chevron_right" at bounding box center [1062, 96] width 12 height 12
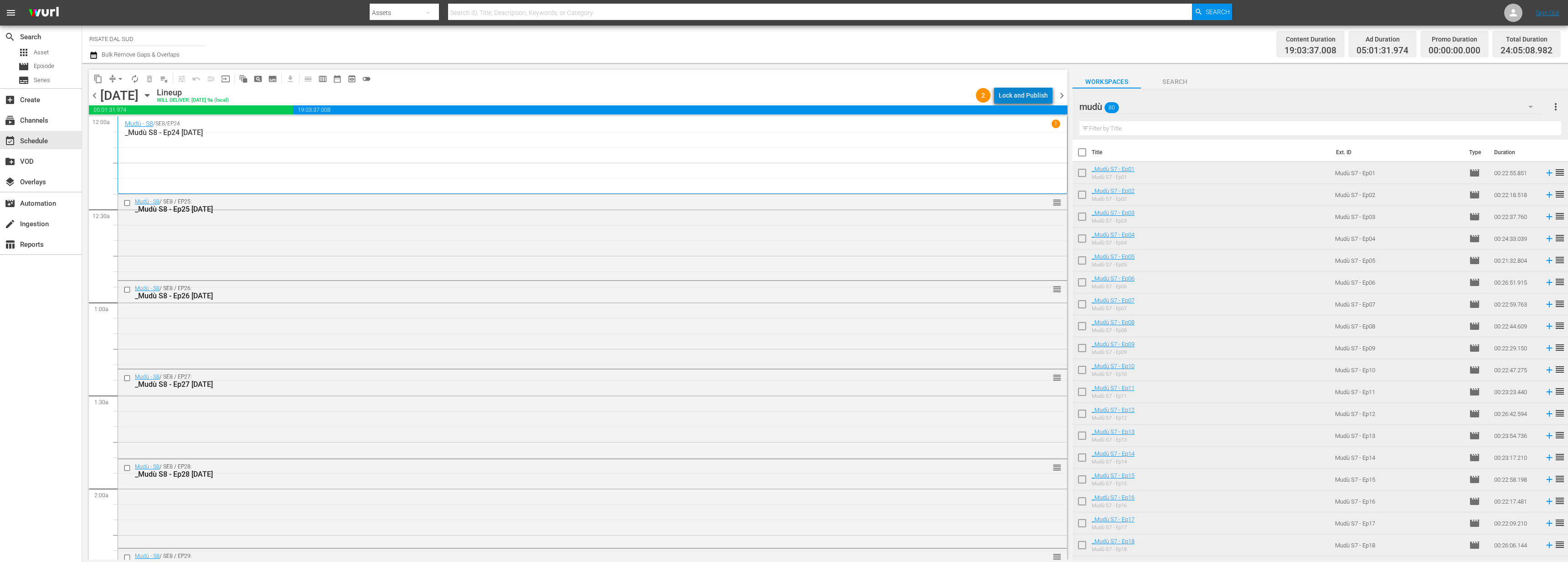
click at [1043, 93] on div "Lock and Publish" at bounding box center [1023, 95] width 49 height 16
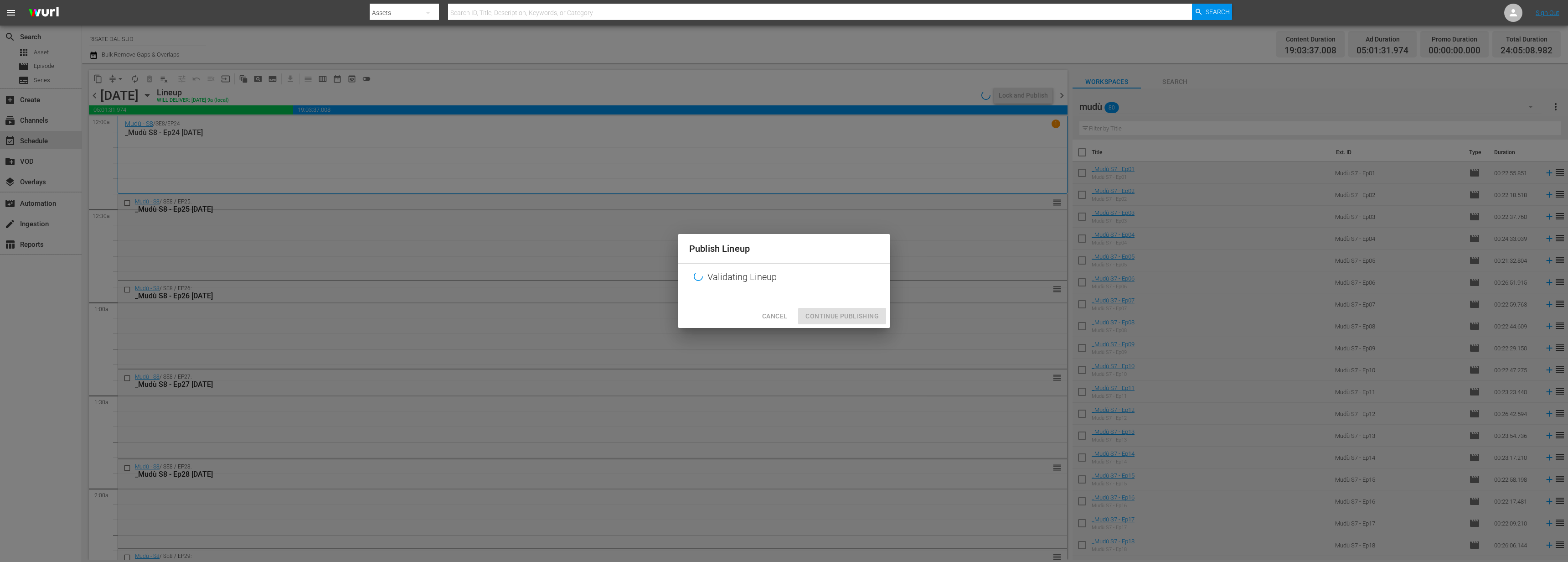
click at [777, 309] on button "Cancel" at bounding box center [774, 316] width 40 height 17
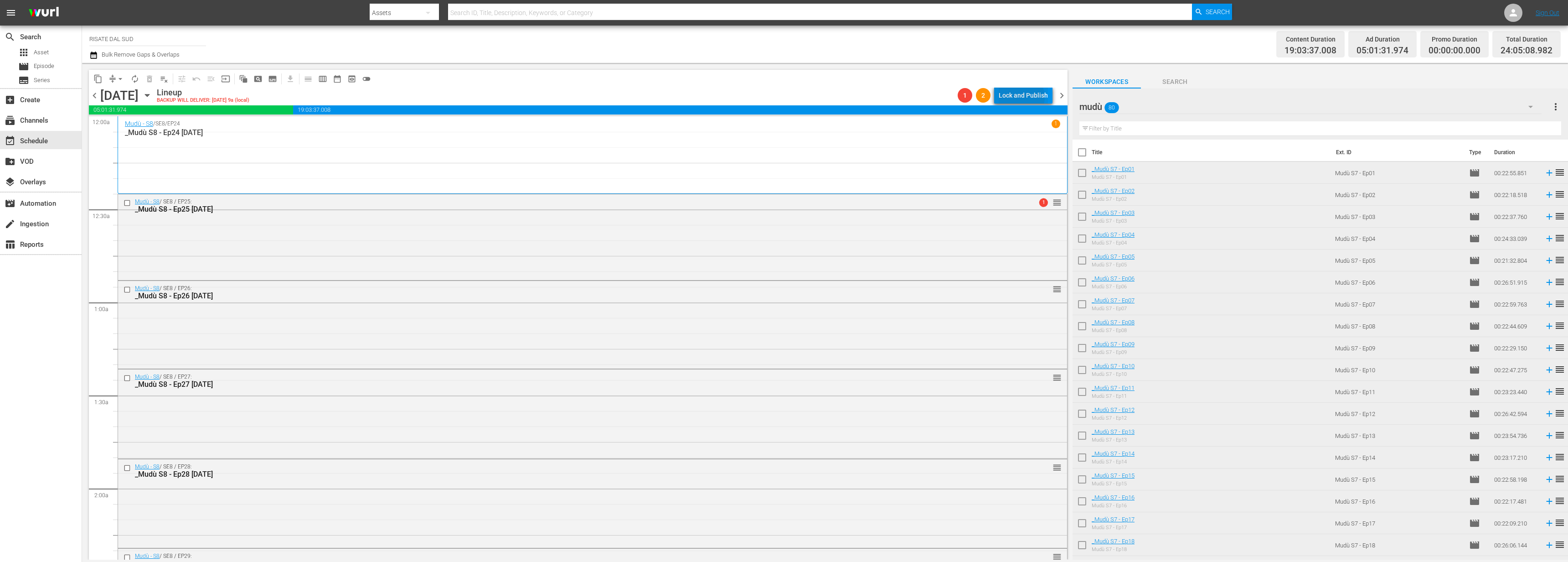
click at [1023, 97] on div "Lock and Publish" at bounding box center [1023, 95] width 49 height 16
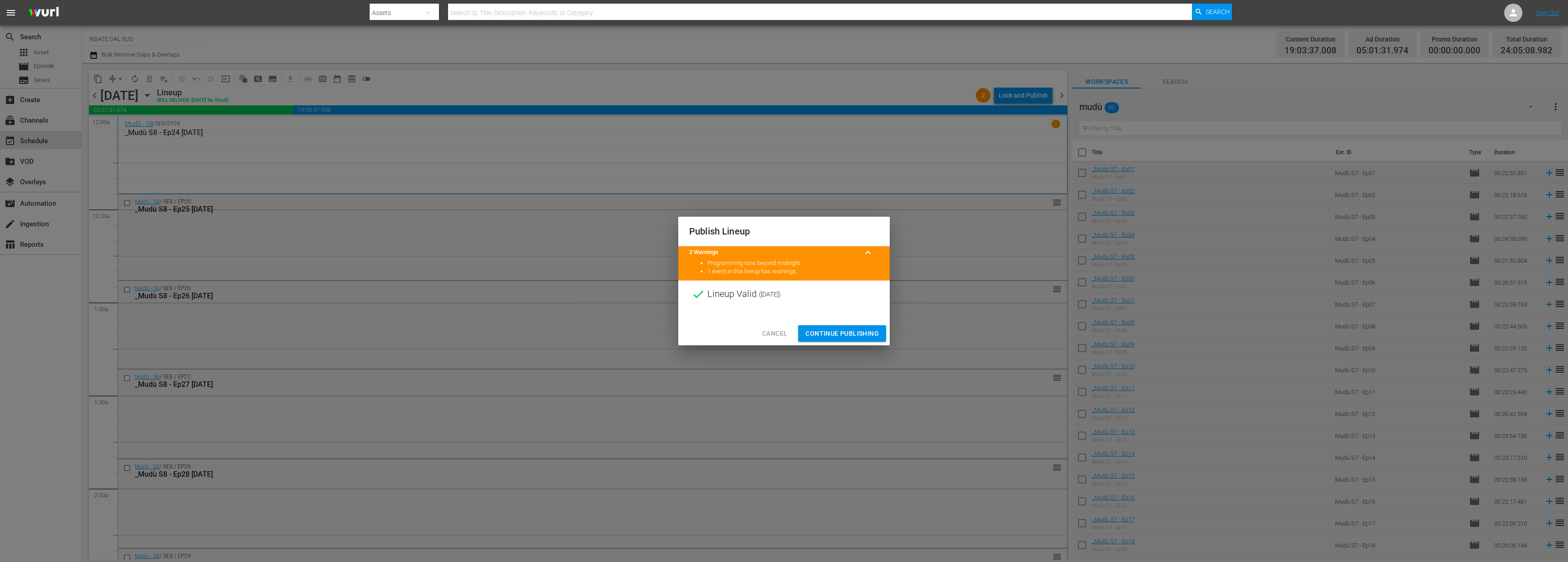
click at [828, 338] on span "Continue Publishing" at bounding box center [842, 333] width 74 height 12
click at [827, 338] on div "Publish Lineup 2 Warnings keyboard_arrow_up Programming runs beyond midnight 1 …" at bounding box center [784, 281] width 1568 height 562
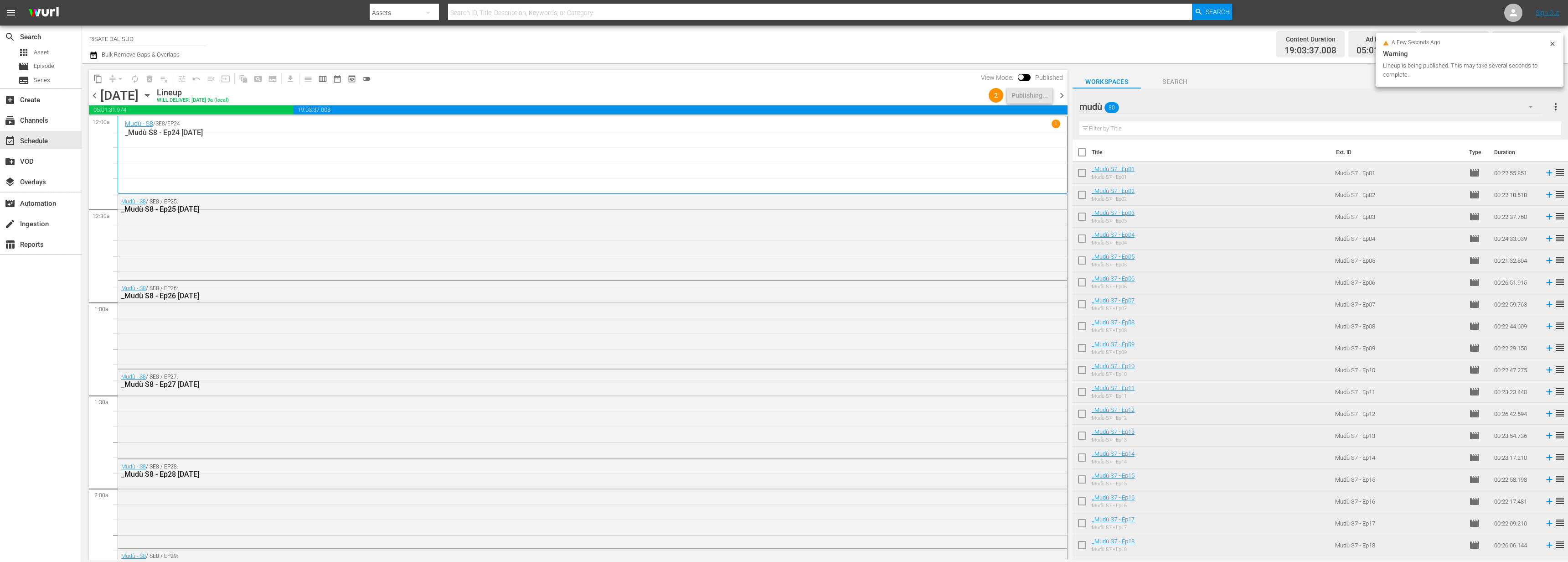
click at [1062, 96] on span "chevron_right" at bounding box center [1062, 96] width 12 height 12
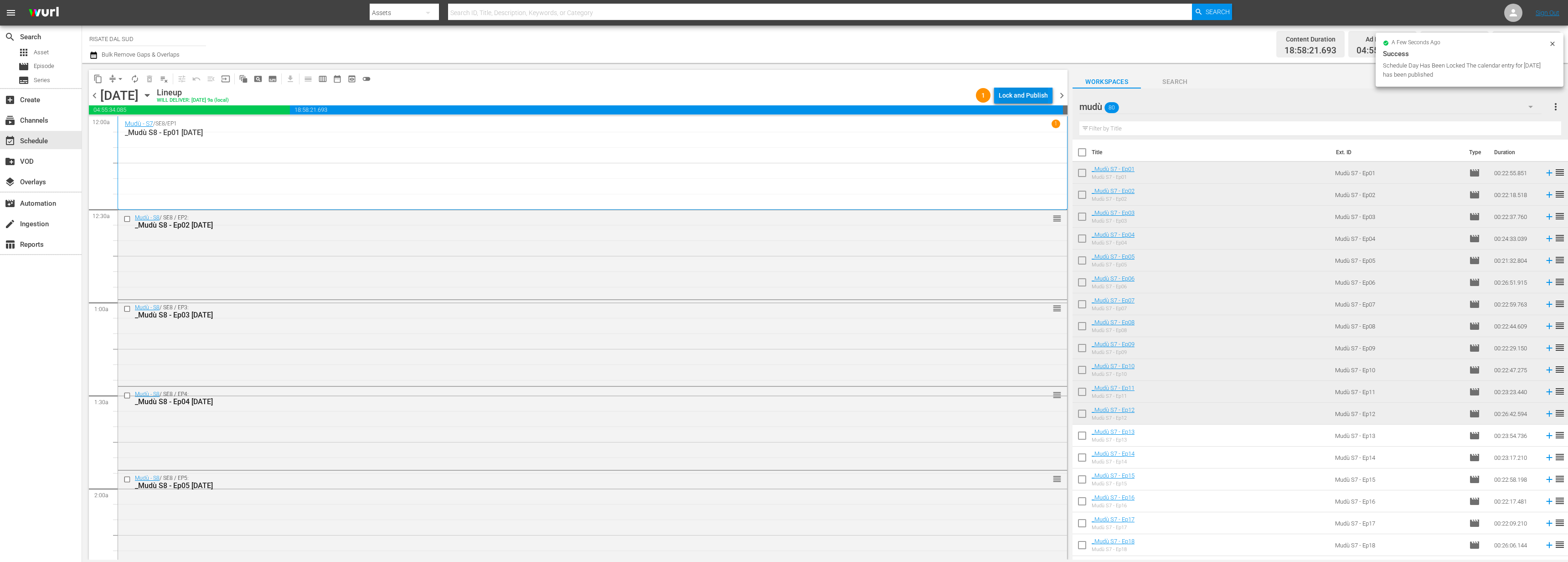
click at [1041, 92] on div "Lock and Publish" at bounding box center [1023, 95] width 49 height 16
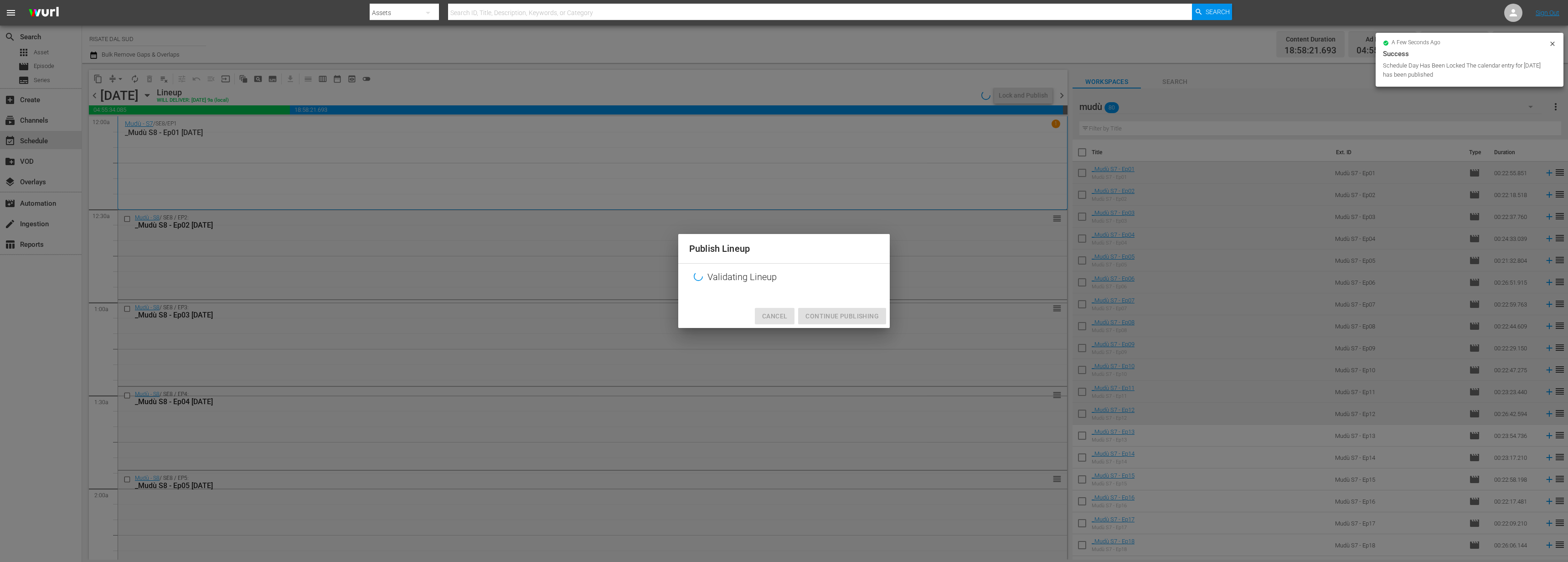
click at [786, 314] on span "Cancel" at bounding box center [774, 316] width 25 height 12
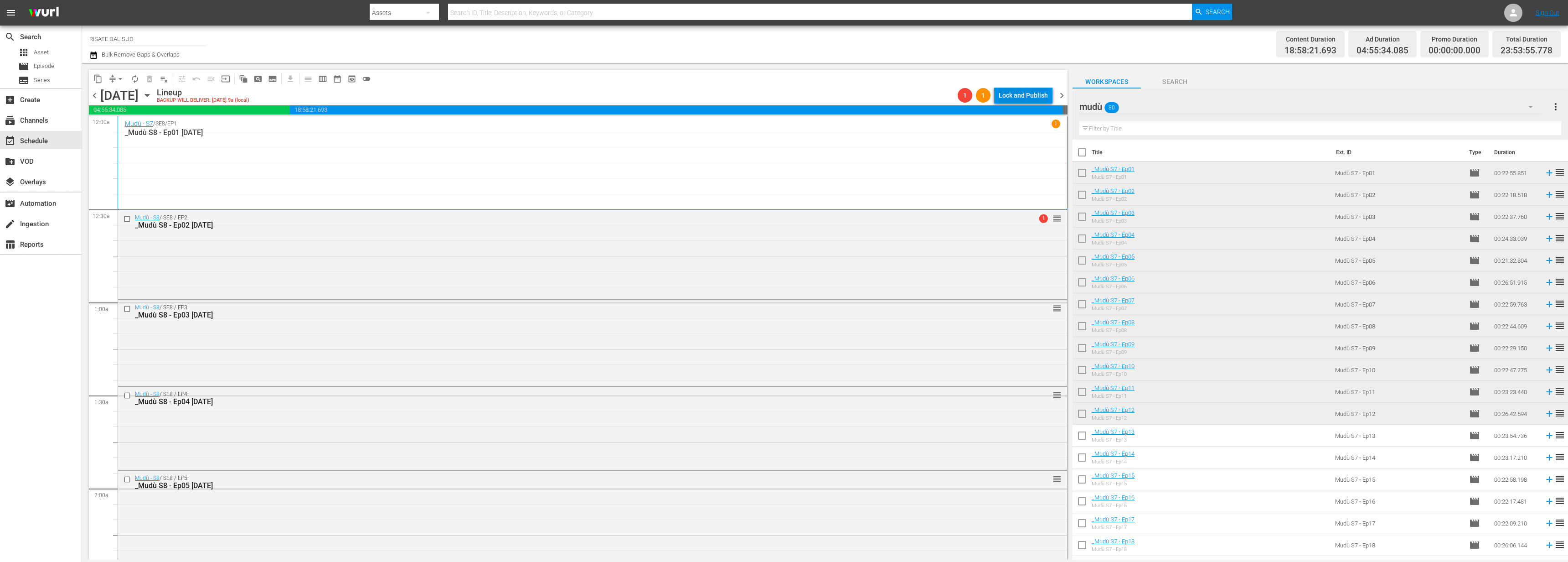
click at [1013, 99] on div "Lock and Publish" at bounding box center [1023, 95] width 49 height 16
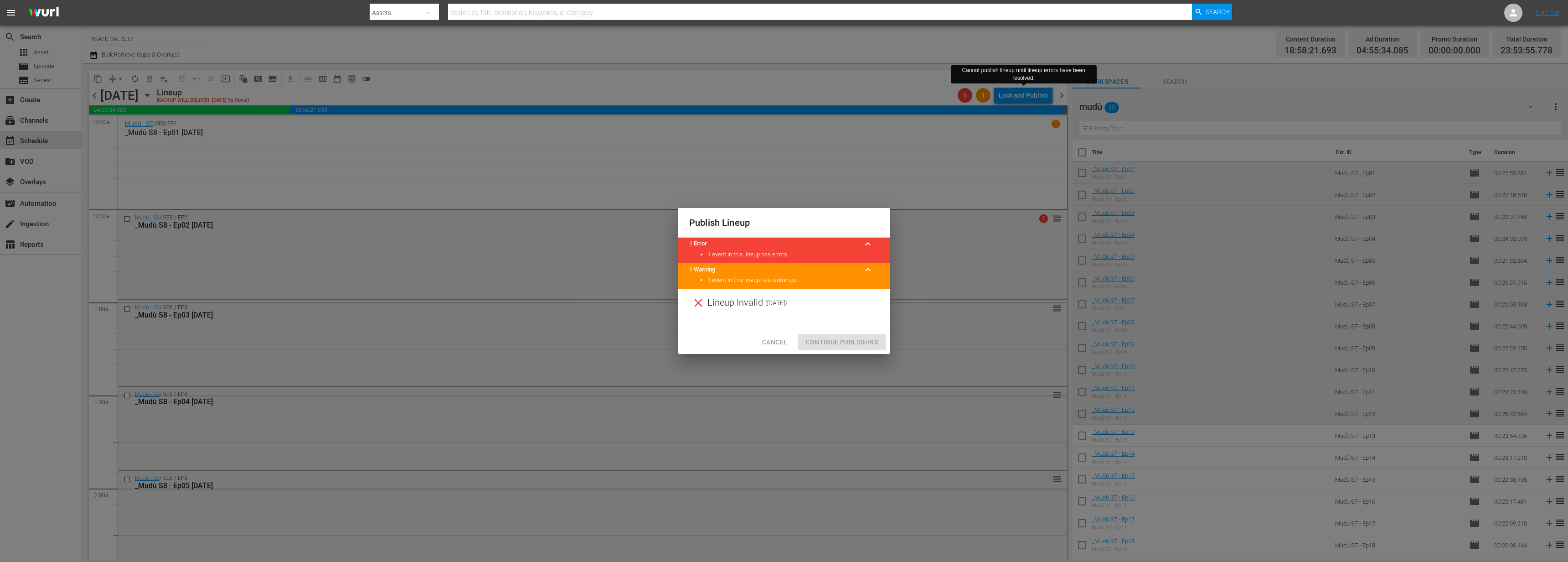
click at [777, 339] on span "Cancel" at bounding box center [774, 342] width 25 height 12
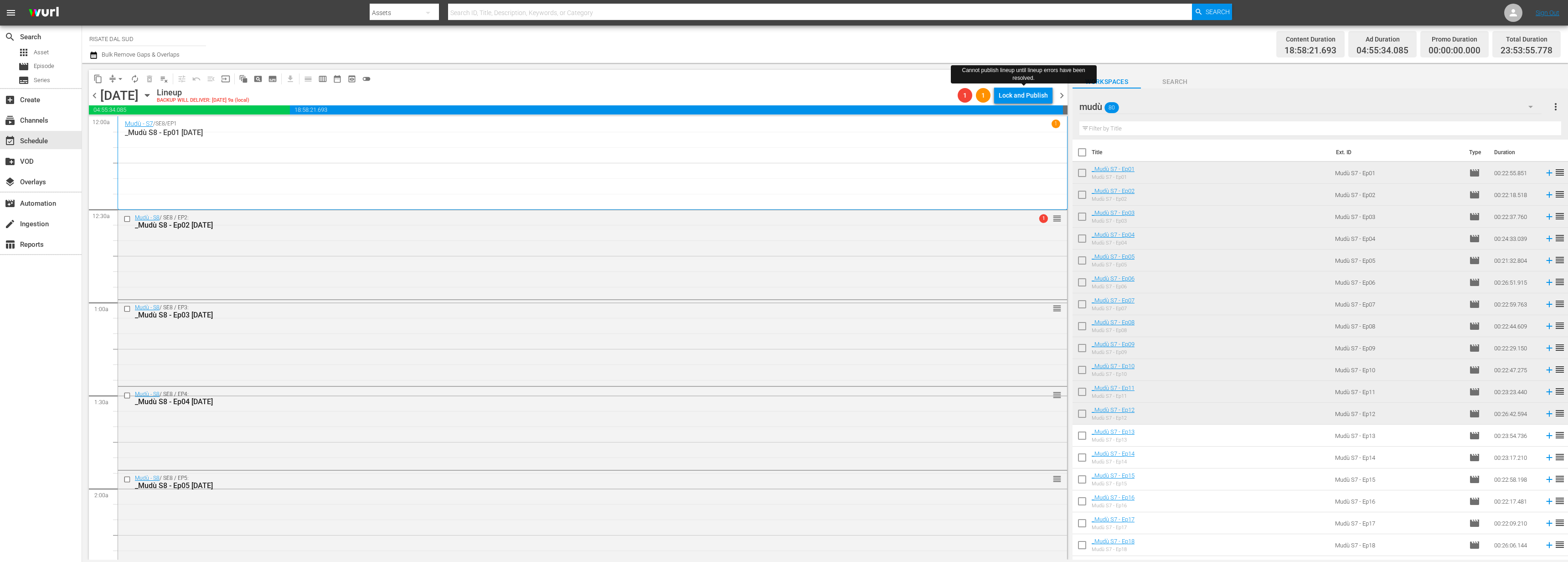
click at [1026, 93] on div "Lock and Publish" at bounding box center [1023, 95] width 49 height 16
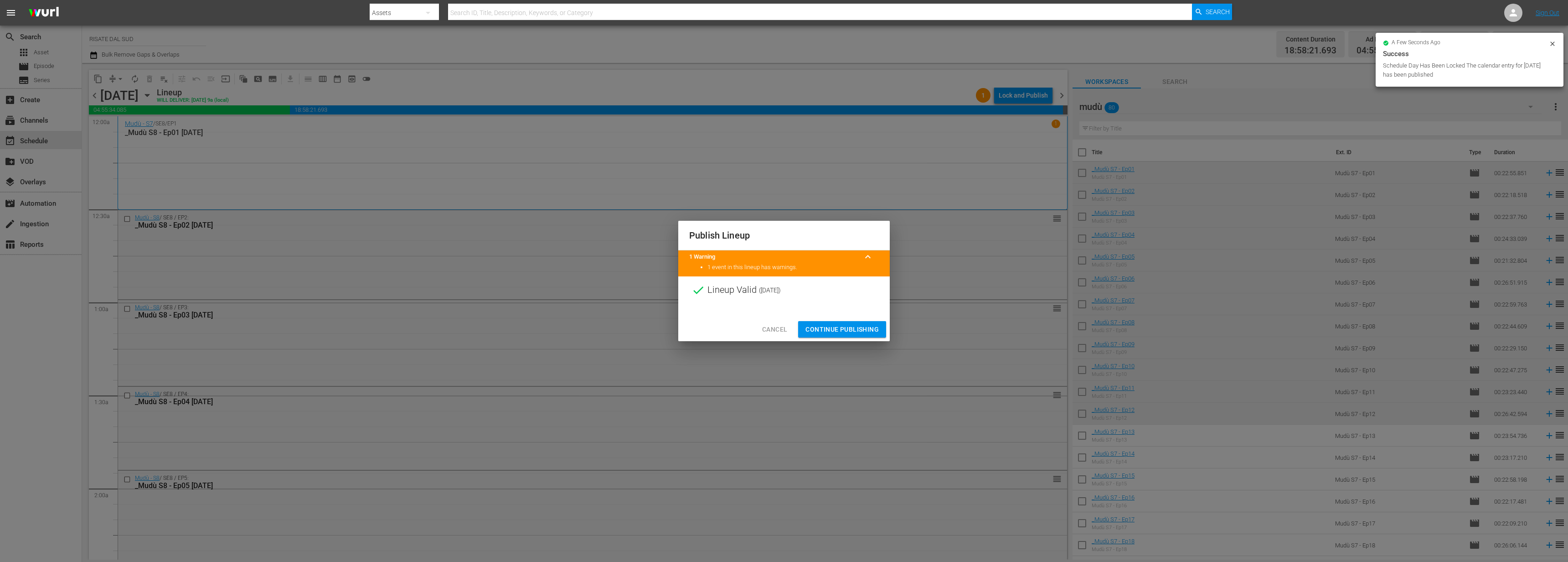
click at [821, 324] on span "Continue Publishing" at bounding box center [842, 329] width 74 height 12
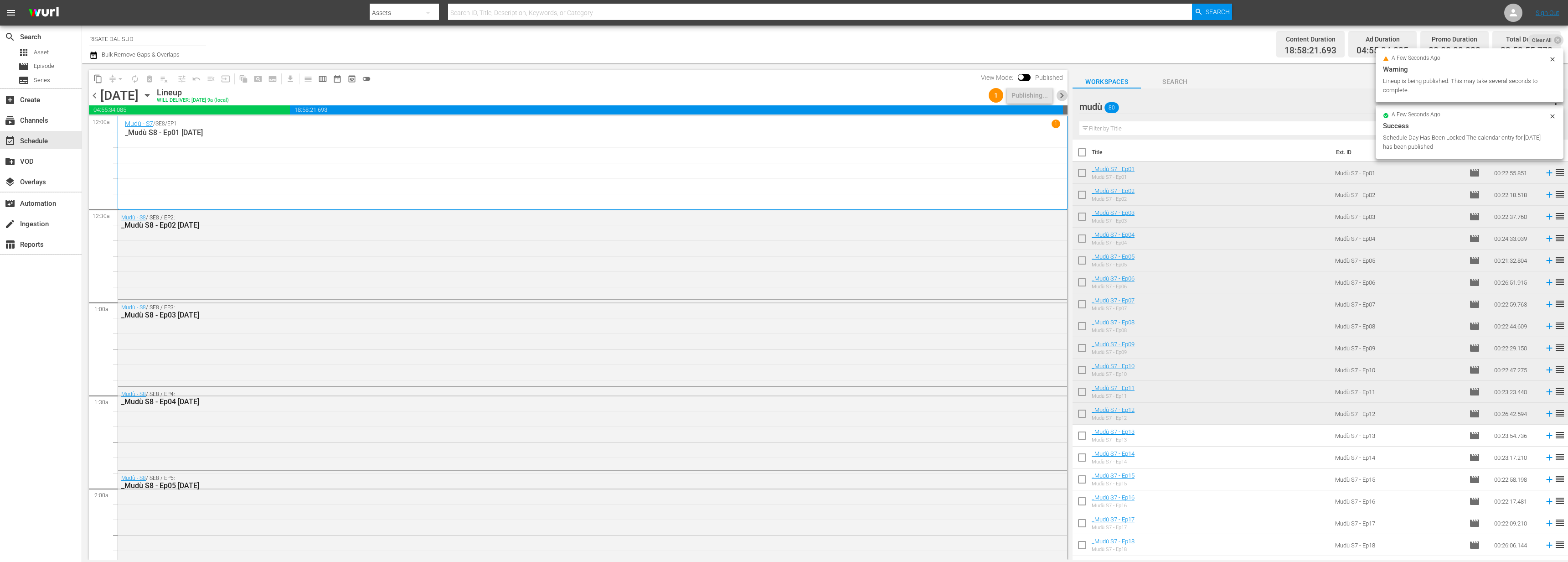
click at [1063, 97] on span "chevron_right" at bounding box center [1062, 96] width 12 height 12
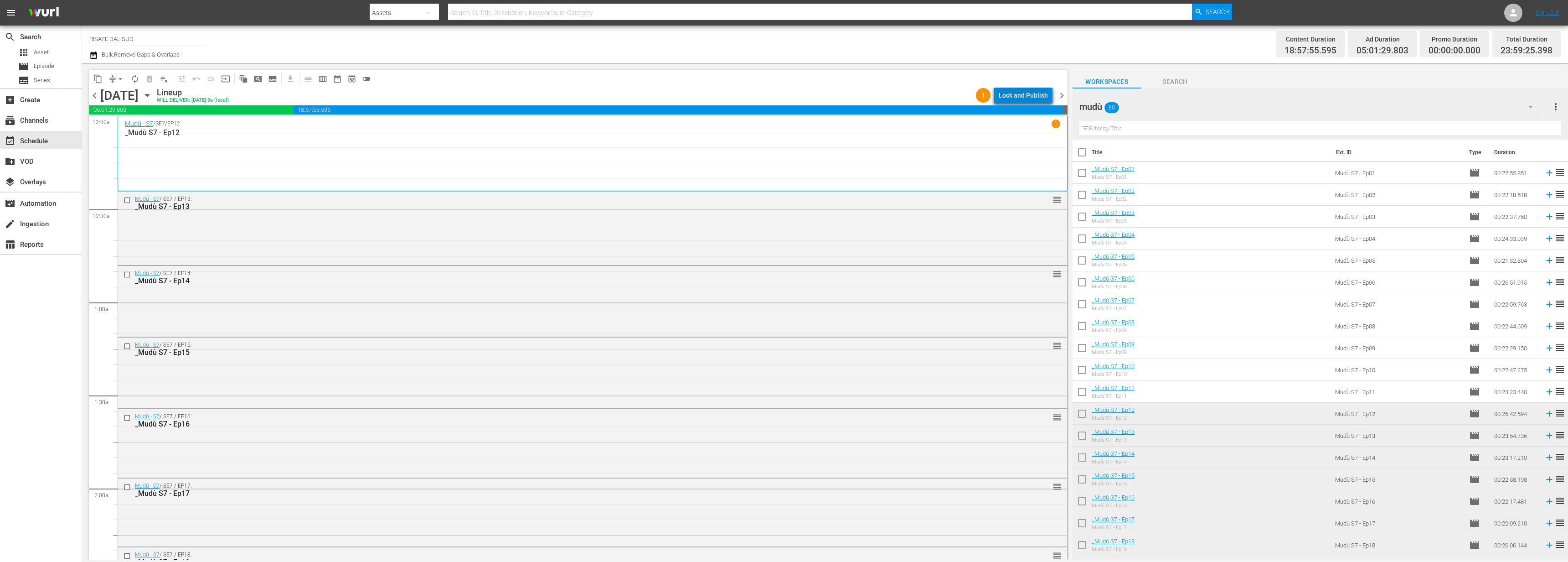
click at [1032, 96] on div "Lock and Publish" at bounding box center [1023, 95] width 49 height 16
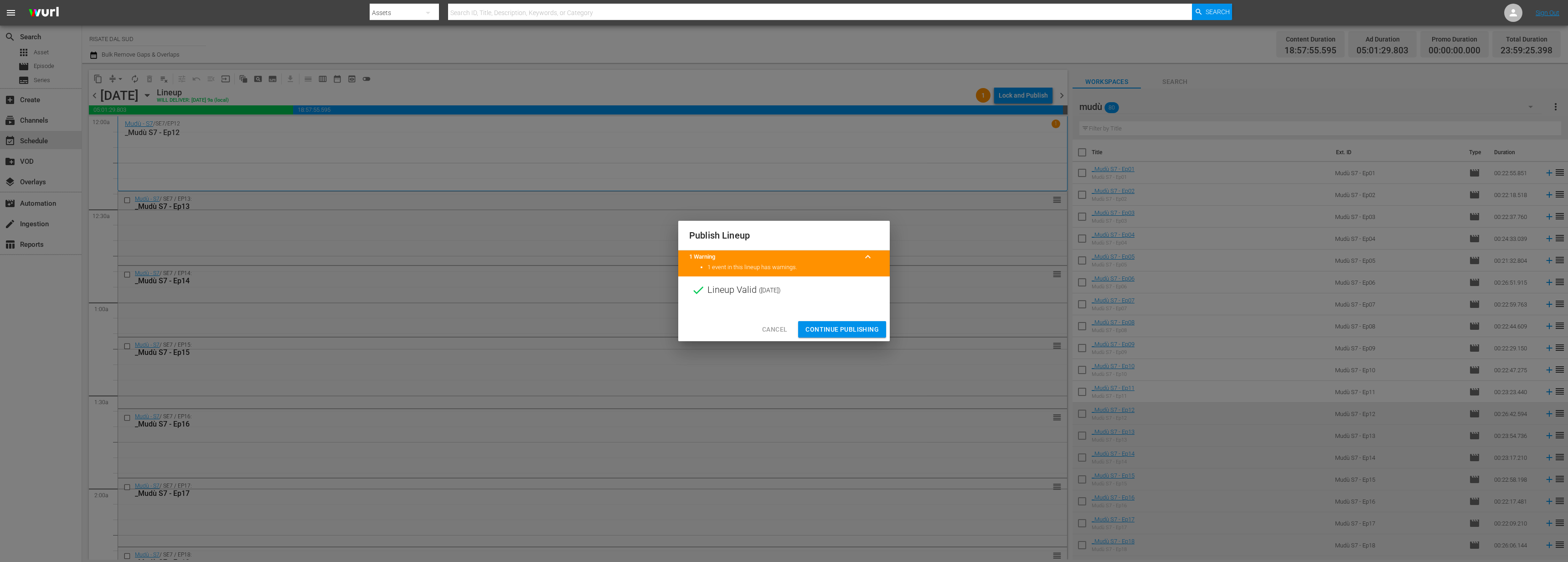
click at [829, 329] on span "Continue Publishing" at bounding box center [842, 329] width 74 height 12
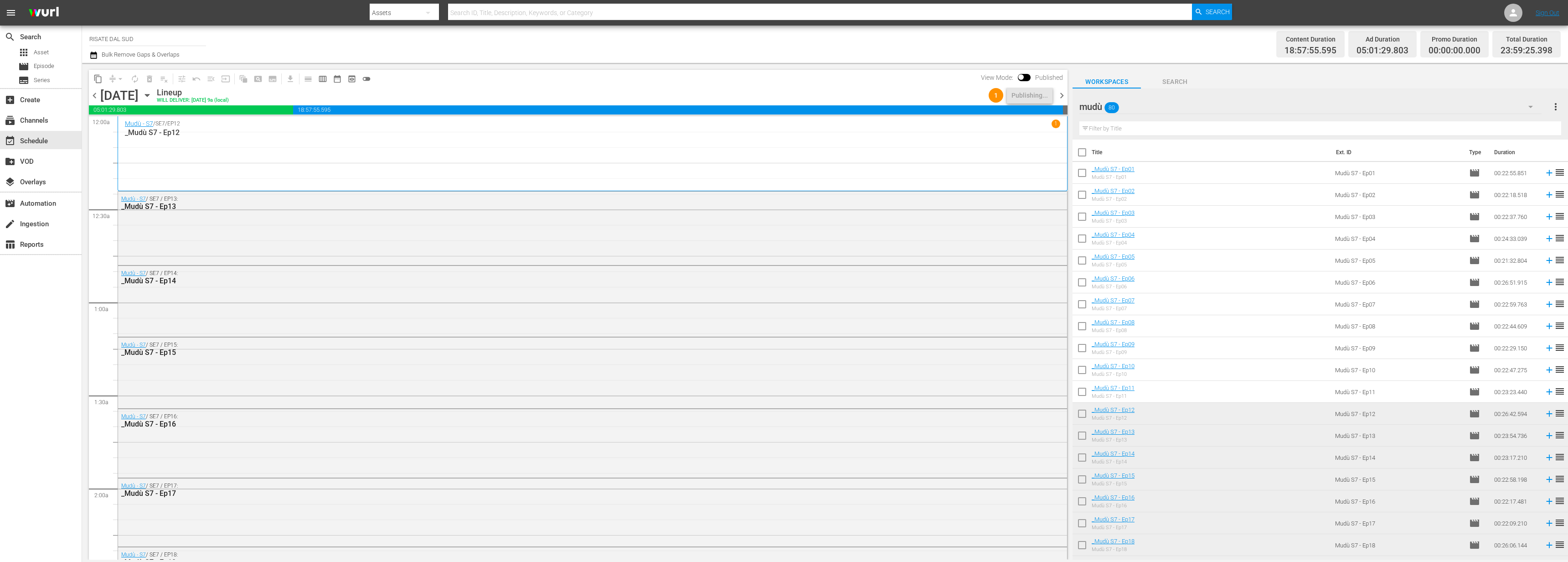
click at [1059, 94] on span "chevron_right" at bounding box center [1062, 96] width 12 height 12
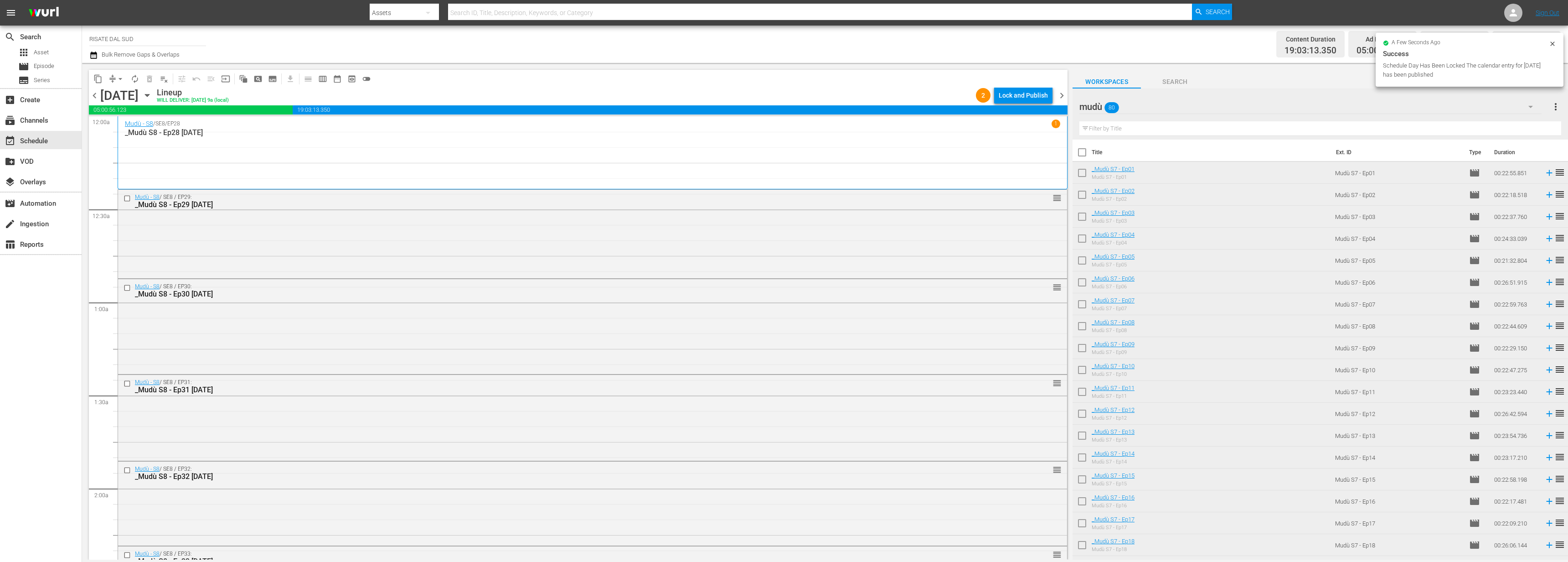
click at [1019, 97] on div "Lock and Publish" at bounding box center [1023, 95] width 49 height 16
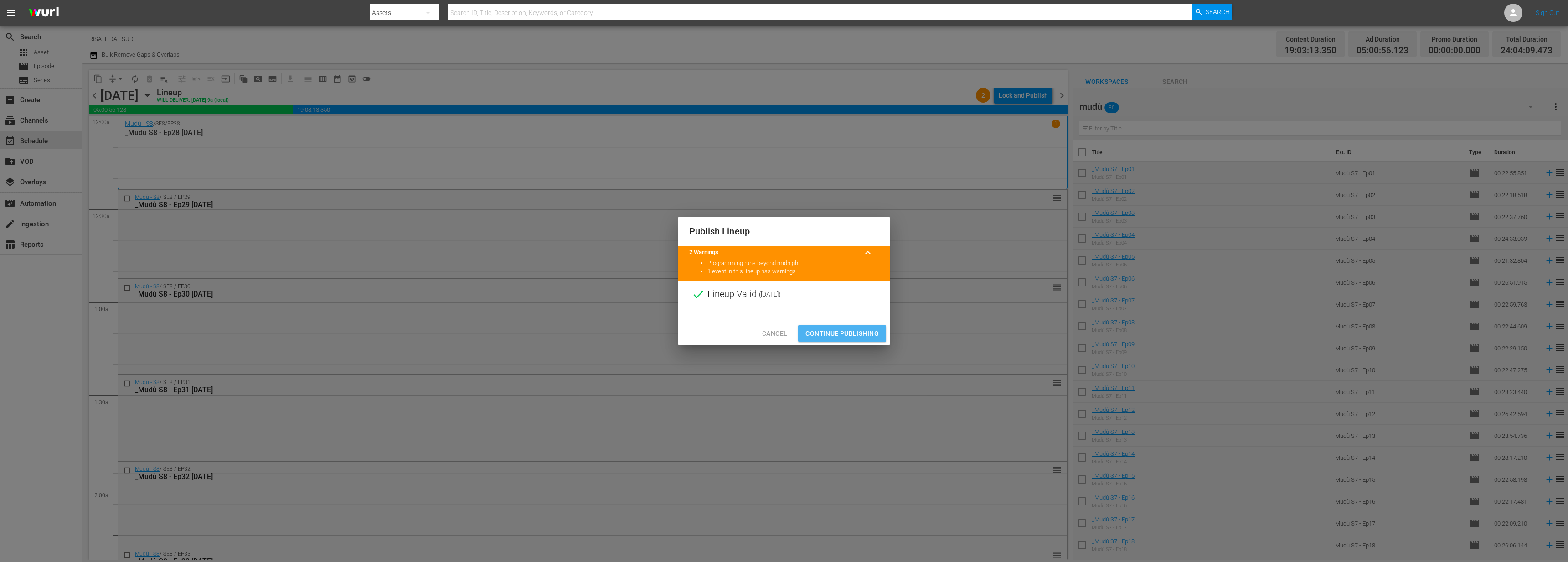
click at [827, 332] on span "Continue Publishing" at bounding box center [842, 333] width 74 height 12
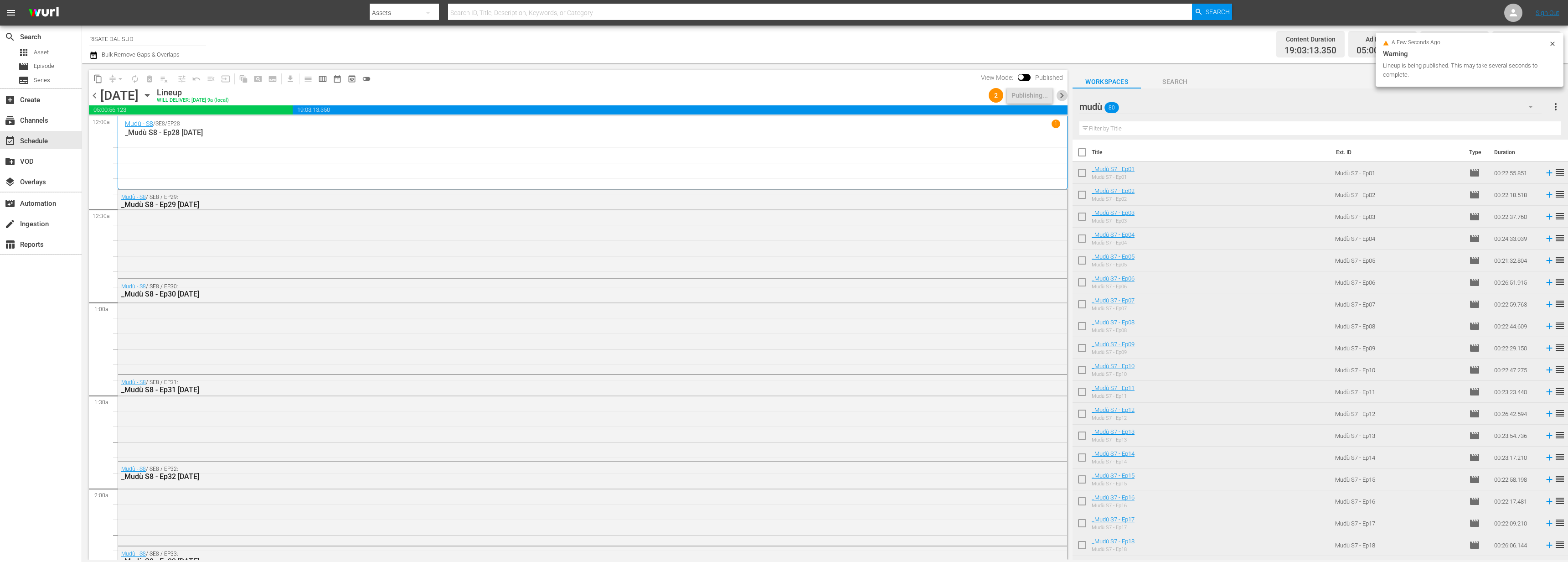
click at [1059, 97] on span "chevron_right" at bounding box center [1062, 96] width 12 height 12
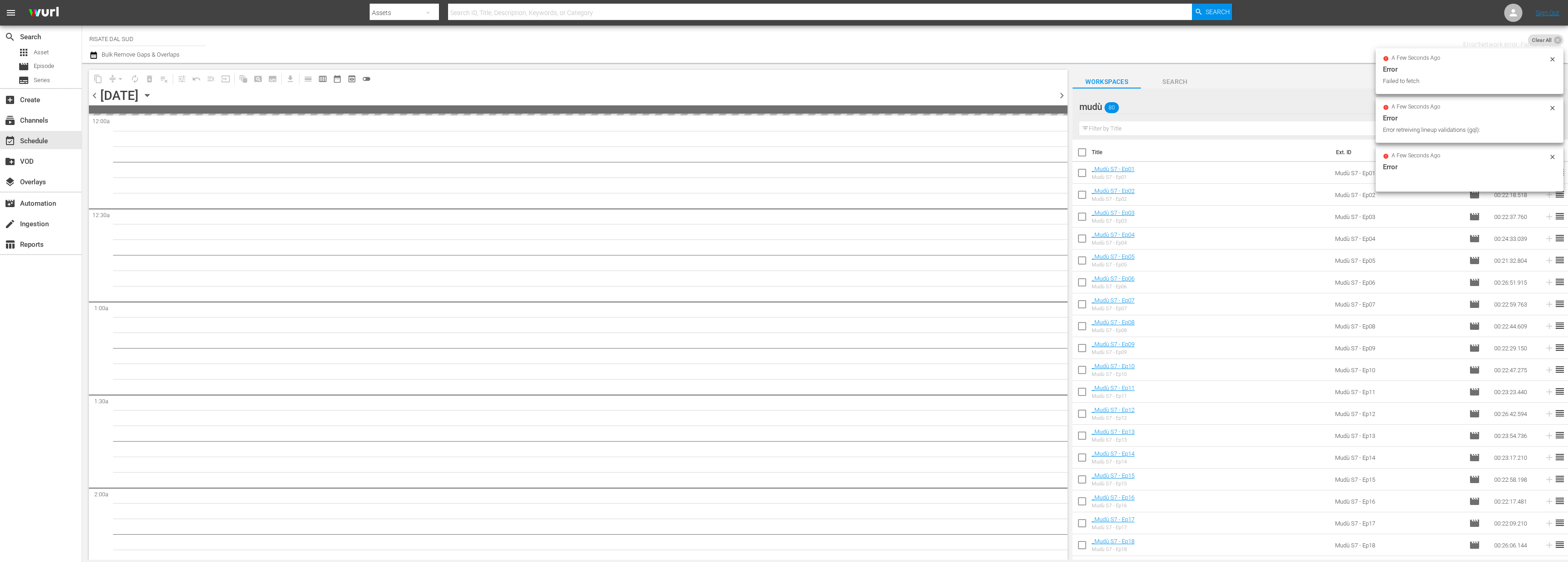
click at [94, 93] on span "chevron_left" at bounding box center [94, 96] width 12 height 12
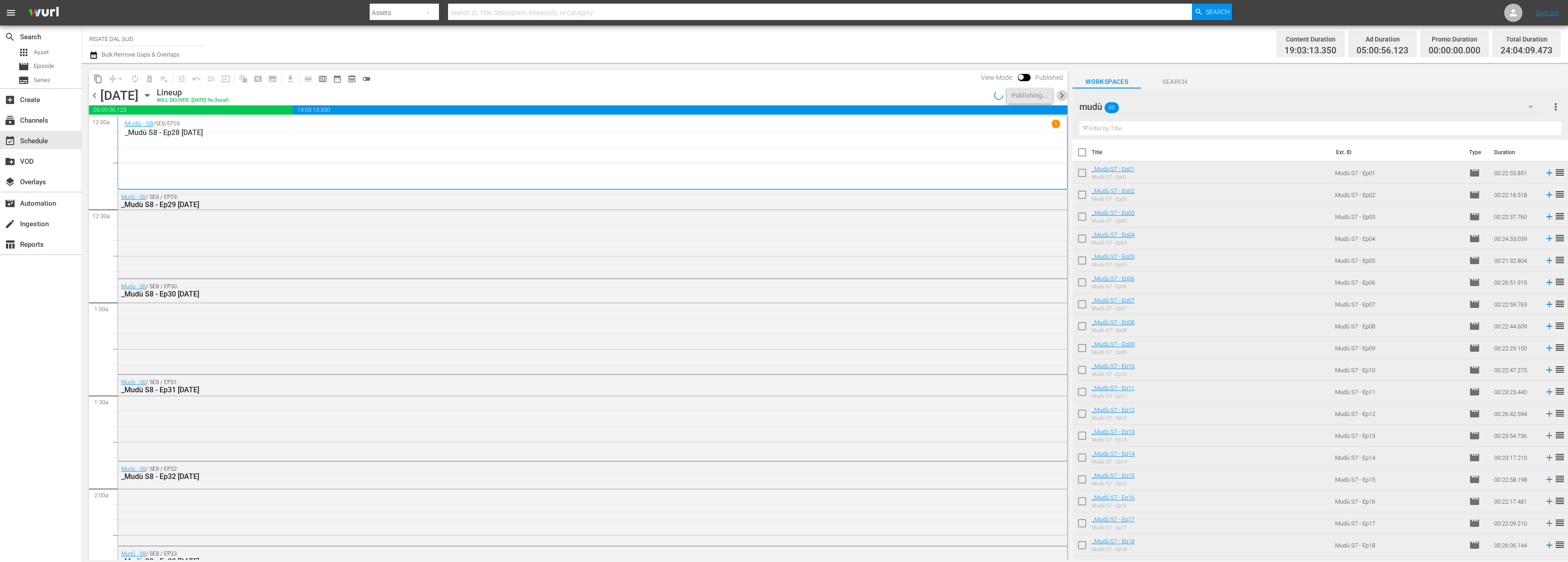
click at [1061, 92] on span "chevron_right" at bounding box center [1062, 96] width 12 height 12
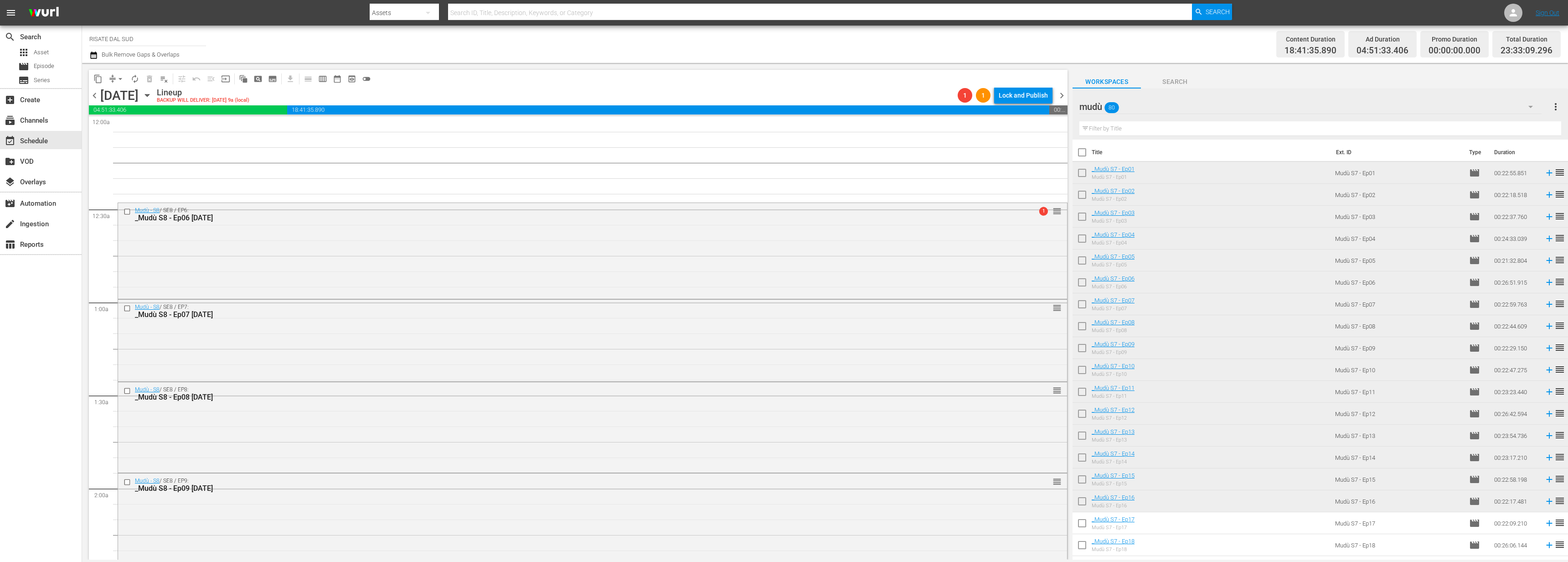
click at [96, 96] on span "chevron_left" at bounding box center [94, 96] width 12 height 12
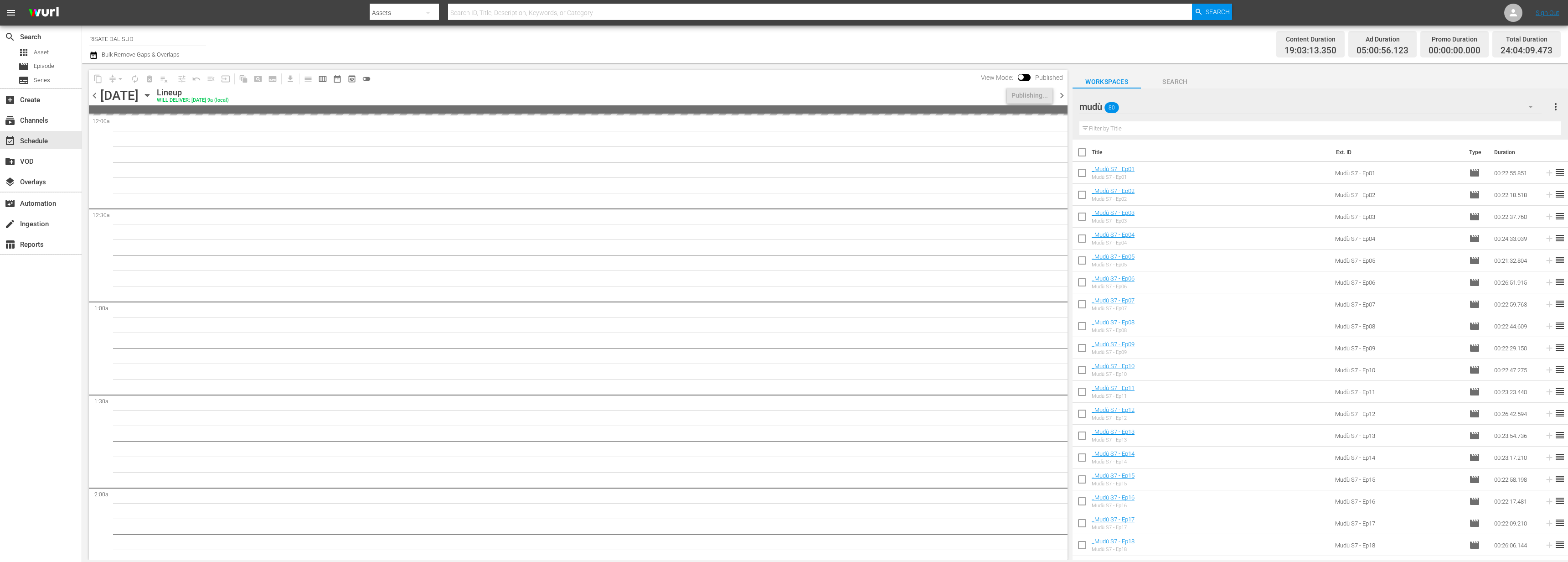
click at [1059, 97] on span "chevron_right" at bounding box center [1062, 96] width 12 height 12
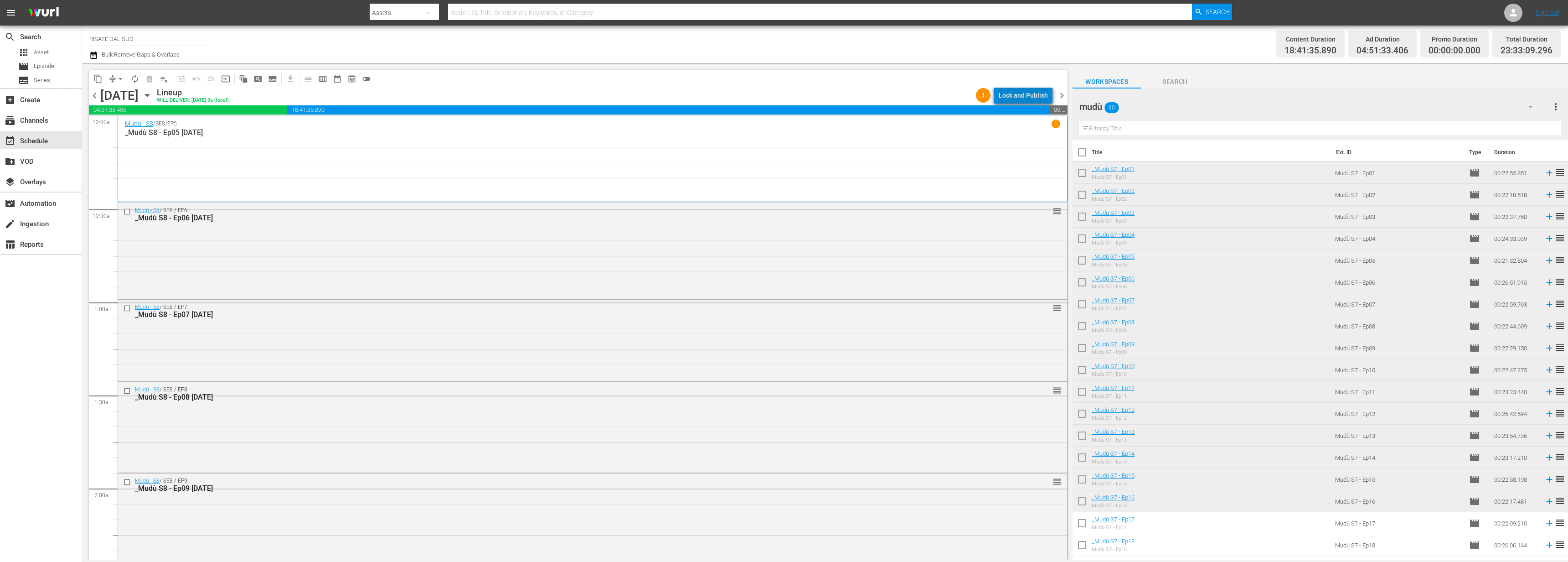
click at [1037, 91] on div "Lock and Publish" at bounding box center [1023, 95] width 49 height 16
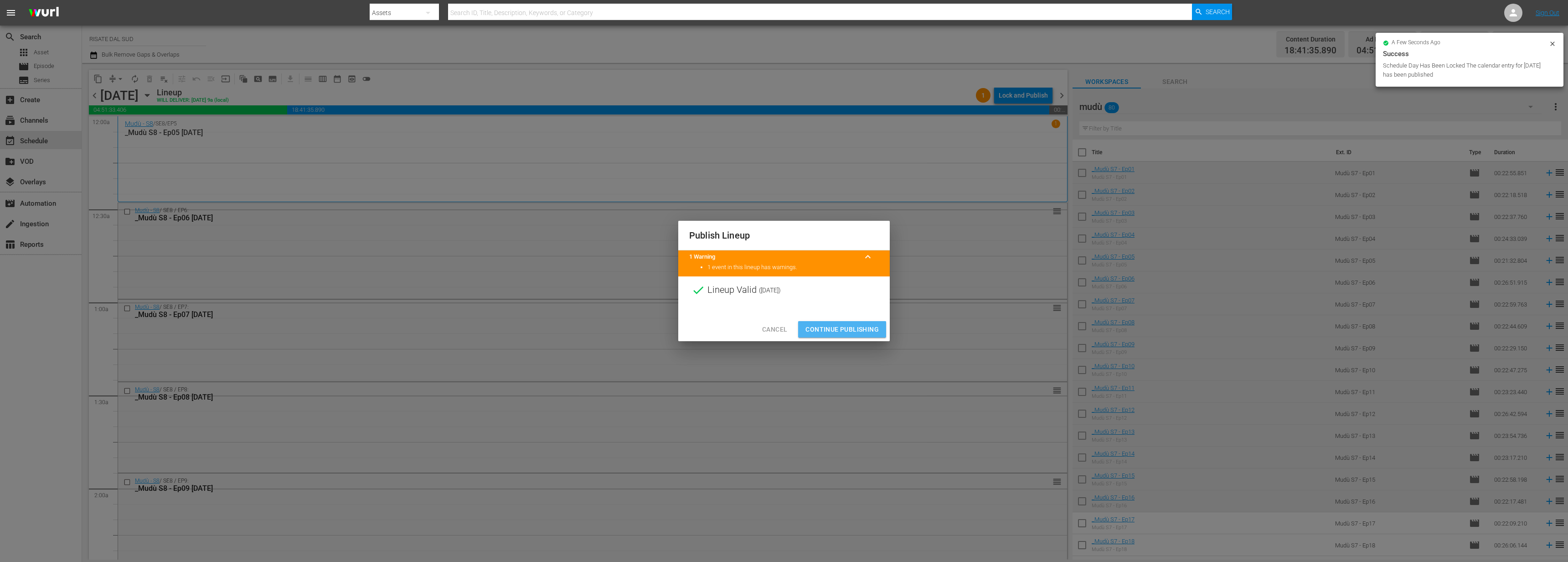
click at [832, 326] on span "Continue Publishing" at bounding box center [842, 329] width 74 height 12
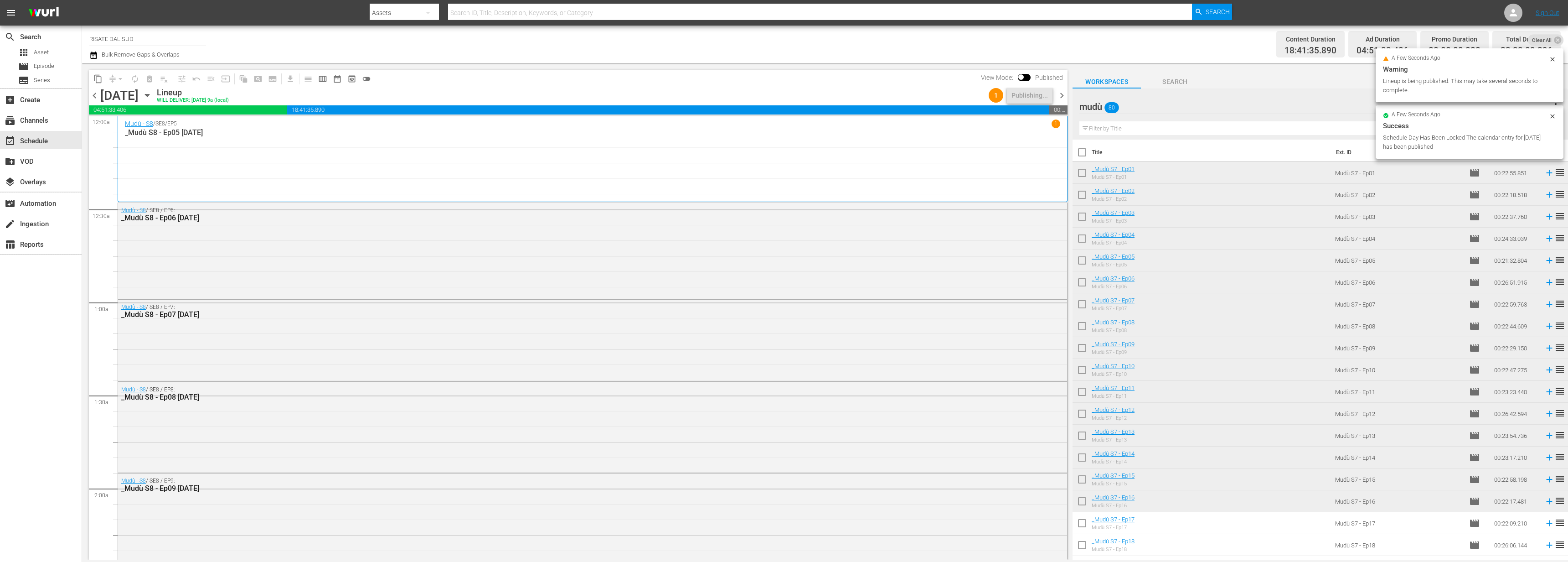
click at [1061, 100] on div "chevron_left [DATE] [DATE] Lineup WILL DELIVER: [DATE] 9a (local) 1 Publishing.…" at bounding box center [578, 96] width 979 height 18
click at [1061, 97] on span "chevron_right" at bounding box center [1062, 96] width 12 height 12
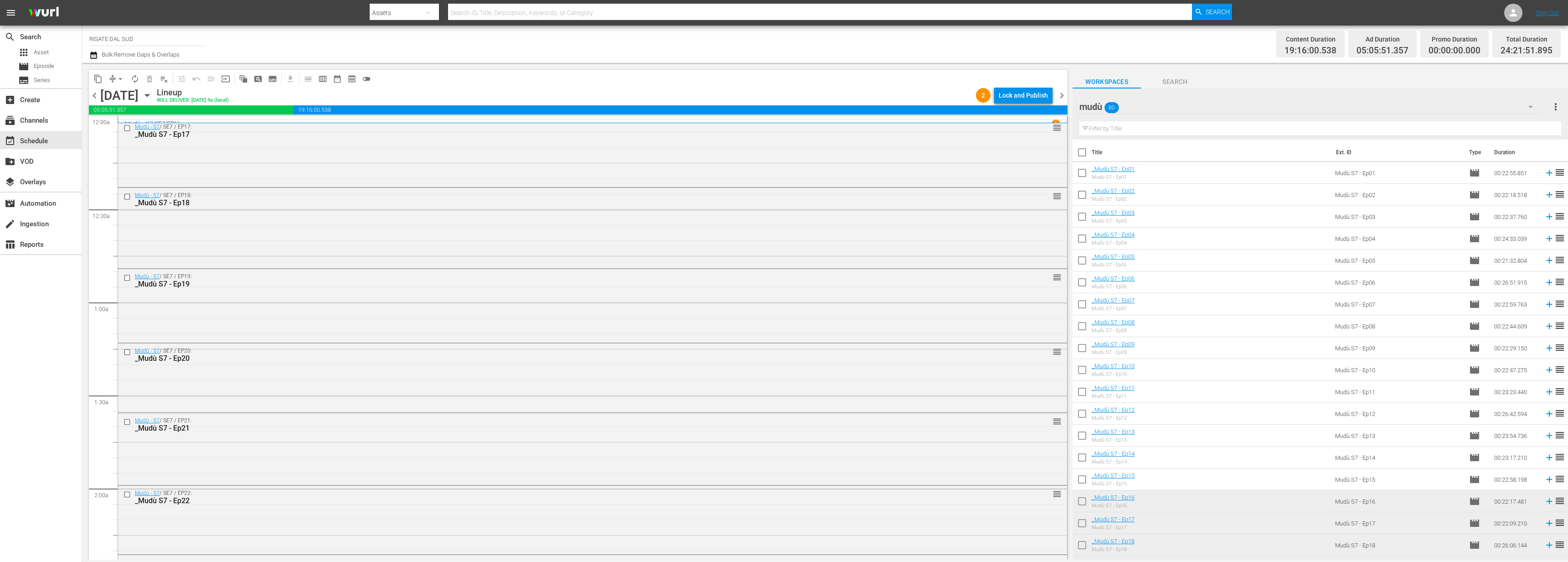
click at [999, 97] on div "Lock and Publish" at bounding box center [1023, 95] width 49 height 16
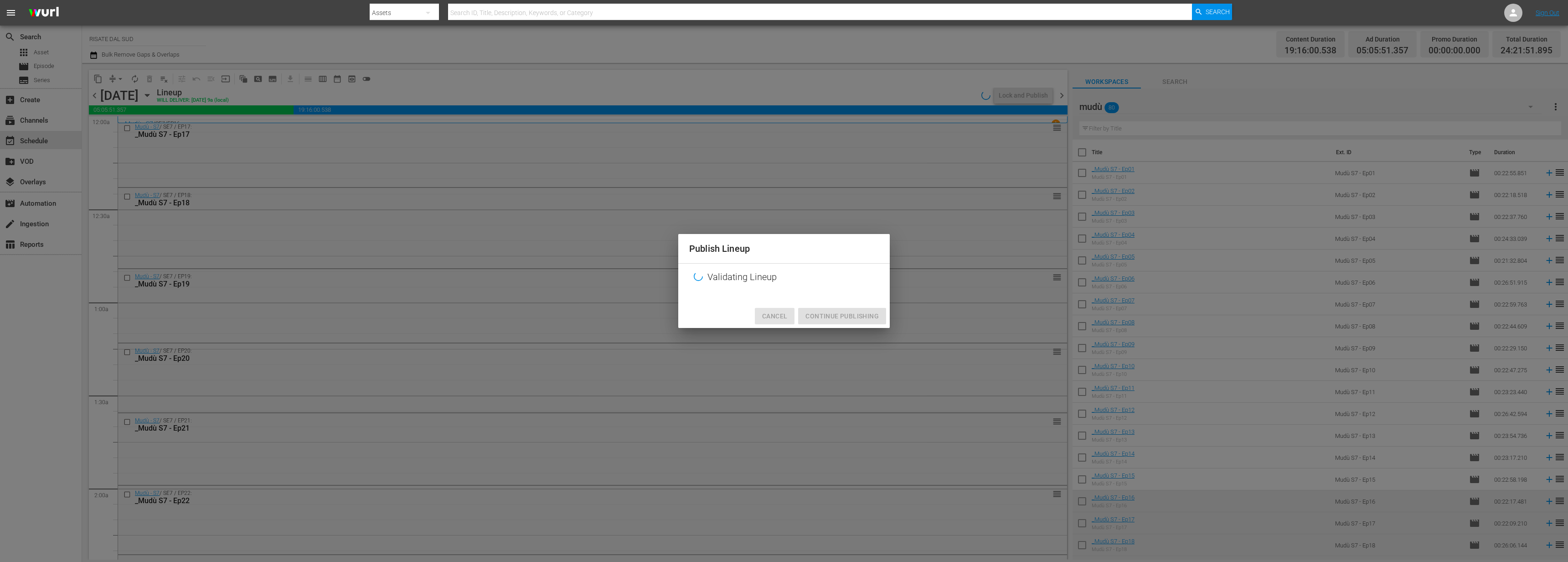
click at [785, 317] on span "Cancel" at bounding box center [774, 316] width 25 height 12
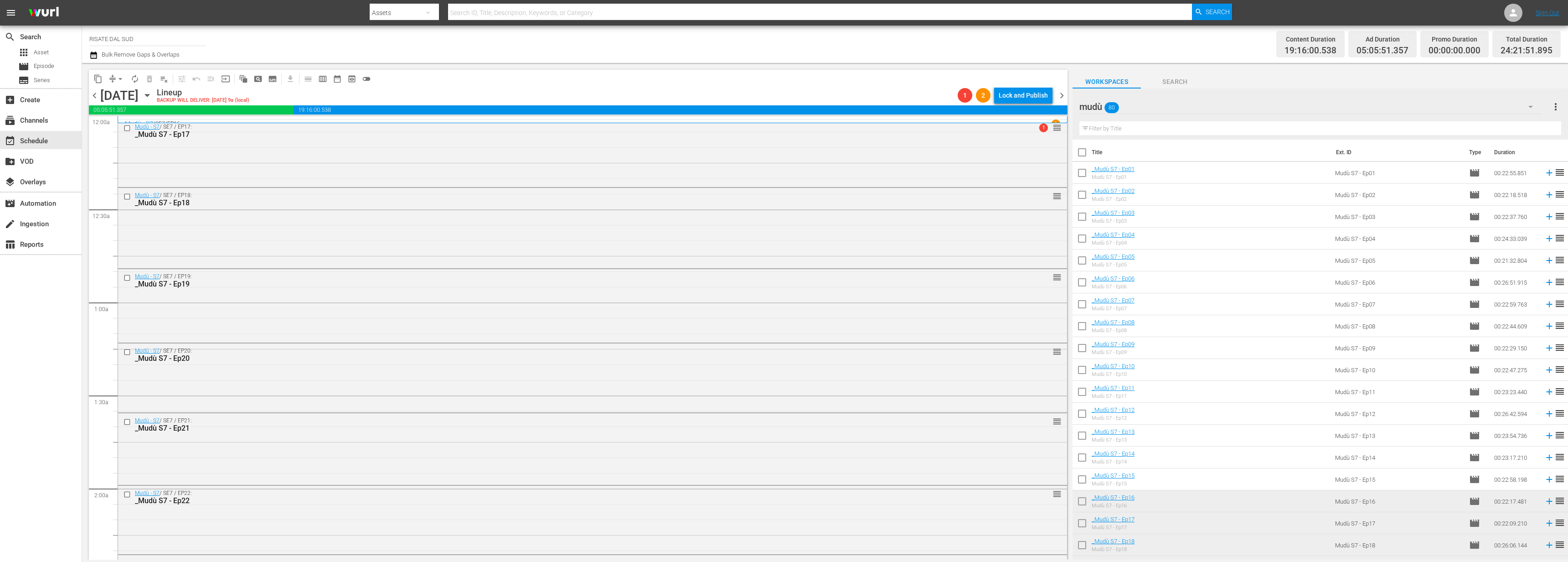
click at [1026, 86] on div "content_copy compress arrow_drop_down autorenew_outlined delete_forever_outline…" at bounding box center [578, 79] width 979 height 18
click at [1026, 92] on div "Lock and Publish" at bounding box center [1023, 95] width 49 height 16
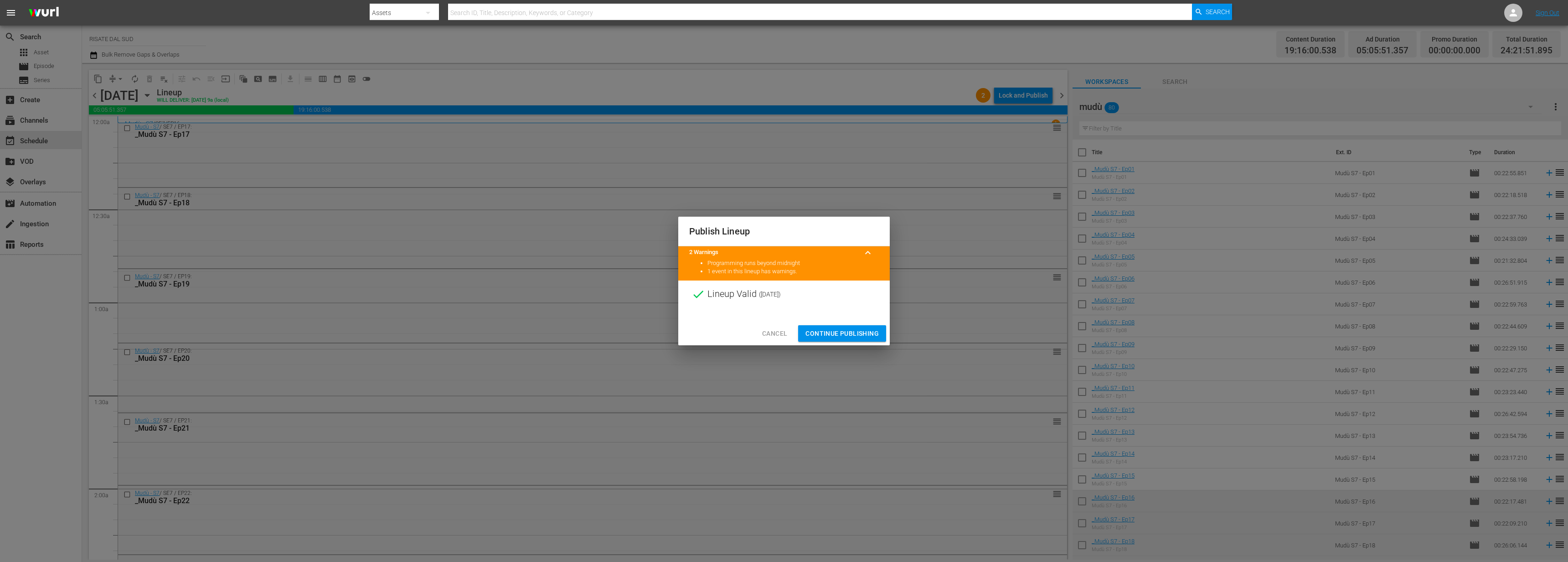
click at [852, 330] on span "Continue Publishing" at bounding box center [842, 333] width 74 height 12
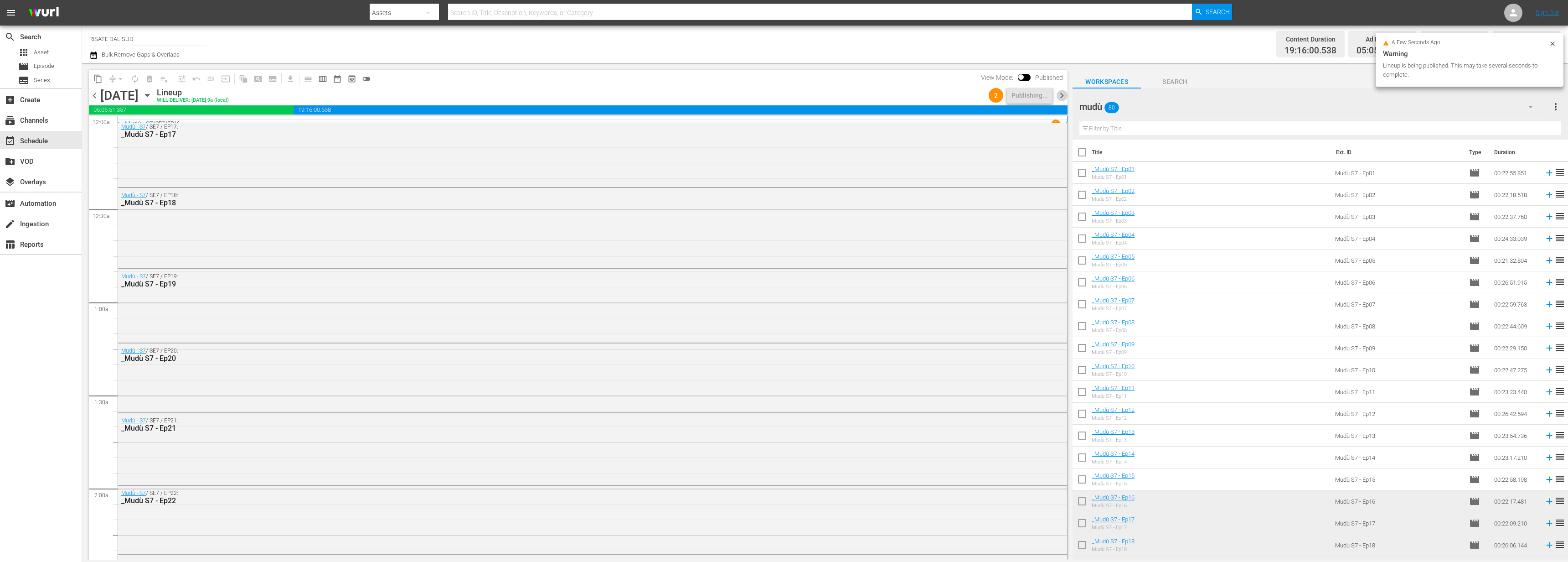
click at [1059, 96] on span "chevron_right" at bounding box center [1062, 96] width 12 height 12
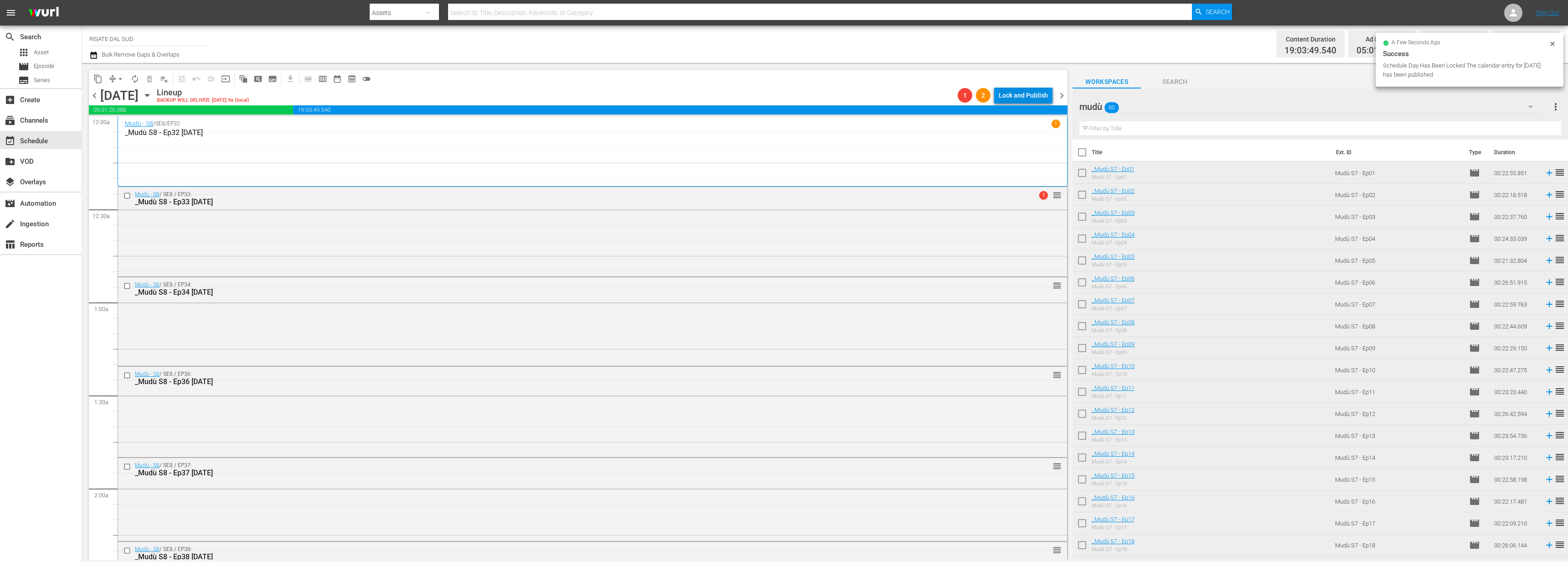
click at [1033, 99] on div "Lock and Publish" at bounding box center [1023, 95] width 49 height 16
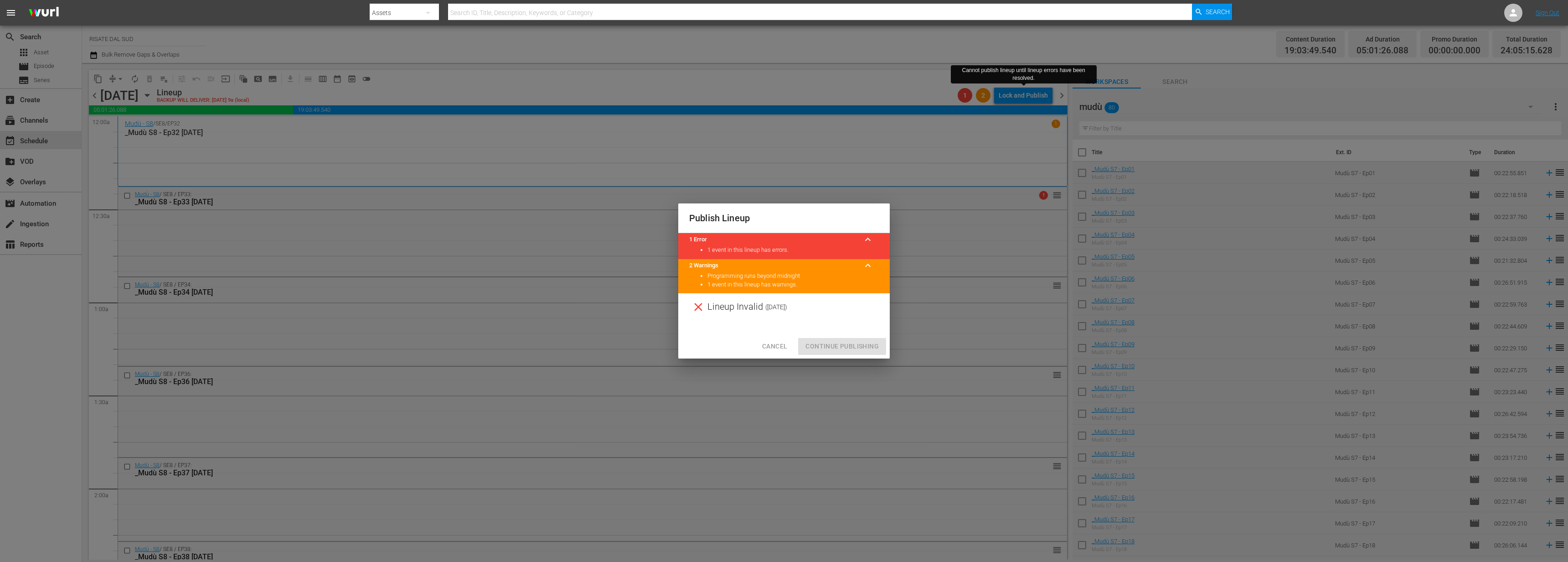
click at [747, 344] on div "Cancel Continue Publishing" at bounding box center [783, 346] width 211 height 24
drag, startPoint x: 771, startPoint y: 346, endPoint x: 788, endPoint y: 331, distance: 22.7
click at [771, 346] on span "Cancel" at bounding box center [774, 346] width 25 height 12
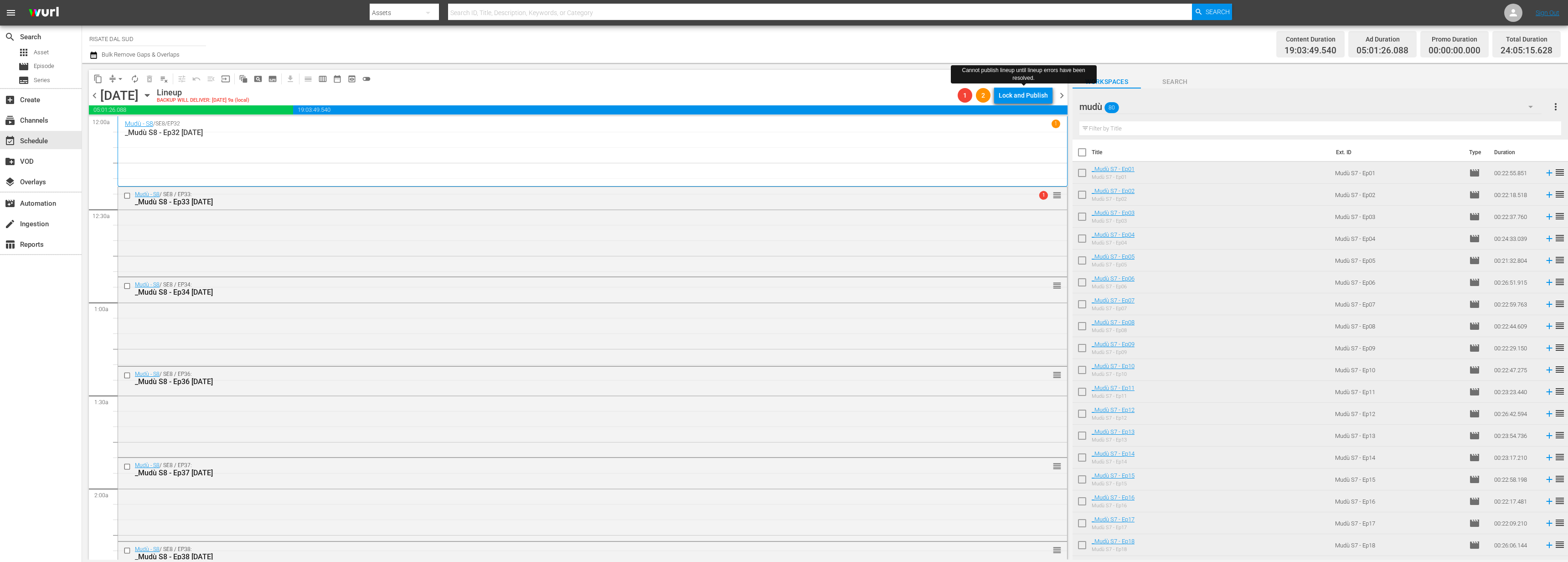
click at [1050, 97] on button "Lock and Publish" at bounding box center [1023, 95] width 58 height 16
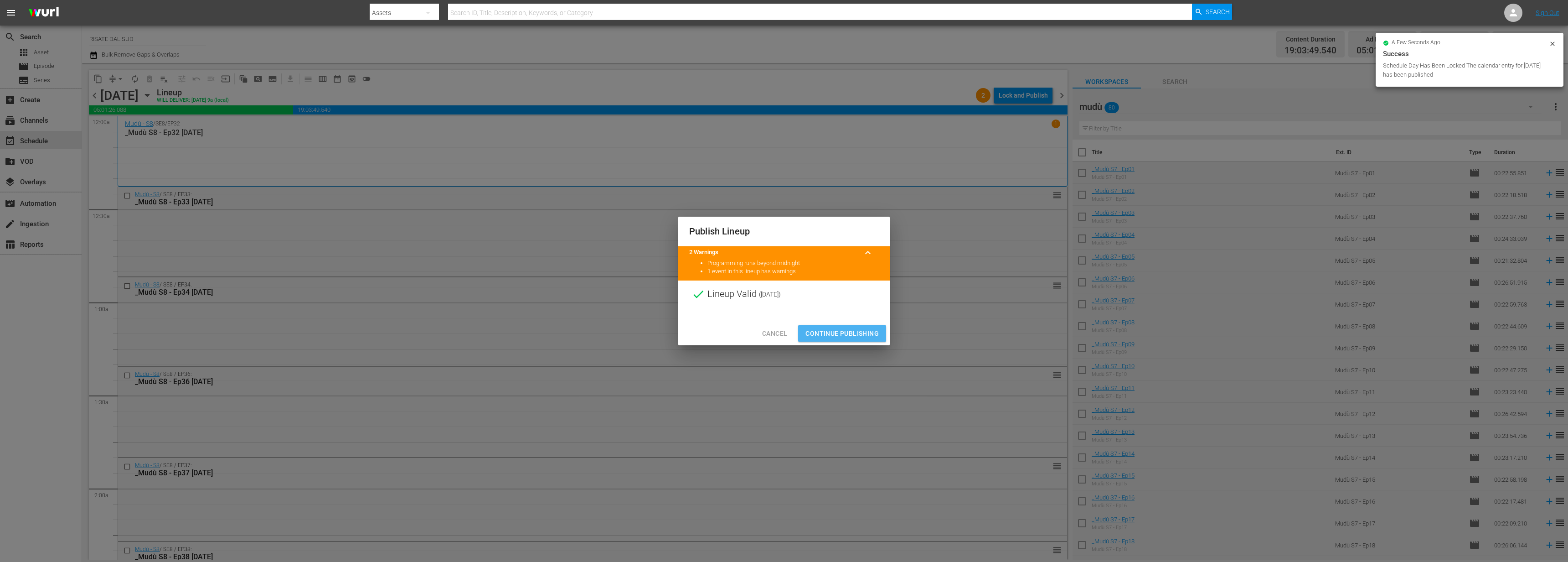
drag, startPoint x: 848, startPoint y: 333, endPoint x: 923, endPoint y: 239, distance: 120.3
click at [848, 333] on span "Continue Publishing" at bounding box center [842, 333] width 74 height 12
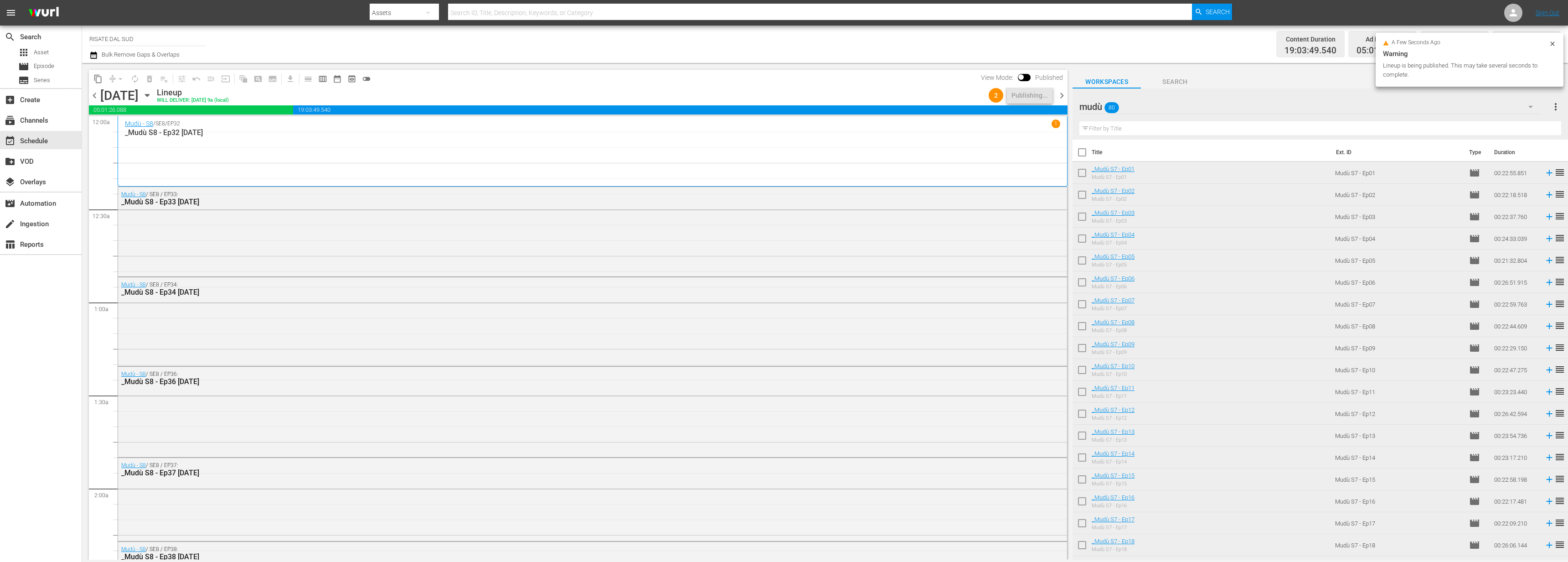
click at [1065, 96] on span "chevron_right" at bounding box center [1062, 96] width 12 height 12
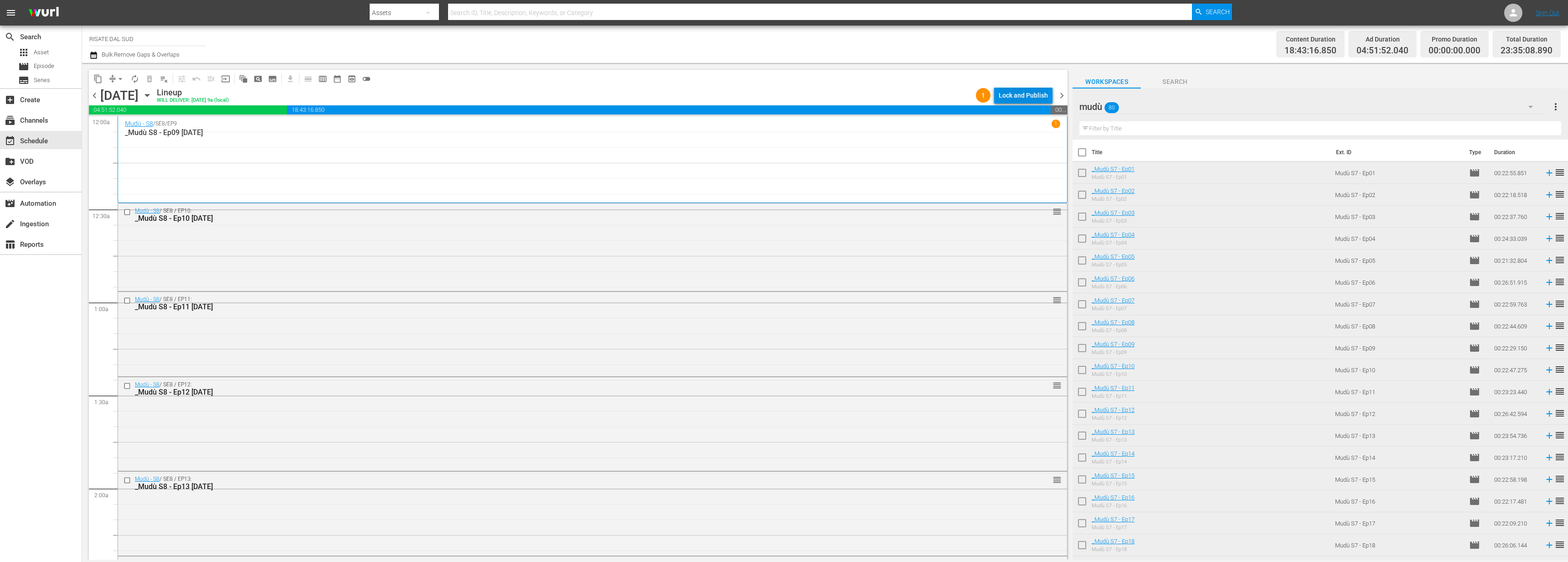
click at [1015, 88] on div "Lock and Publish" at bounding box center [1023, 95] width 49 height 16
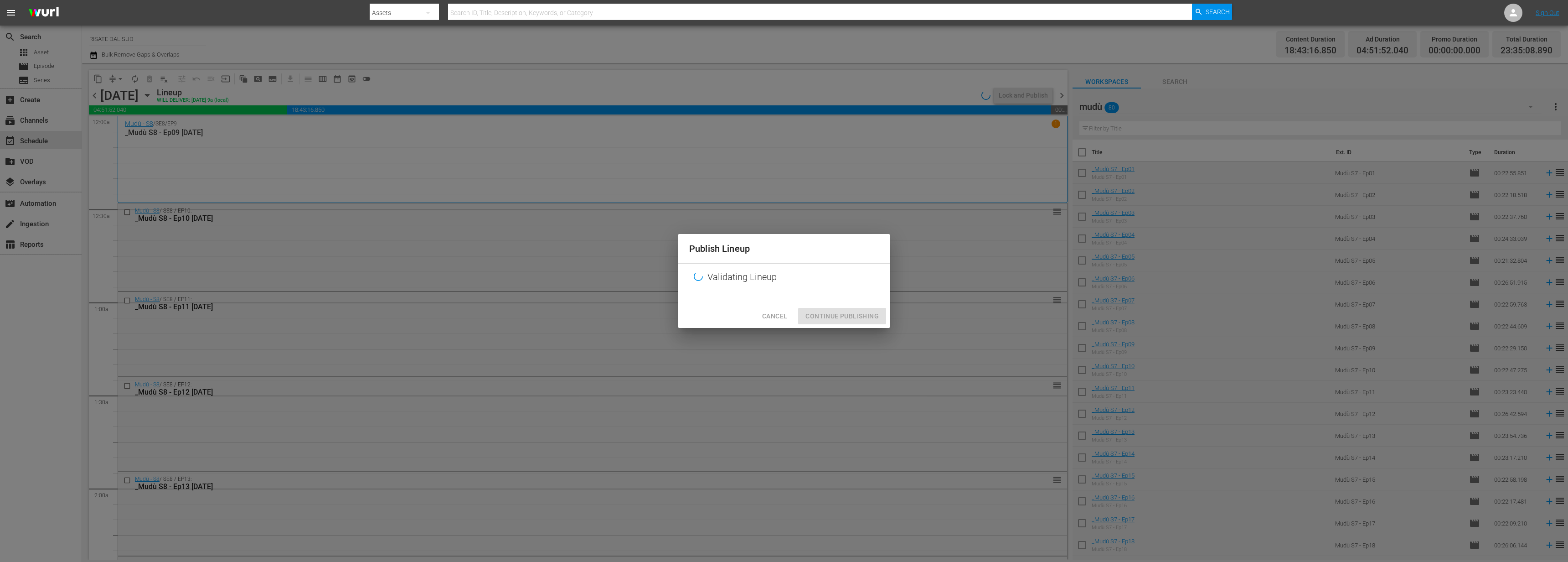
click at [788, 312] on button "Cancel" at bounding box center [774, 316] width 40 height 17
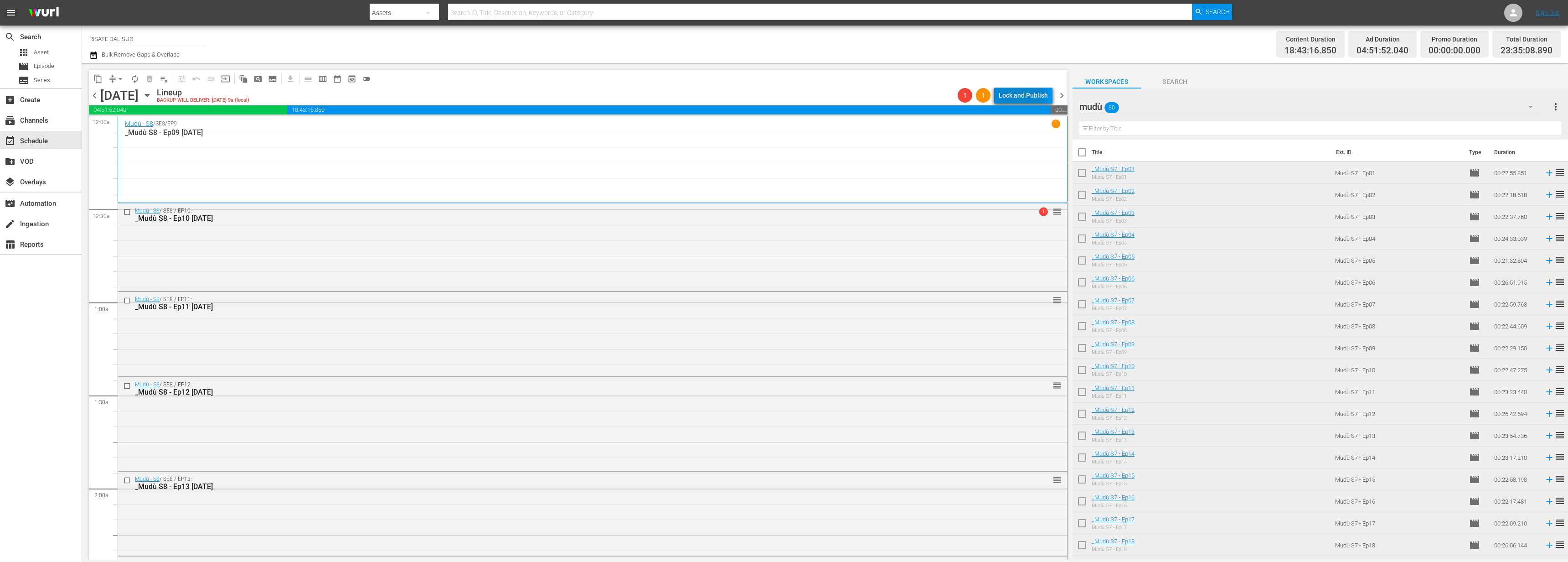
click at [1012, 96] on div "Lock and Publish" at bounding box center [1023, 95] width 49 height 16
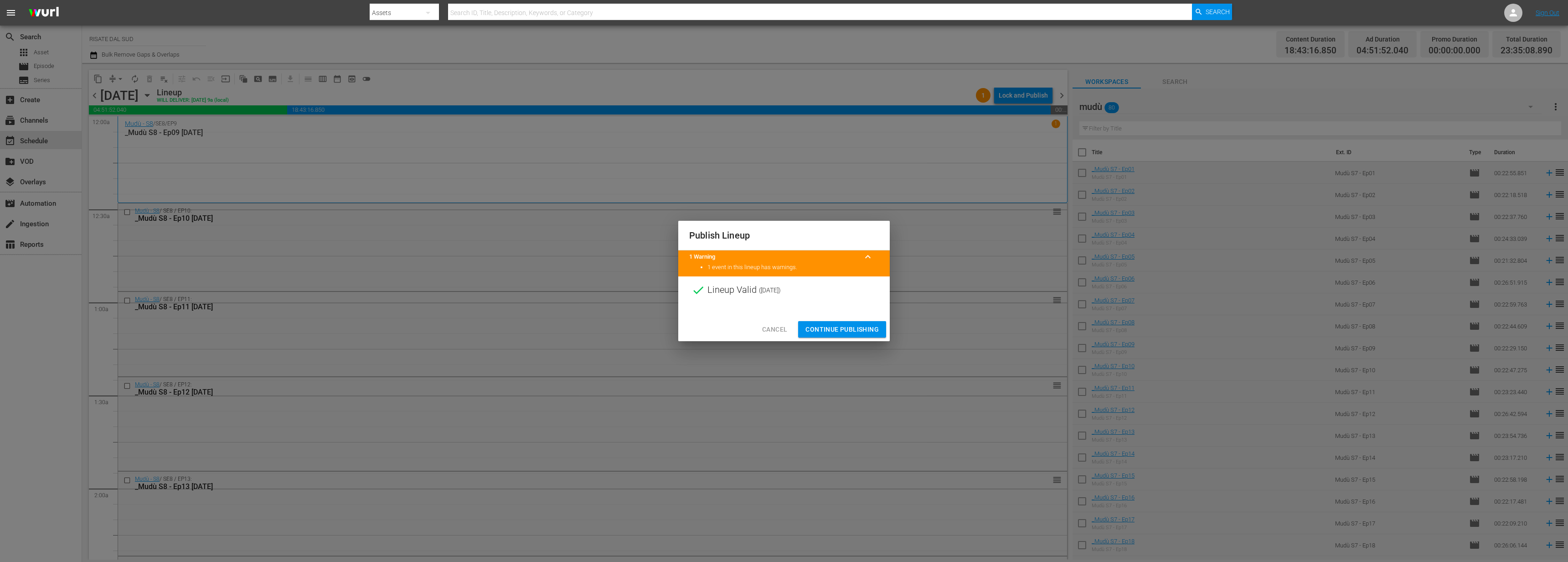
click at [843, 328] on span "Continue Publishing" at bounding box center [842, 329] width 74 height 12
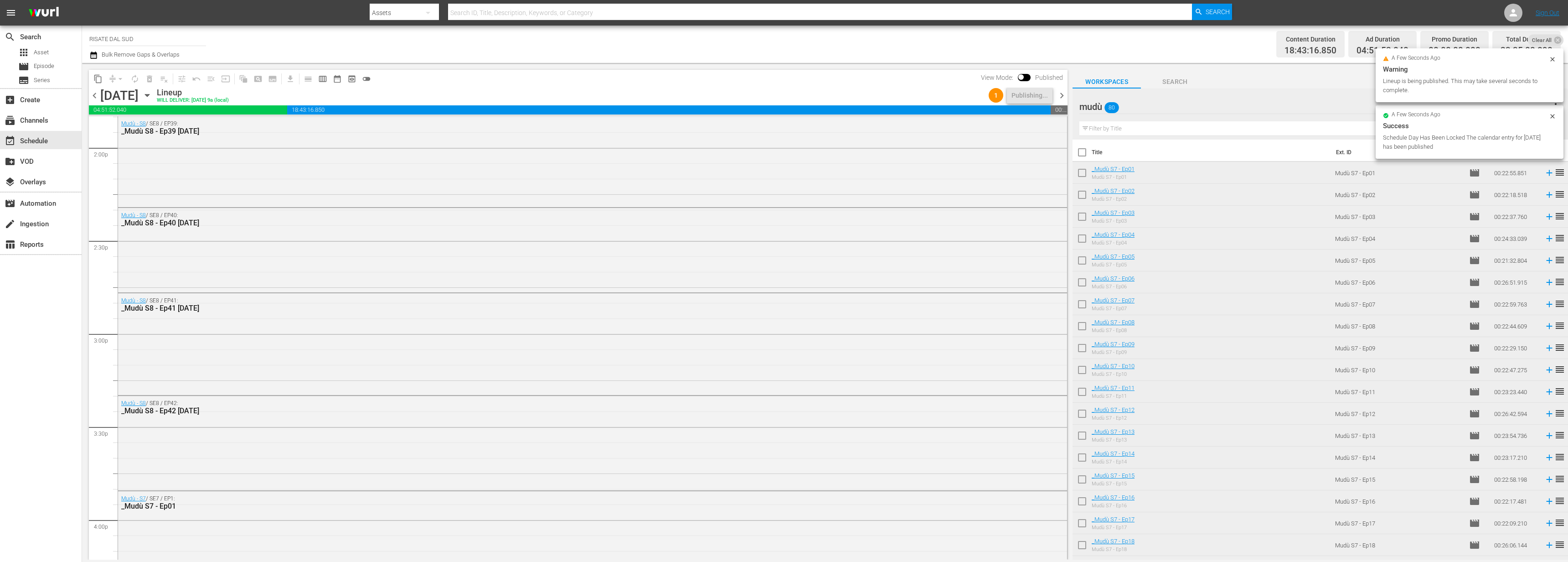
scroll to position [4031, 0]
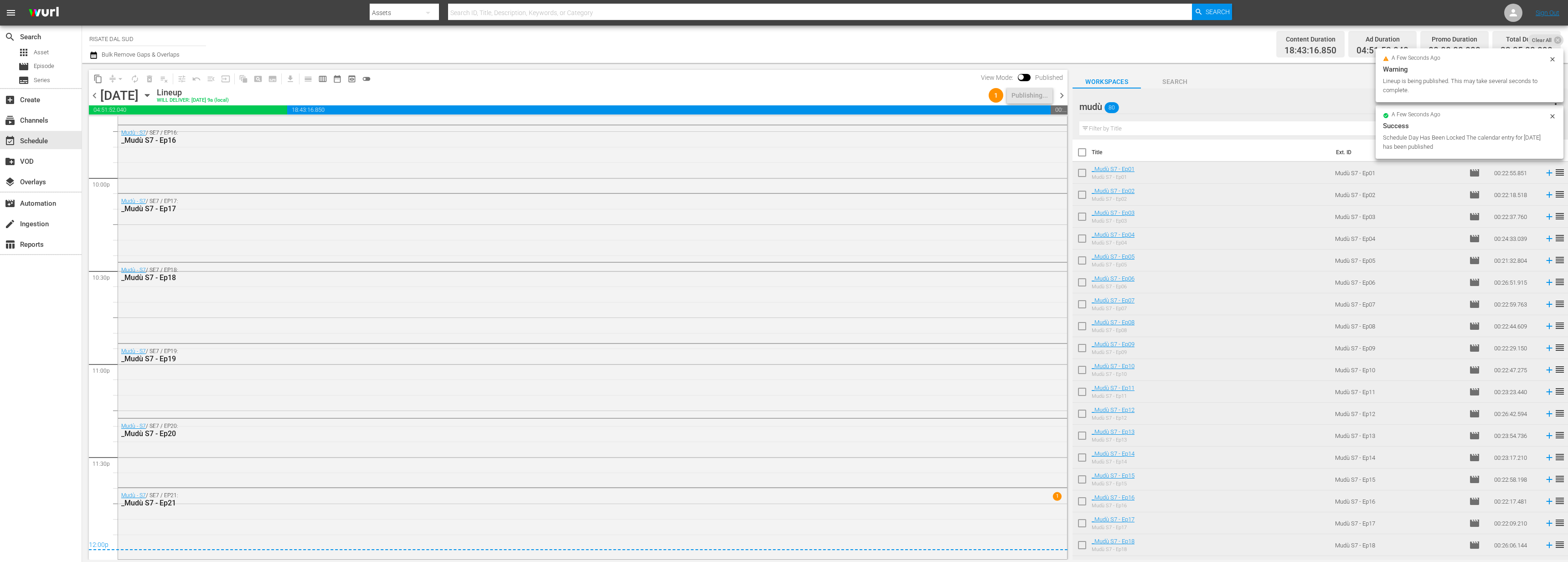
click at [1059, 97] on span "chevron_right" at bounding box center [1062, 96] width 12 height 12
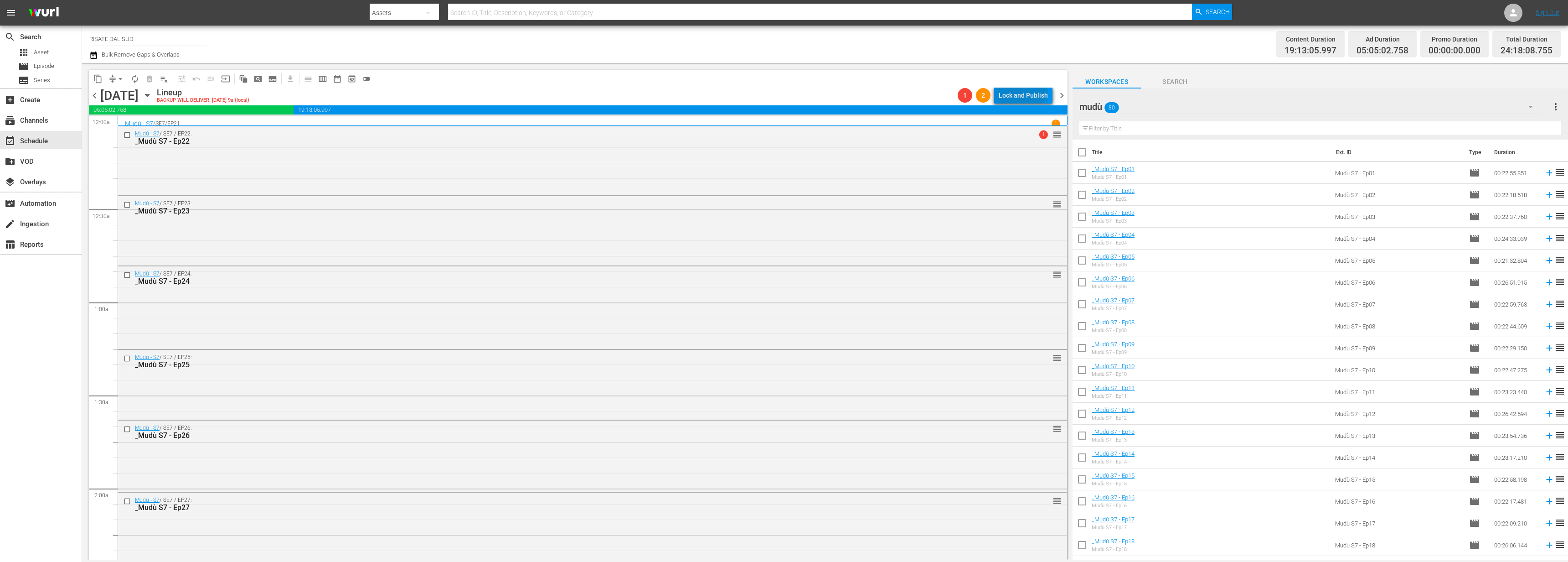
click at [1023, 88] on div "Lock and Publish" at bounding box center [1023, 95] width 49 height 16
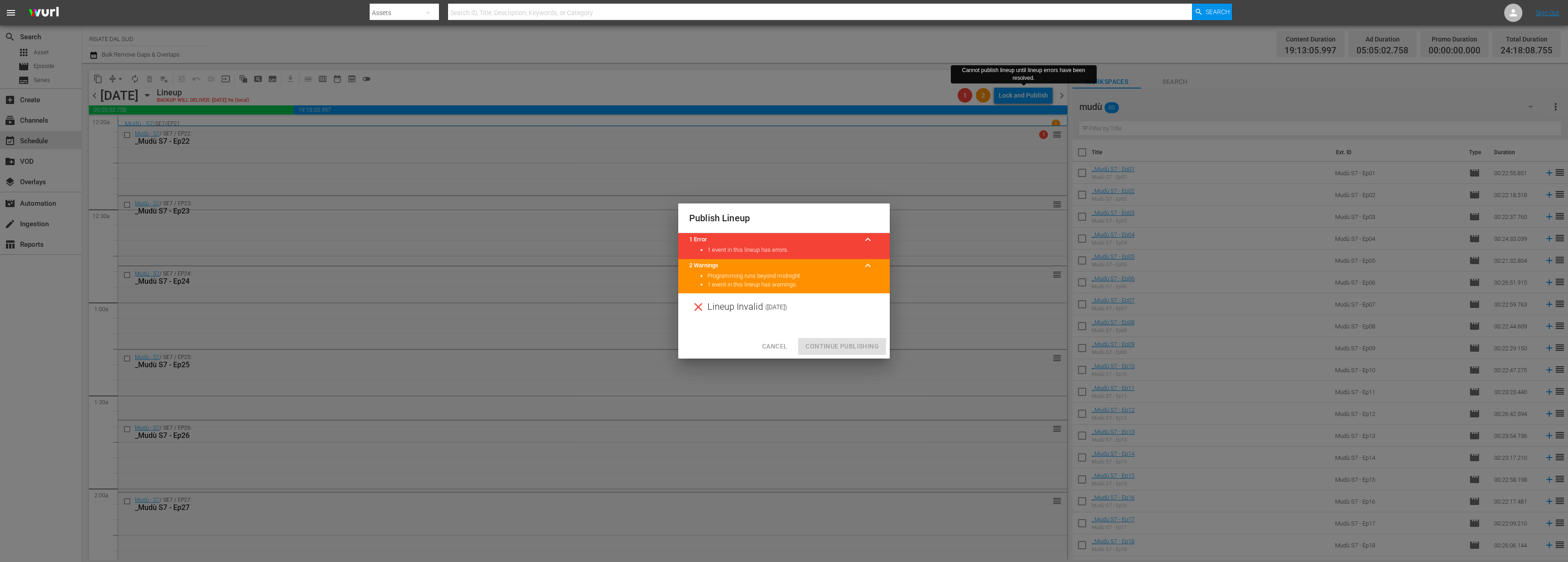
click at [762, 346] on button "Cancel" at bounding box center [774, 346] width 40 height 17
